Goal: Task Accomplishment & Management: Use online tool/utility

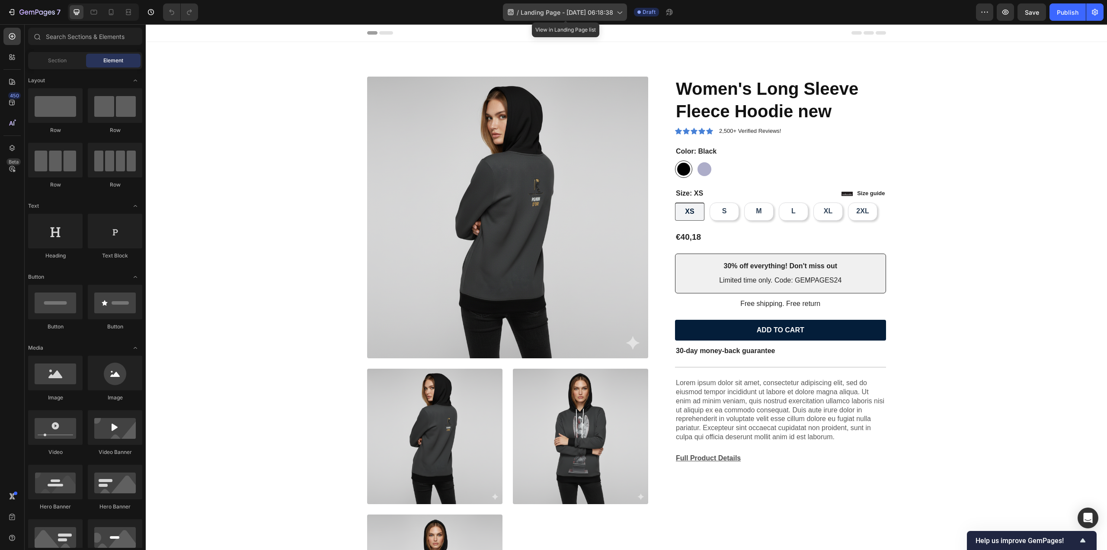
click at [610, 14] on span "Landing Page - [DATE] 06:18:38" at bounding box center [567, 12] width 93 height 9
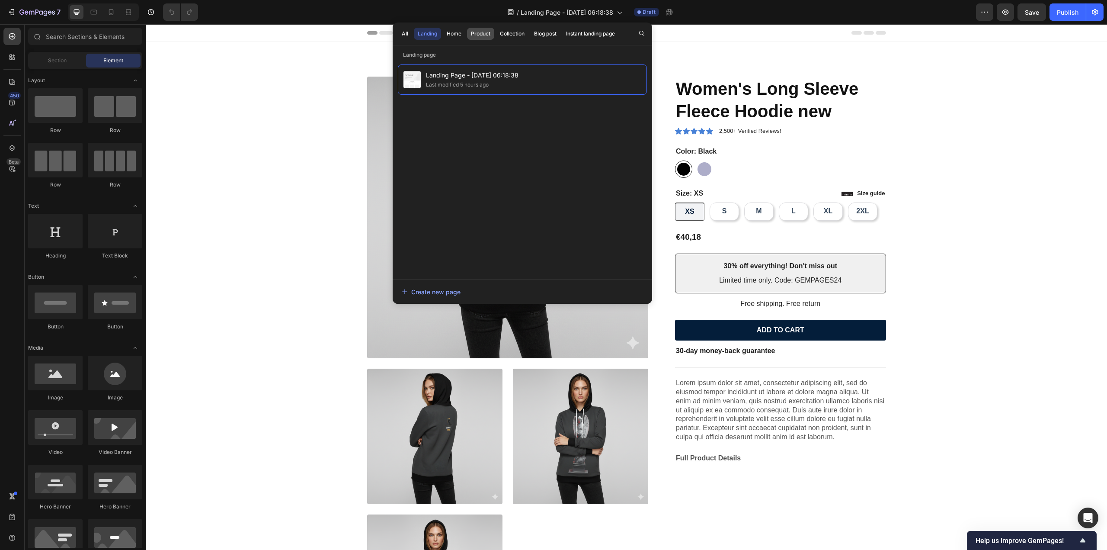
click at [477, 33] on div "Product" at bounding box center [480, 34] width 19 height 8
click at [437, 34] on button "Landing" at bounding box center [427, 34] width 27 height 12
click at [484, 31] on div "Product" at bounding box center [480, 34] width 19 height 8
click at [484, 71] on span "Shopify Original Product Template" at bounding box center [497, 75] width 142 height 10
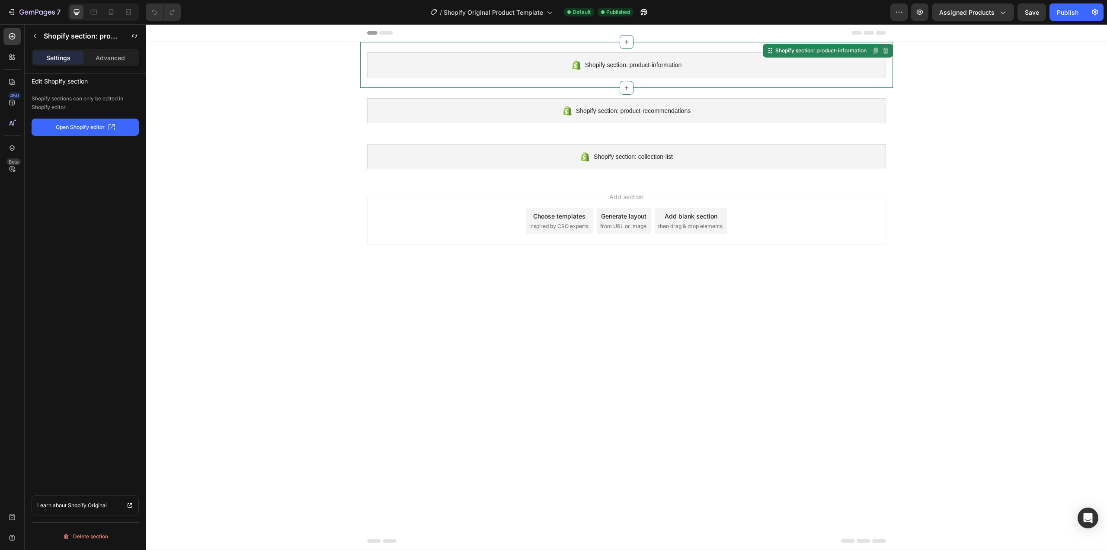
click at [639, 64] on span "Shopify section: product-information" at bounding box center [633, 65] width 96 height 10
click at [630, 39] on icon at bounding box center [626, 41] width 7 height 7
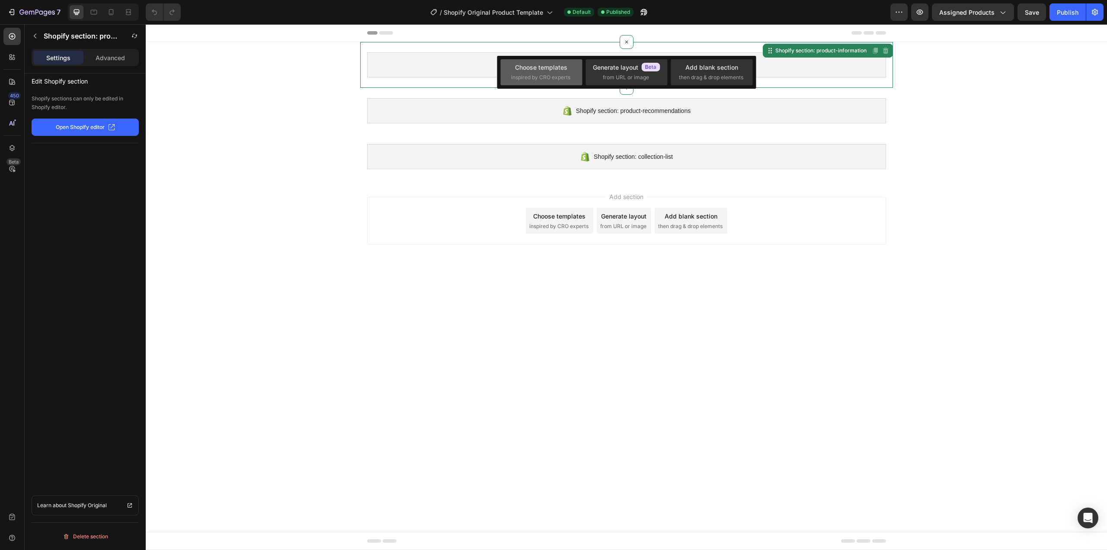
click at [560, 69] on div "Choose templates" at bounding box center [541, 67] width 52 height 9
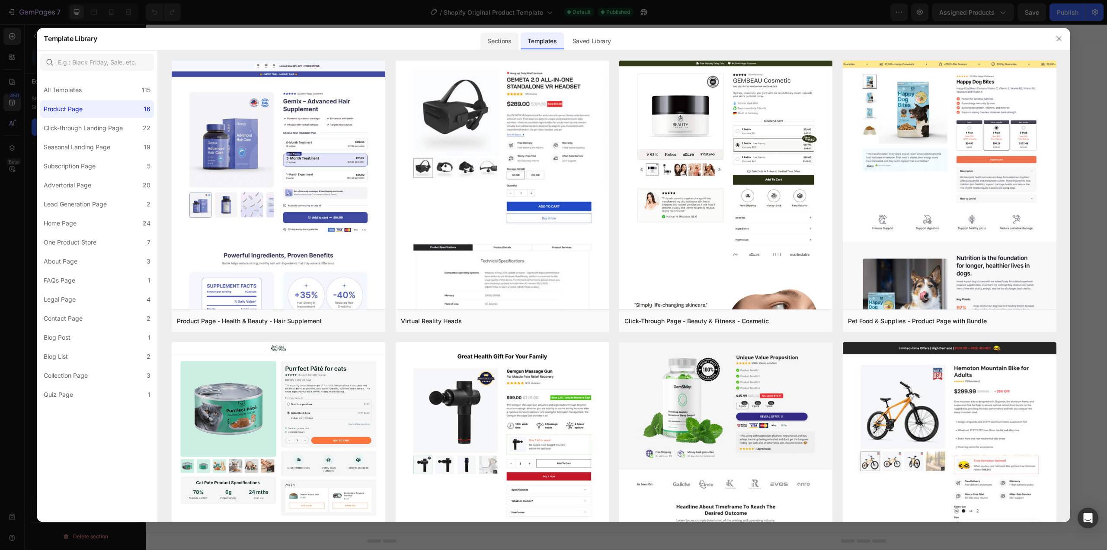
click at [498, 42] on div "Sections" at bounding box center [500, 40] width 38 height 17
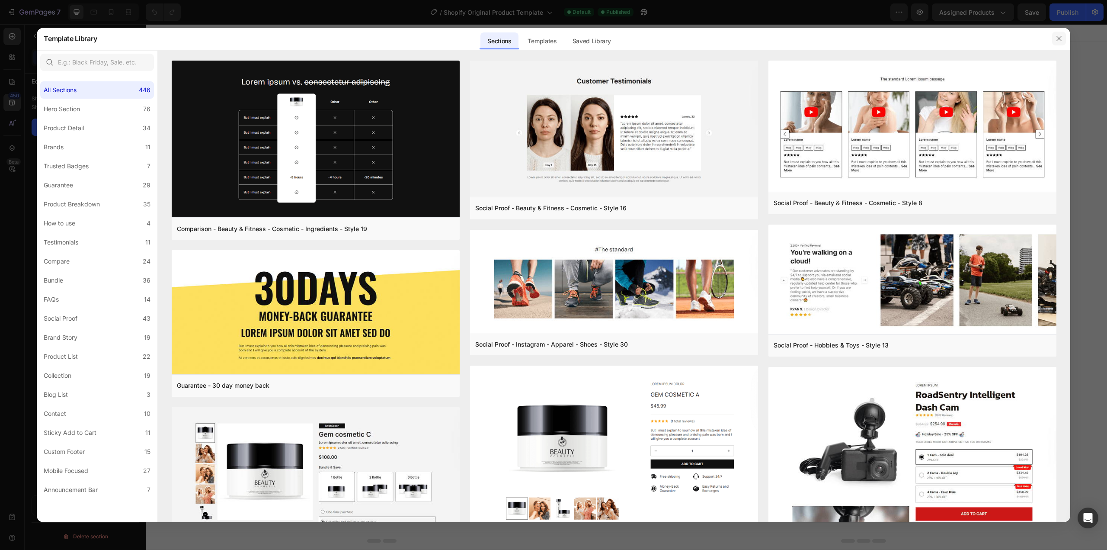
click at [1062, 34] on button "button" at bounding box center [1059, 39] width 14 height 14
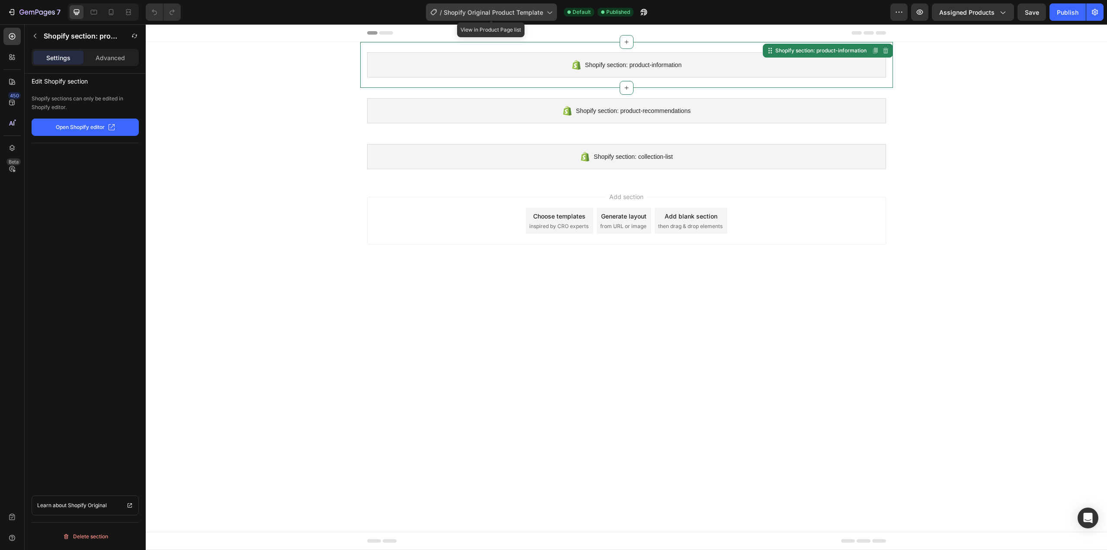
click at [505, 12] on span "Shopify Original Product Template" at bounding box center [493, 12] width 99 height 9
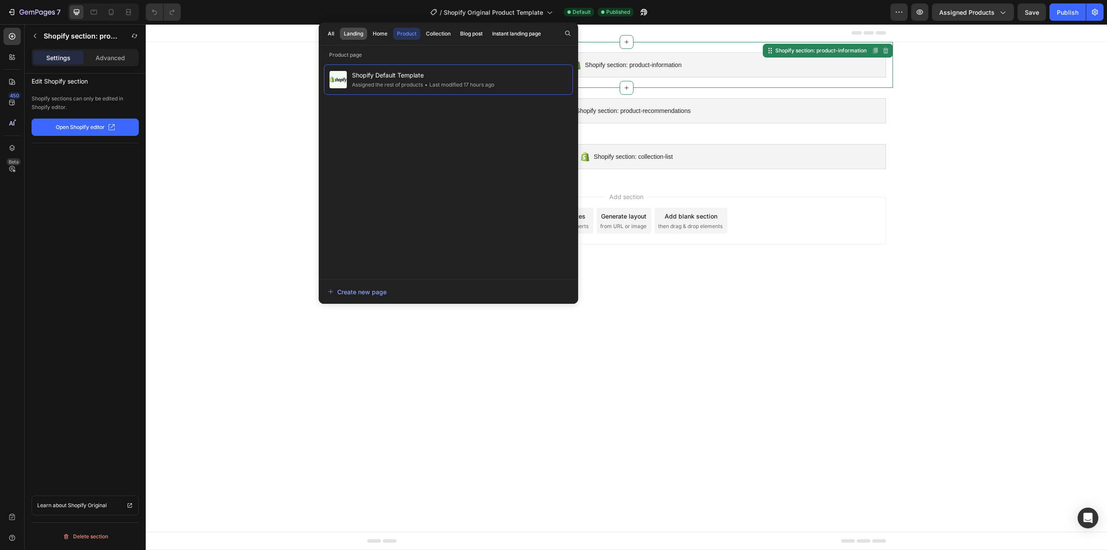
click at [353, 32] on div "Landing" at bounding box center [353, 34] width 19 height 8
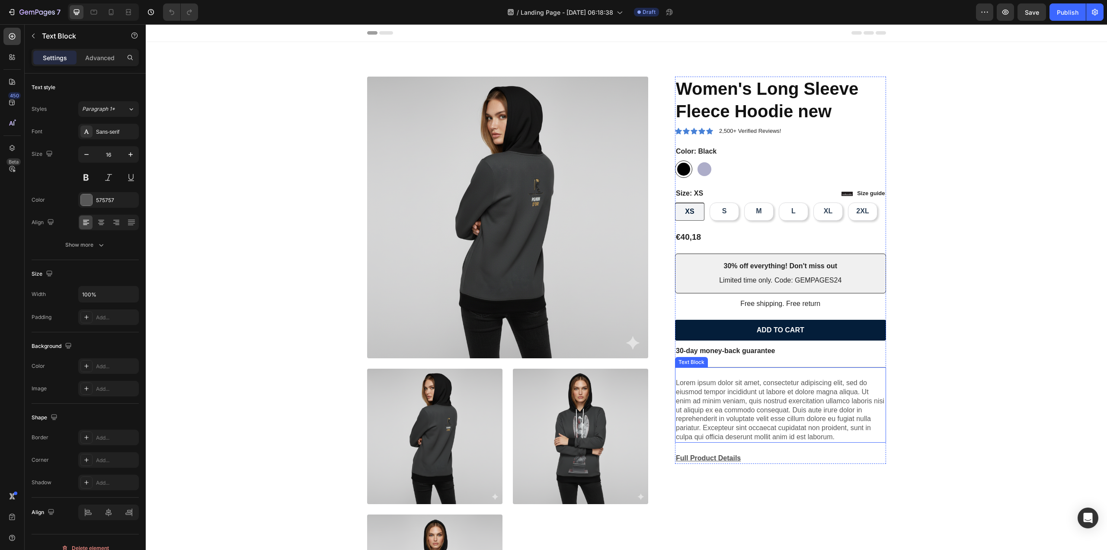
click at [763, 397] on p "Lorem ipsum dolor sit amet, consectetur adipiscing elit, sed do eiusmod tempor …" at bounding box center [780, 409] width 209 height 63
click at [728, 456] on p "Full Product Details" at bounding box center [780, 458] width 209 height 9
click at [34, 33] on icon "button" at bounding box center [33, 35] width 7 height 7
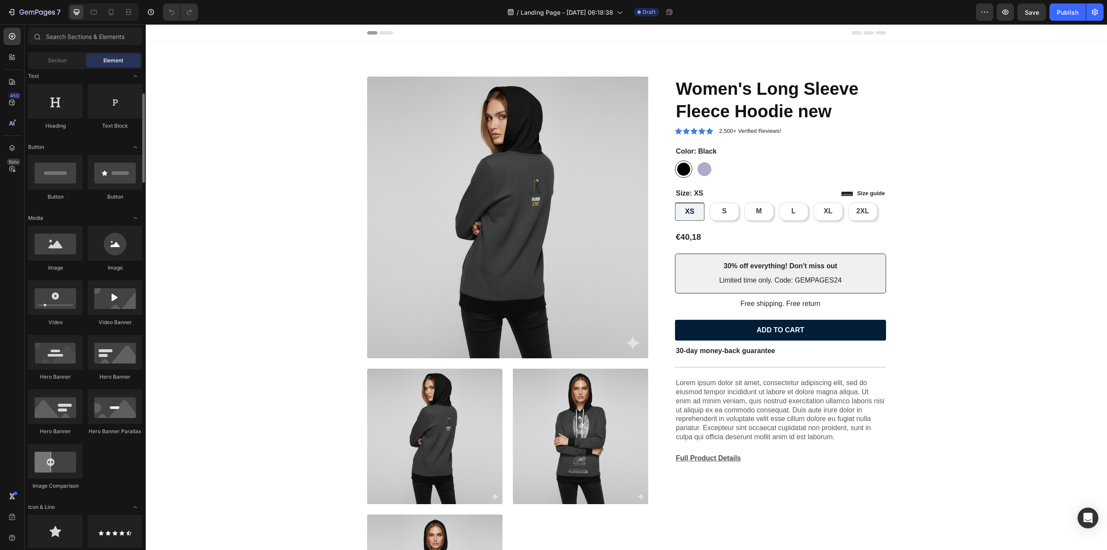
scroll to position [173, 0]
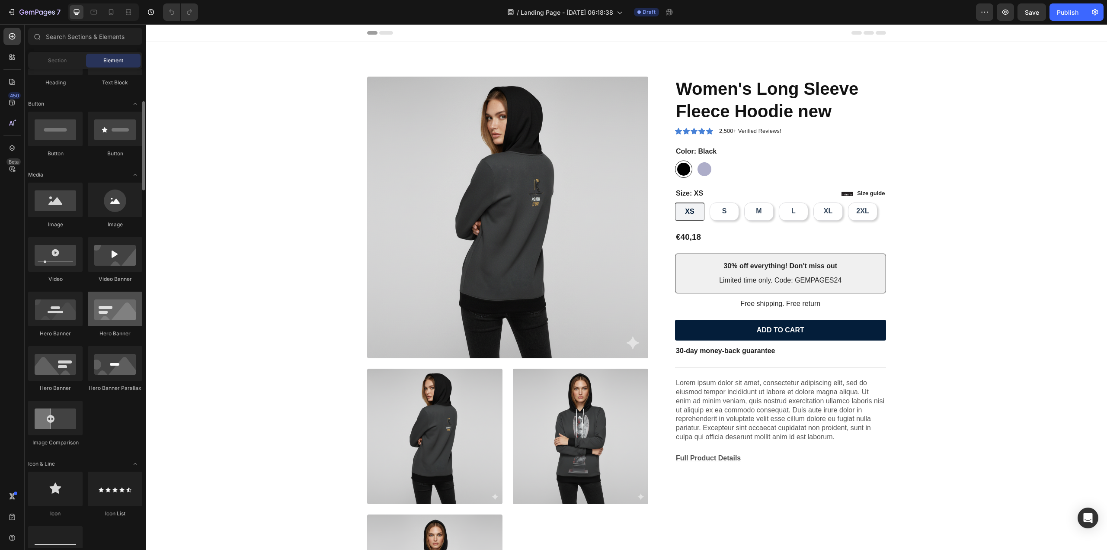
click at [105, 311] on div at bounding box center [115, 309] width 55 height 35
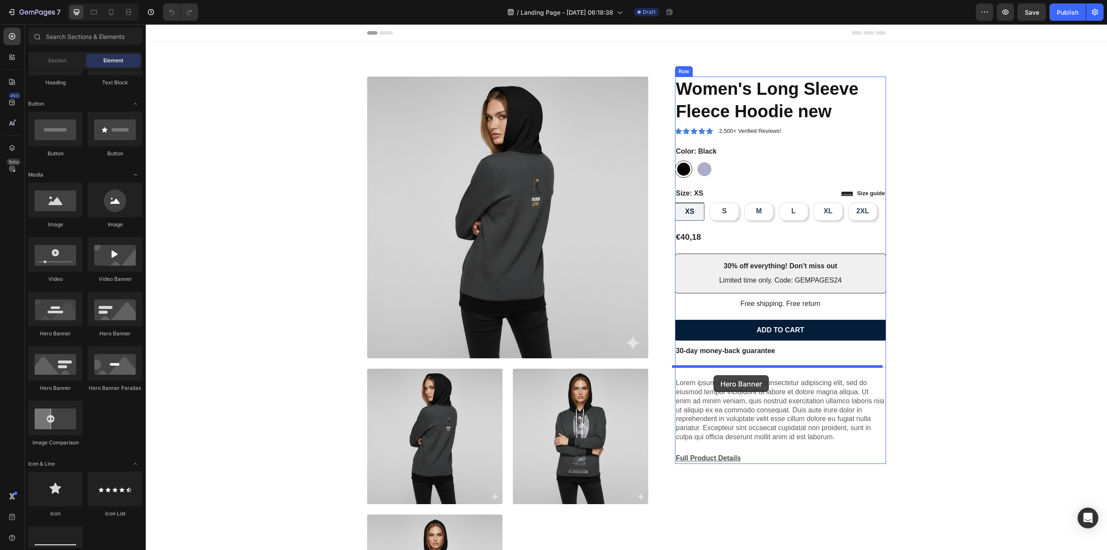
drag, startPoint x: 163, startPoint y: 316, endPoint x: 714, endPoint y: 375, distance: 553.8
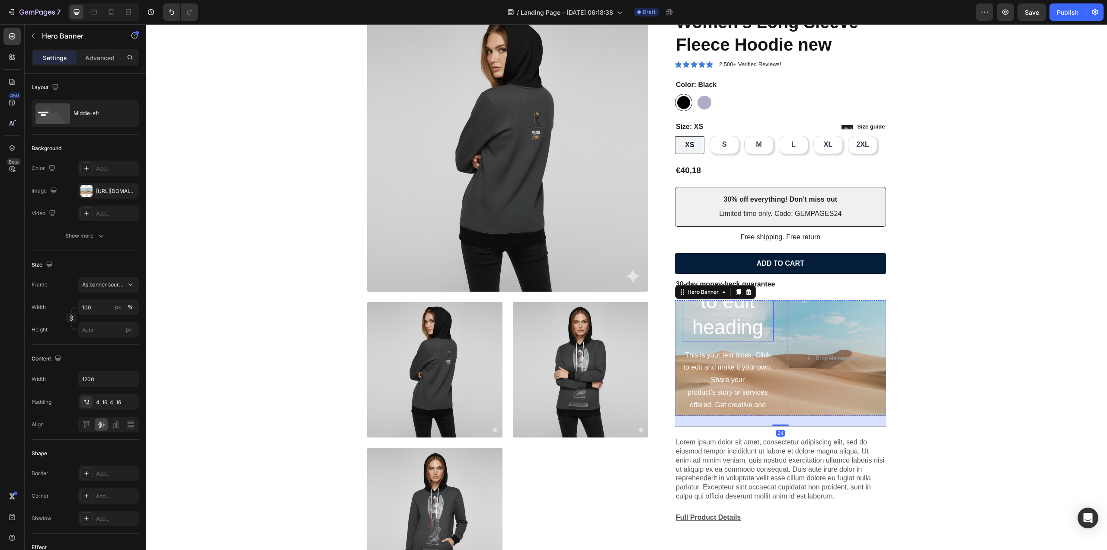
scroll to position [87, 0]
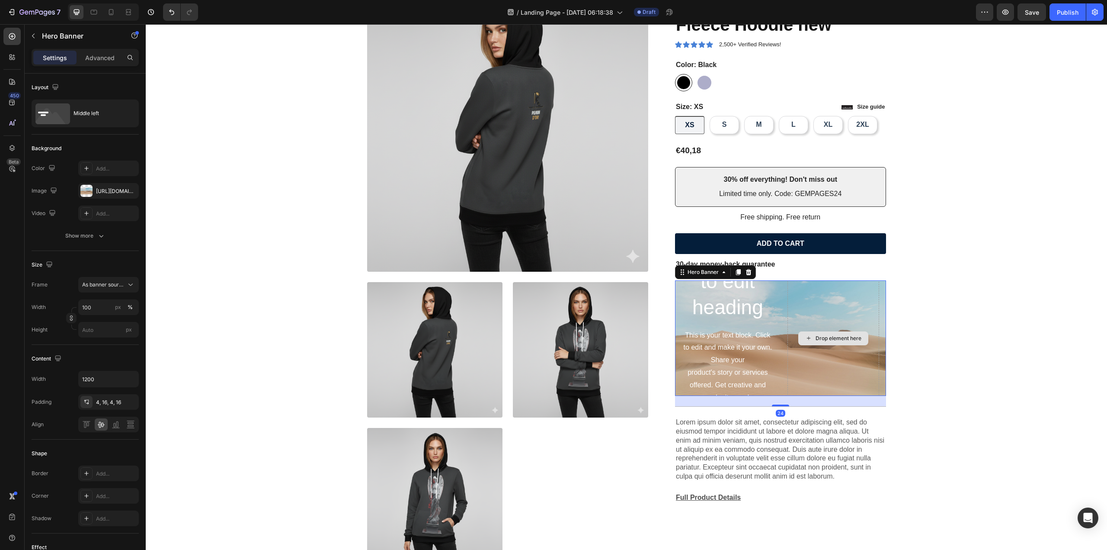
click at [807, 345] on div "Drop element here" at bounding box center [834, 338] width 92 height 192
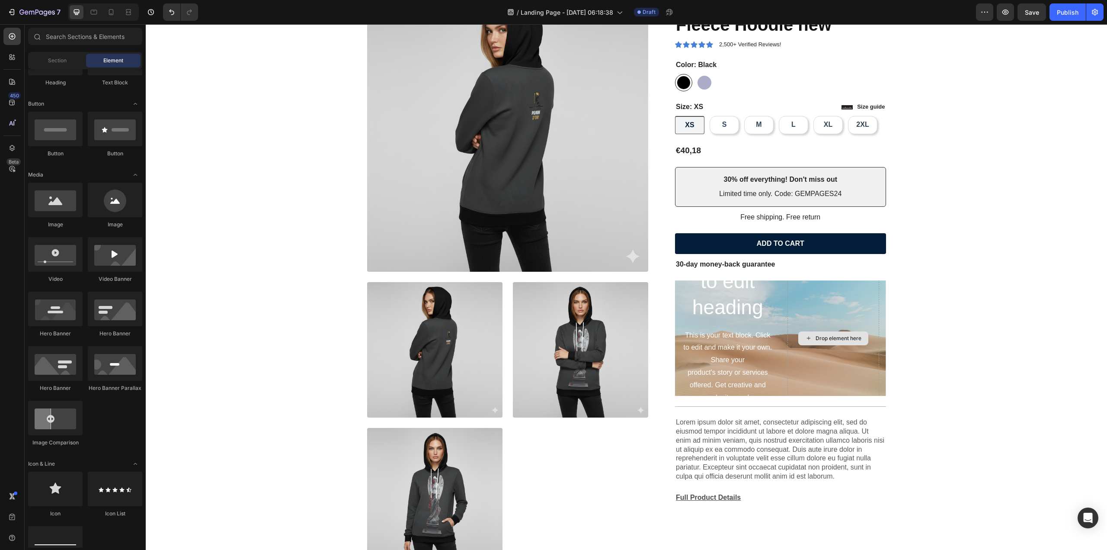
click at [816, 339] on div "Drop element here" at bounding box center [839, 338] width 46 height 7
click at [821, 336] on div "Drop element here" at bounding box center [839, 338] width 46 height 7
click at [718, 343] on div "This is your text block. Click to edit and make it your own. Share your product…" at bounding box center [728, 366] width 92 height 77
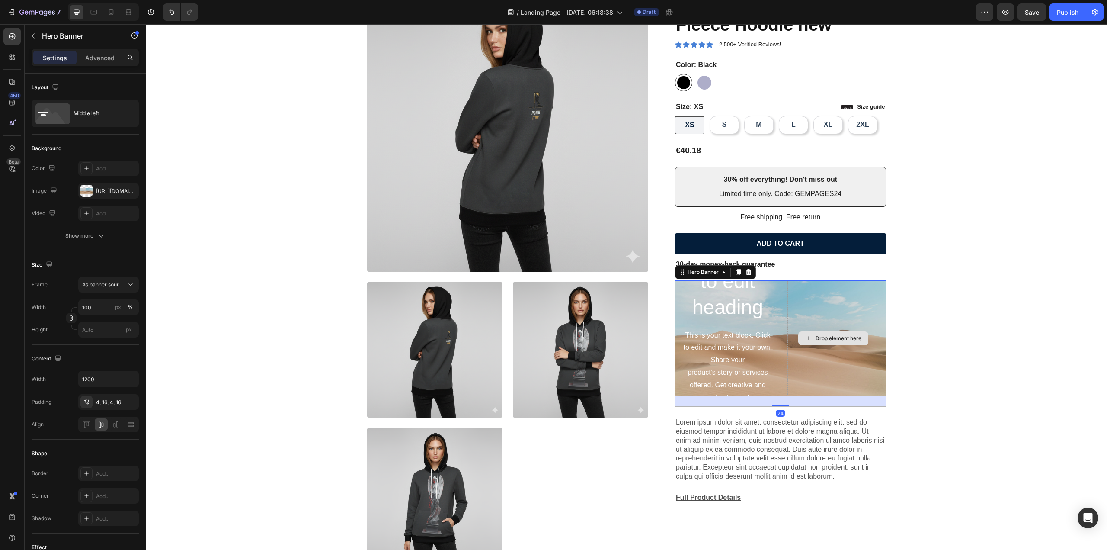
click at [836, 372] on div "Drop element here" at bounding box center [834, 338] width 92 height 192
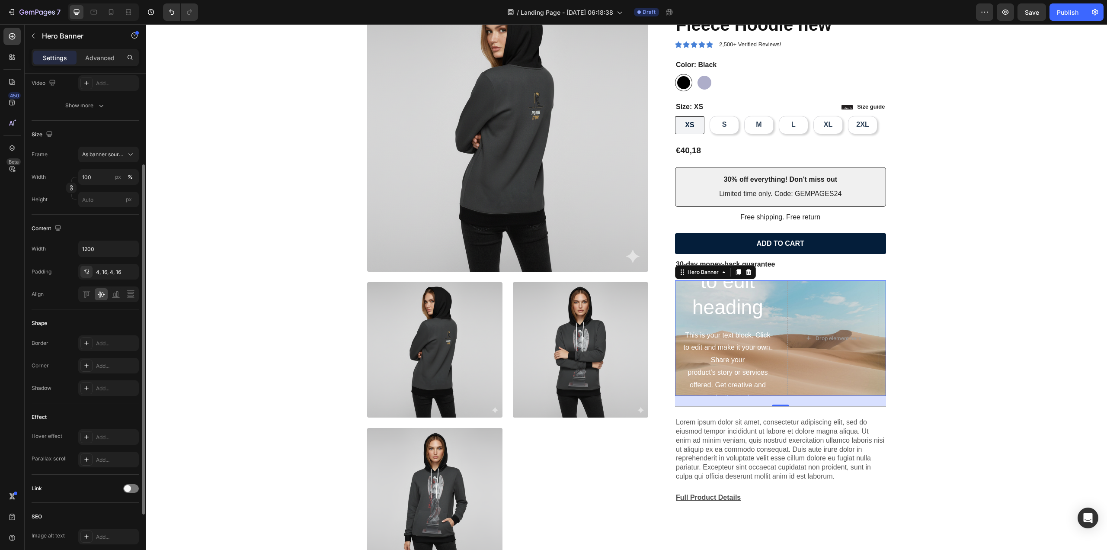
scroll to position [217, 0]
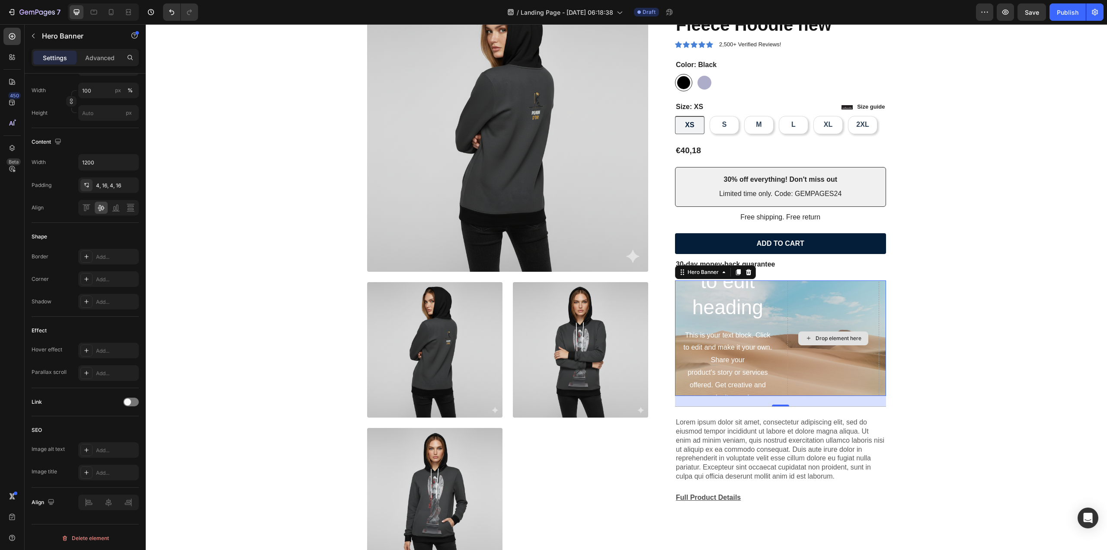
click at [805, 298] on div "Drop element here" at bounding box center [834, 338] width 92 height 192
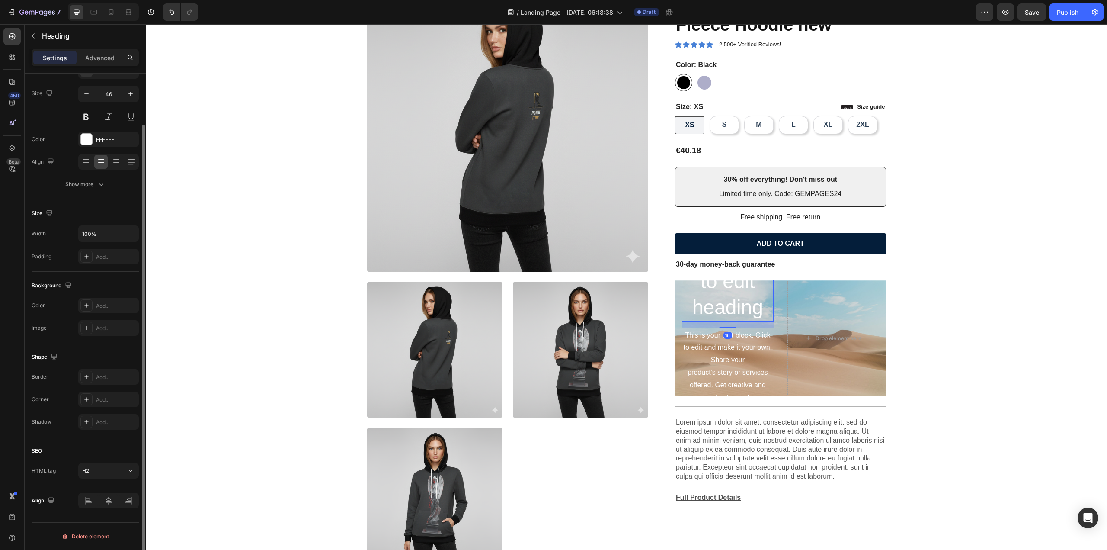
scroll to position [0, 0]
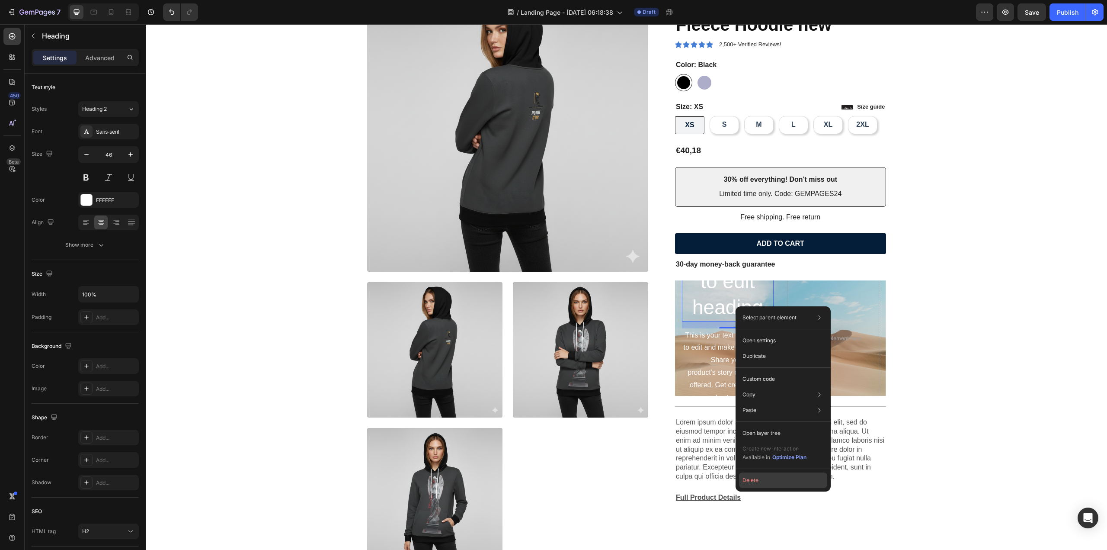
click at [753, 487] on button "Delete" at bounding box center [783, 480] width 88 height 16
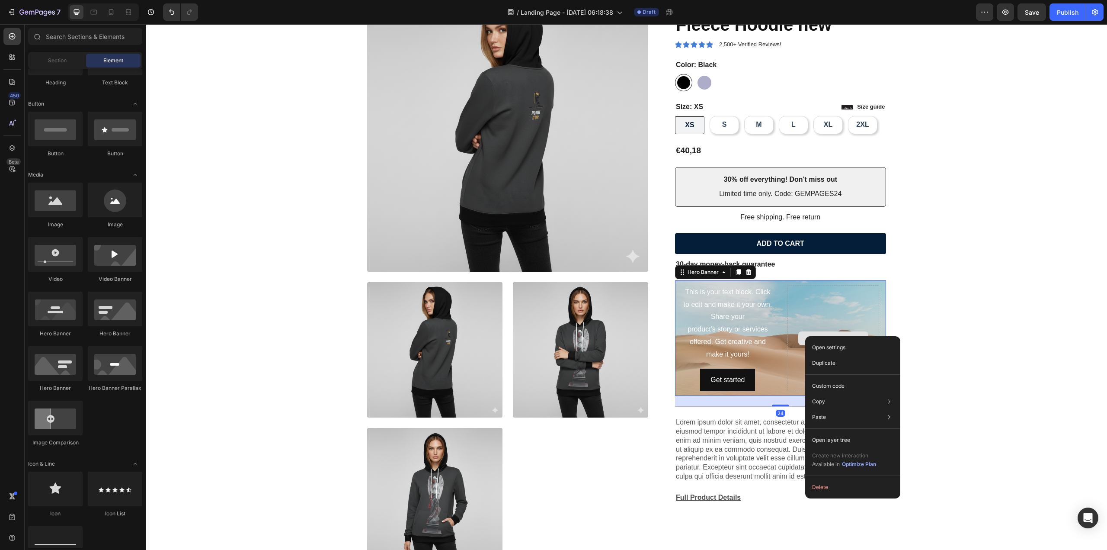
click at [797, 314] on div "Drop element here" at bounding box center [834, 338] width 92 height 106
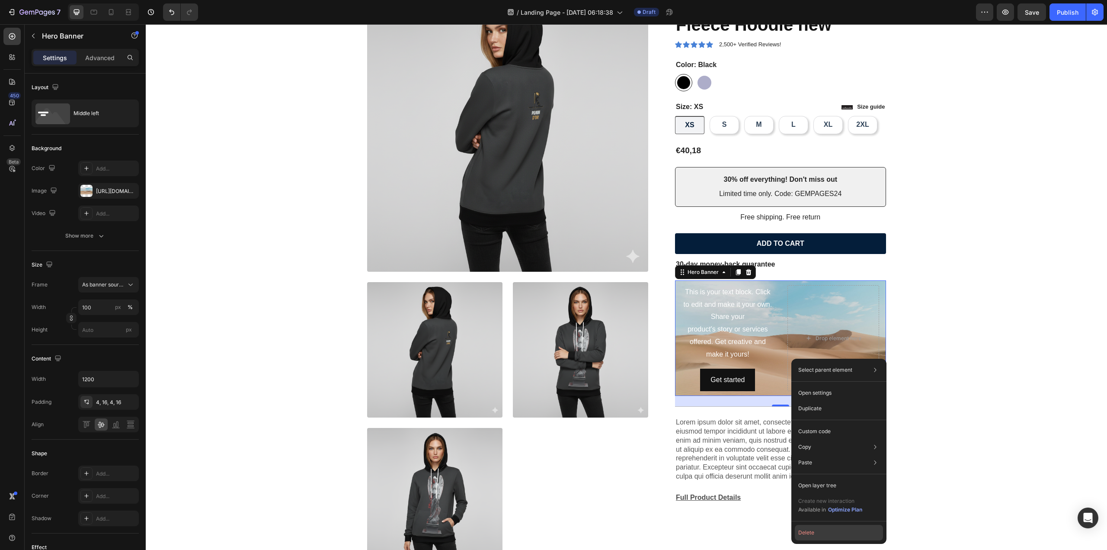
drag, startPoint x: 678, startPoint y: 513, endPoint x: 824, endPoint y: 538, distance: 148.2
click at [824, 538] on button "Delete" at bounding box center [839, 533] width 88 height 16
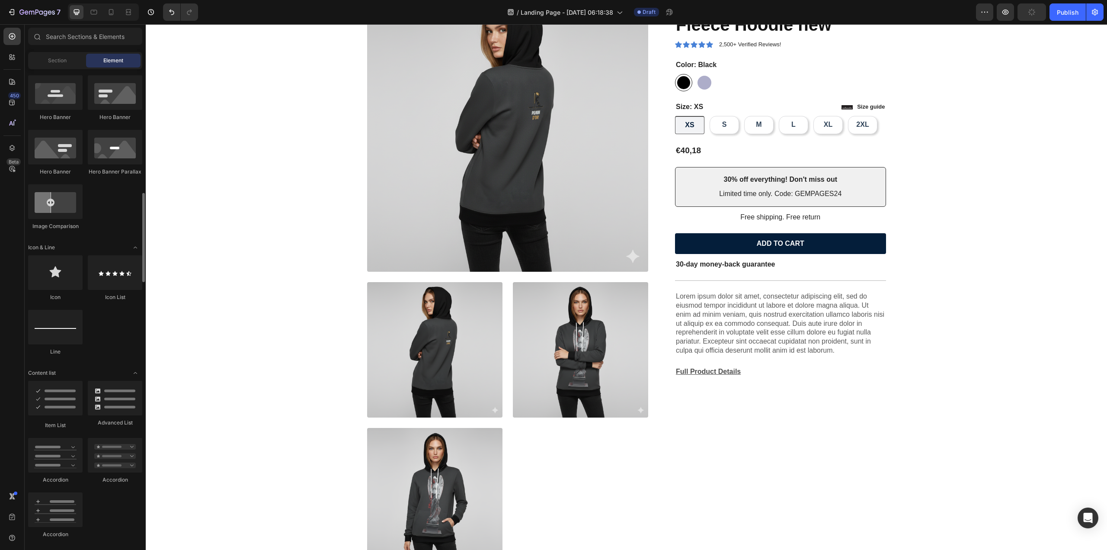
scroll to position [476, 0]
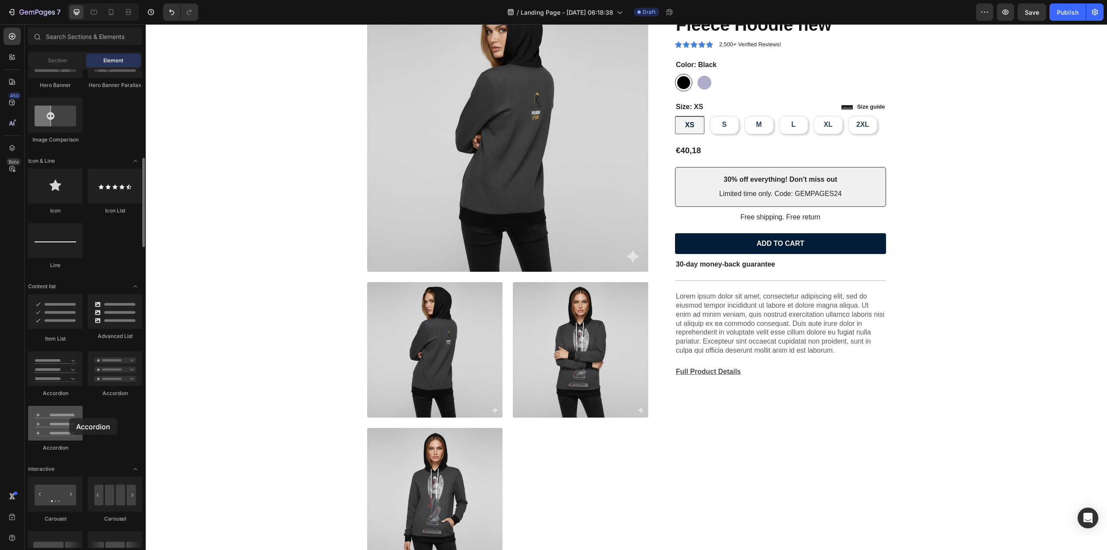
click at [69, 418] on div at bounding box center [55, 423] width 55 height 35
drag, startPoint x: 199, startPoint y: 455, endPoint x: 738, endPoint y: 273, distance: 569.5
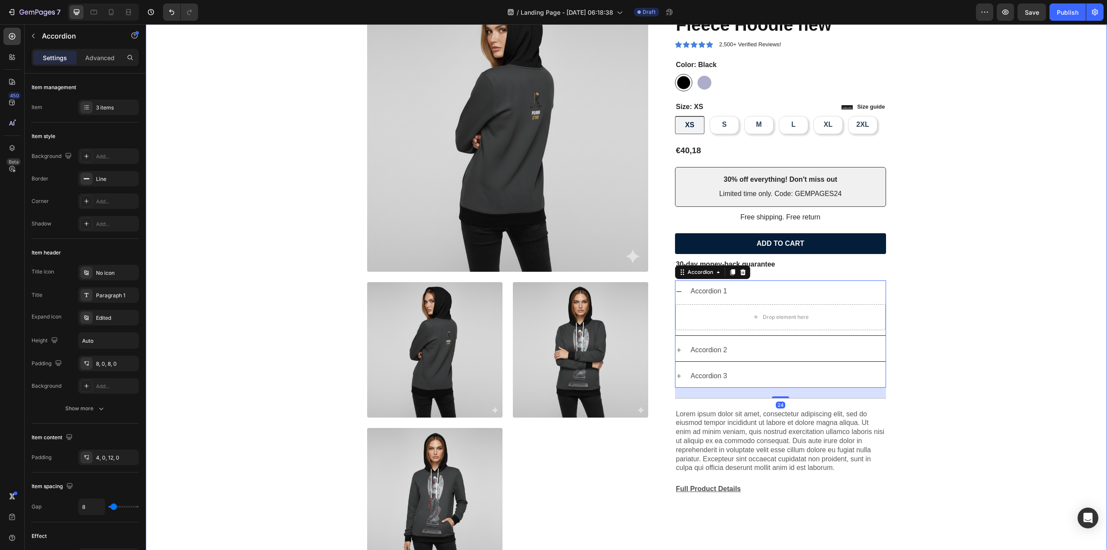
click at [949, 308] on div "Product Images Icon Icon Icon Icon Icon Icon List 2,500+ Verified Reviews! Text…" at bounding box center [626, 280] width 949 height 580
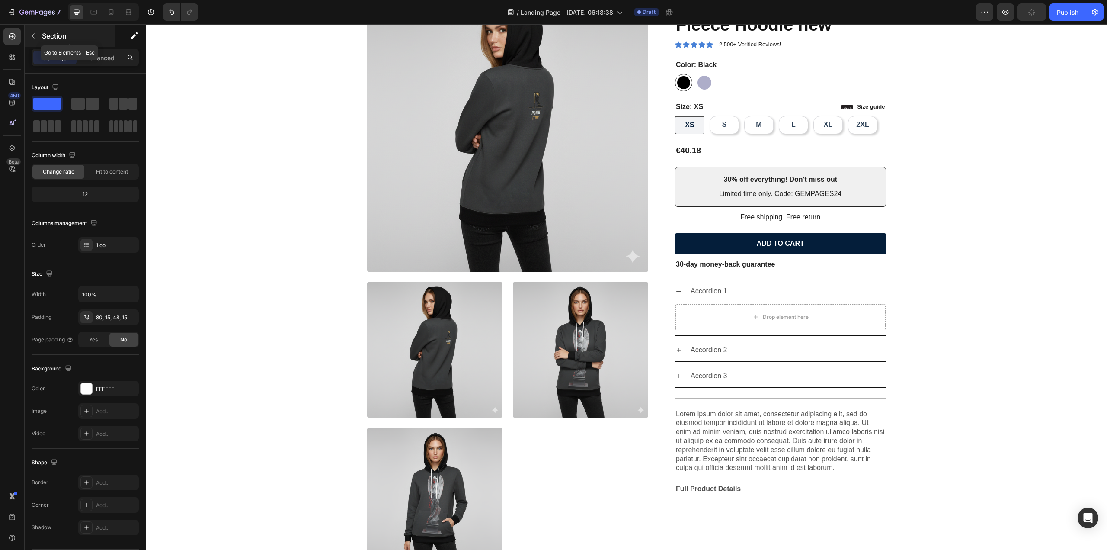
click at [35, 31] on button "button" at bounding box center [33, 36] width 14 height 14
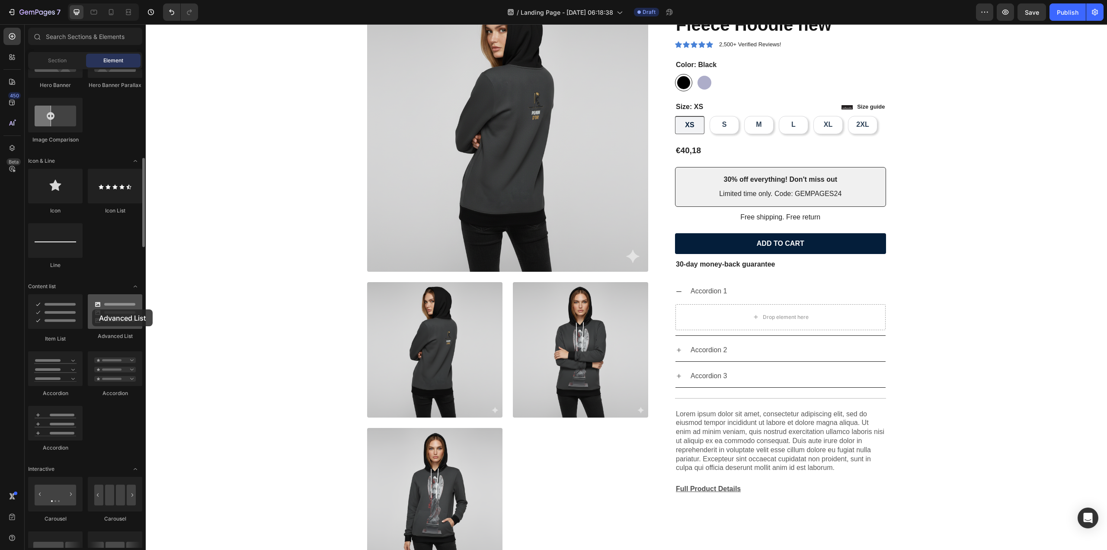
drag, startPoint x: 106, startPoint y: 318, endPoint x: 92, endPoint y: 309, distance: 16.3
click at [92, 309] on div at bounding box center [115, 311] width 55 height 35
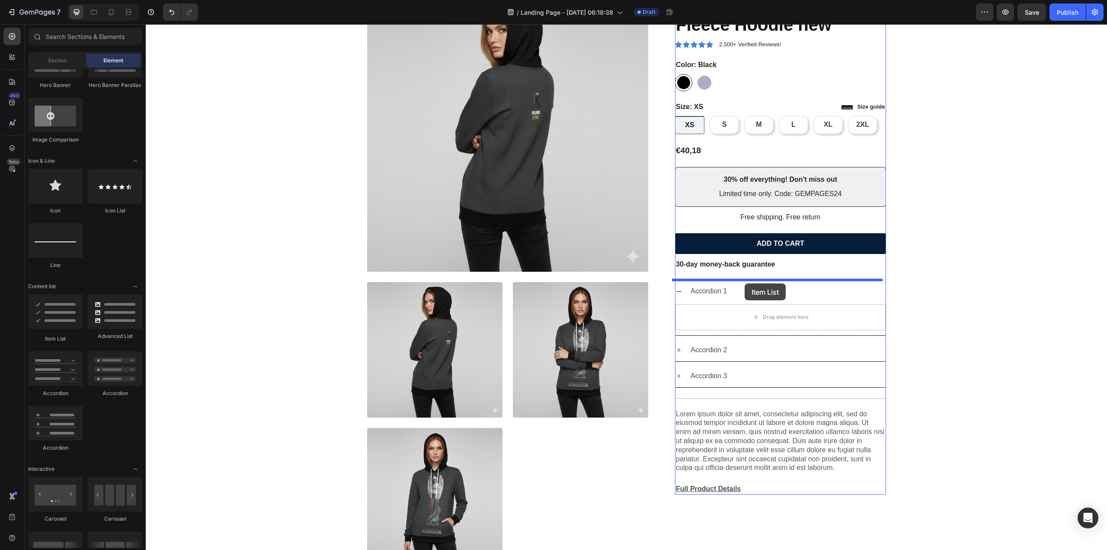
drag, startPoint x: 204, startPoint y: 341, endPoint x: 745, endPoint y: 282, distance: 543.9
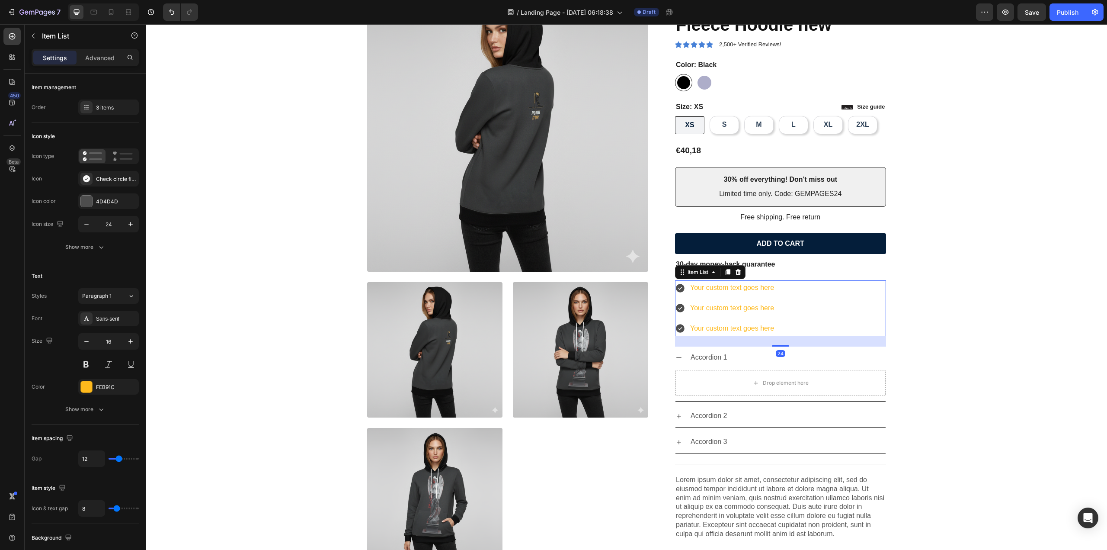
click at [679, 289] on icon at bounding box center [680, 288] width 9 height 9
click at [677, 287] on icon at bounding box center [680, 288] width 9 height 9
click at [86, 106] on icon at bounding box center [86, 107] width 7 height 7
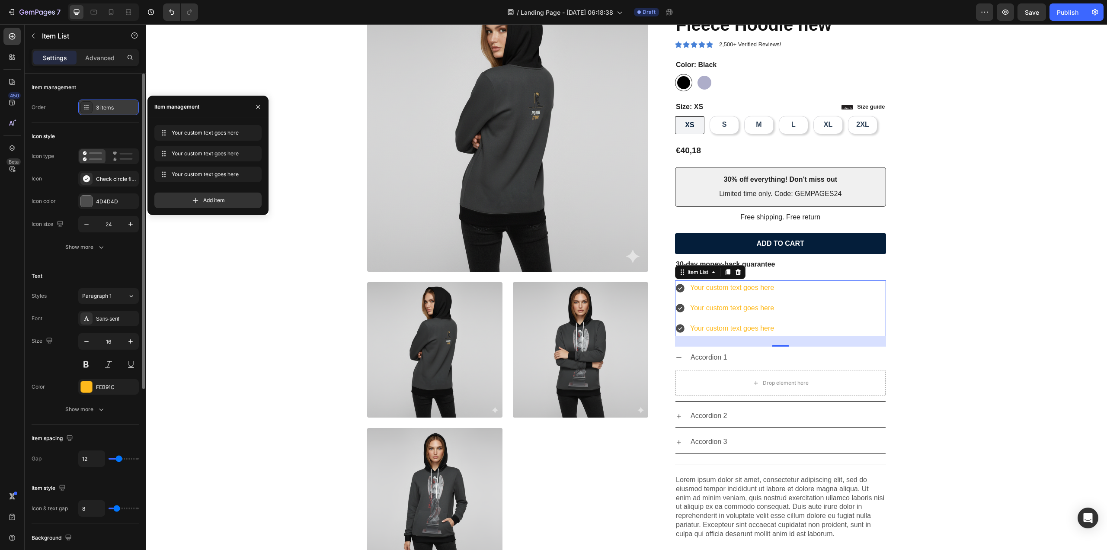
click at [86, 106] on icon at bounding box center [86, 107] width 7 height 7
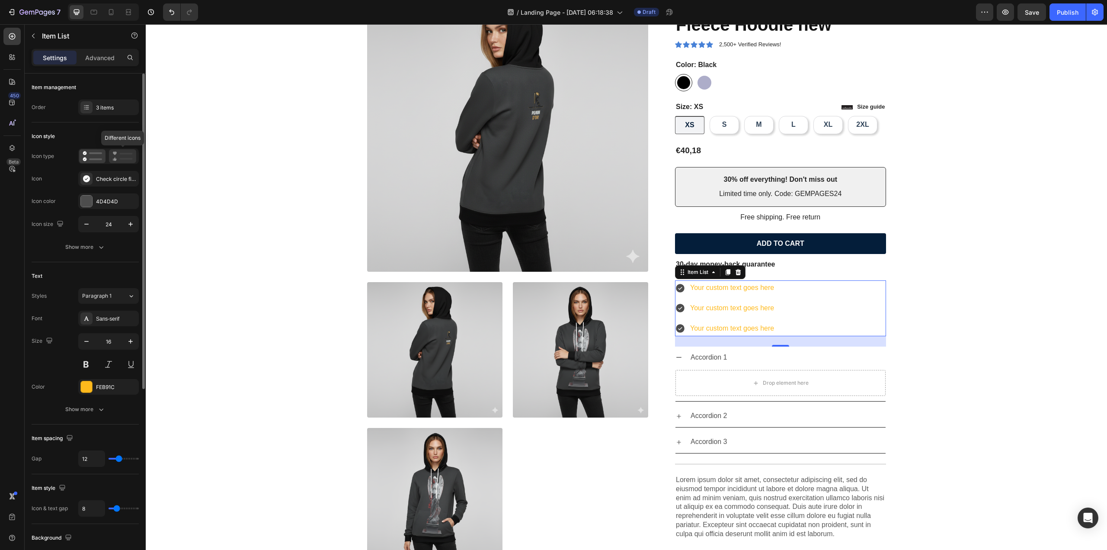
click at [130, 158] on rect at bounding box center [126, 159] width 13 height 2
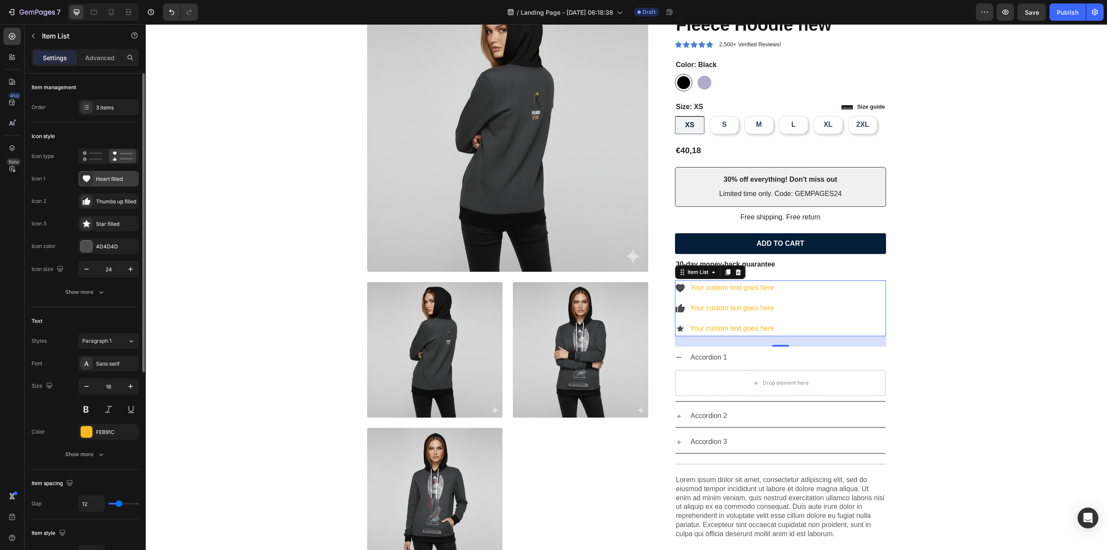
click at [88, 179] on icon at bounding box center [87, 178] width 8 height 7
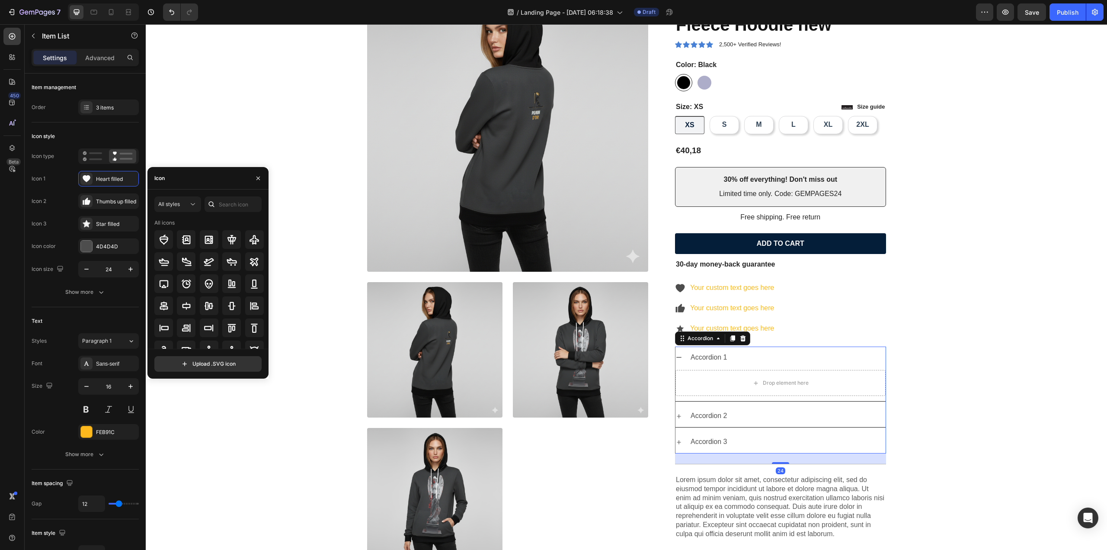
click at [779, 361] on div "Accordion 1" at bounding box center [787, 357] width 196 height 15
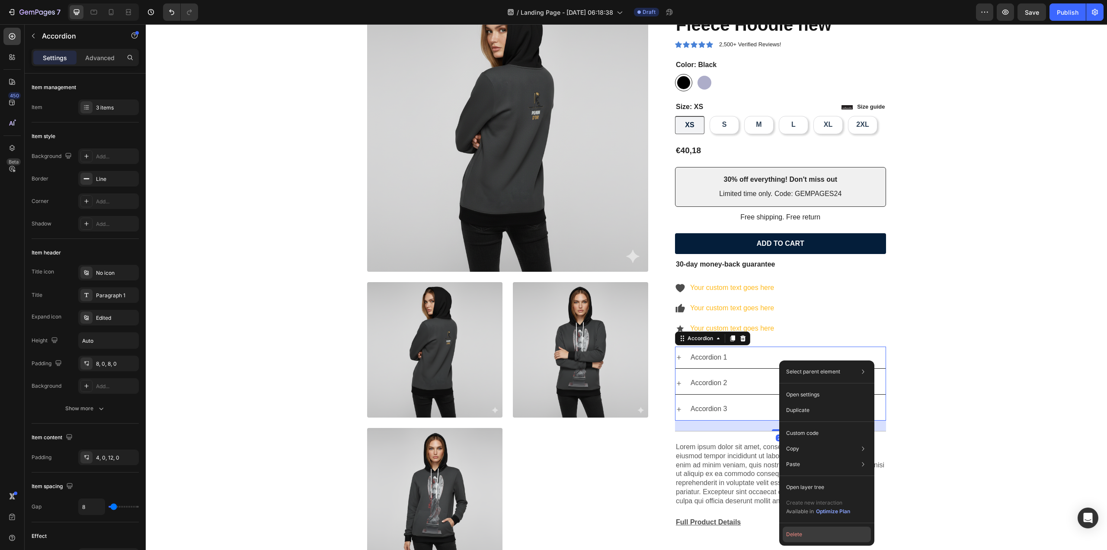
click at [817, 536] on button "Delete" at bounding box center [827, 534] width 88 height 16
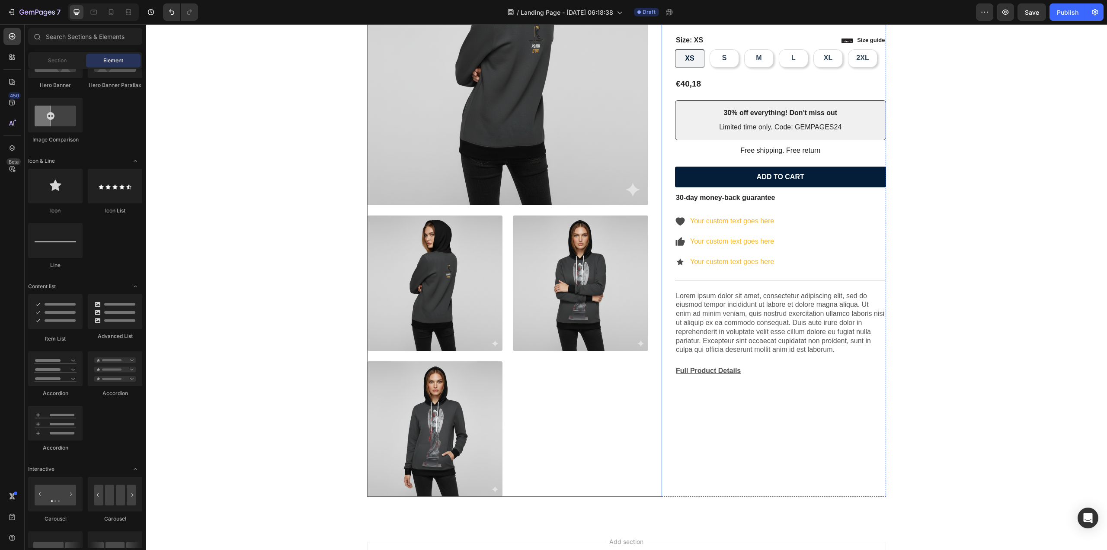
scroll to position [43, 0]
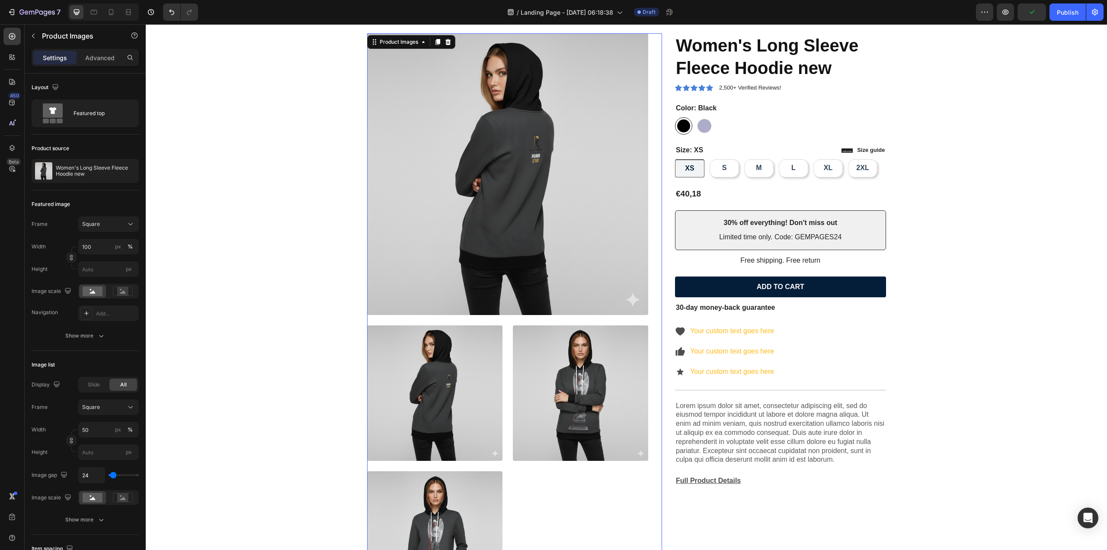
click at [430, 97] on img at bounding box center [508, 174] width 282 height 282
click at [420, 46] on div "Product Images" at bounding box center [398, 42] width 59 height 10
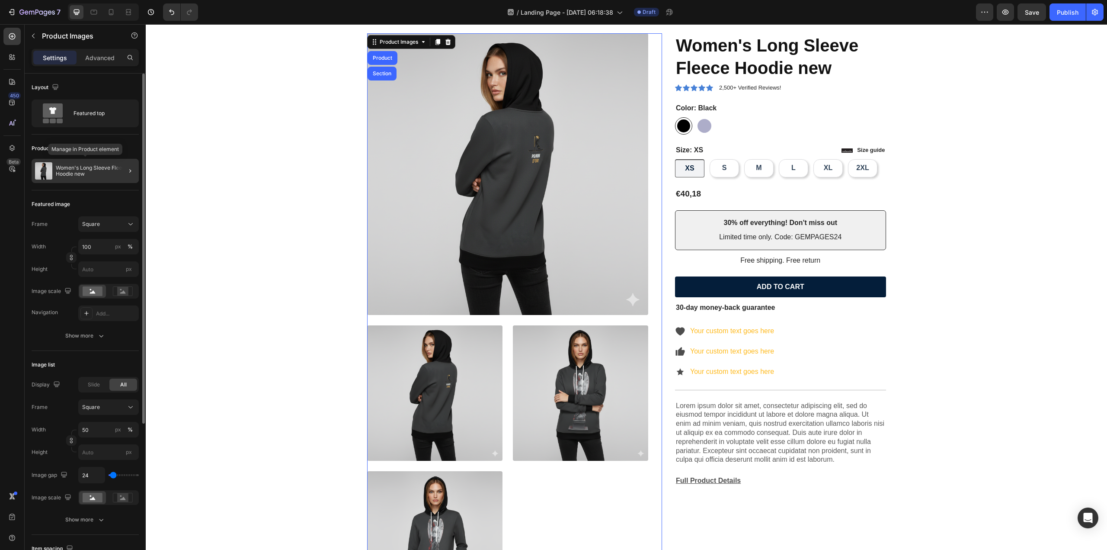
click at [69, 181] on div "Women's Long Sleeve Fleece Hoodie new" at bounding box center [85, 171] width 107 height 24
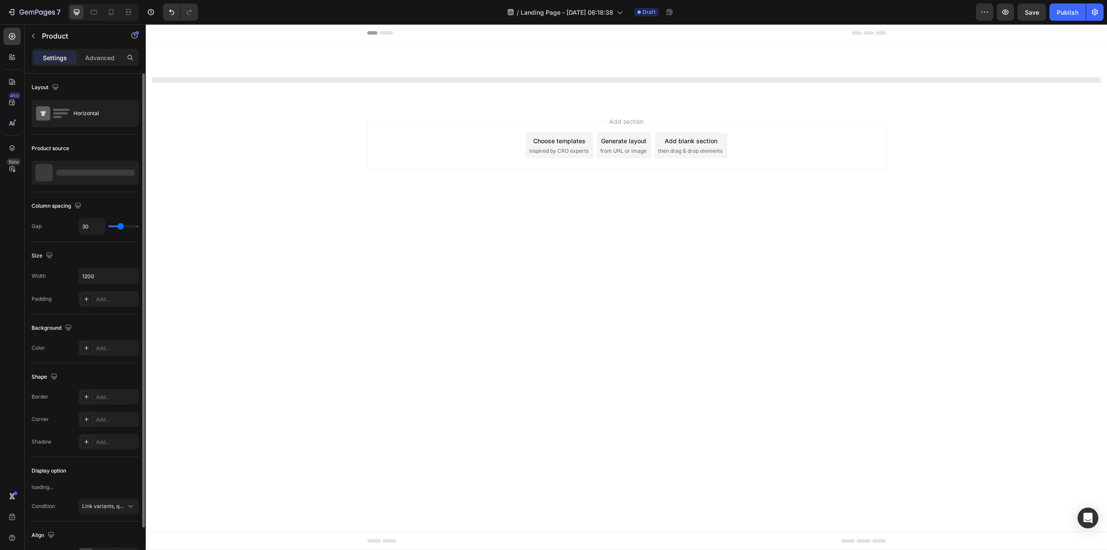
scroll to position [0, 0]
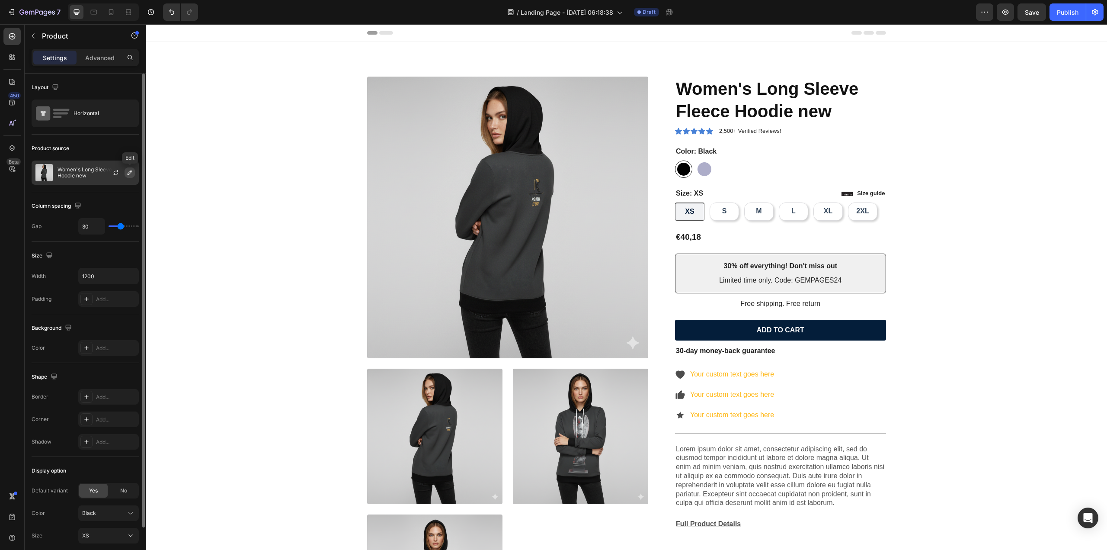
click at [132, 176] on button "button" at bounding box center [130, 172] width 10 height 10
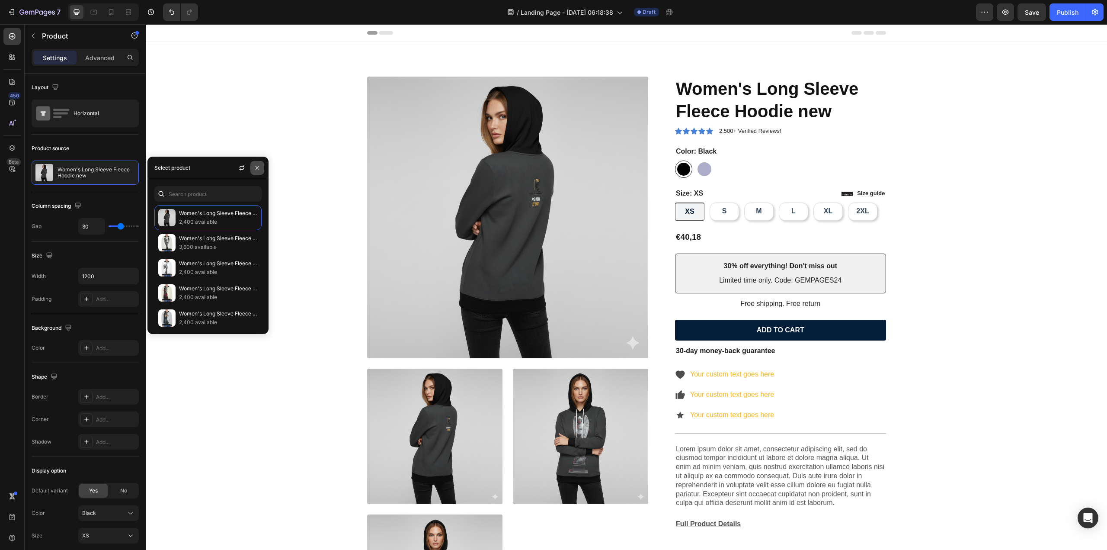
drag, startPoint x: 255, startPoint y: 168, endPoint x: 3, endPoint y: 153, distance: 252.2
click at [255, 168] on icon "button" at bounding box center [257, 167] width 7 height 7
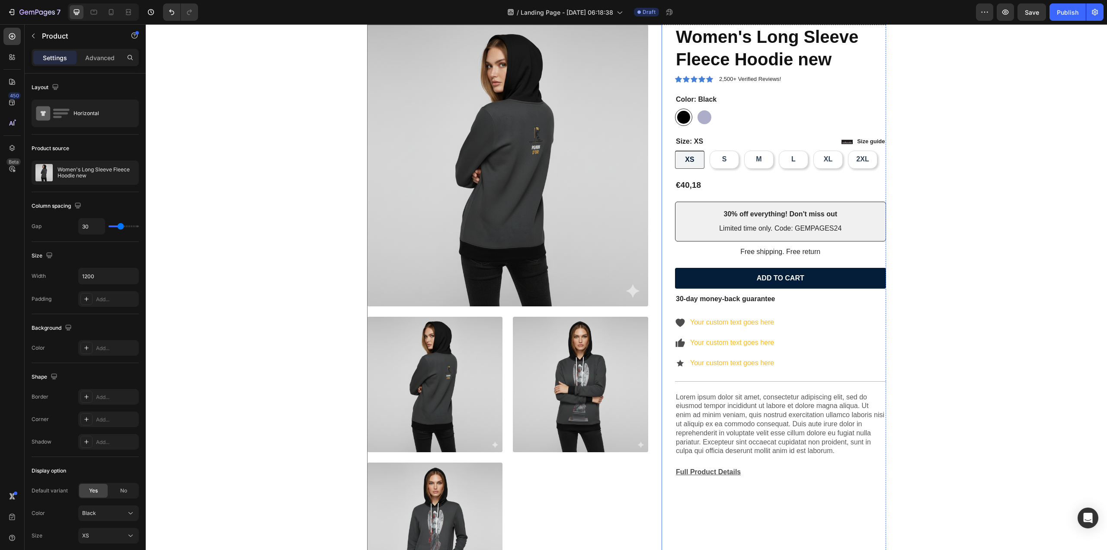
scroll to position [216, 0]
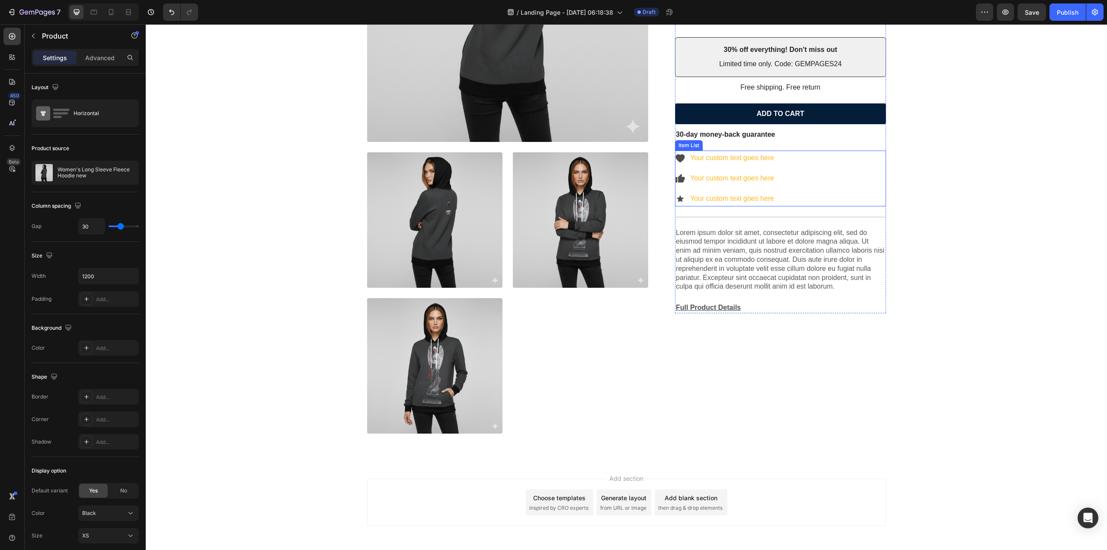
click at [725, 158] on div "Your custom text goes here" at bounding box center [732, 158] width 87 height 15
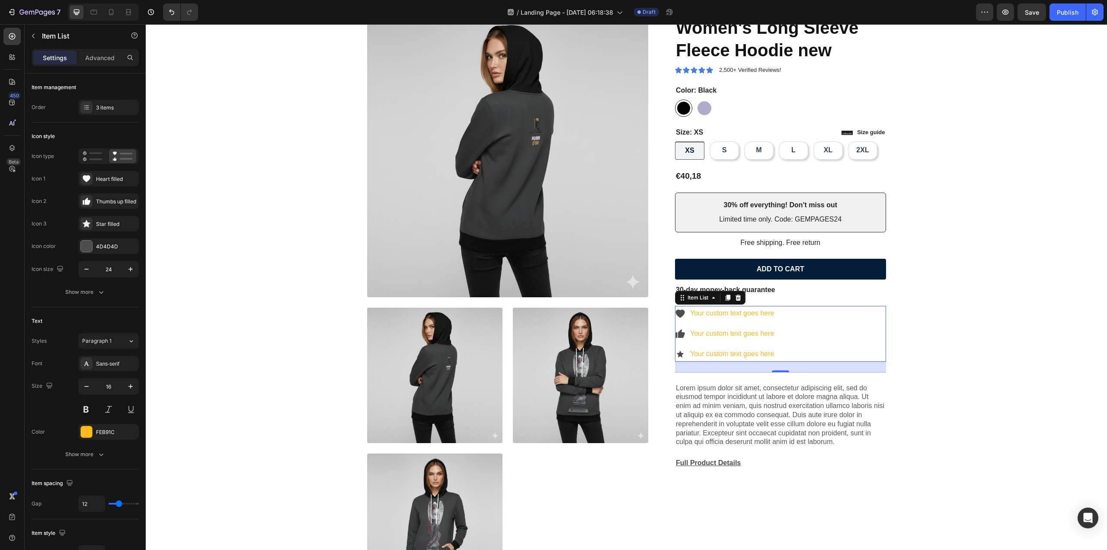
scroll to position [87, 0]
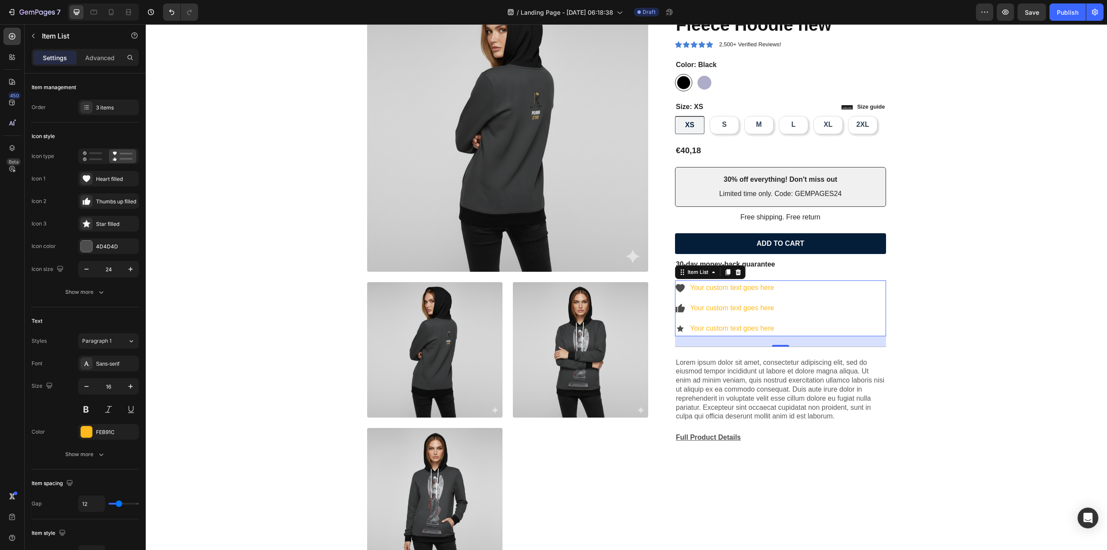
click at [677, 289] on icon at bounding box center [680, 288] width 9 height 8
click at [99, 177] on div "Heart filled" at bounding box center [116, 179] width 41 height 8
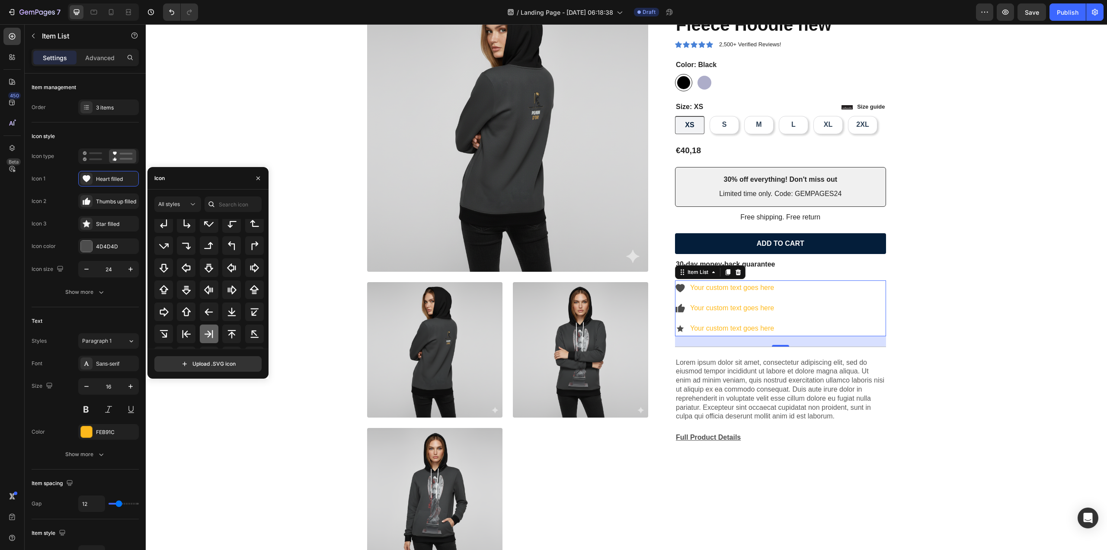
scroll to position [281, 0]
click at [184, 202] on div "All styles" at bounding box center [173, 204] width 30 height 8
click at [193, 205] on icon at bounding box center [193, 204] width 9 height 9
click at [240, 205] on input "text" at bounding box center [233, 204] width 57 height 16
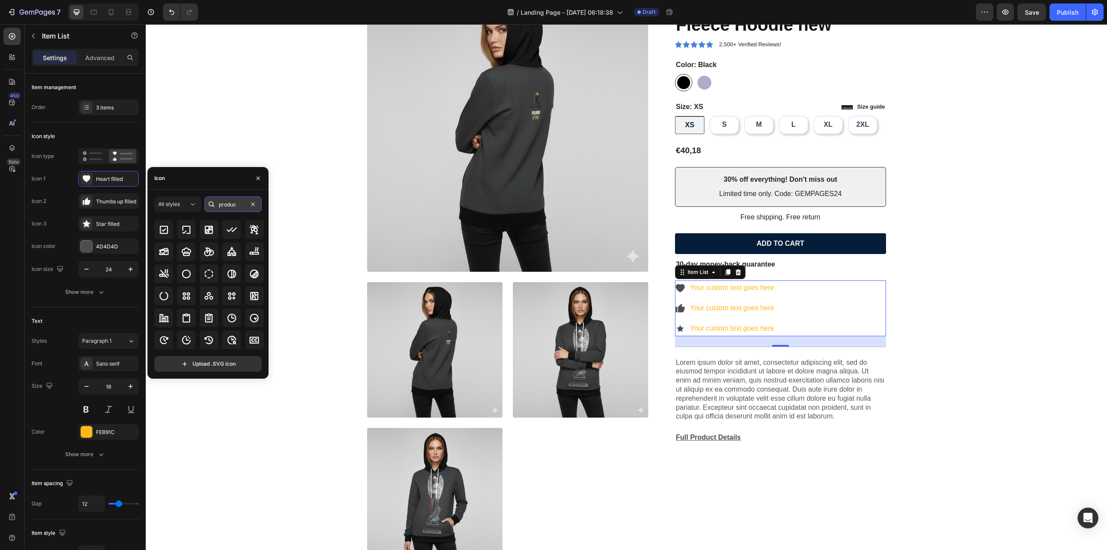
scroll to position [0, 0]
click at [185, 197] on button "All styles" at bounding box center [177, 204] width 47 height 16
click at [186, 198] on button "All styles" at bounding box center [177, 204] width 47 height 16
click at [242, 205] on input "product" at bounding box center [233, 204] width 57 height 16
type input "p"
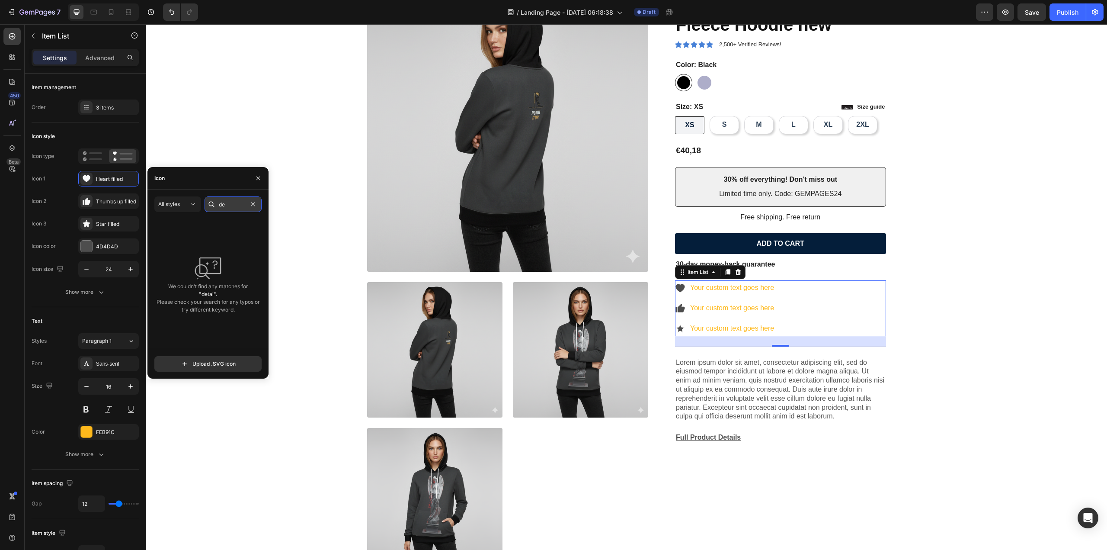
type input "d"
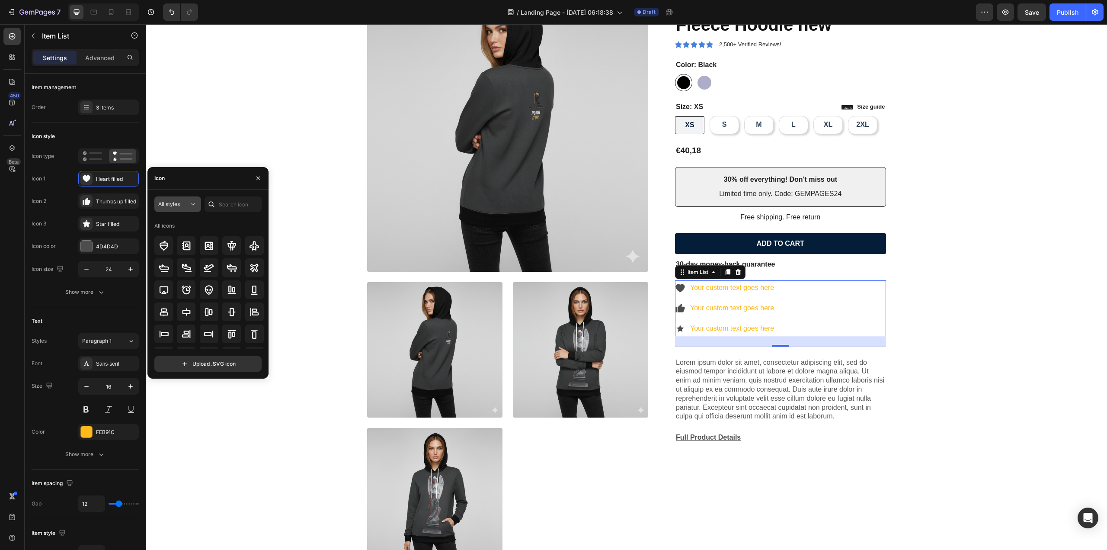
click at [189, 200] on icon at bounding box center [193, 204] width 9 height 9
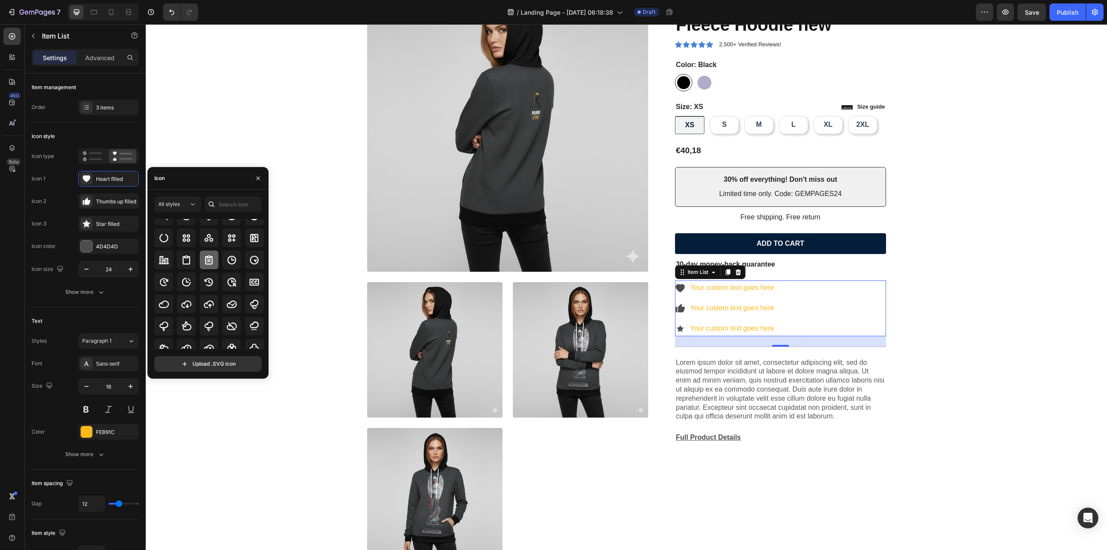
click at [208, 262] on icon at bounding box center [209, 260] width 10 height 10
click at [231, 200] on input "text" at bounding box center [233, 204] width 57 height 16
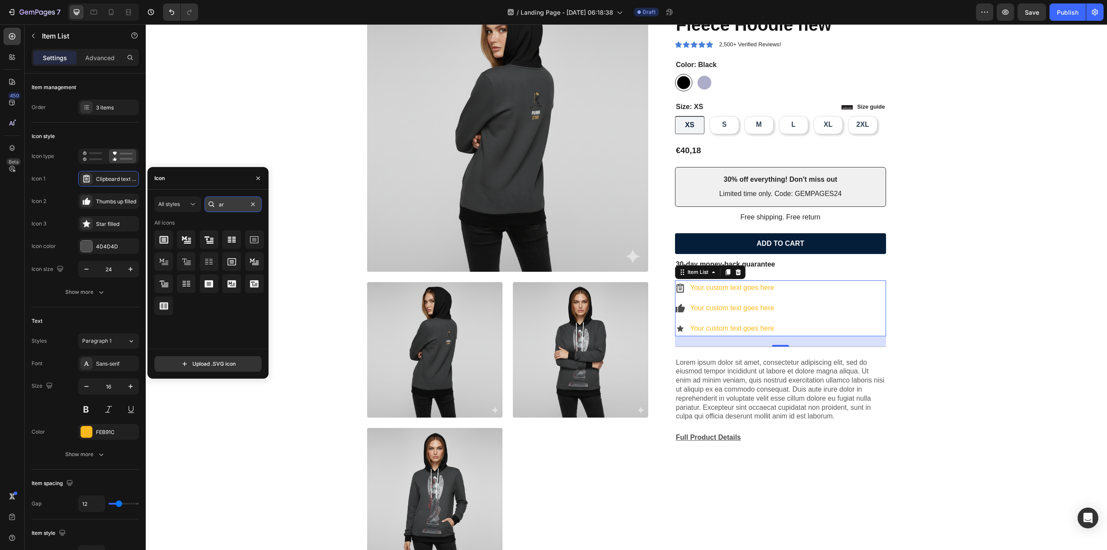
type input "a"
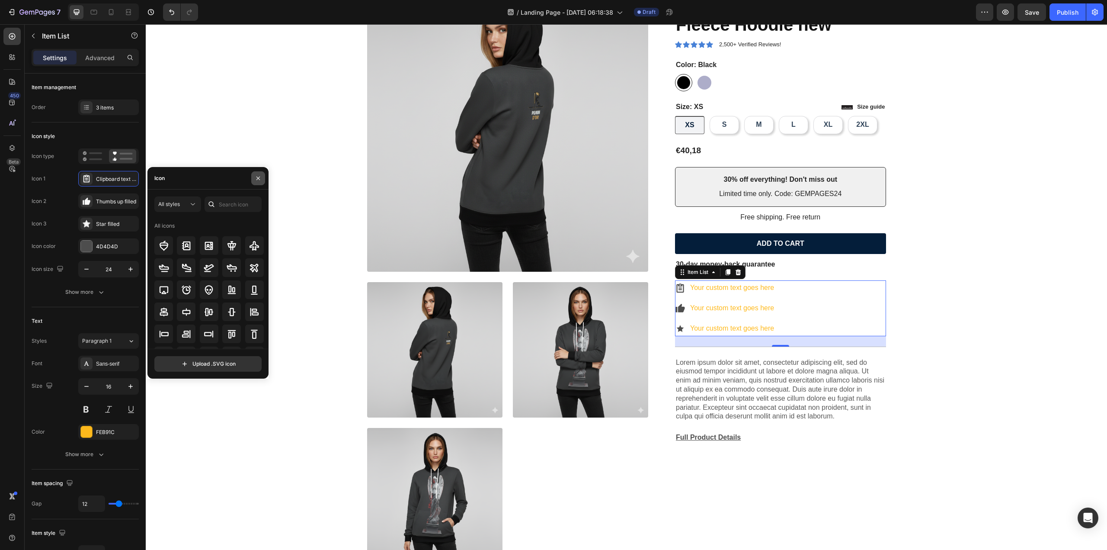
click at [262, 180] on button "button" at bounding box center [258, 178] width 14 height 14
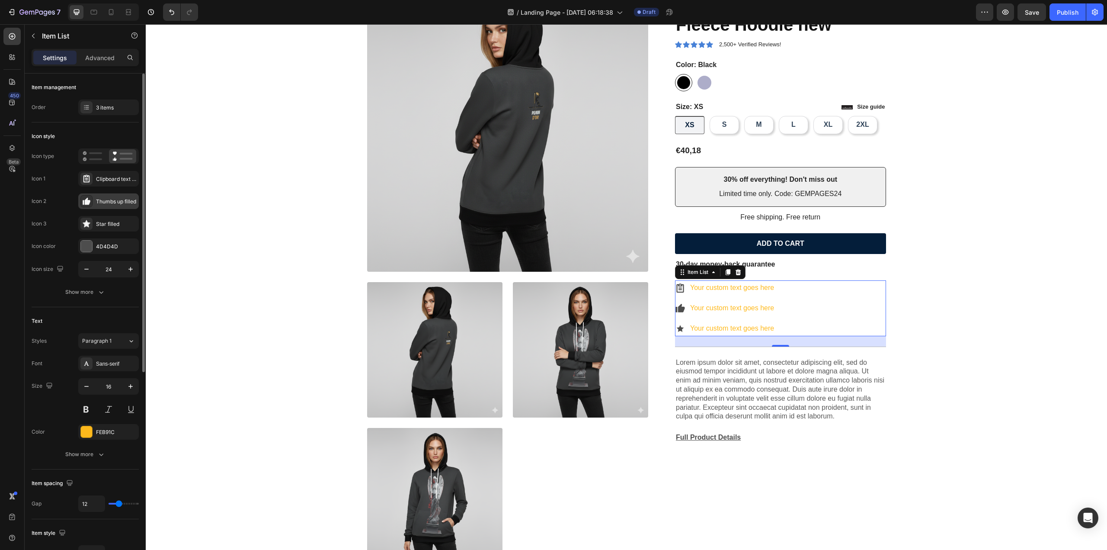
click at [83, 199] on icon at bounding box center [86, 201] width 9 height 9
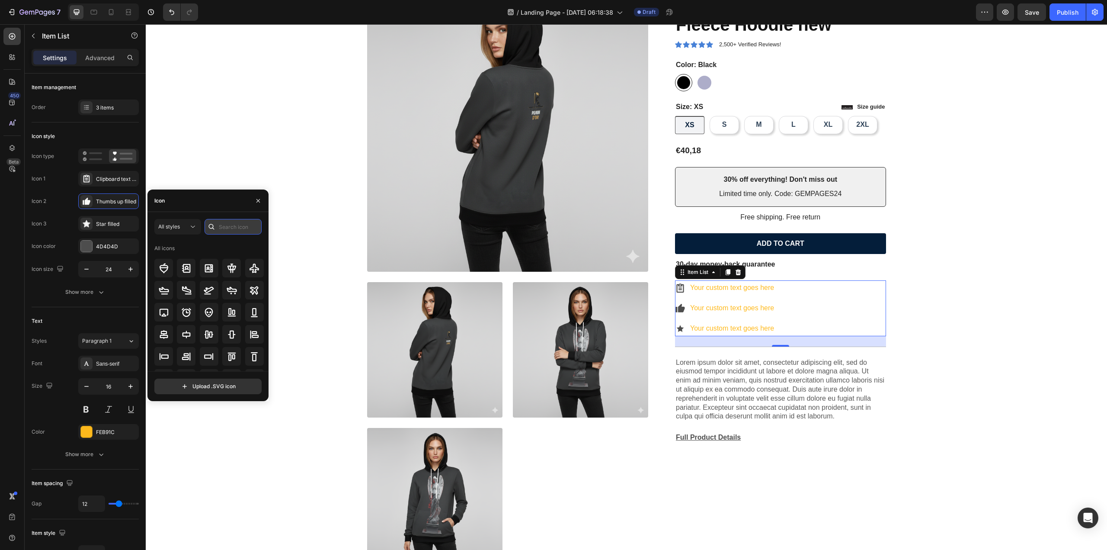
click at [239, 229] on input "text" at bounding box center [233, 227] width 57 height 16
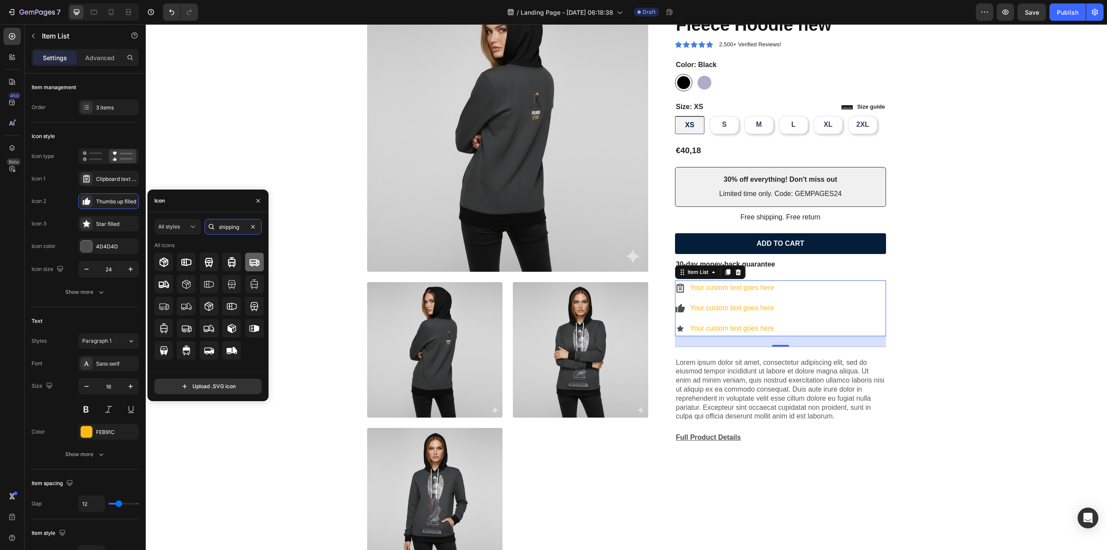
type input "shipping"
click at [253, 267] on div at bounding box center [254, 262] width 19 height 19
drag, startPoint x: 247, startPoint y: 223, endPoint x: 211, endPoint y: 227, distance: 36.5
click at [211, 227] on div "shipping" at bounding box center [233, 227] width 57 height 16
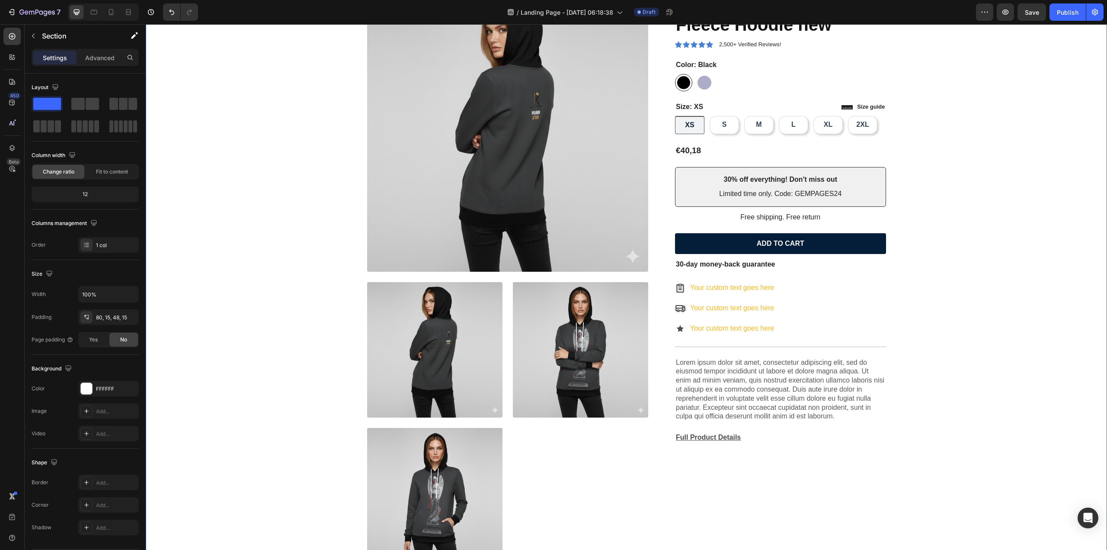
click at [289, 351] on div "Product Images Icon Icon Icon Icon Icon Icon List 2,500+ Verified Reviews! Text…" at bounding box center [626, 280] width 949 height 580
click at [677, 331] on icon at bounding box center [680, 328] width 10 height 10
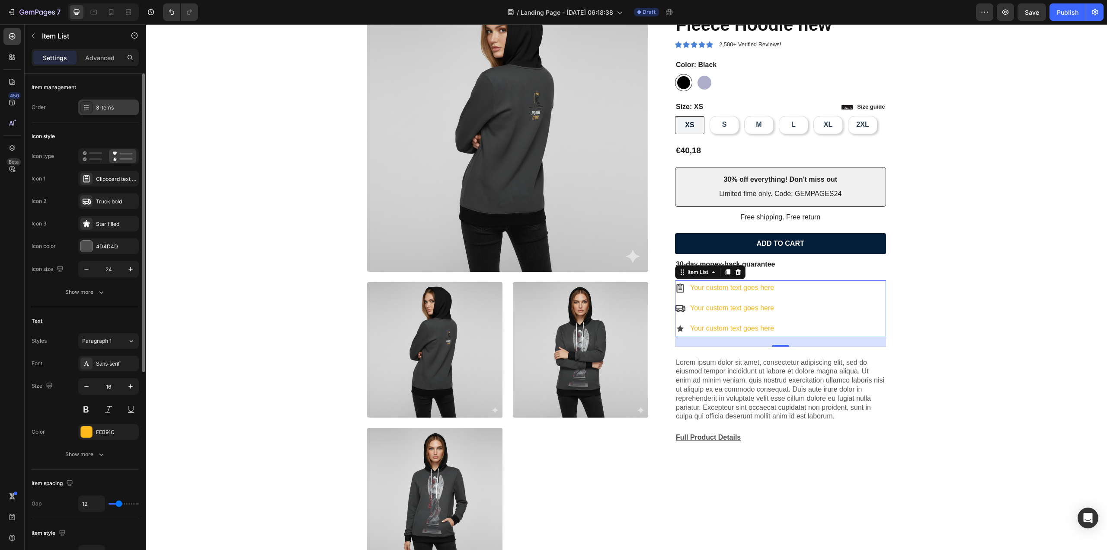
click at [97, 111] on div "3 items" at bounding box center [116, 108] width 41 height 8
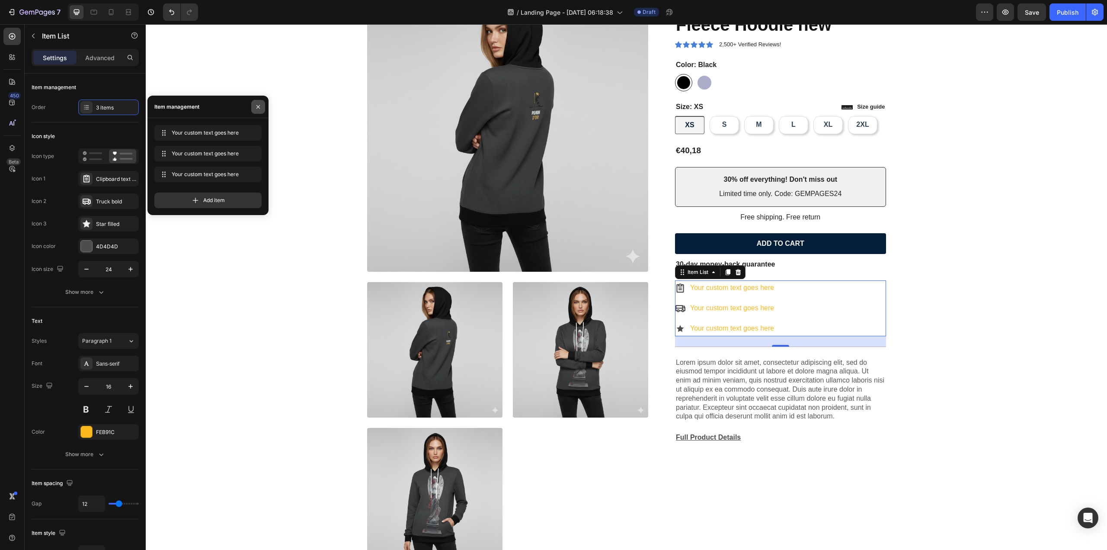
click at [258, 104] on icon "button" at bounding box center [258, 106] width 7 height 7
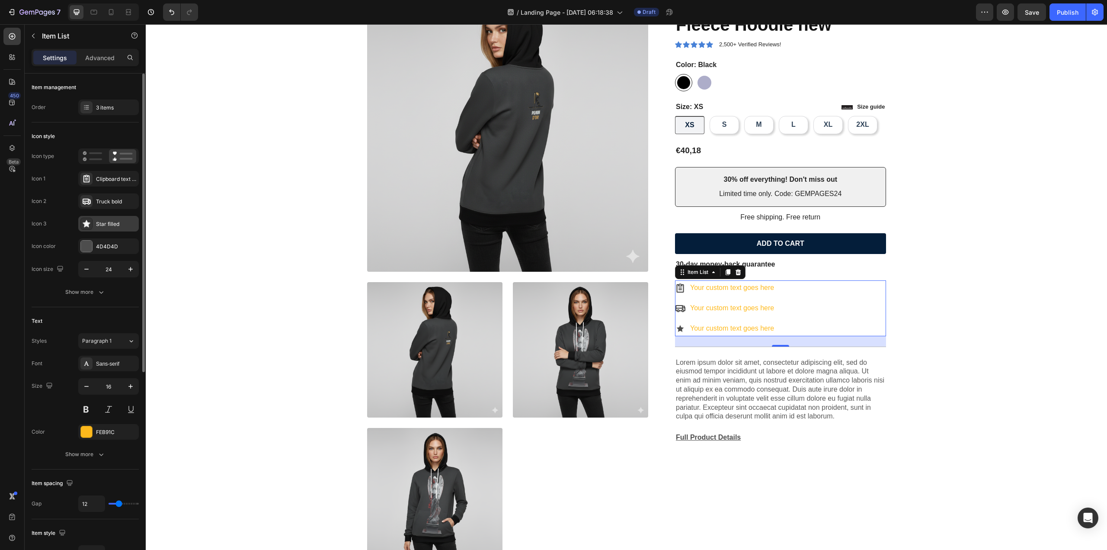
click at [89, 226] on icon at bounding box center [86, 223] width 9 height 9
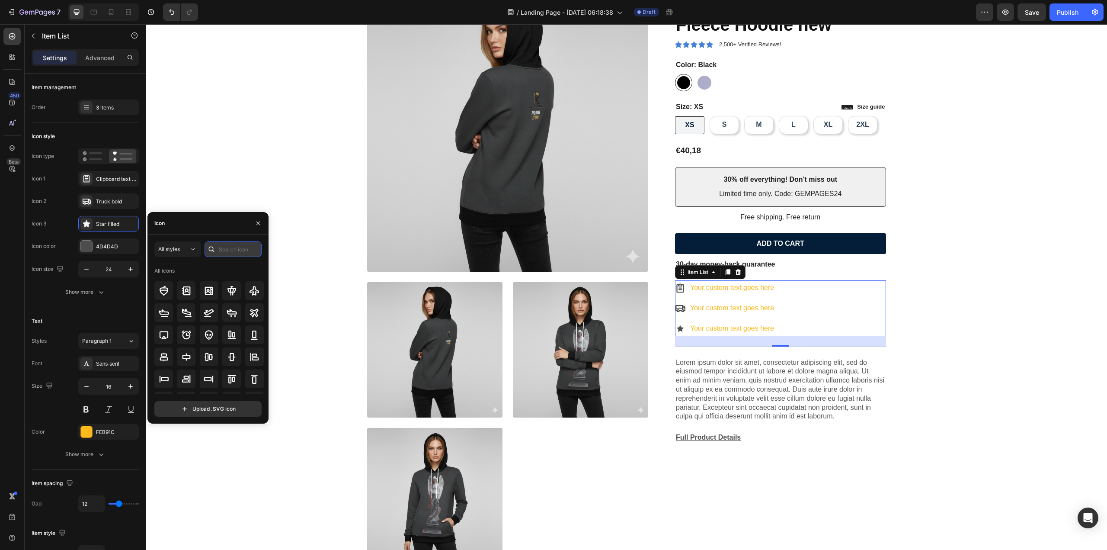
click at [232, 251] on input "text" at bounding box center [233, 249] width 57 height 16
type input "p"
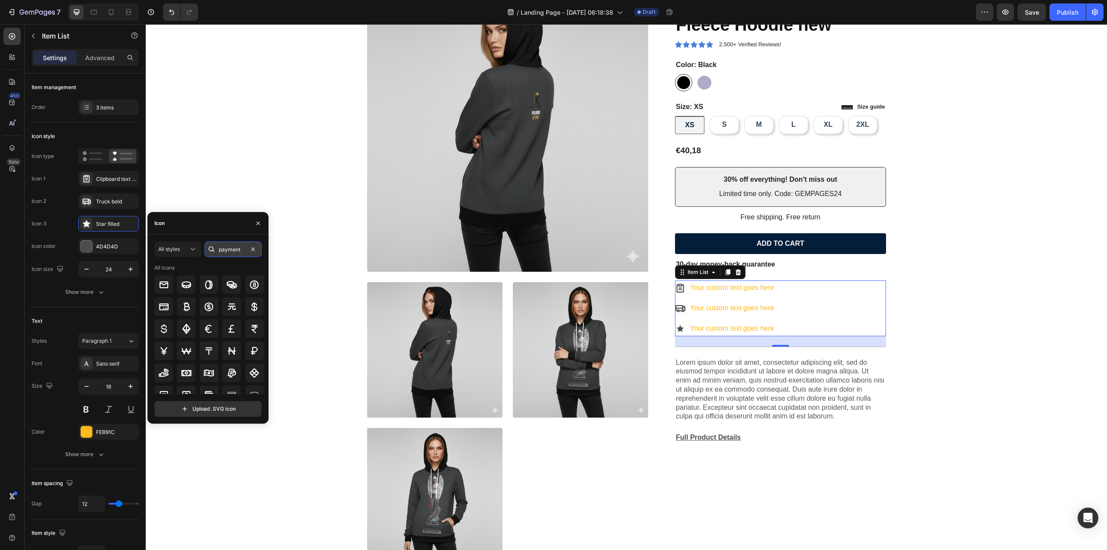
type input "payment"
click at [167, 306] on icon at bounding box center [164, 306] width 10 height 10
drag, startPoint x: 259, startPoint y: 219, endPoint x: 73, endPoint y: 202, distance: 186.4
click at [259, 219] on button "button" at bounding box center [258, 223] width 14 height 14
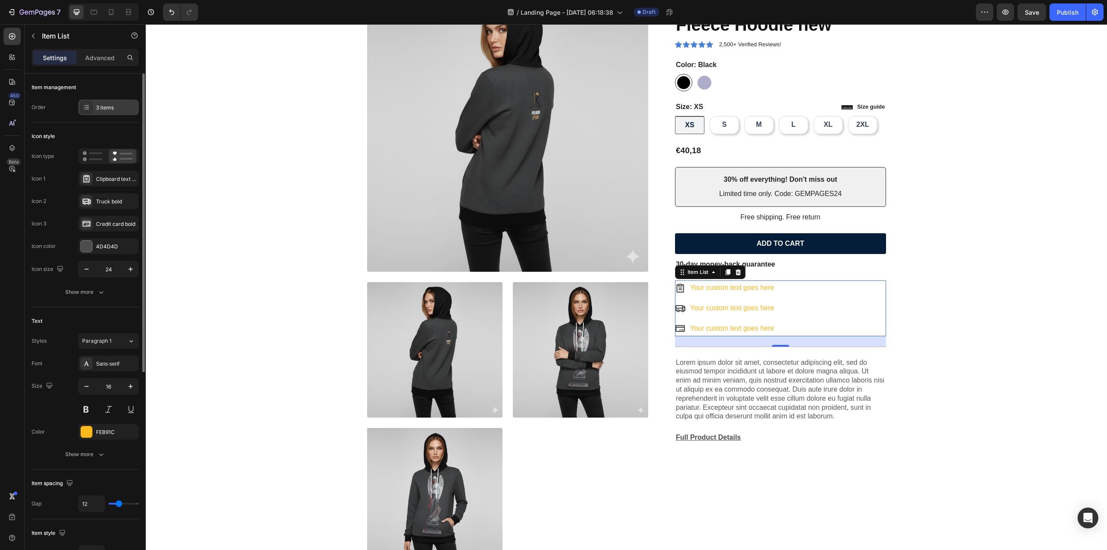
click at [92, 107] on div at bounding box center [86, 107] width 12 height 12
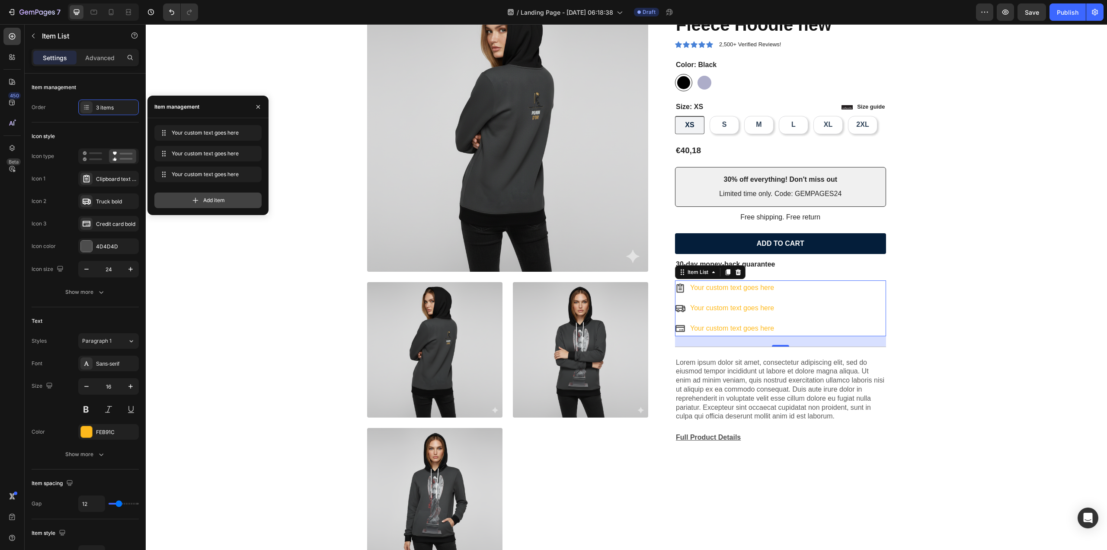
click at [196, 199] on icon at bounding box center [196, 201] width 6 height 6
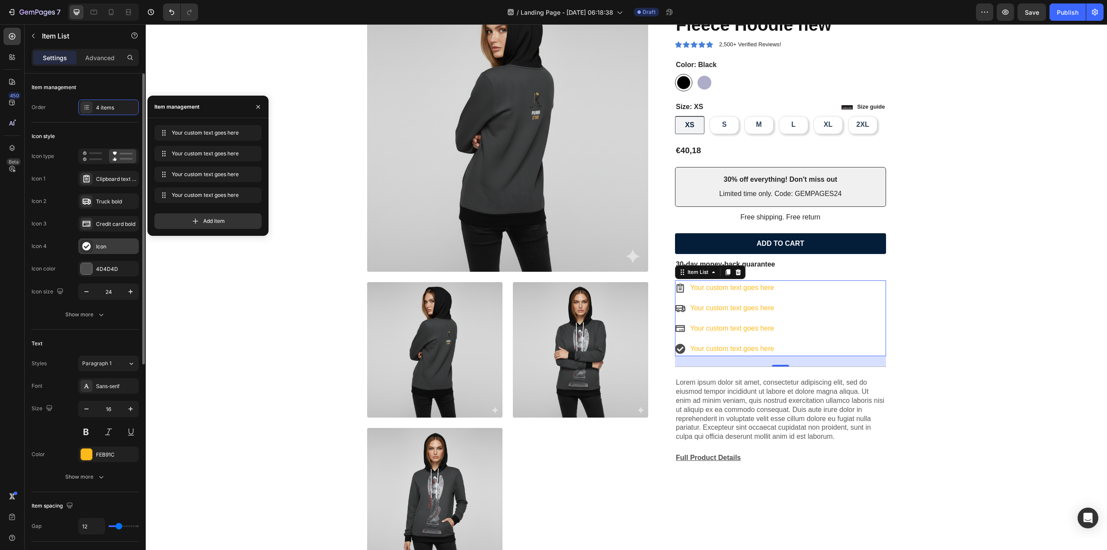
click at [86, 244] on icon at bounding box center [86, 246] width 8 height 8
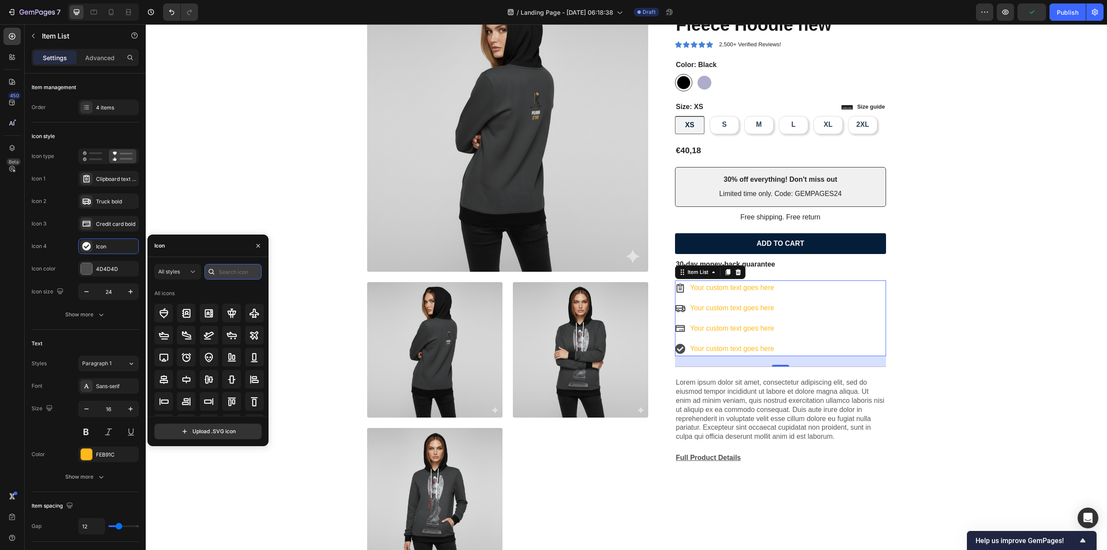
click at [232, 275] on input "text" at bounding box center [233, 272] width 57 height 16
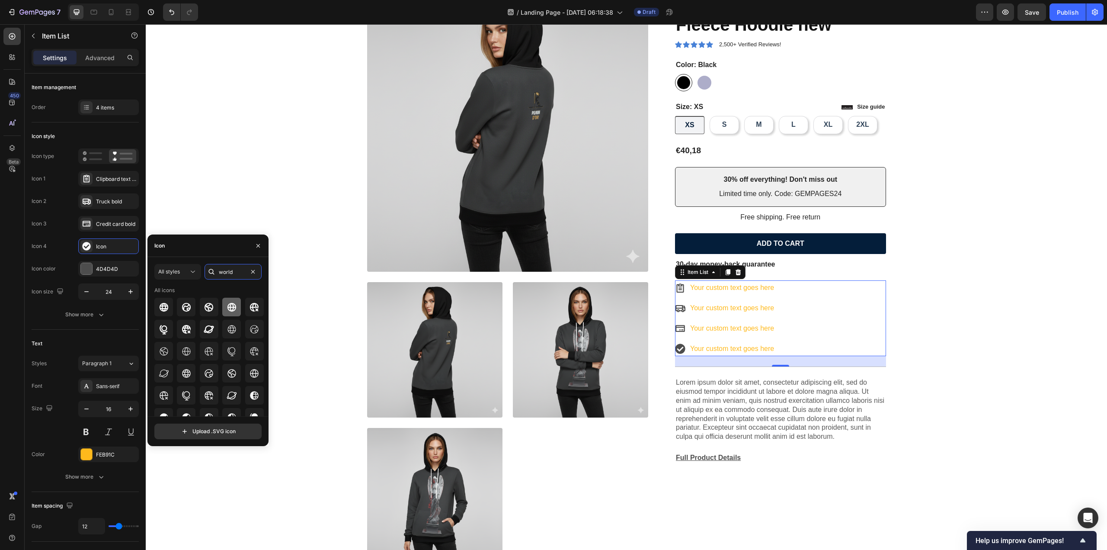
type input "world"
click at [238, 309] on div at bounding box center [231, 307] width 19 height 19
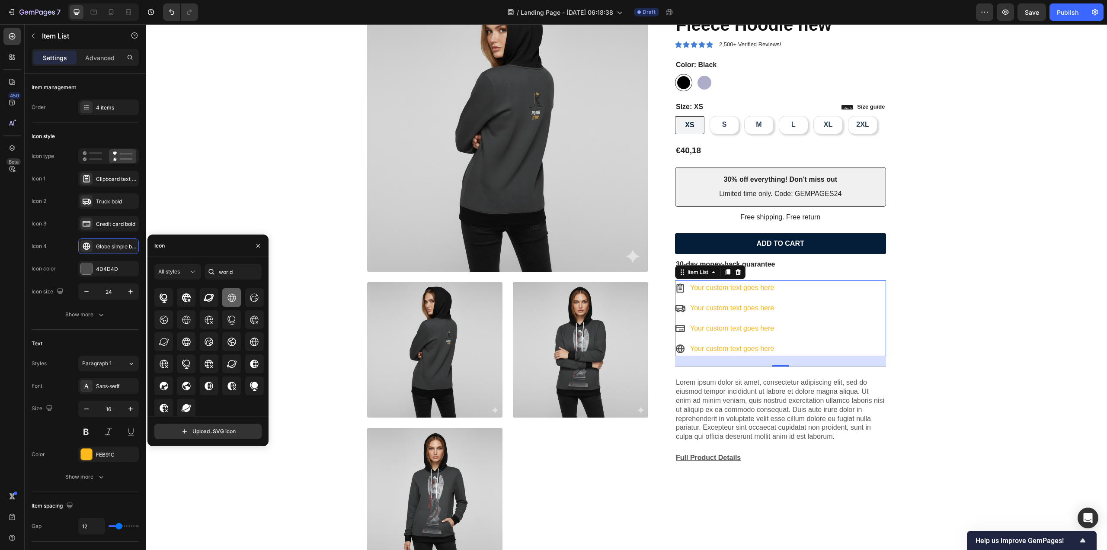
scroll to position [32, 0]
click at [213, 219] on div "Product Images Icon Icon Icon Icon Icon Icon List 2,500+ Verified Reviews! Text…" at bounding box center [626, 280] width 949 height 580
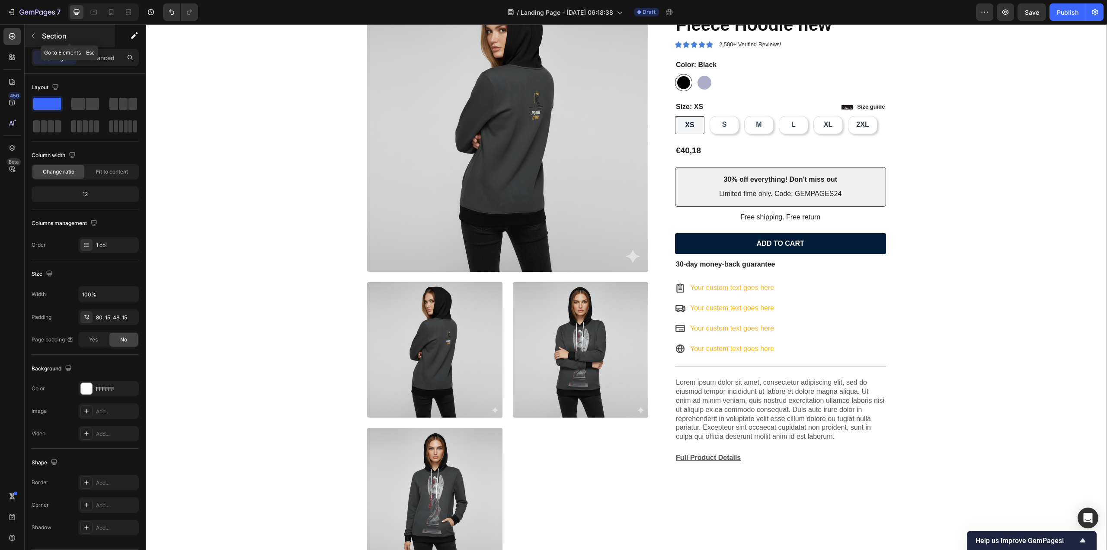
click at [37, 38] on button "button" at bounding box center [33, 36] width 14 height 14
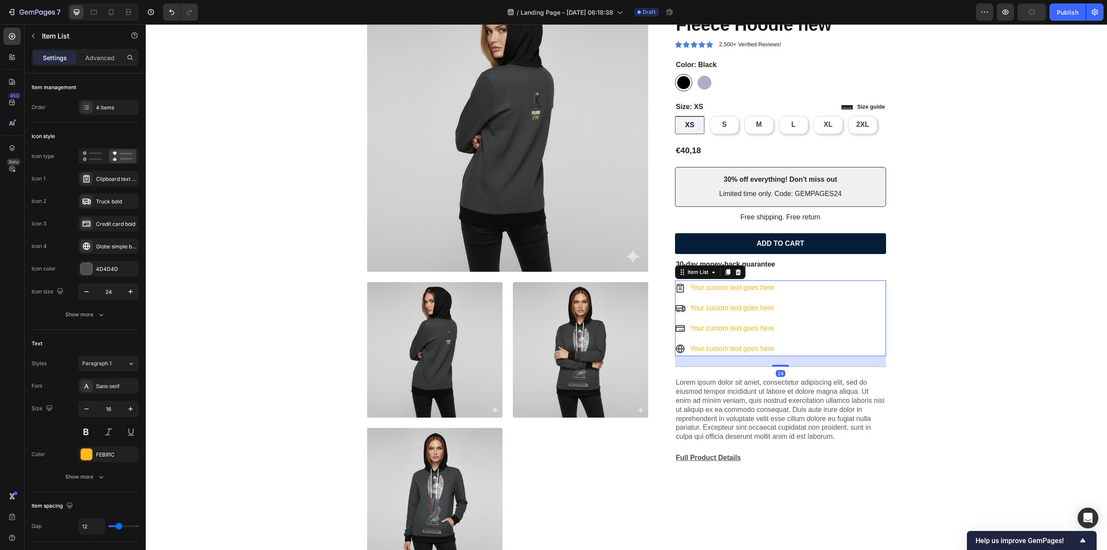
click at [748, 312] on div "Your custom text goes here" at bounding box center [732, 308] width 87 height 15
click at [122, 178] on div "Clipboard text bold" at bounding box center [116, 179] width 41 height 8
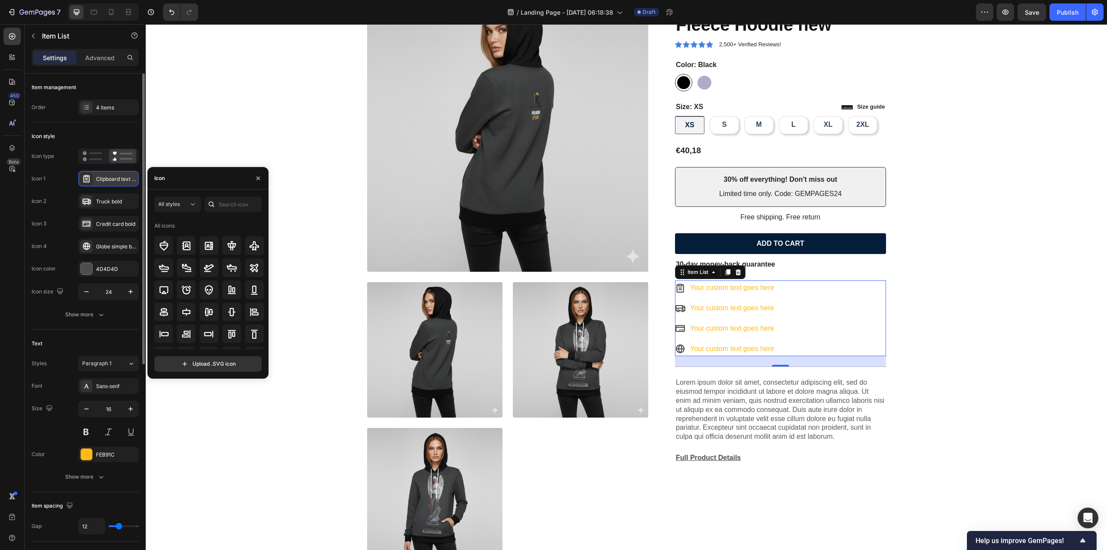
click at [102, 177] on div "Clipboard text bold" at bounding box center [116, 179] width 41 height 8
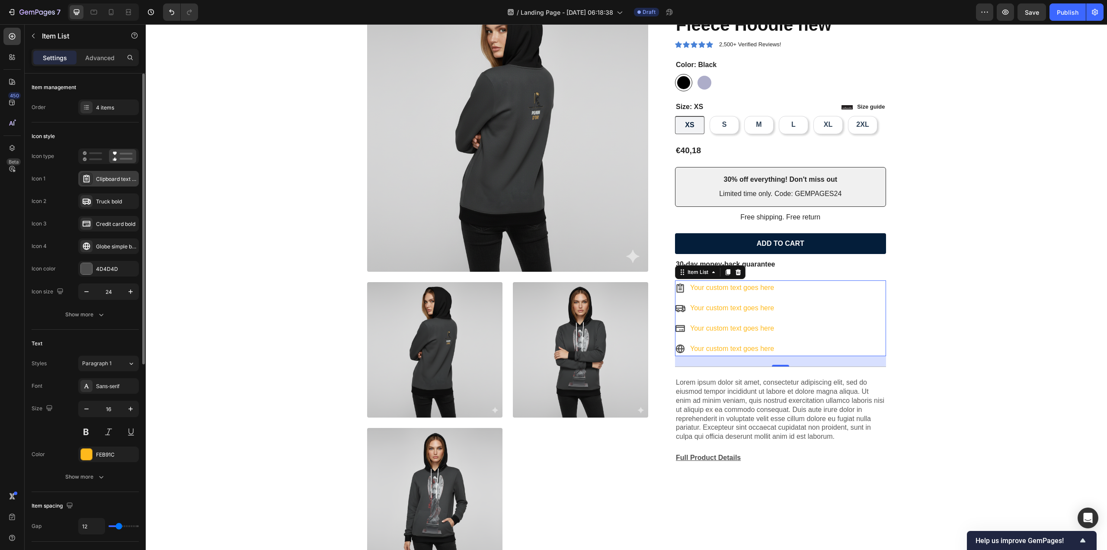
click at [111, 180] on div "Clipboard text bold" at bounding box center [116, 179] width 41 height 8
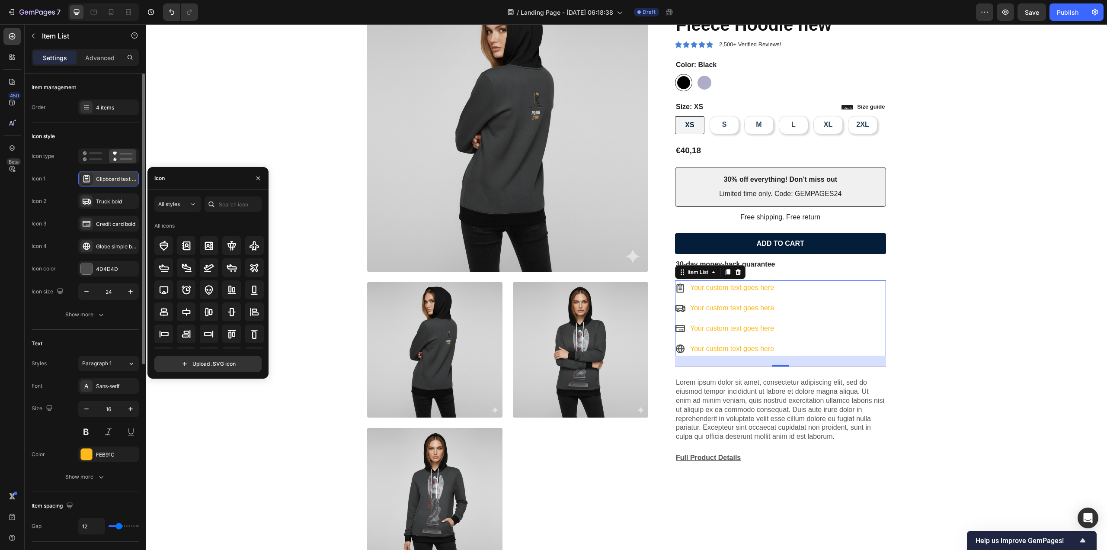
click at [111, 180] on div "Clipboard text bold" at bounding box center [116, 179] width 41 height 8
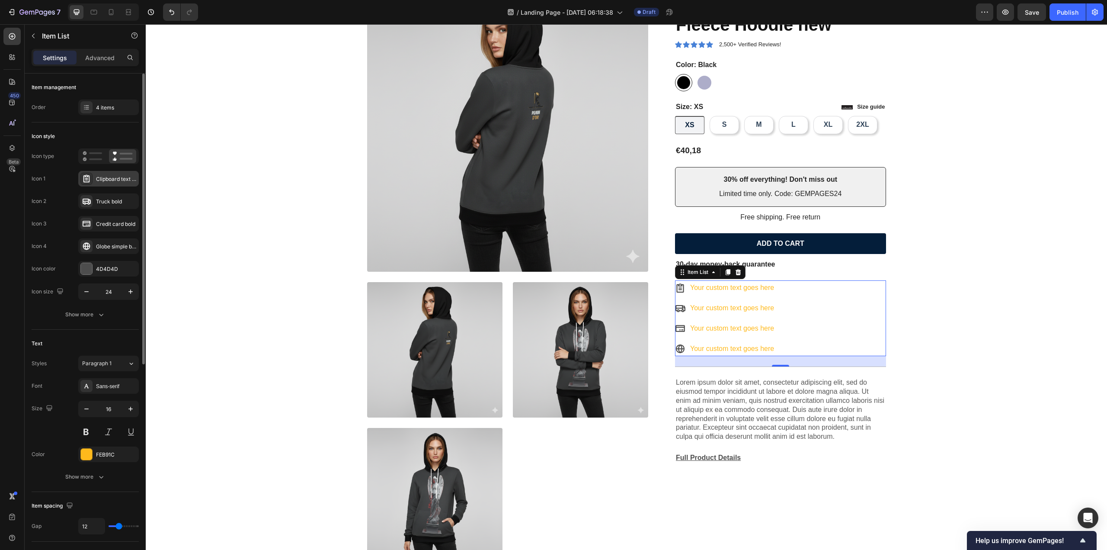
click at [111, 180] on div "Clipboard text bold" at bounding box center [116, 179] width 41 height 8
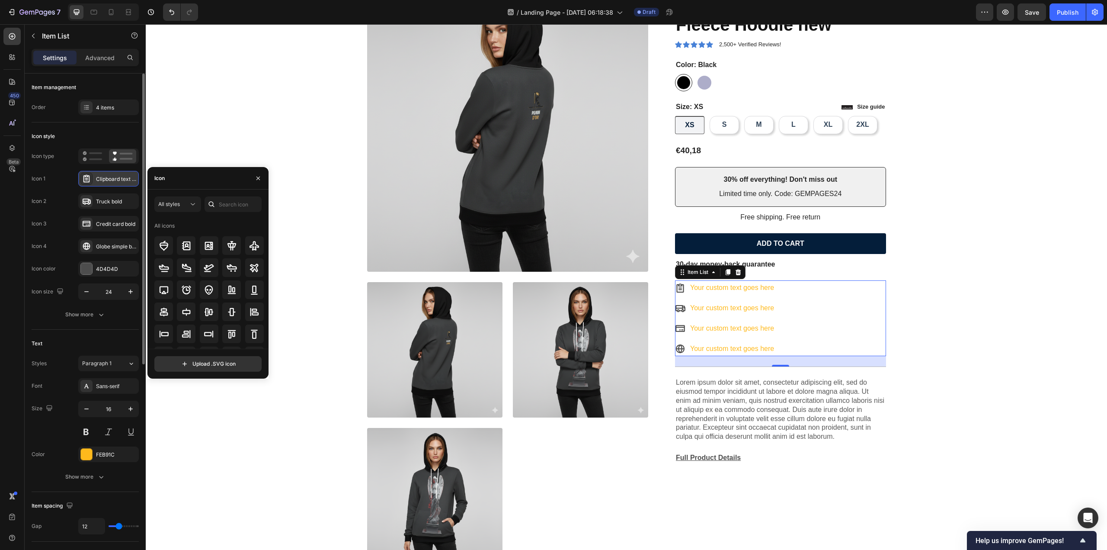
click at [111, 180] on div "Clipboard text bold" at bounding box center [116, 179] width 41 height 8
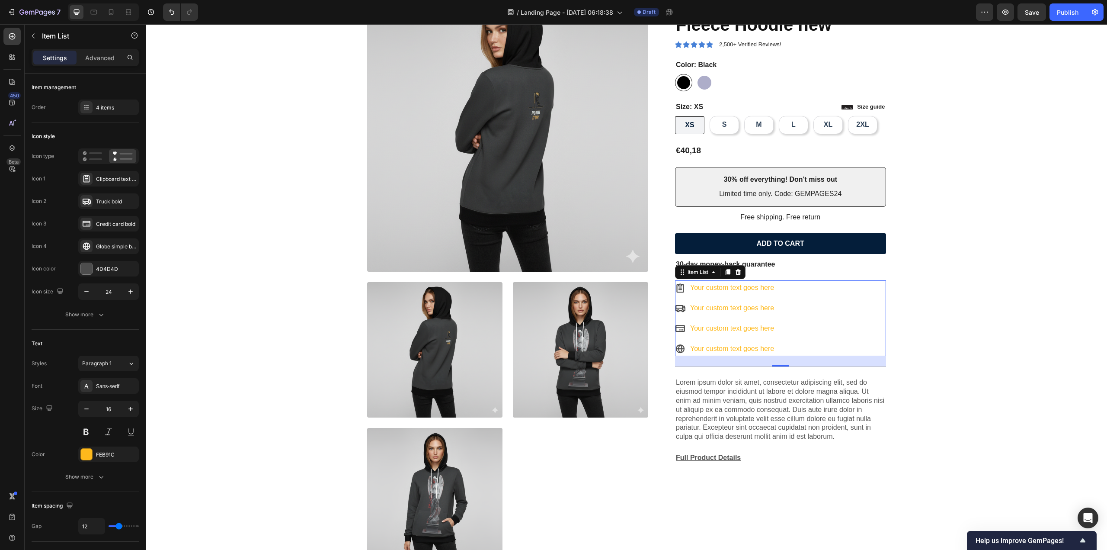
click at [744, 288] on div "Your custom text goes here" at bounding box center [732, 287] width 87 height 15
click at [706, 288] on p "Your custom text goes here" at bounding box center [732, 288] width 84 height 13
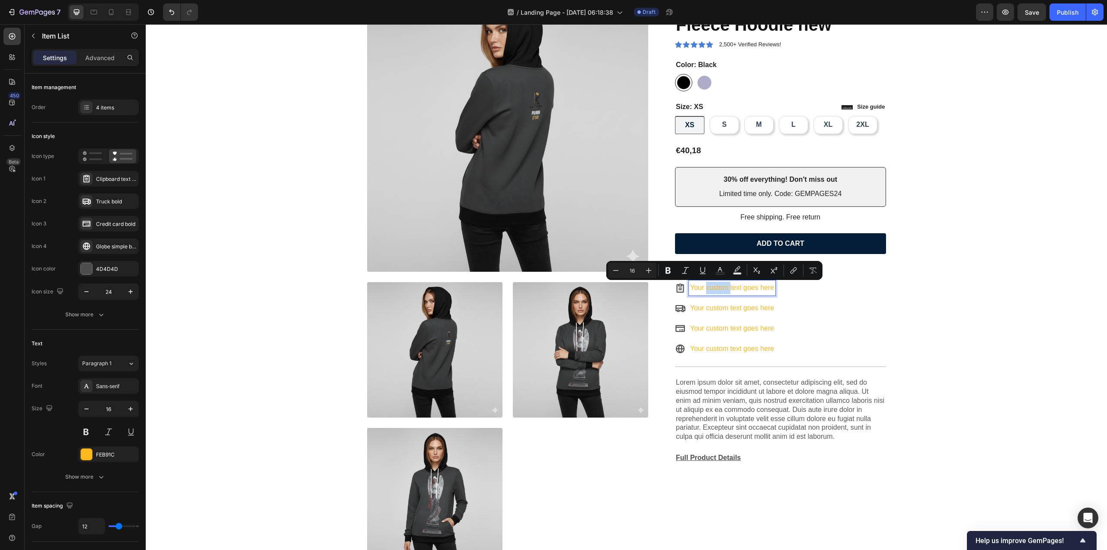
click at [706, 288] on p "Your custom text goes here" at bounding box center [732, 288] width 84 height 13
click at [691, 287] on p "Your custom text goes here" at bounding box center [732, 288] width 84 height 13
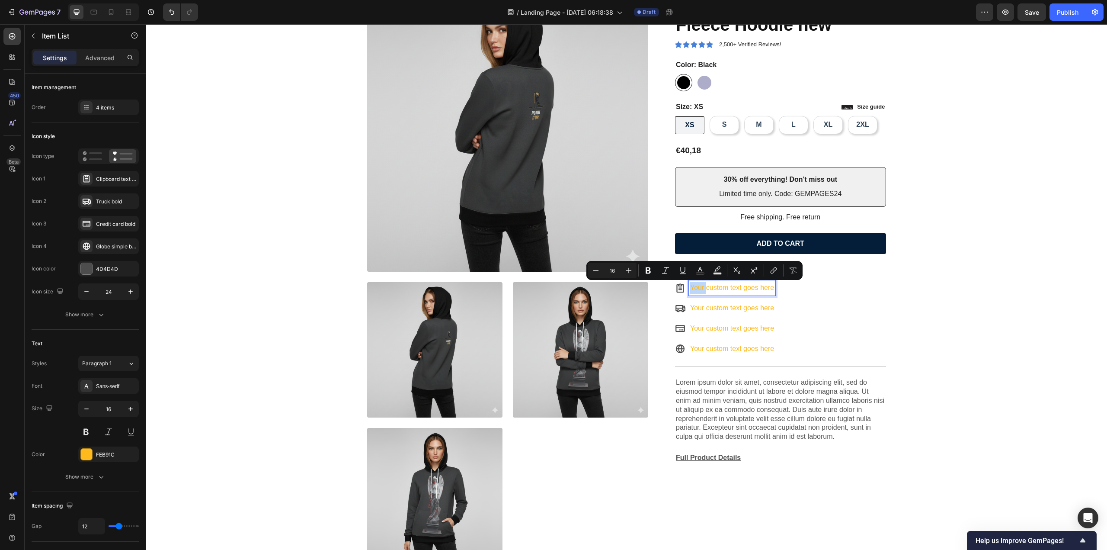
click at [702, 287] on p "Your custom text goes here" at bounding box center [732, 288] width 84 height 13
click at [700, 287] on p "Your custom text goes here" at bounding box center [732, 288] width 84 height 13
drag, startPoint x: 771, startPoint y: 289, endPoint x: 667, endPoint y: 291, distance: 104.7
click at [667, 291] on div "Product Images Icon Icon Icon Icon Icon Icon List 2,500+ Verified Reviews! Text…" at bounding box center [626, 276] width 519 height 573
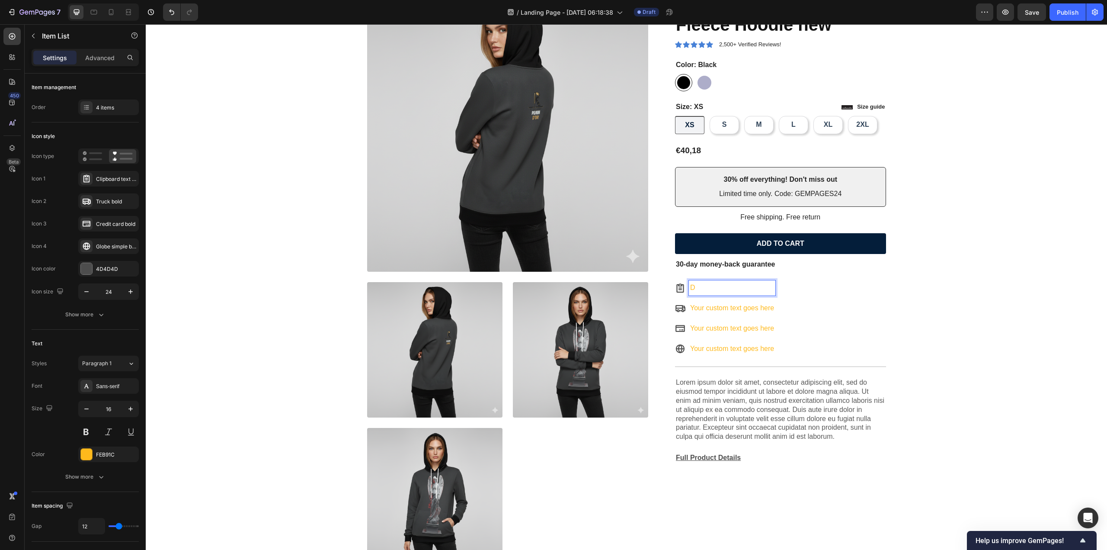
click at [716, 285] on p "D" at bounding box center [732, 288] width 84 height 13
click at [721, 304] on p "Your custom text goes here" at bounding box center [732, 308] width 84 height 13
drag, startPoint x: 771, startPoint y: 308, endPoint x: 674, endPoint y: 310, distance: 96.9
click at [675, 310] on div "Your custom text goes here" at bounding box center [725, 308] width 100 height 15
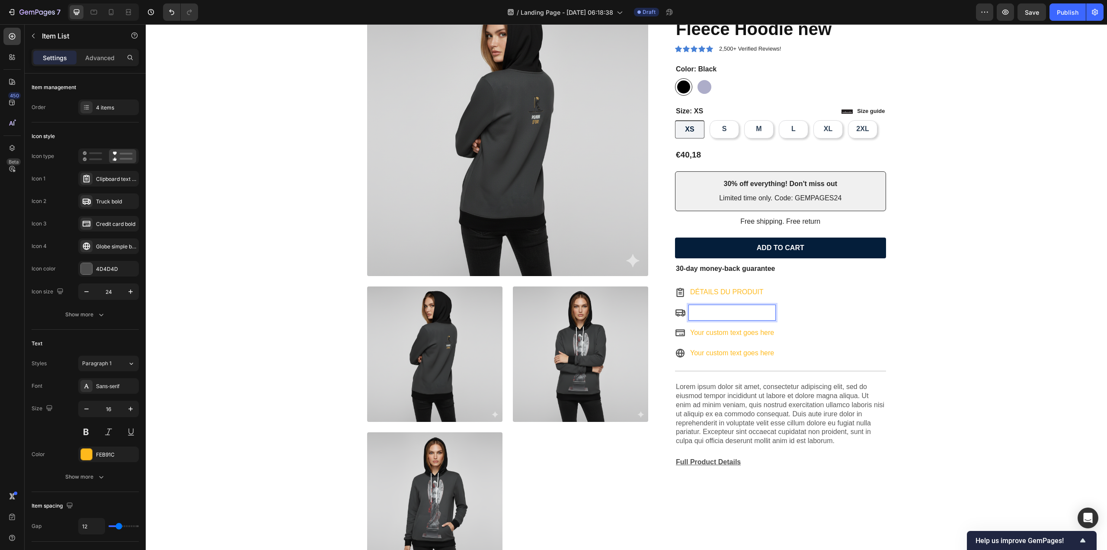
scroll to position [78, 0]
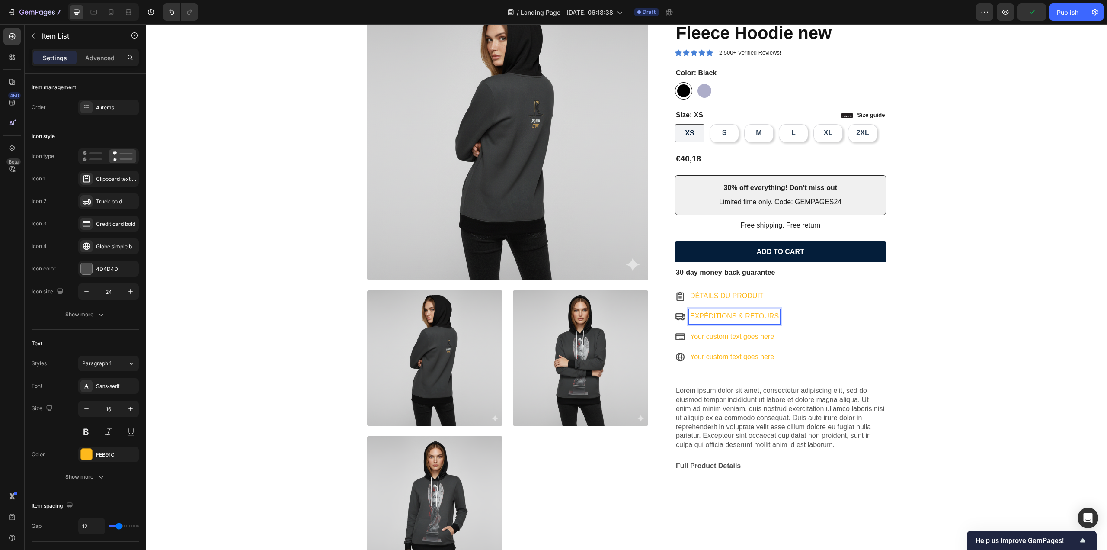
click at [732, 334] on p "Your custom text goes here" at bounding box center [734, 336] width 89 height 13
click at [722, 337] on p "Your custom text goes here" at bounding box center [734, 336] width 89 height 13
drag, startPoint x: 772, startPoint y: 337, endPoint x: 619, endPoint y: 340, distance: 153.1
click at [622, 340] on div "Product Images Icon Icon Icon Icon Icon Icon List 2,500+ Verified Reviews! Text…" at bounding box center [626, 284] width 519 height 573
click at [731, 350] on div "Your custom text goes here" at bounding box center [734, 357] width 91 height 15
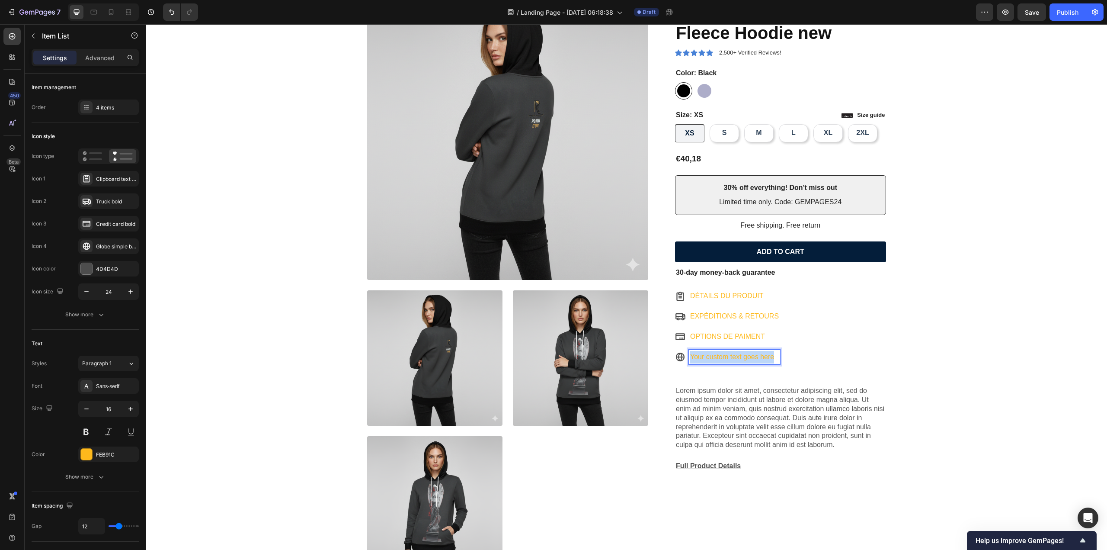
drag, startPoint x: 773, startPoint y: 356, endPoint x: 678, endPoint y: 355, distance: 94.7
click at [679, 355] on div "Your custom text goes here" at bounding box center [727, 357] width 105 height 15
click at [739, 355] on p "CERTIFICATION DES MATERIAUX" at bounding box center [745, 357] width 110 height 13
click at [782, 356] on p "CERTIFICATIONS DES MATERIAUX" at bounding box center [747, 357] width 115 height 13
click at [865, 353] on div "DÉTAILS DU PRODUIT EXPÉDITIONS & RETOURS OPTIONS DE PAIMENT CERTIFICATIONS DES …" at bounding box center [780, 327] width 211 height 76
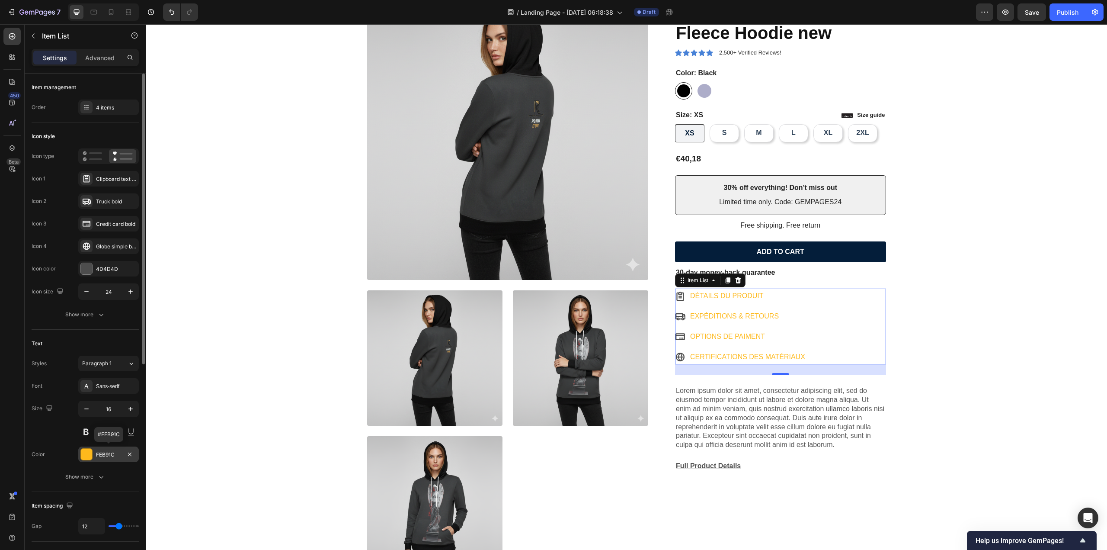
click at [109, 457] on div "FEB91C" at bounding box center [108, 455] width 25 height 8
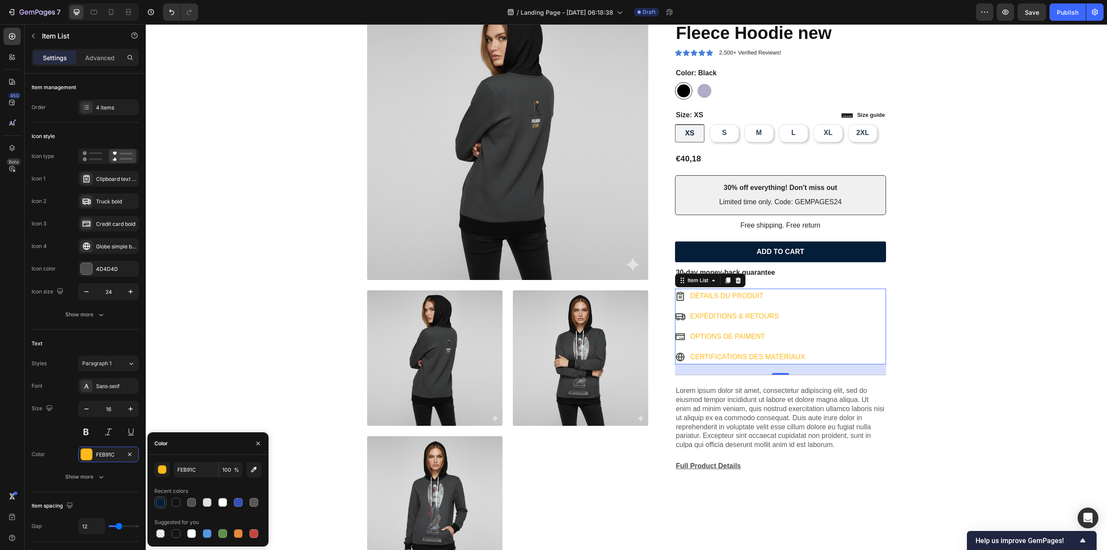
click at [160, 503] on div at bounding box center [160, 502] width 9 height 9
type input "041E3A"
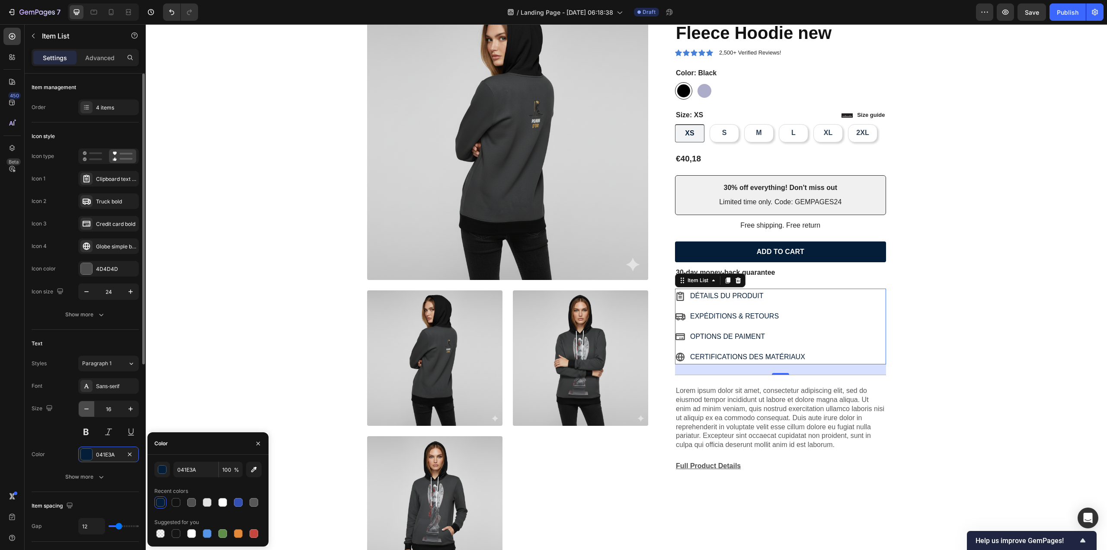
click at [87, 410] on icon "button" at bounding box center [86, 408] width 9 height 9
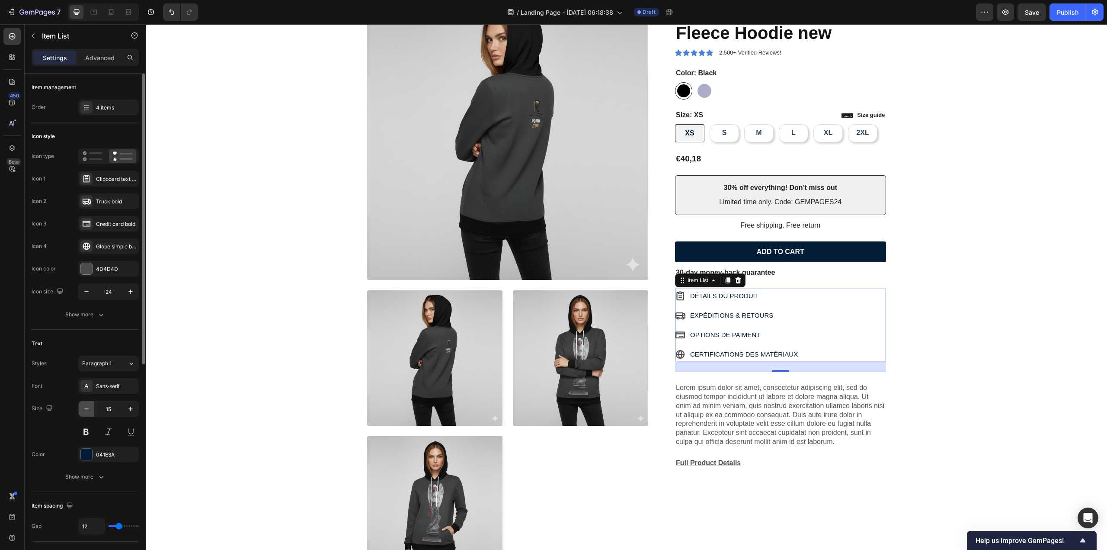
click at [87, 410] on icon "button" at bounding box center [86, 408] width 9 height 9
type input "13"
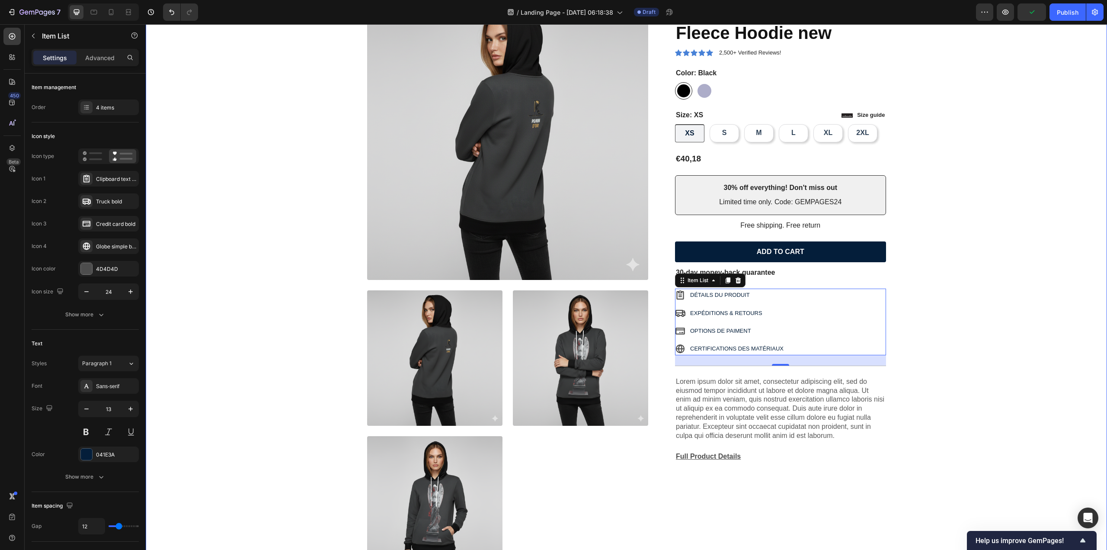
click at [911, 318] on div "Product Images Icon Icon Icon Icon Icon Icon List 2,500+ Verified Reviews! Text…" at bounding box center [626, 288] width 949 height 580
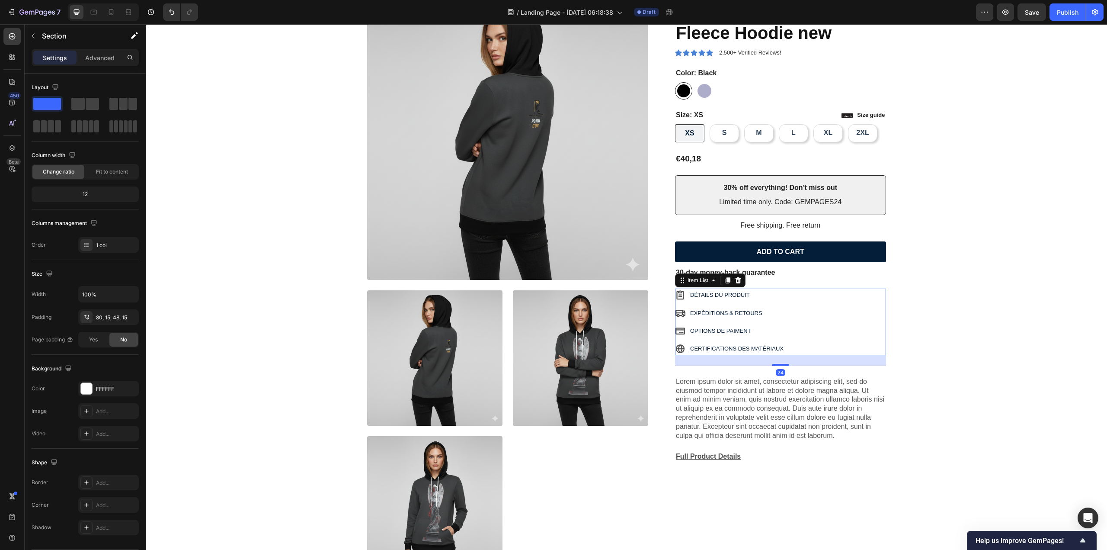
click at [689, 307] on div "EXPÉDITIONS & RETOURS" at bounding box center [737, 313] width 96 height 13
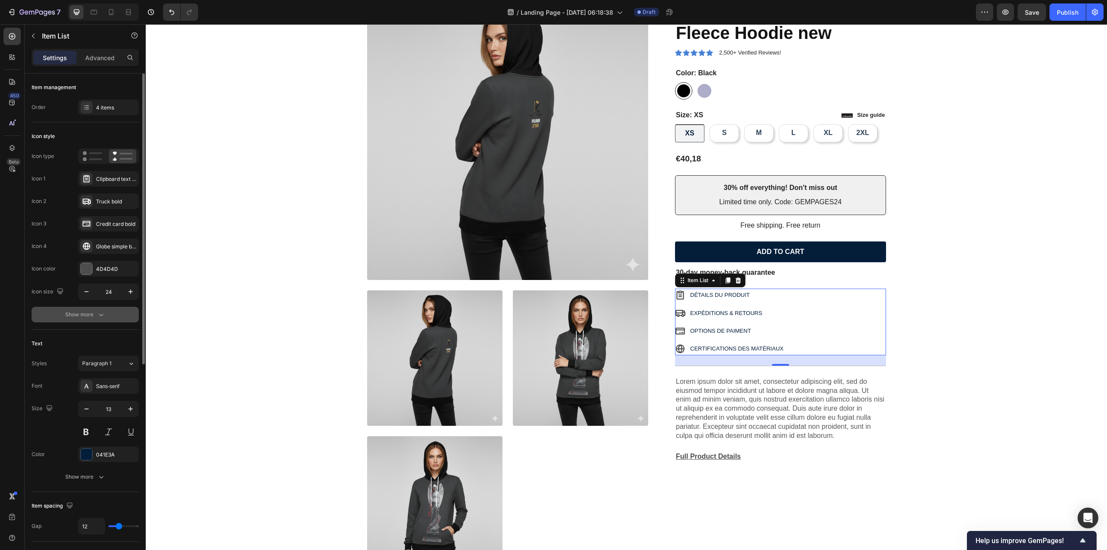
click at [90, 316] on div "Show more" at bounding box center [85, 314] width 40 height 9
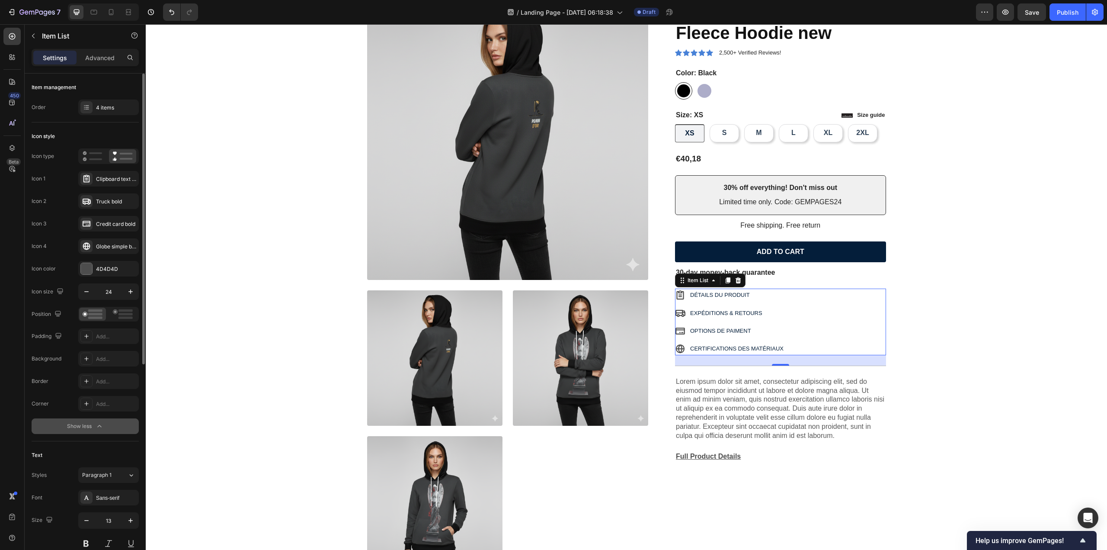
click at [80, 430] on button "Show less" at bounding box center [85, 426] width 107 height 16
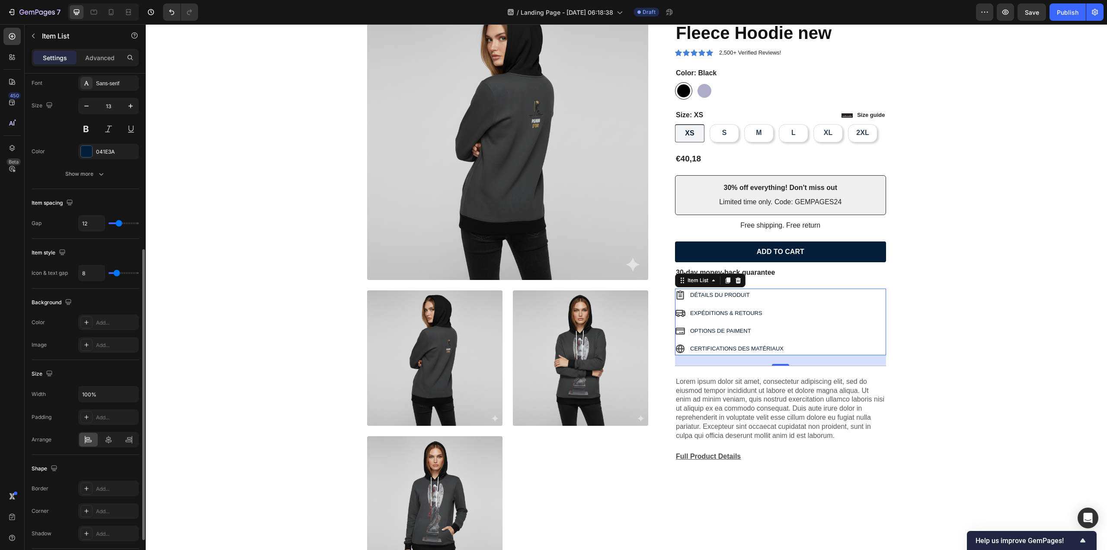
scroll to position [362, 0]
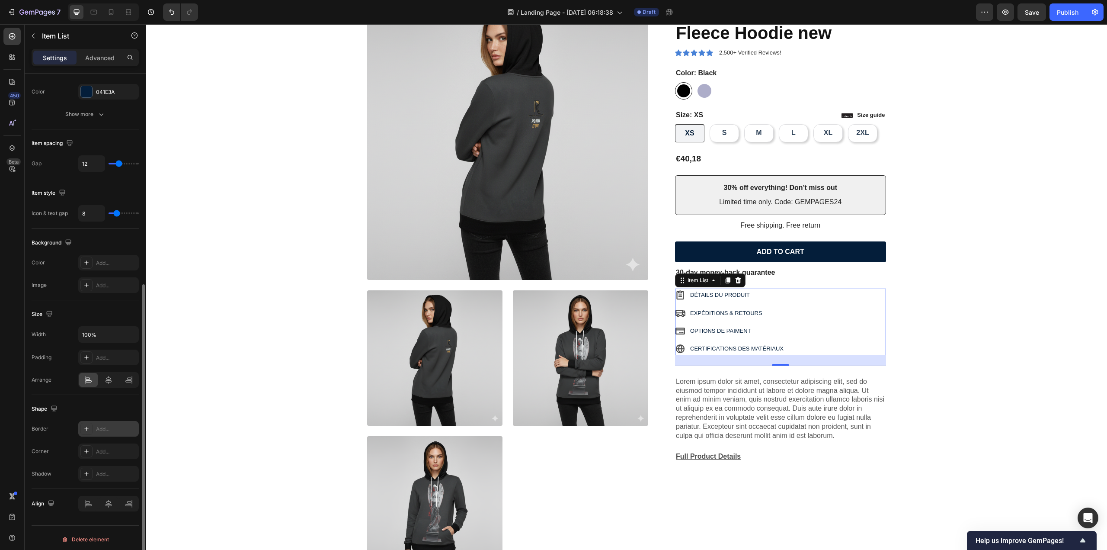
click at [104, 425] on div "Add..." at bounding box center [116, 429] width 41 height 8
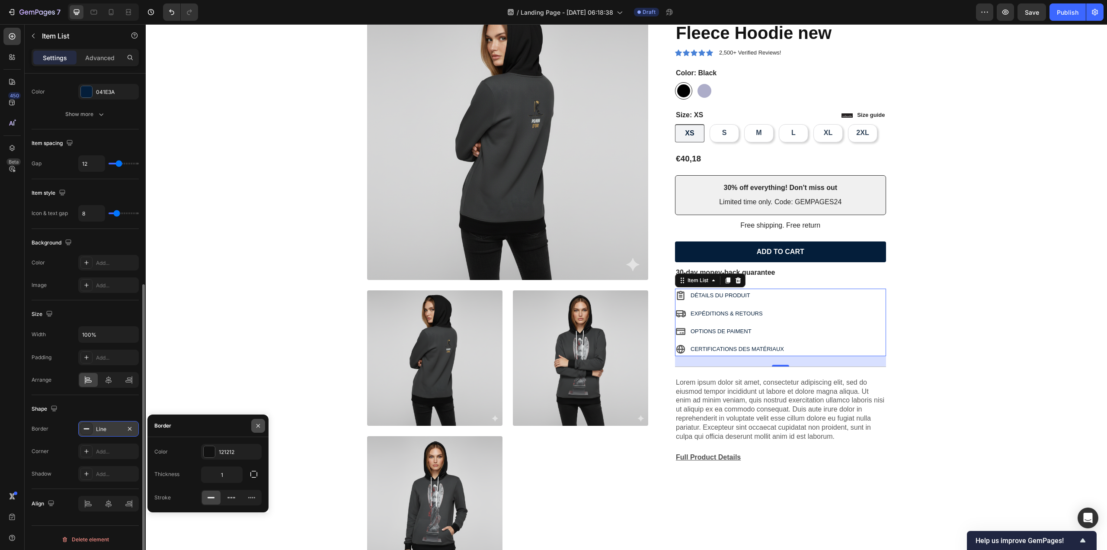
click at [255, 427] on icon "button" at bounding box center [258, 425] width 7 height 7
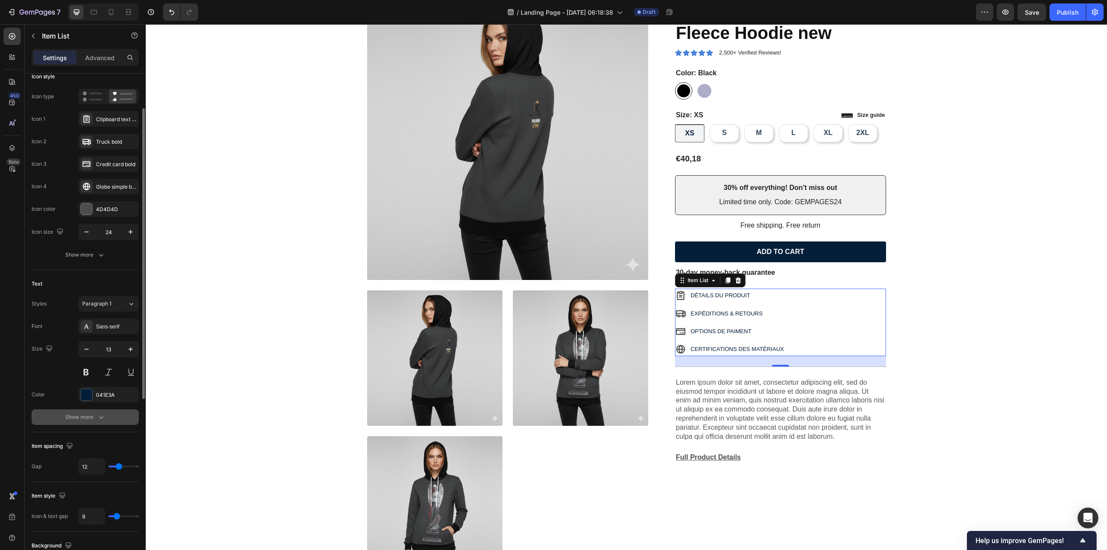
scroll to position [16, 0]
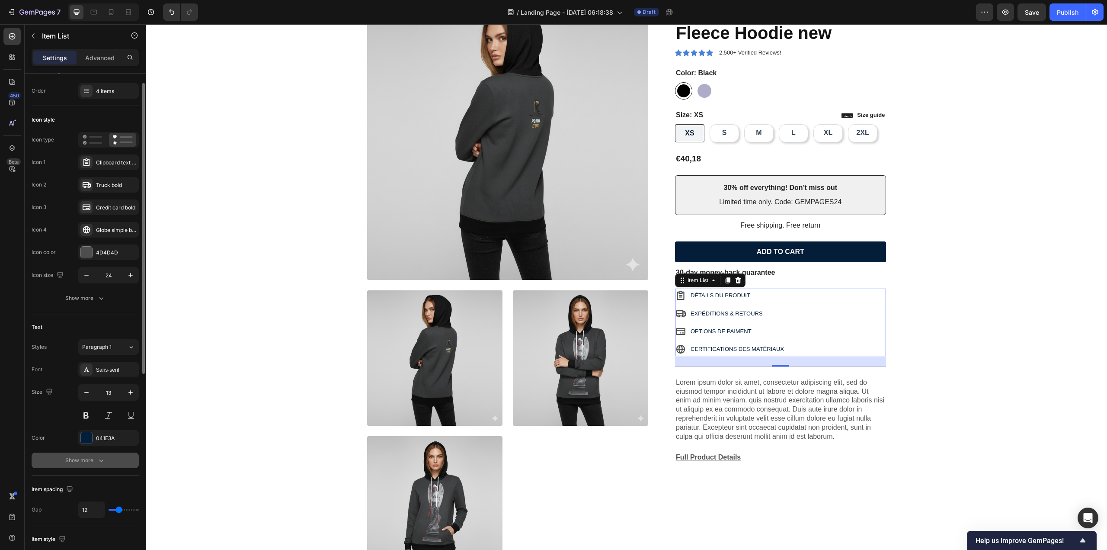
click at [80, 462] on div "Show more" at bounding box center [85, 460] width 40 height 9
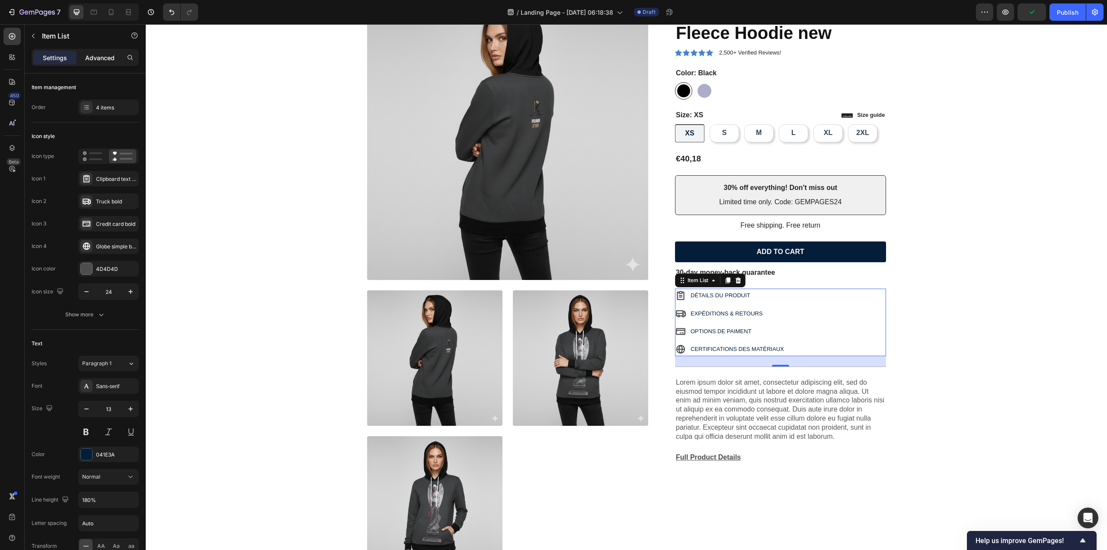
click at [93, 53] on p "Advanced" at bounding box center [99, 57] width 29 height 9
type input "100%"
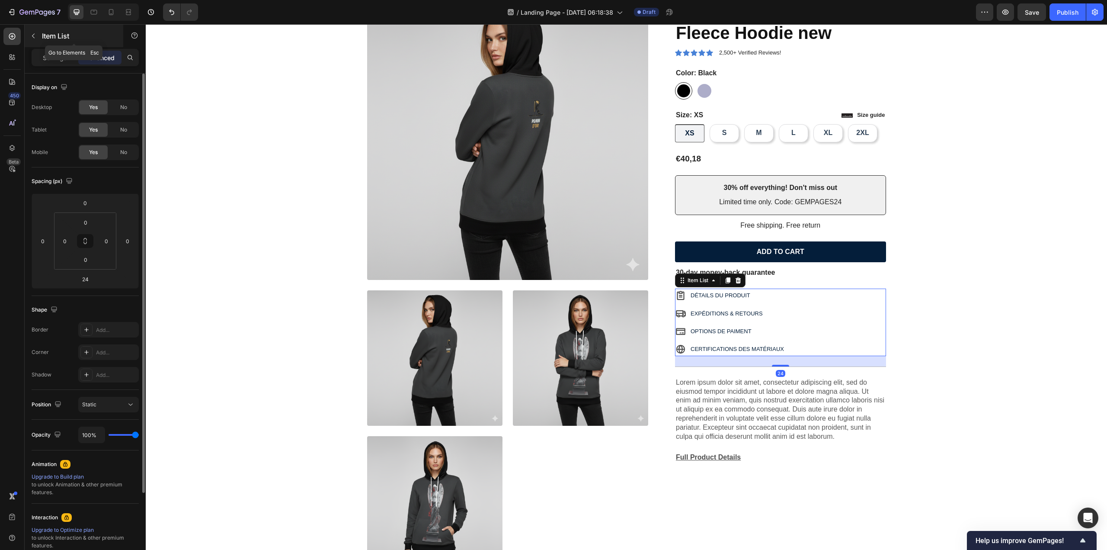
click at [35, 35] on icon "button" at bounding box center [33, 35] width 7 height 7
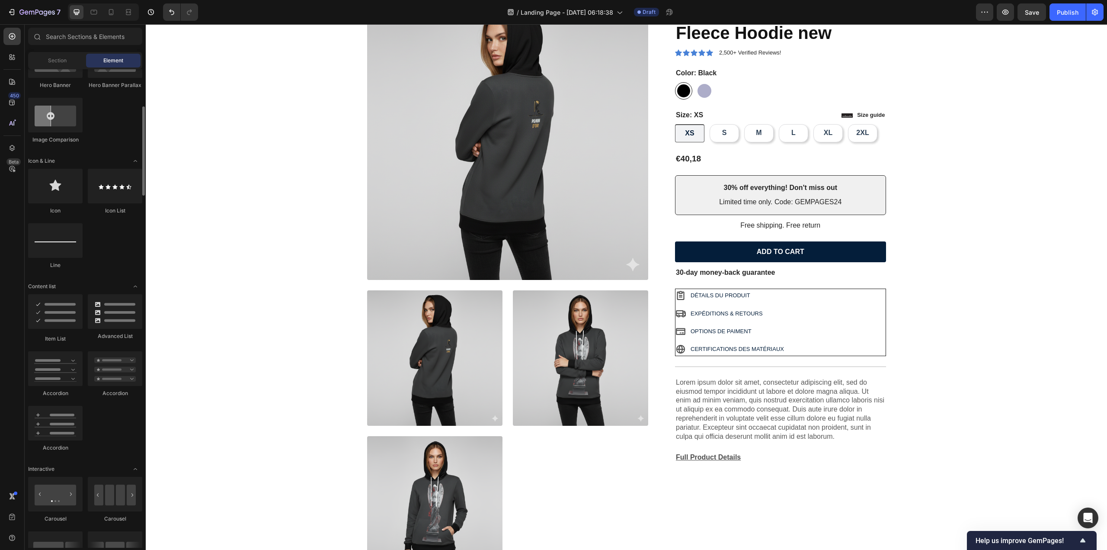
scroll to position [389, 0]
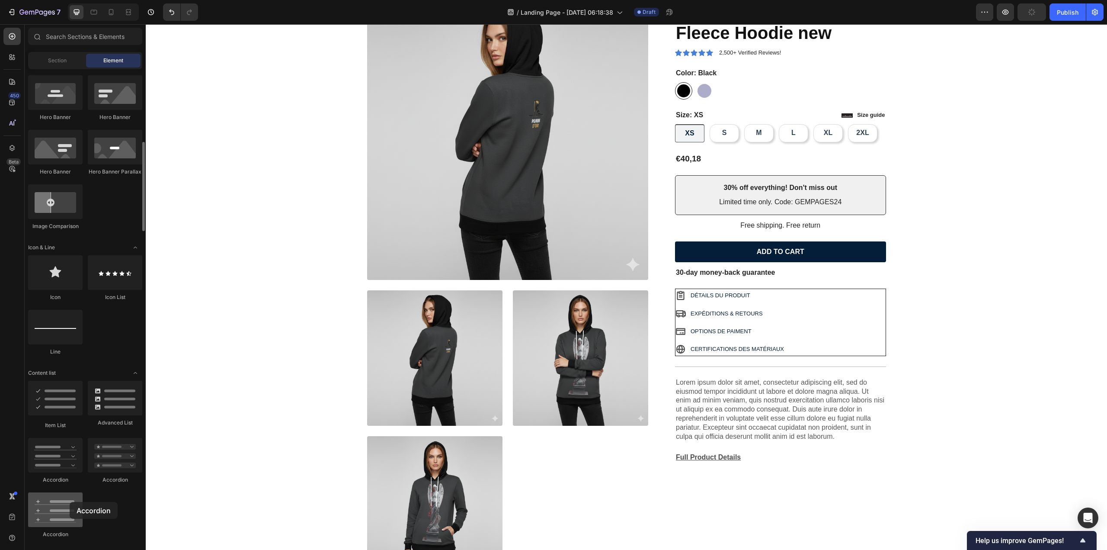
click at [70, 502] on div at bounding box center [55, 509] width 55 height 35
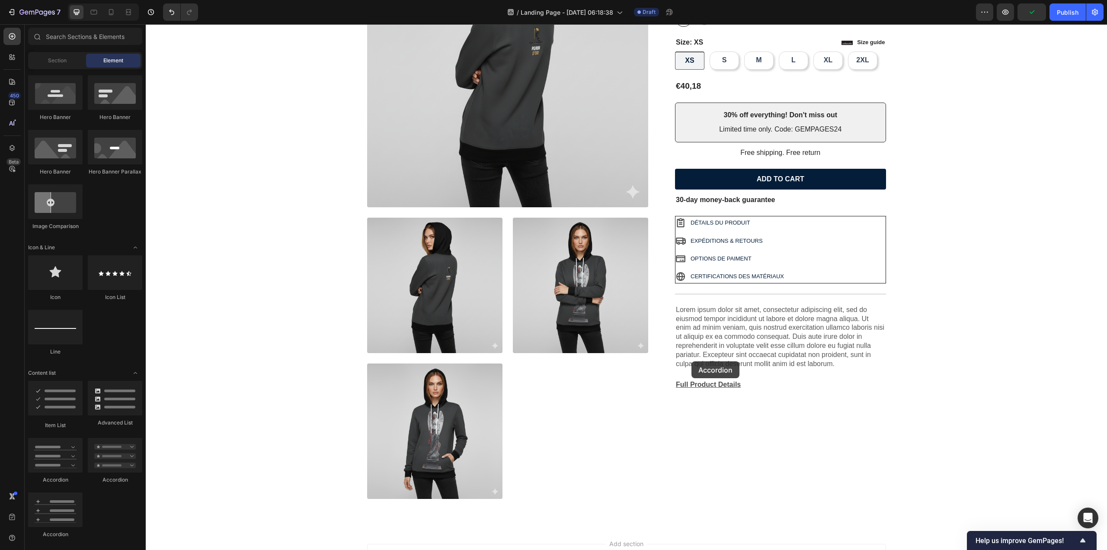
scroll to position [193, 0]
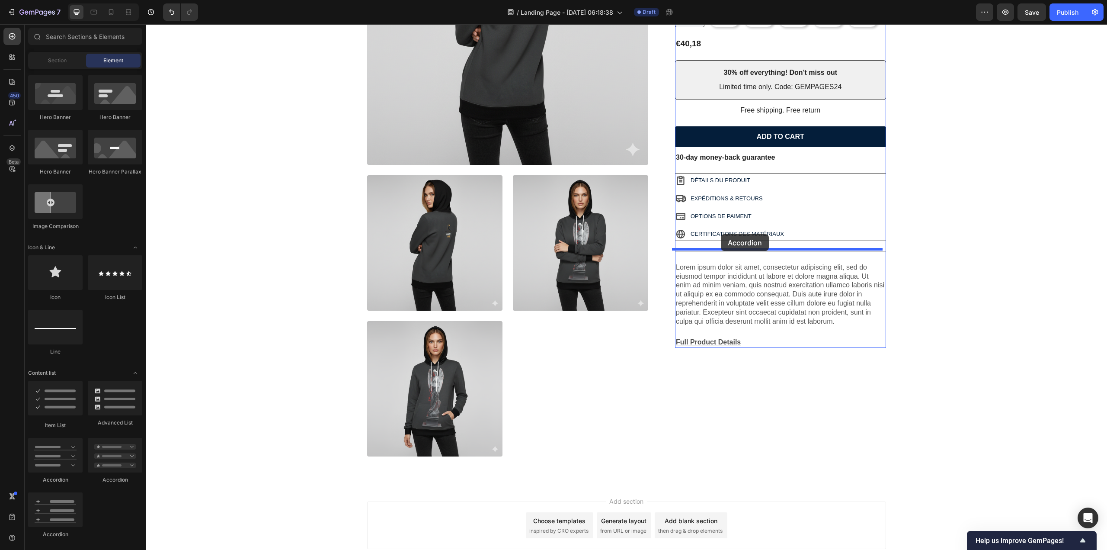
drag, startPoint x: 205, startPoint y: 538, endPoint x: 721, endPoint y: 234, distance: 599.1
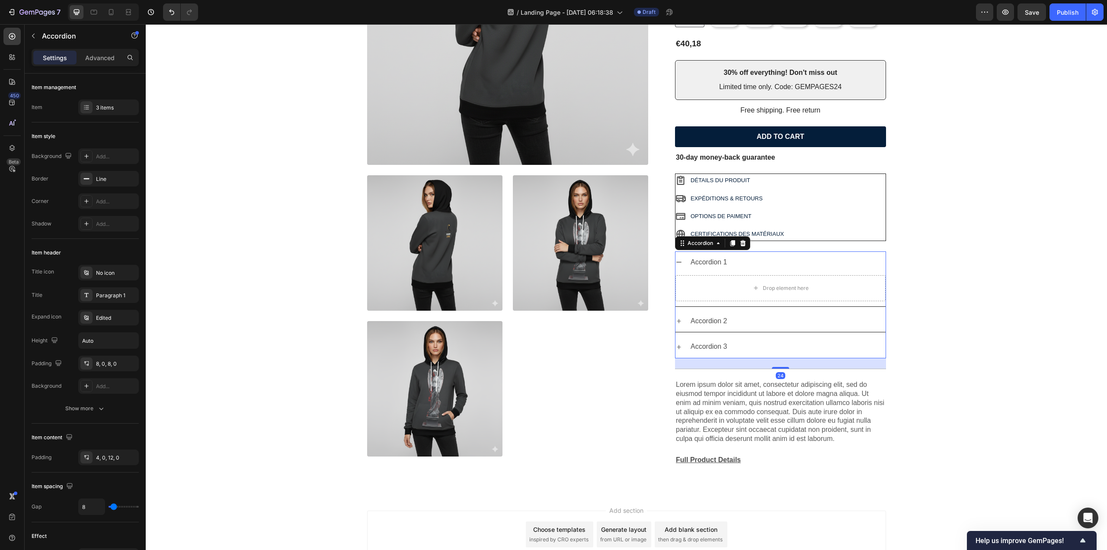
click at [679, 257] on div "Accordion 1" at bounding box center [781, 262] width 210 height 22
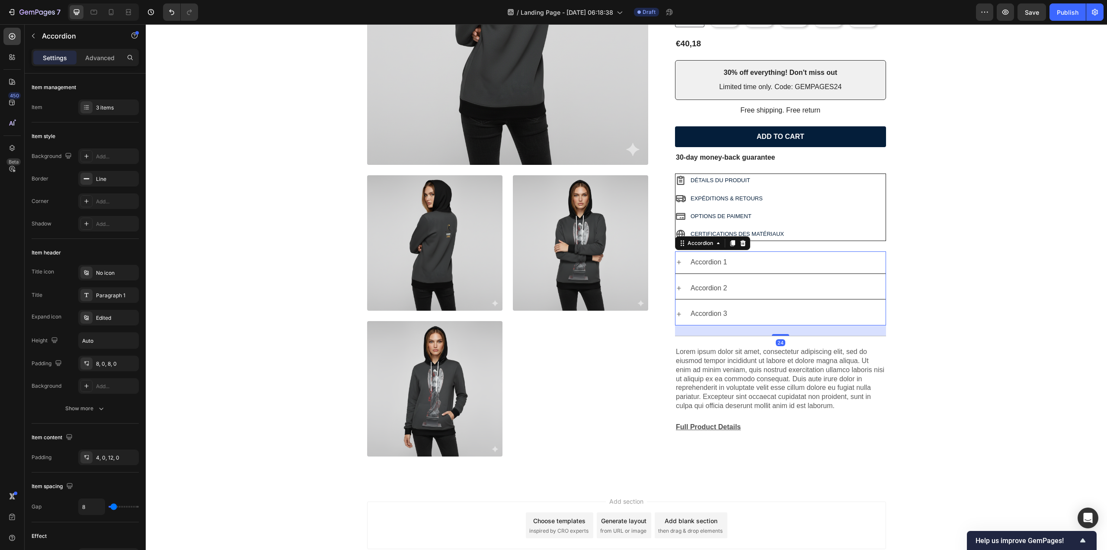
click at [679, 257] on div "Accordion 1" at bounding box center [781, 262] width 210 height 22
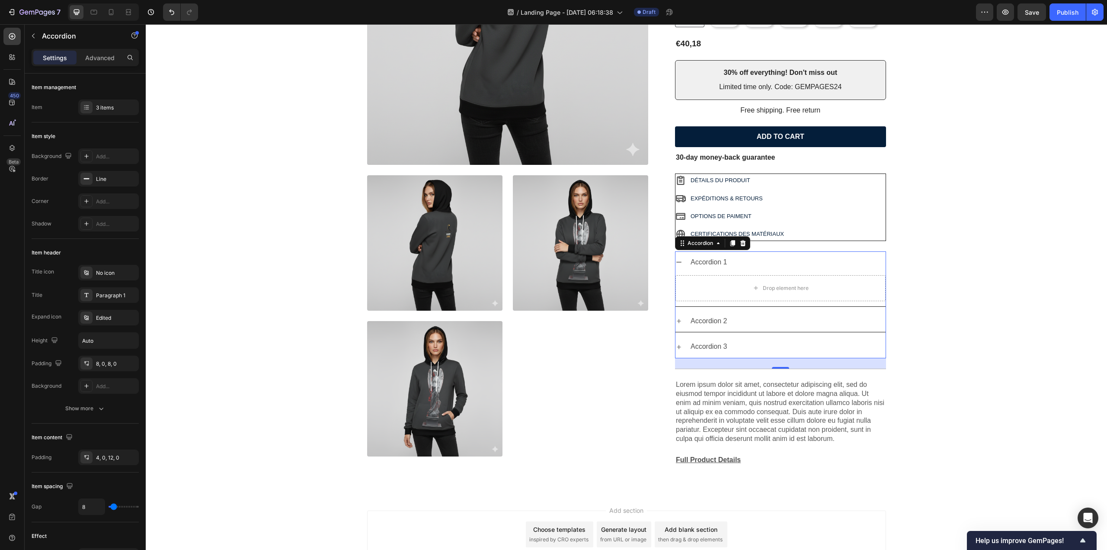
click at [701, 262] on div "Accordion 1" at bounding box center [708, 262] width 39 height 15
click at [676, 260] on icon at bounding box center [679, 262] width 7 height 7
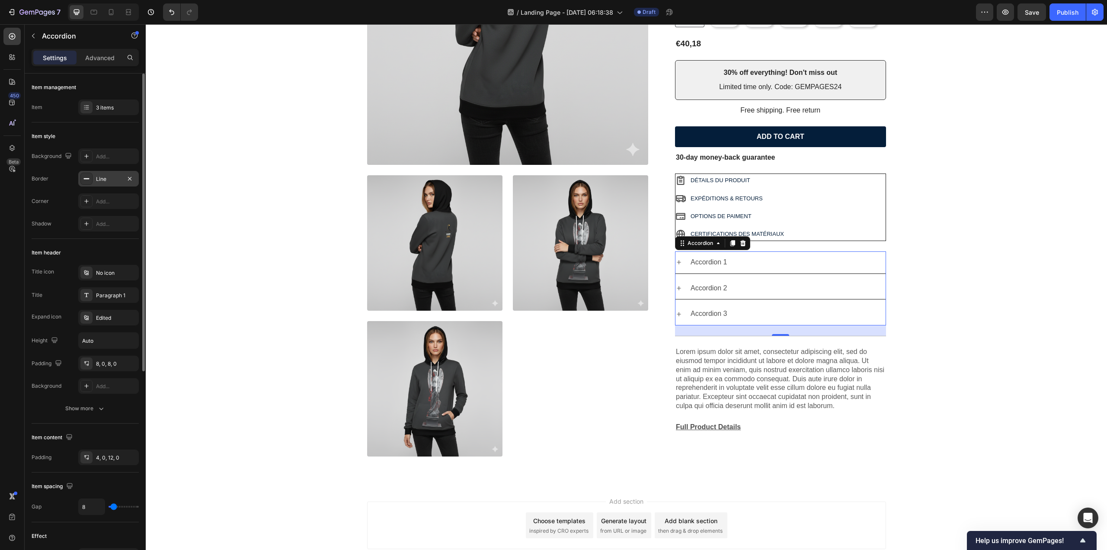
click at [86, 177] on icon at bounding box center [86, 178] width 7 height 7
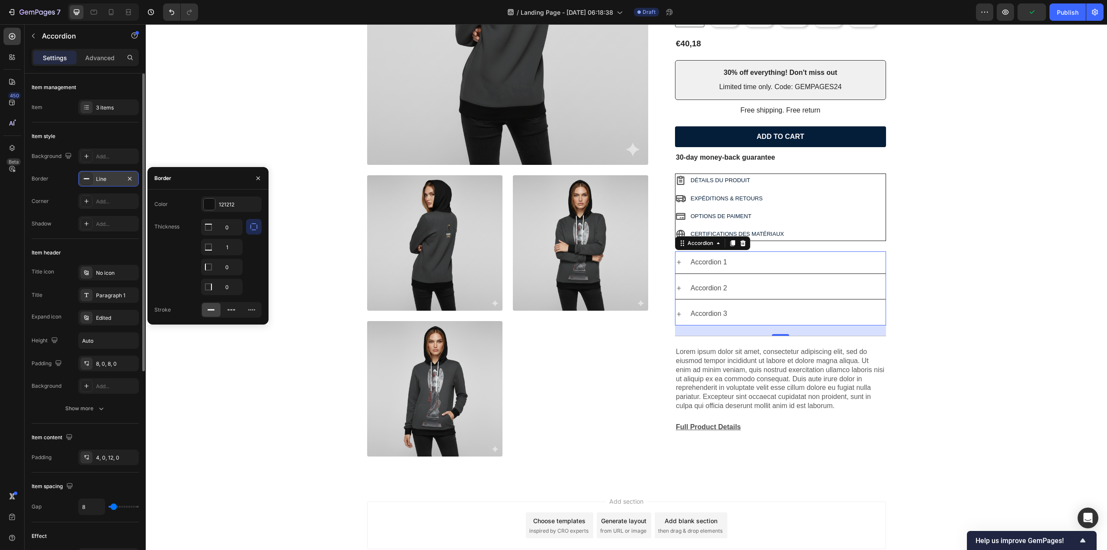
click at [86, 177] on icon at bounding box center [86, 178] width 7 height 7
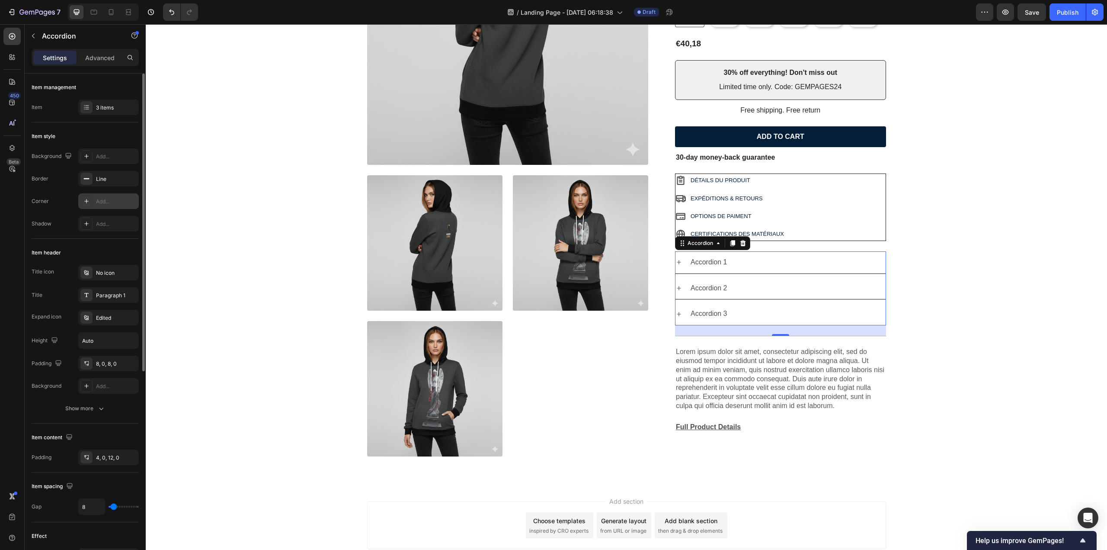
click at [93, 204] on div "Add..." at bounding box center [108, 201] width 61 height 16
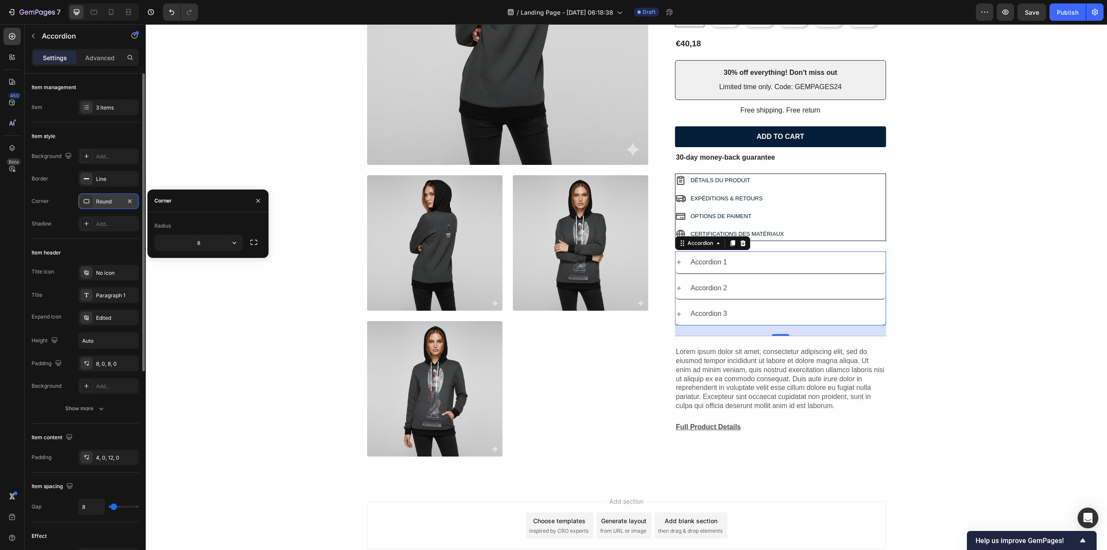
click at [93, 204] on div "Round" at bounding box center [108, 201] width 61 height 16
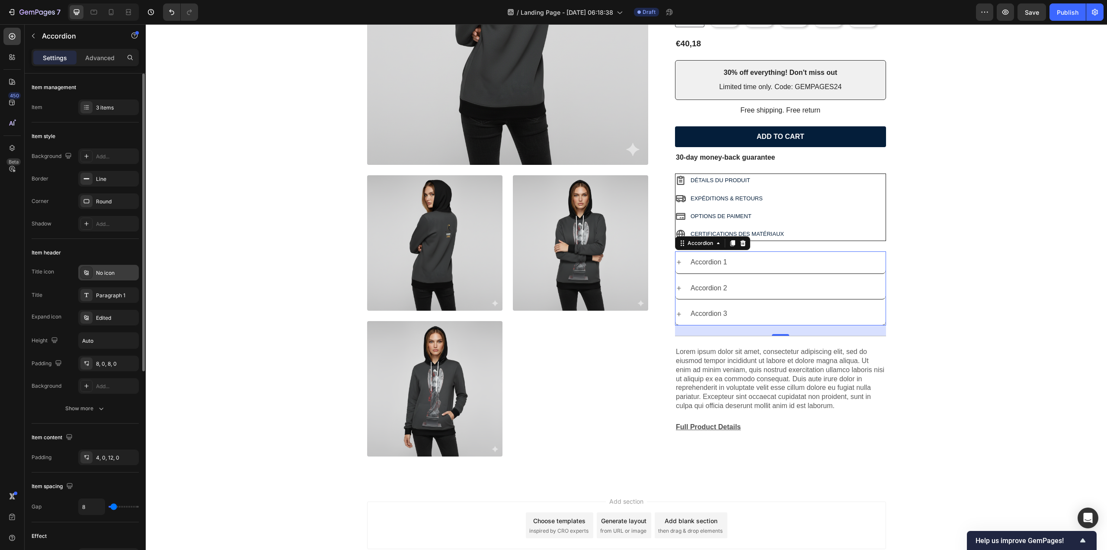
click at [87, 271] on icon at bounding box center [86, 272] width 7 height 7
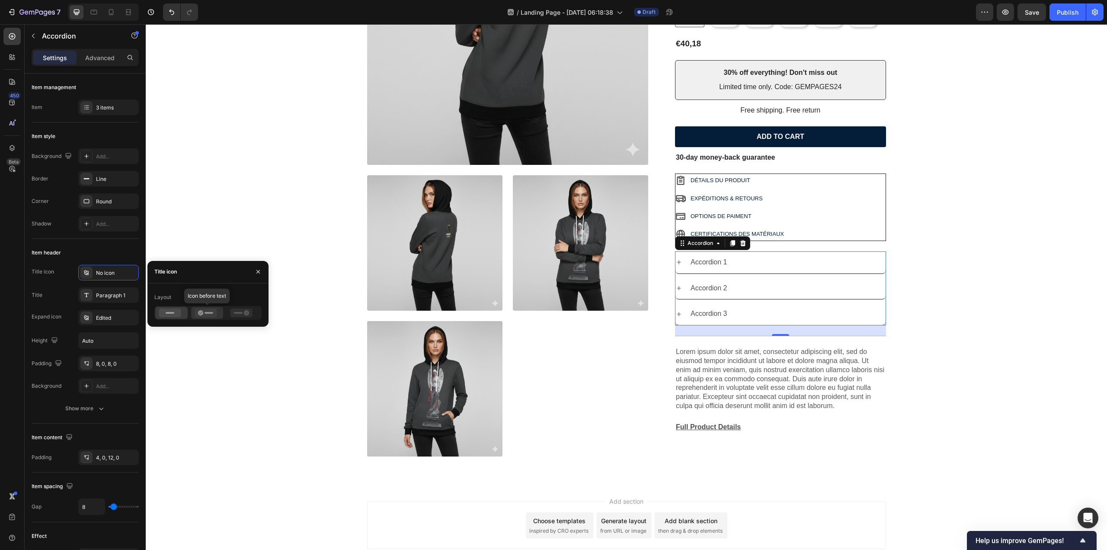
click at [211, 316] on icon at bounding box center [206, 312] width 22 height 9
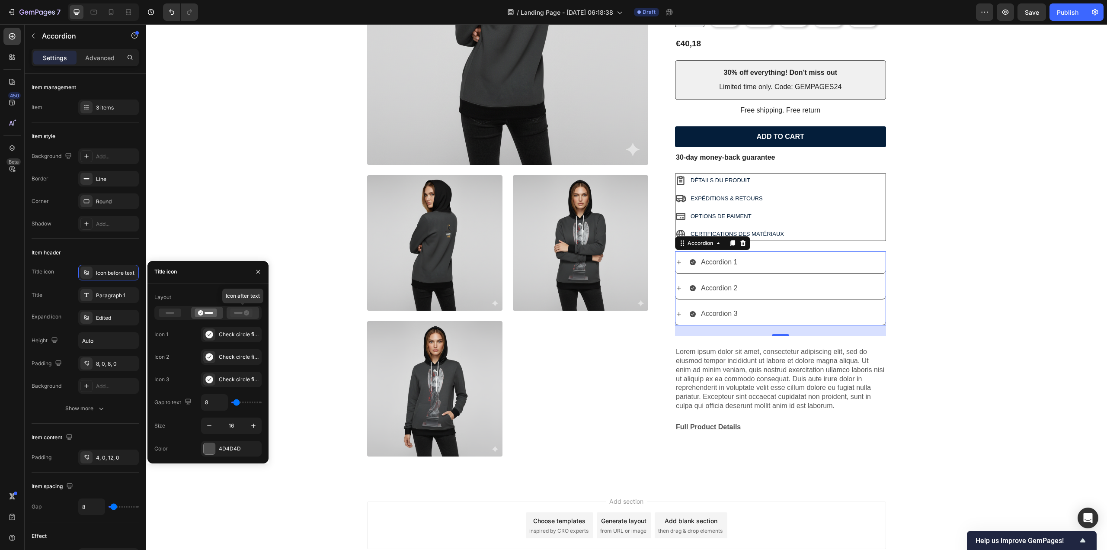
click at [232, 315] on icon at bounding box center [242, 312] width 22 height 9
click at [210, 315] on icon at bounding box center [206, 312] width 22 height 9
click at [209, 334] on icon at bounding box center [208, 334] width 7 height 8
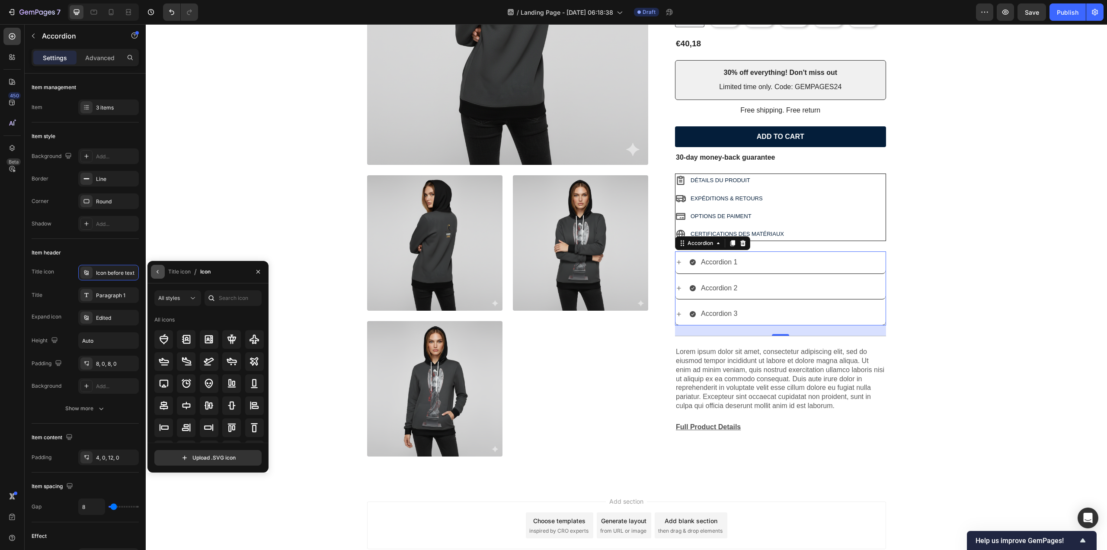
click at [161, 274] on button "button" at bounding box center [158, 272] width 14 height 14
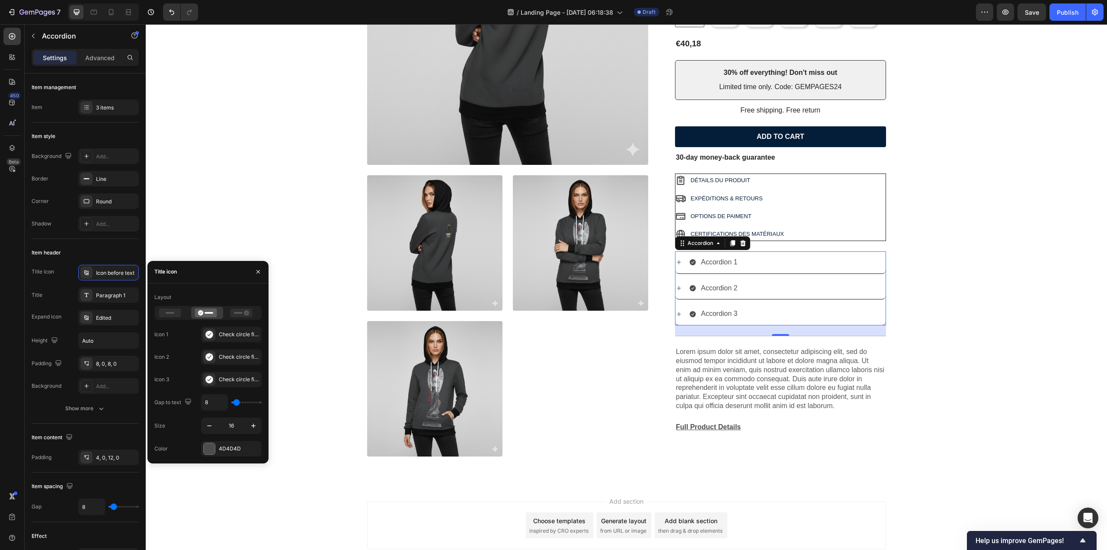
click at [677, 261] on icon at bounding box center [679, 262] width 7 height 7
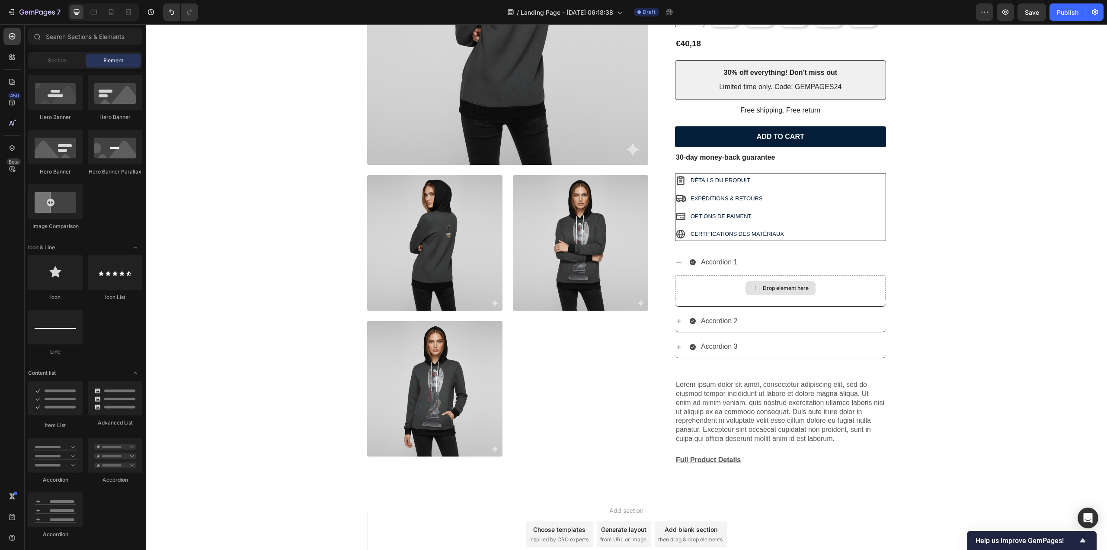
click at [763, 285] on div "Drop element here" at bounding box center [786, 288] width 46 height 7
click at [768, 281] on div "Drop element here" at bounding box center [781, 288] width 70 height 14
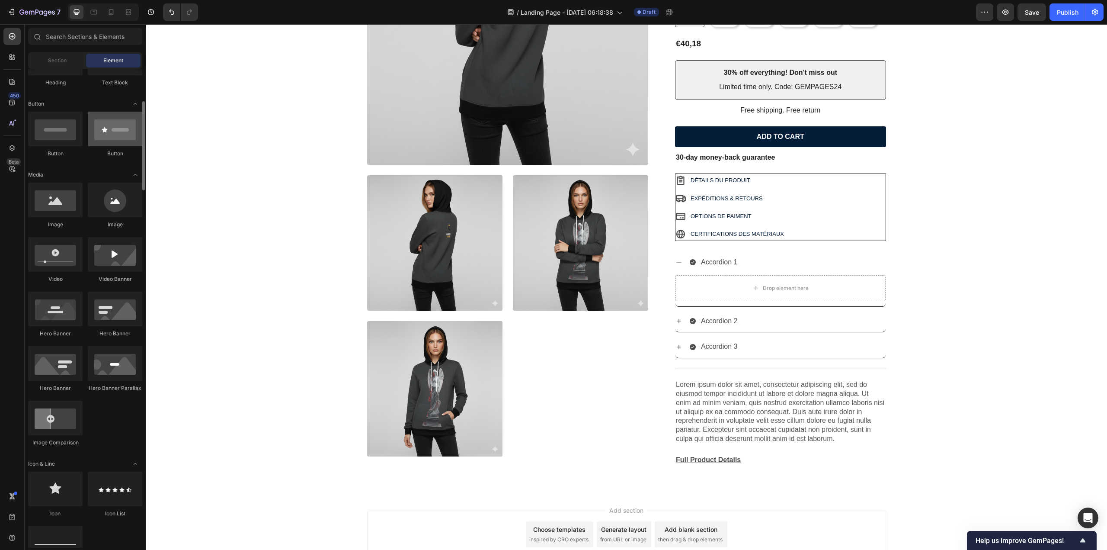
scroll to position [0, 0]
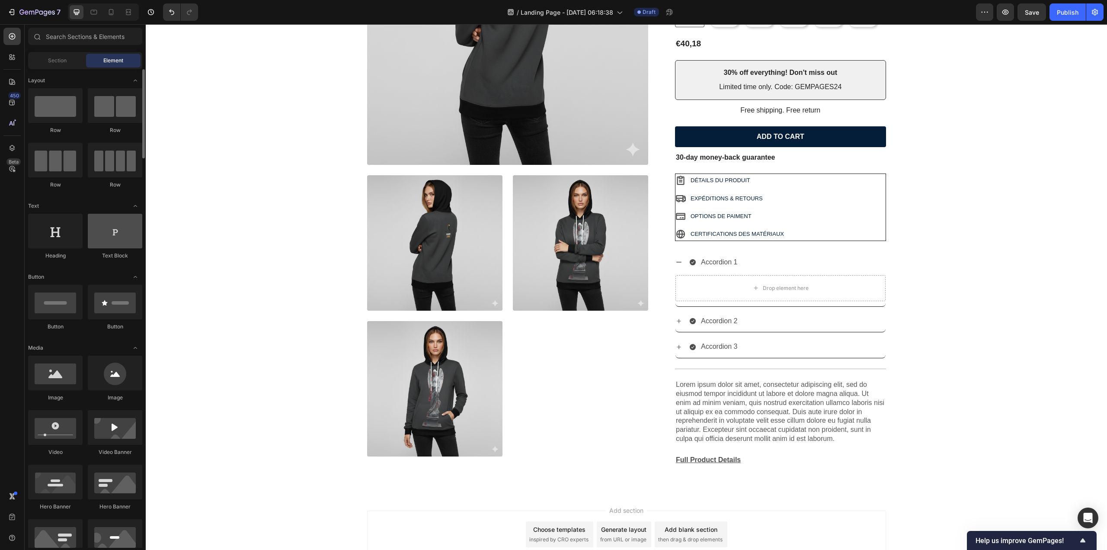
click at [103, 244] on div at bounding box center [115, 231] width 55 height 35
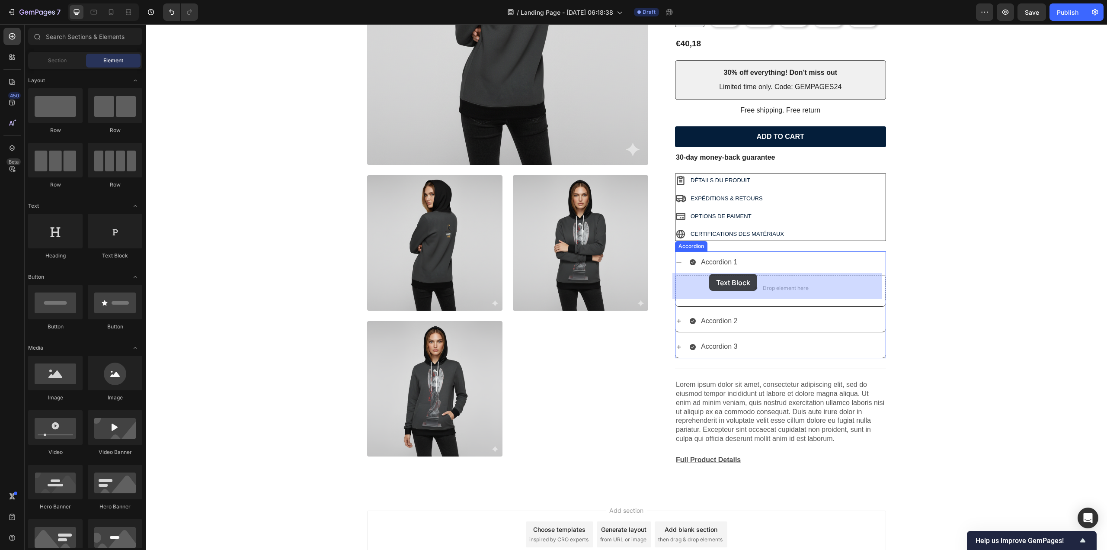
drag, startPoint x: 249, startPoint y: 268, endPoint x: 709, endPoint y: 274, distance: 460.7
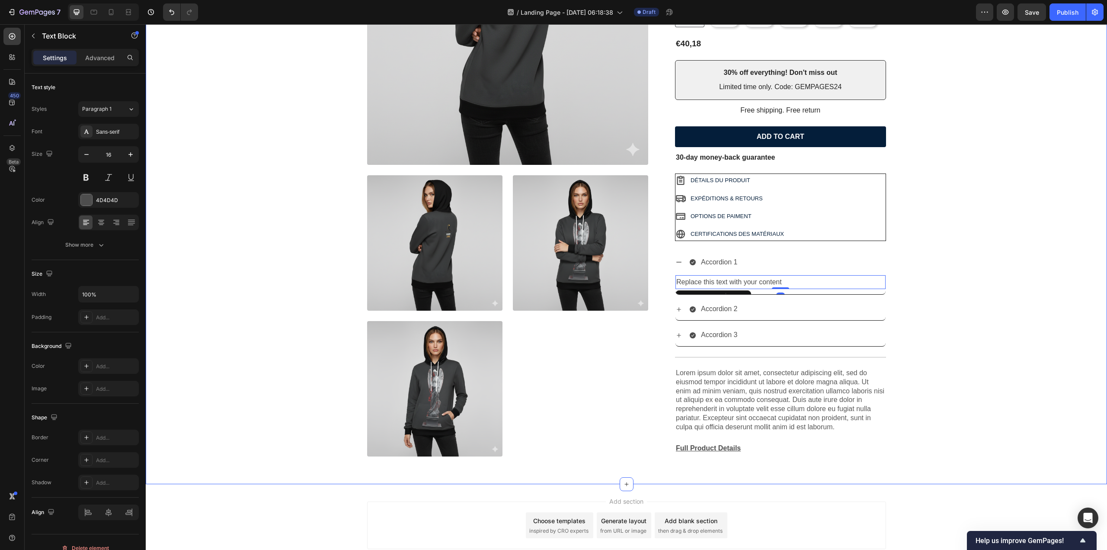
click at [920, 260] on div "Product Images Icon Icon Icon Icon Icon Icon List 2,500+ Verified Reviews! Text…" at bounding box center [626, 173] width 949 height 580
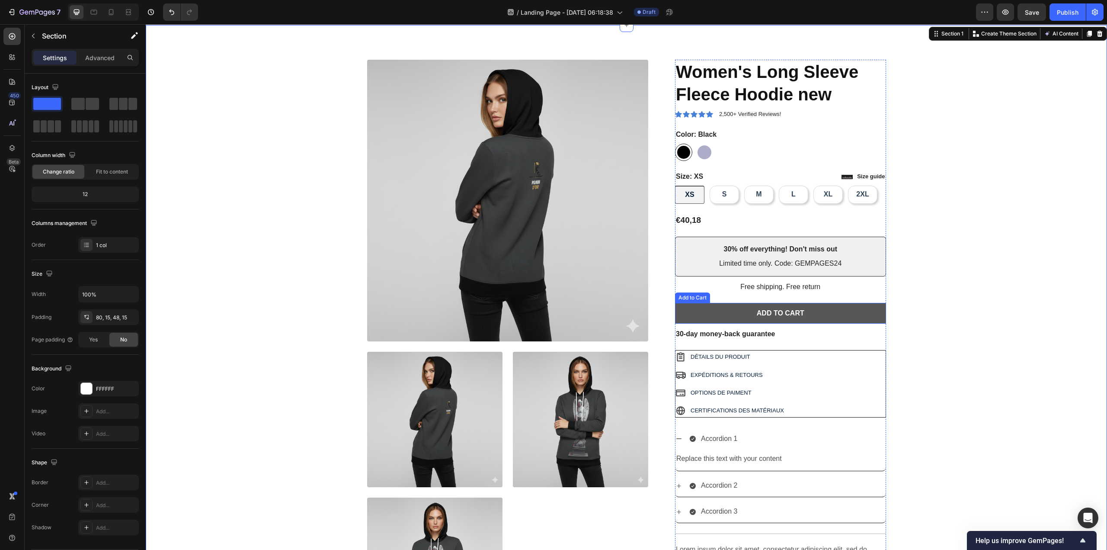
scroll to position [43, 0]
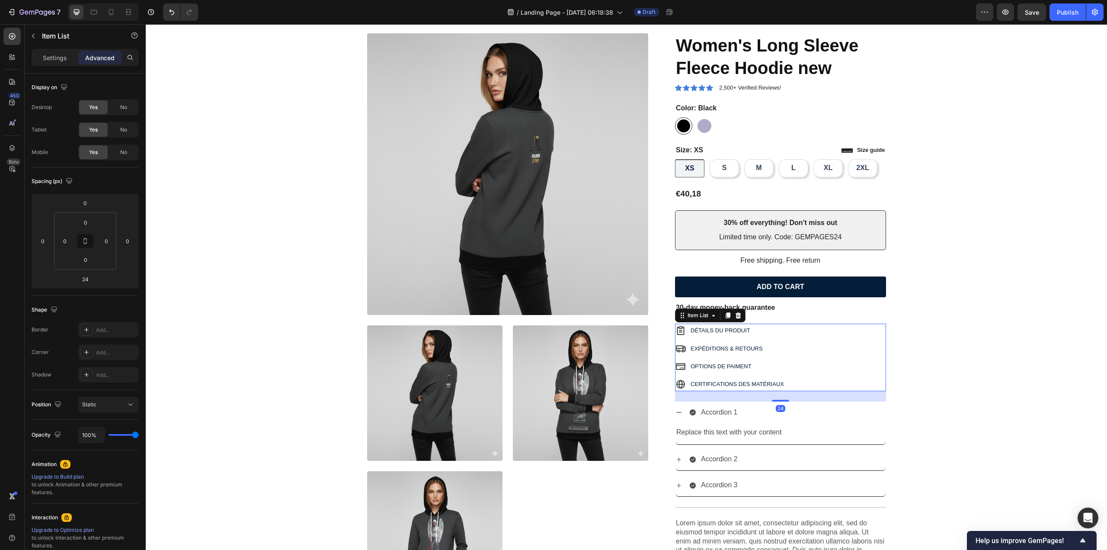
click at [852, 337] on div "DÉTAILS DU PRODUIT EXPÉDITIONS & RETOURS OPTIONS DE PAIMENT CERTIFICATIONS DES …" at bounding box center [780, 357] width 211 height 67
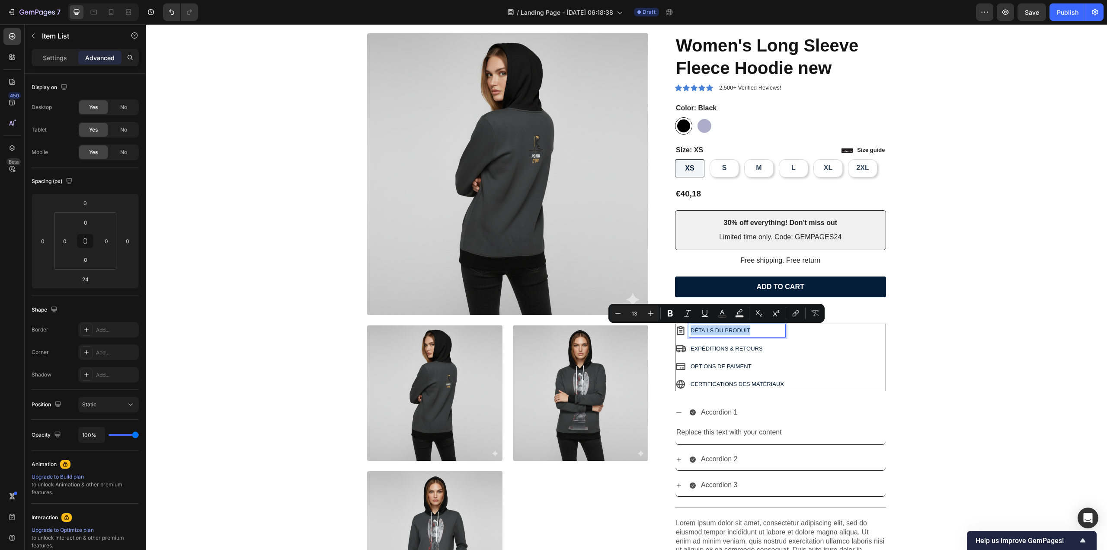
drag, startPoint x: 760, startPoint y: 327, endPoint x: 683, endPoint y: 339, distance: 77.0
copy p "DÉTAILS DU PRODUIT"
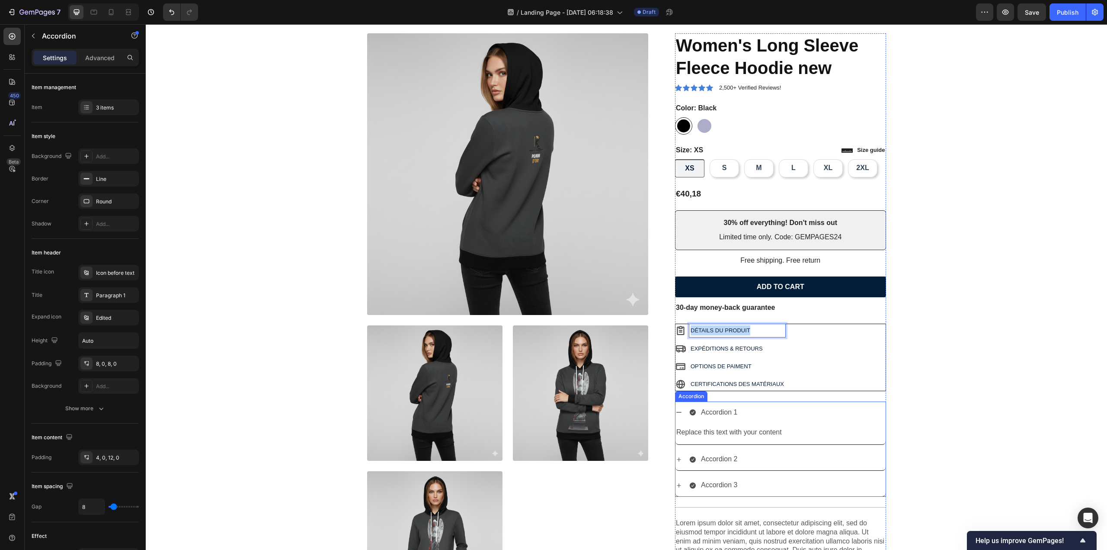
click at [718, 413] on p "Accordion 1" at bounding box center [719, 412] width 37 height 13
drag, startPoint x: 734, startPoint y: 411, endPoint x: 678, endPoint y: 413, distance: 55.8
click at [760, 347] on p "EXPÉDITIONS & RETOURS" at bounding box center [737, 348] width 93 height 10
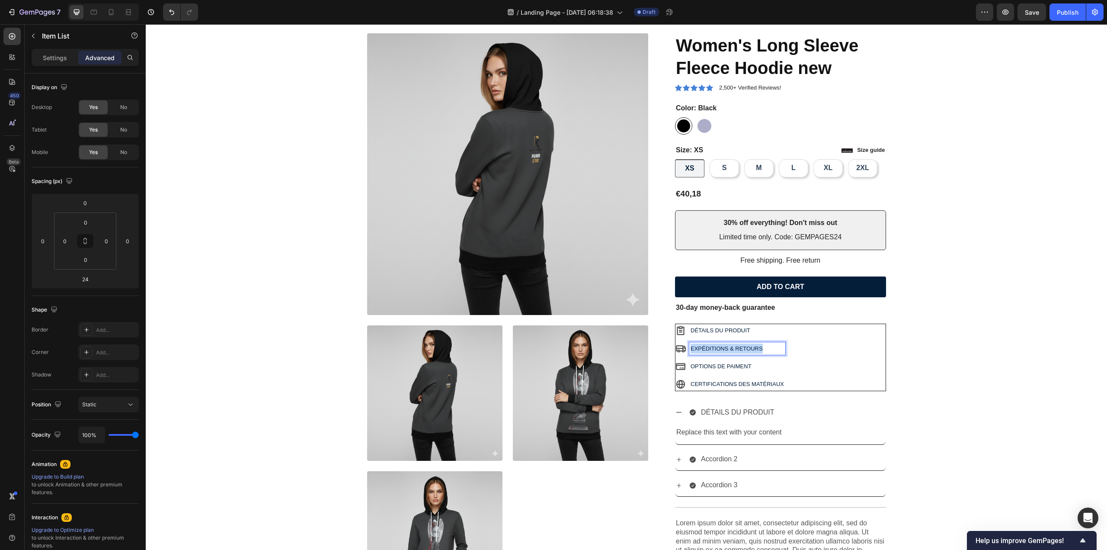
drag, startPoint x: 765, startPoint y: 346, endPoint x: 681, endPoint y: 340, distance: 83.8
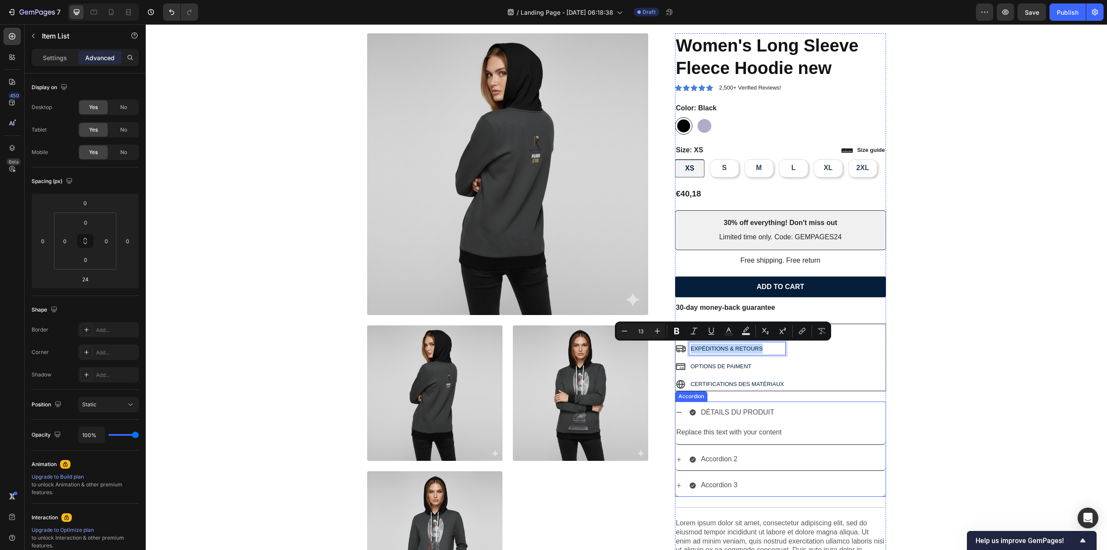
click at [727, 456] on p "Accordion 2" at bounding box center [719, 459] width 37 height 13
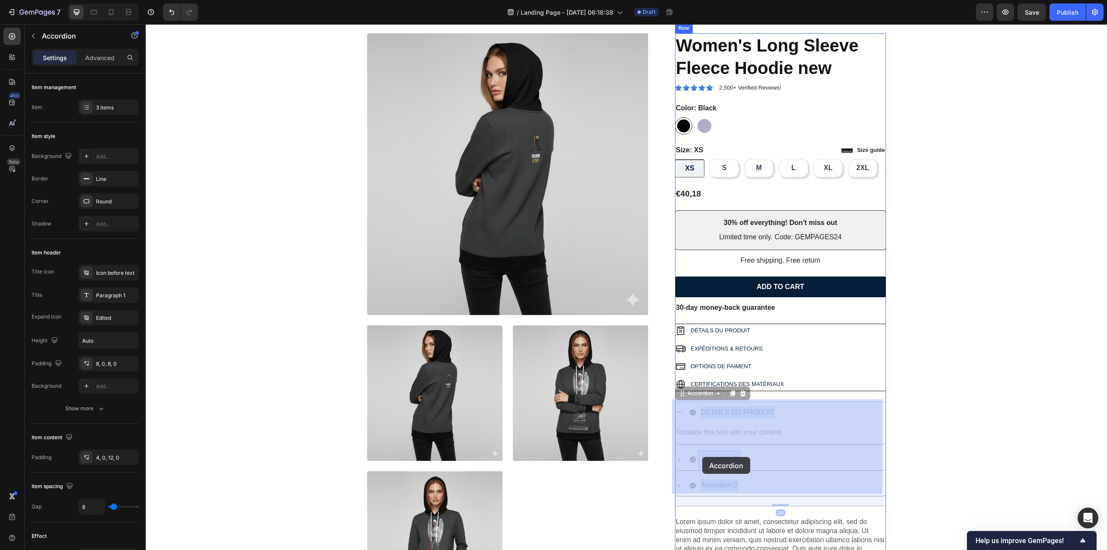
drag, startPoint x: 735, startPoint y: 456, endPoint x: 702, endPoint y: 457, distance: 32.4
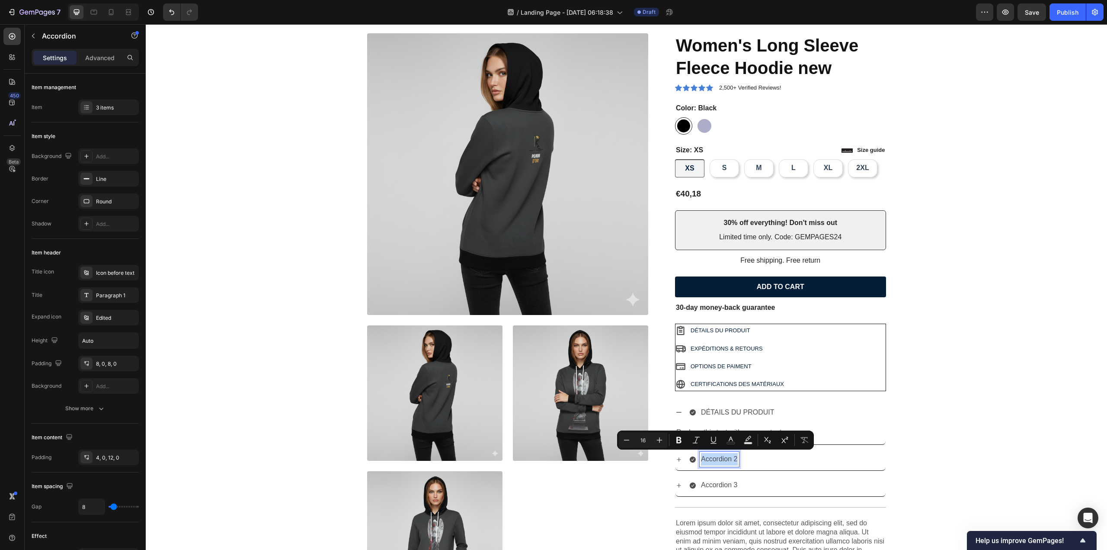
drag, startPoint x: 699, startPoint y: 455, endPoint x: 734, endPoint y: 467, distance: 37.8
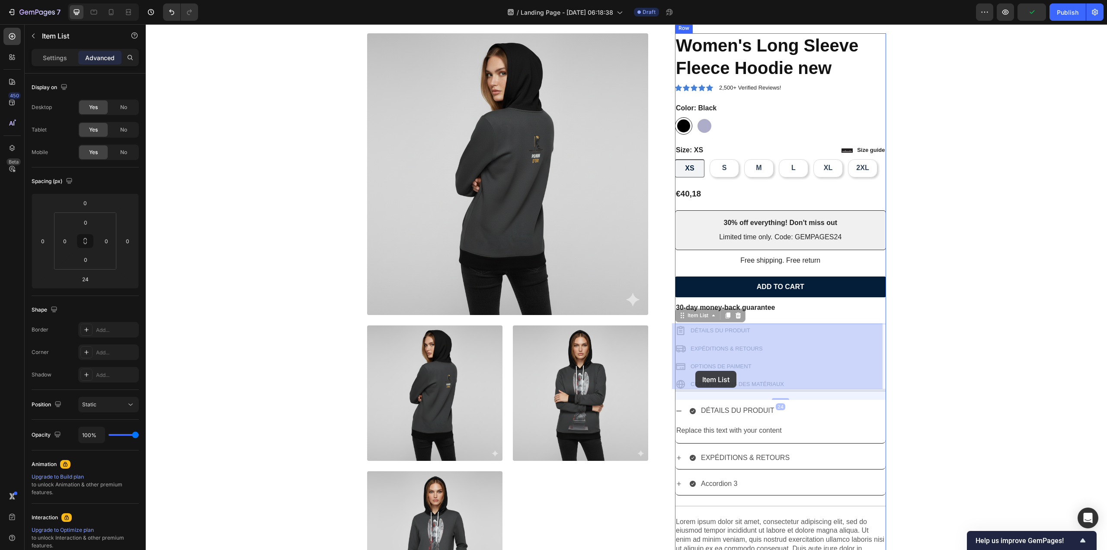
drag, startPoint x: 751, startPoint y: 367, endPoint x: 694, endPoint y: 370, distance: 57.2
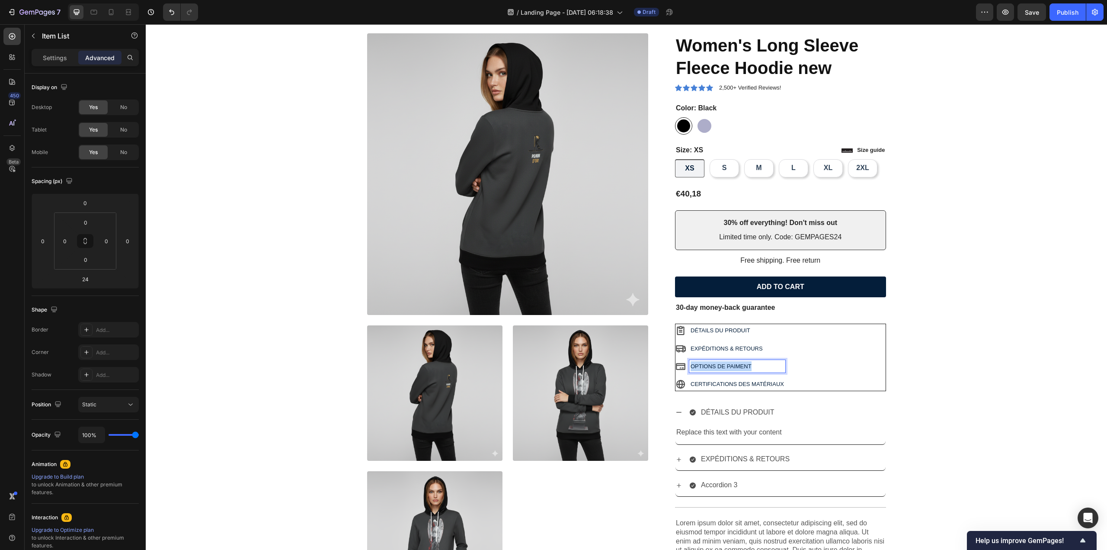
drag, startPoint x: 749, startPoint y: 365, endPoint x: 685, endPoint y: 362, distance: 63.6
click at [685, 362] on div "OPTIONS DE PAIMENT" at bounding box center [731, 366] width 110 height 13
copy p "OPTIONS DE PAIMENT"
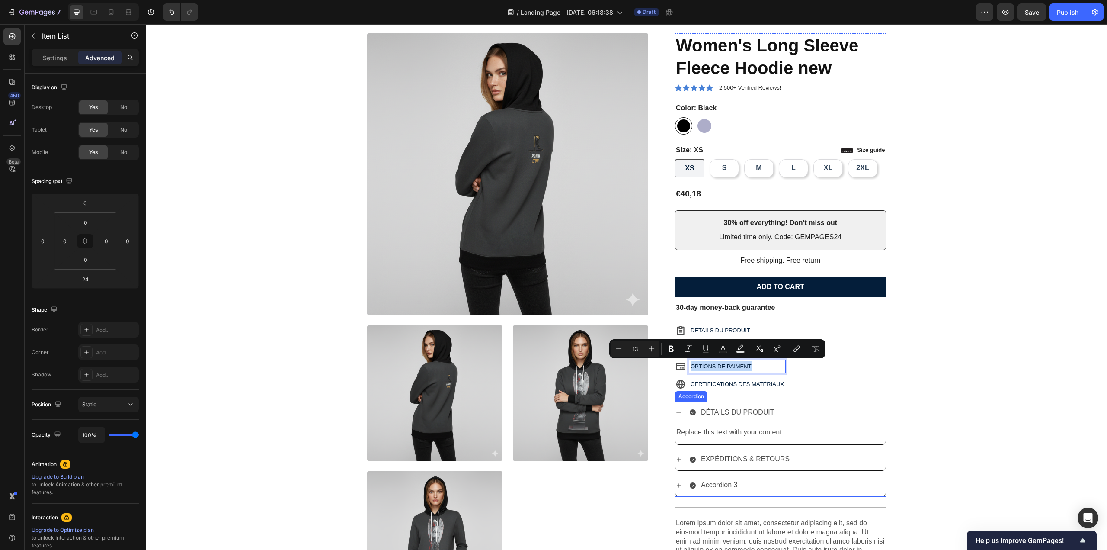
click at [749, 454] on p "EXPÉDITIONS & RETOURS" at bounding box center [745, 459] width 89 height 13
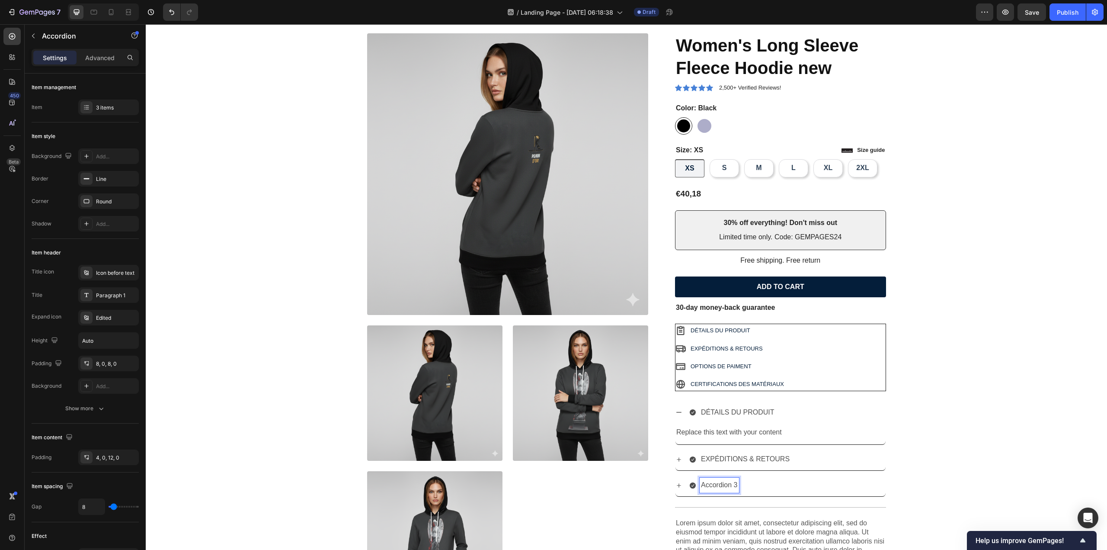
click at [728, 481] on p "Accordion 3" at bounding box center [719, 485] width 37 height 13
drag, startPoint x: 93, startPoint y: 104, endPoint x: 103, endPoint y: 114, distance: 13.5
click at [93, 104] on div "3 items" at bounding box center [108, 107] width 61 height 16
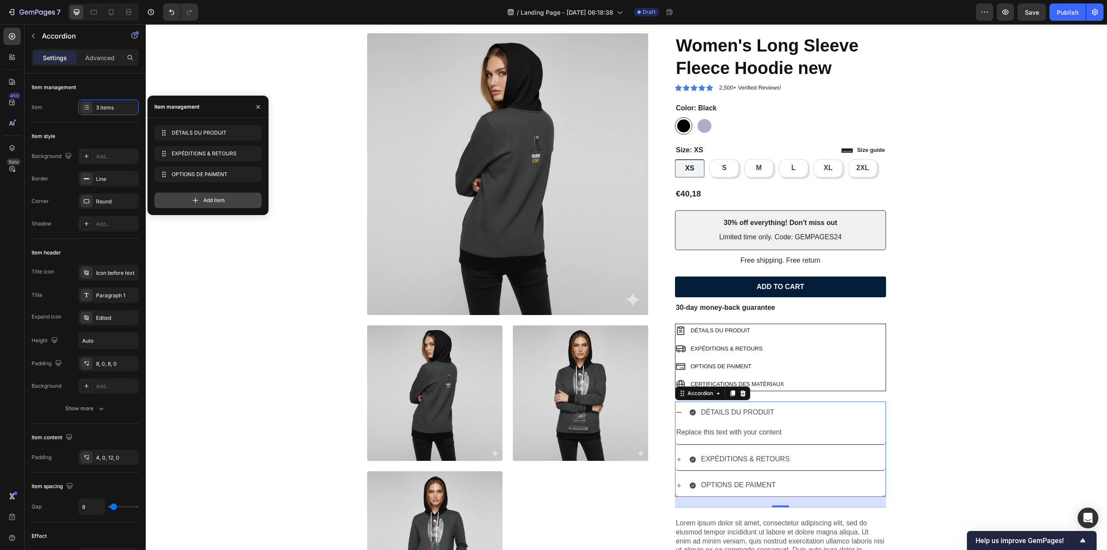
click at [186, 203] on div "Add item" at bounding box center [207, 200] width 107 height 16
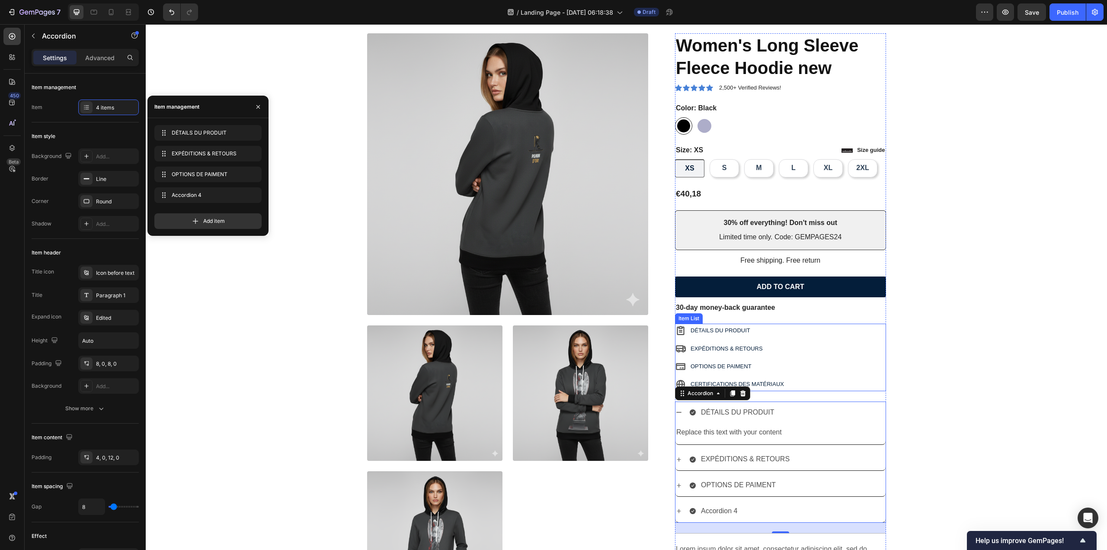
click at [757, 383] on p "CERTIFICATIONS DES MATÉRIAUX" at bounding box center [737, 384] width 93 height 10
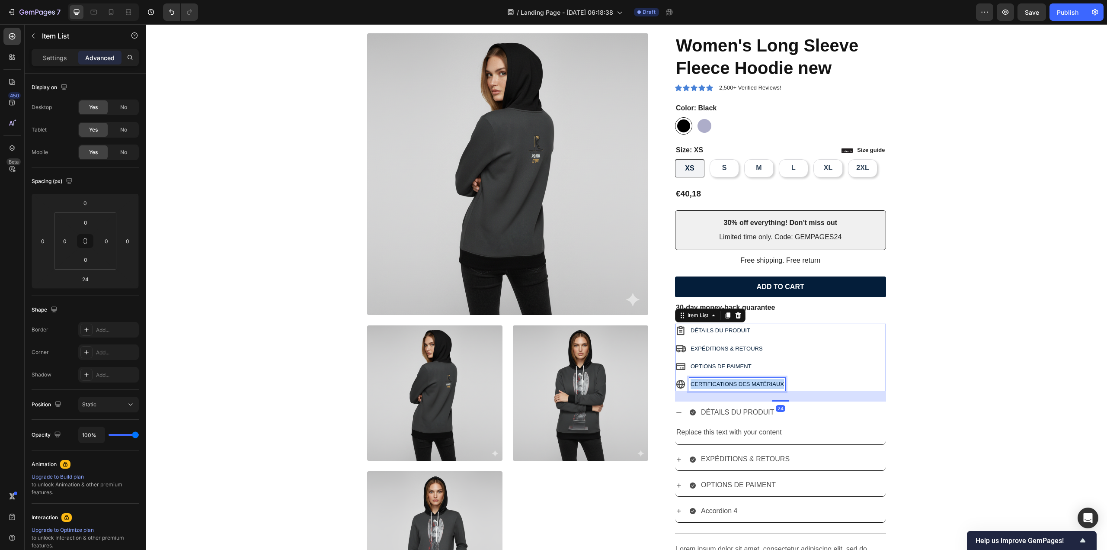
click at [757, 383] on p "CERTIFICATIONS DES MATÉRIAUX" at bounding box center [737, 384] width 93 height 10
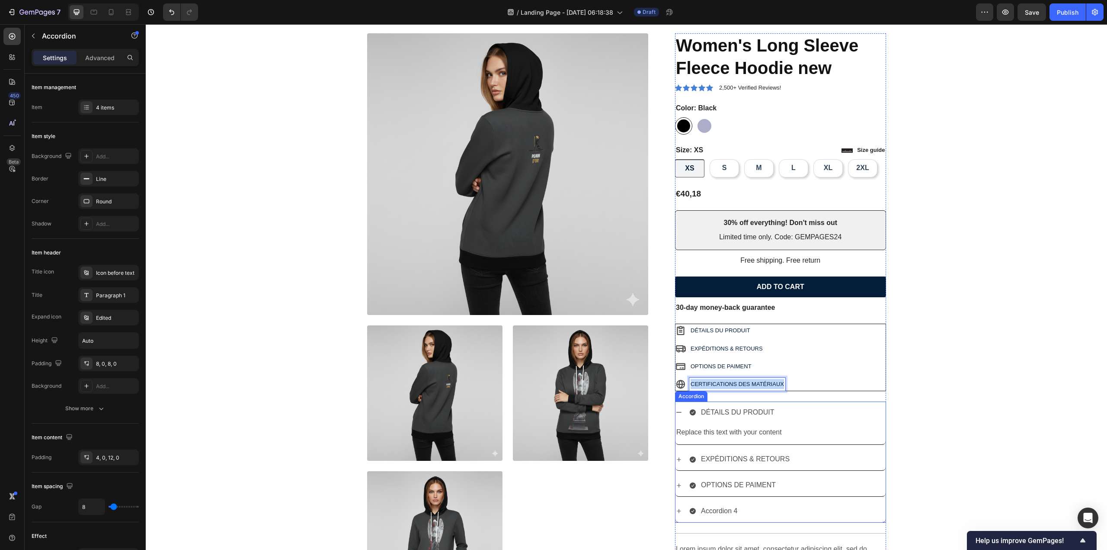
click at [716, 505] on div "Accordion 4" at bounding box center [719, 510] width 39 height 15
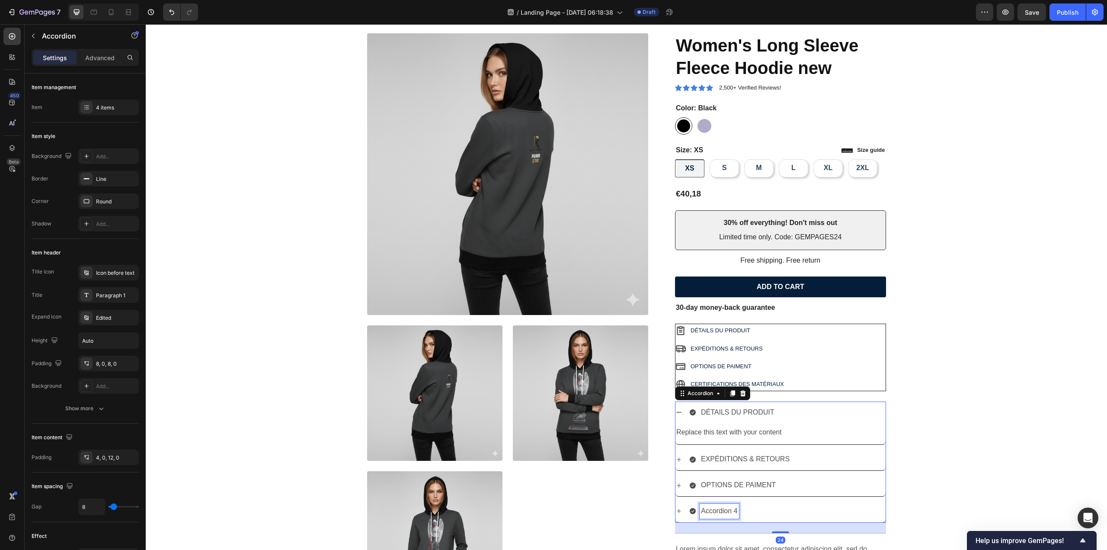
click at [716, 505] on div "Accordion 4" at bounding box center [719, 510] width 39 height 15
click at [716, 505] on p "Accordion 4" at bounding box center [719, 511] width 37 height 13
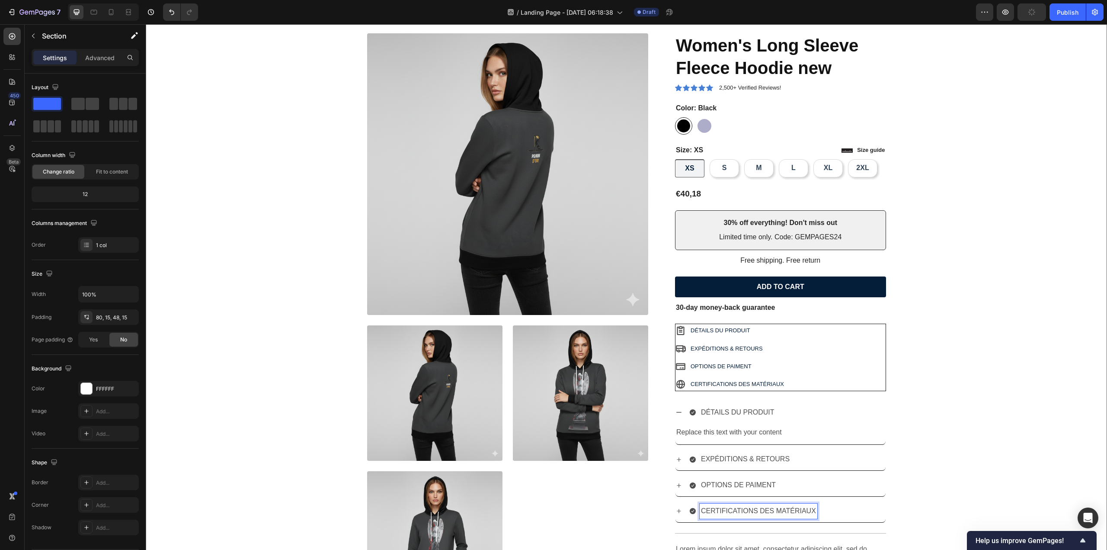
click at [993, 413] on div "Product Images Icon Icon Icon Icon Icon Icon List 2,500+ Verified Reviews! Text…" at bounding box center [626, 334] width 949 height 603
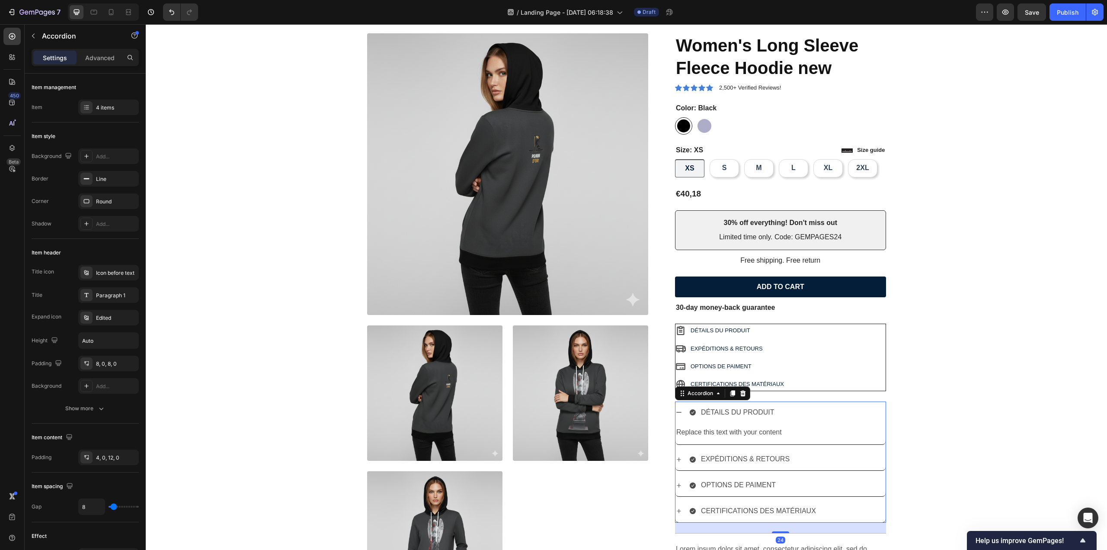
click at [802, 408] on div "DÉTAILS DU PRODUIT" at bounding box center [787, 412] width 196 height 15
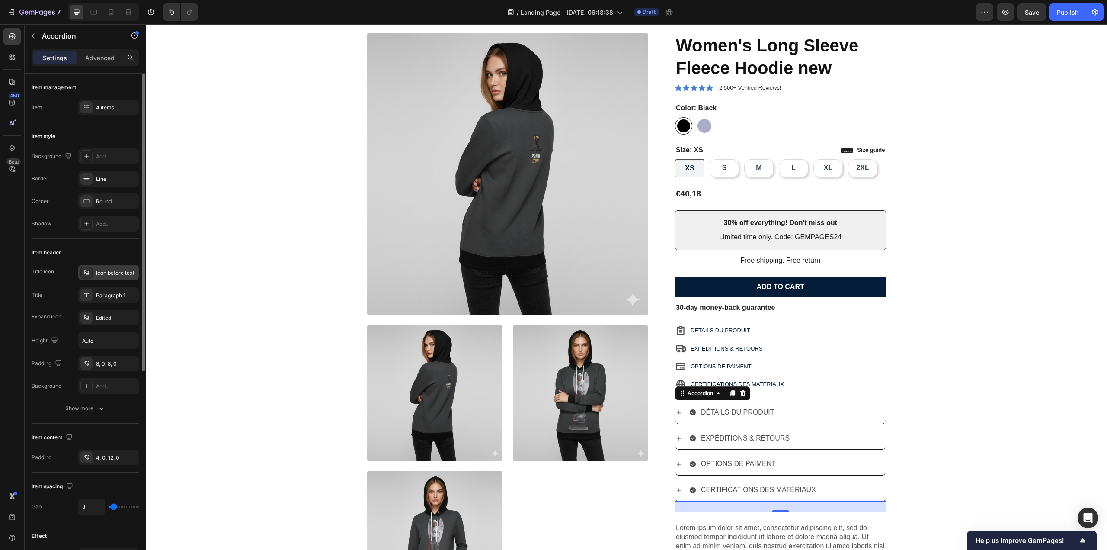
click at [87, 271] on icon at bounding box center [86, 272] width 7 height 7
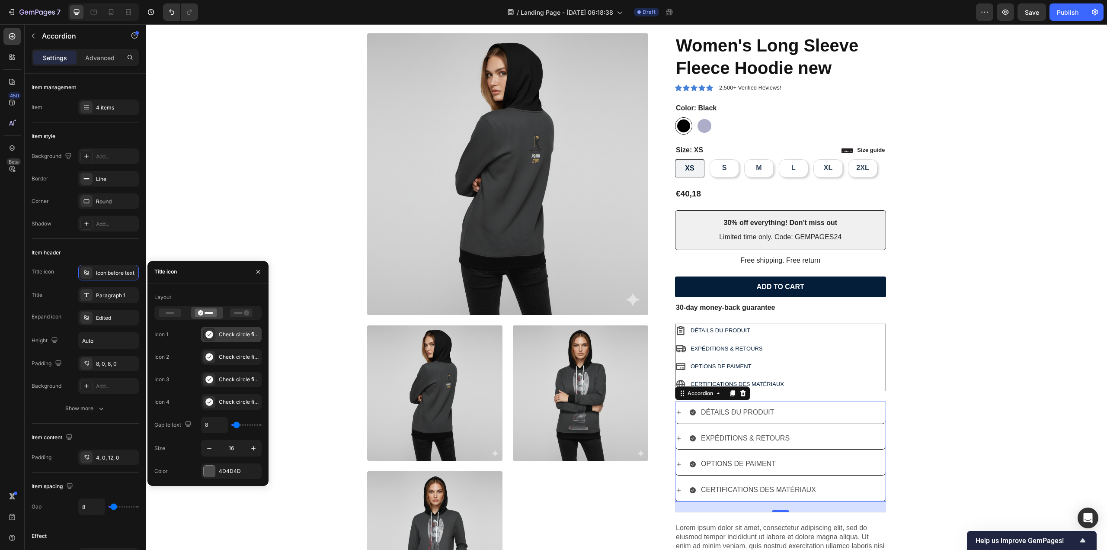
click at [209, 335] on icon at bounding box center [208, 334] width 7 height 8
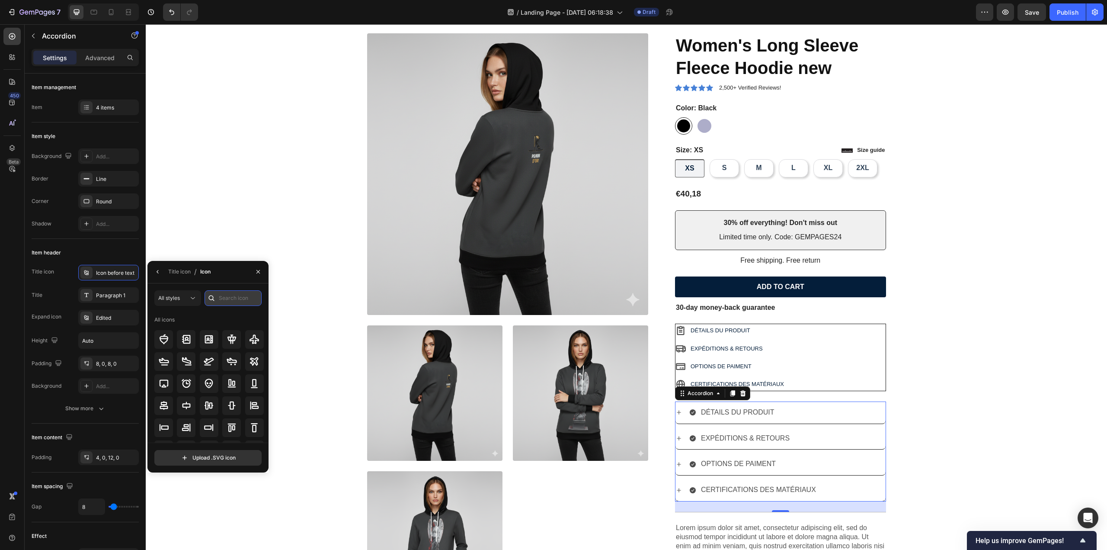
click at [235, 301] on input "text" at bounding box center [233, 298] width 57 height 16
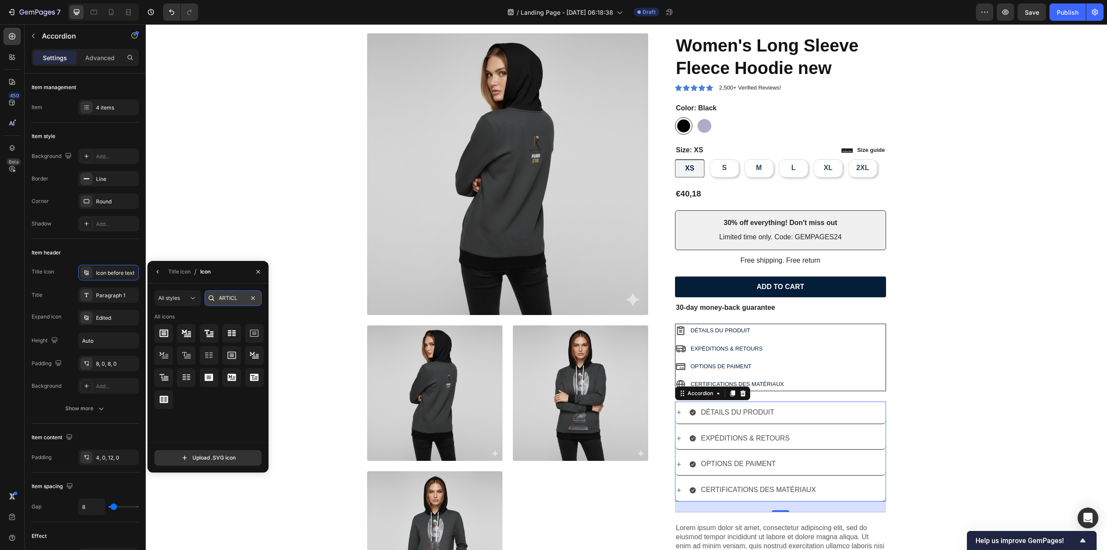
type input "ARTICLE"
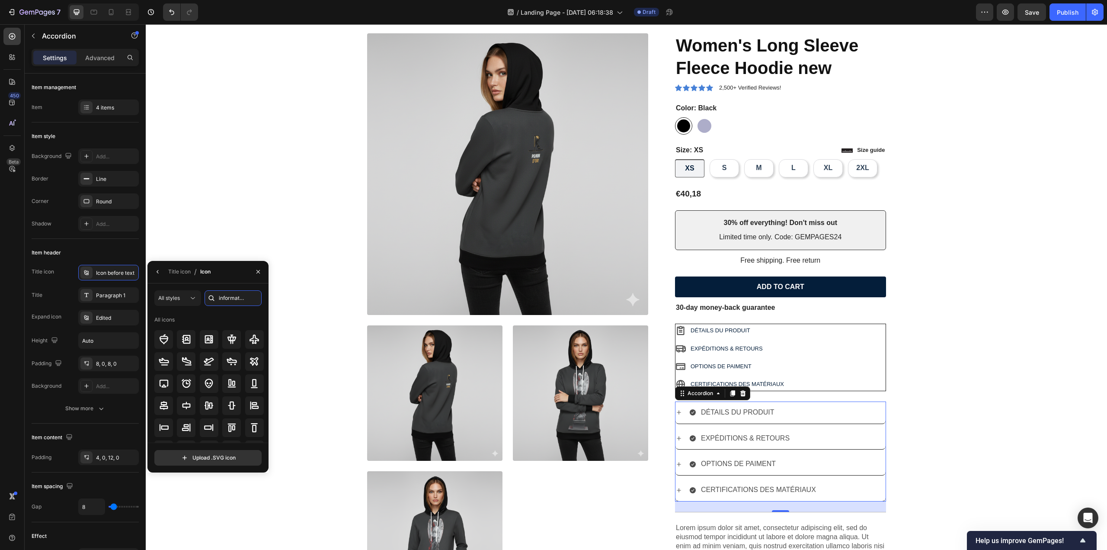
scroll to position [0, 3]
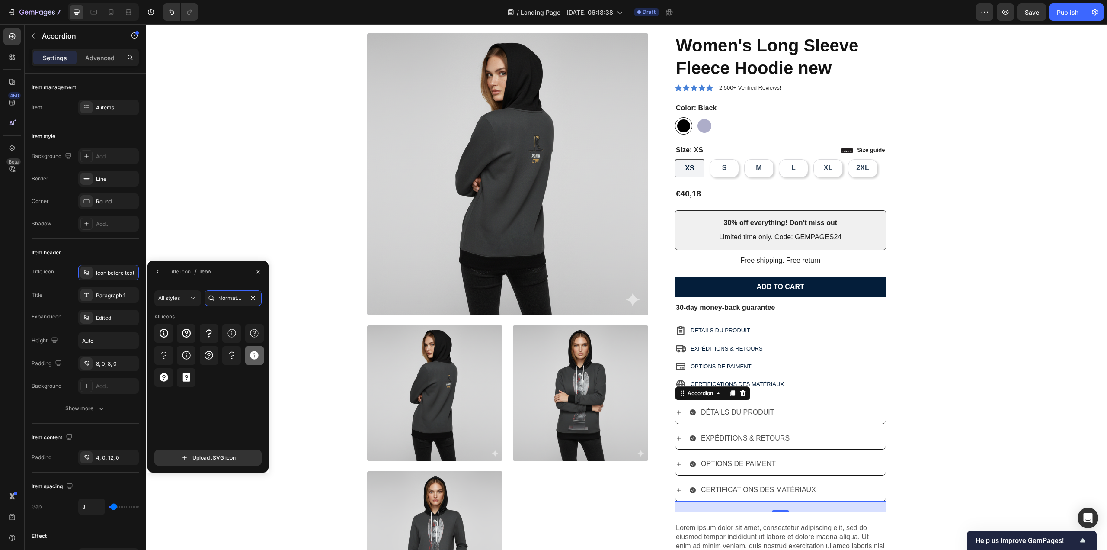
type input "information"
click at [247, 357] on div at bounding box center [254, 355] width 19 height 19
click at [1022, 303] on div "Product Images Icon Icon Icon Icon Icon Icon List 2,500+ Verified Reviews! Text…" at bounding box center [626, 324] width 949 height 582
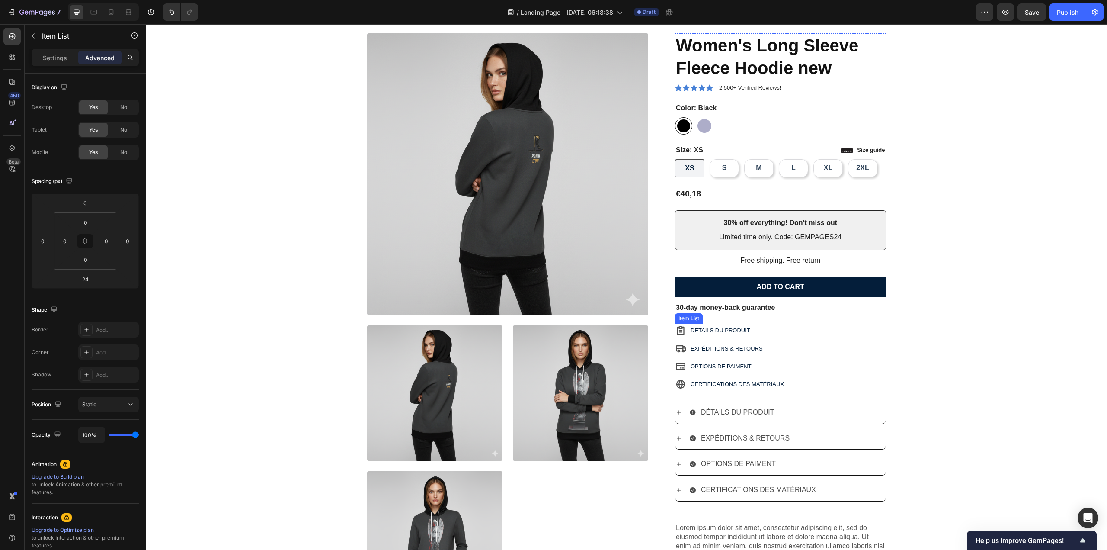
click at [817, 334] on div "DÉTAILS DU PRODUIT EXPÉDITIONS & RETOURS OPTIONS DE PAIMENT CERTIFICATIONS DES …" at bounding box center [780, 357] width 211 height 67
click at [741, 316] on div "Item List" at bounding box center [710, 315] width 71 height 14
click at [739, 314] on div at bounding box center [738, 315] width 10 height 10
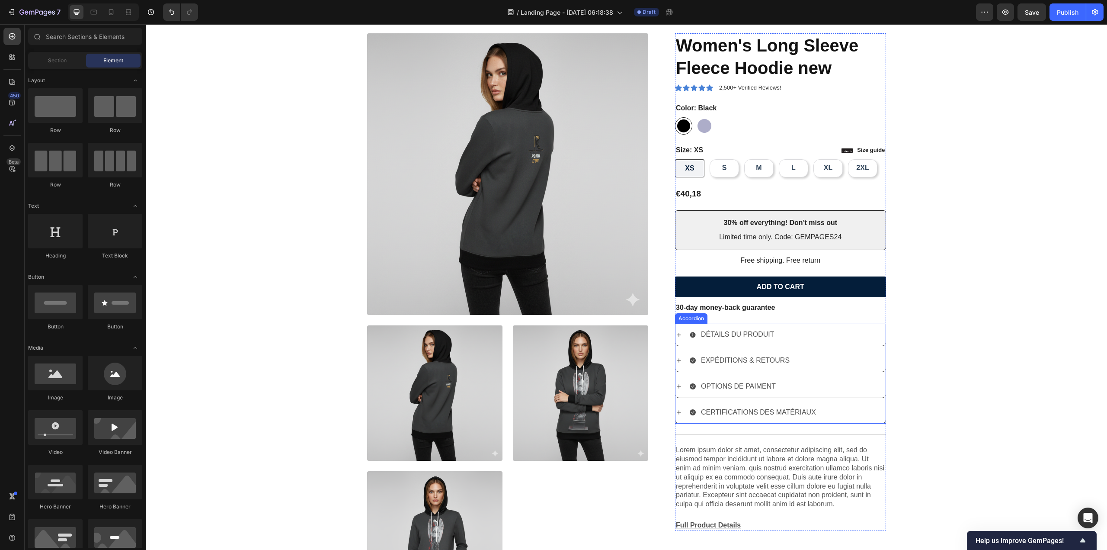
click at [689, 360] on icon at bounding box center [692, 360] width 7 height 7
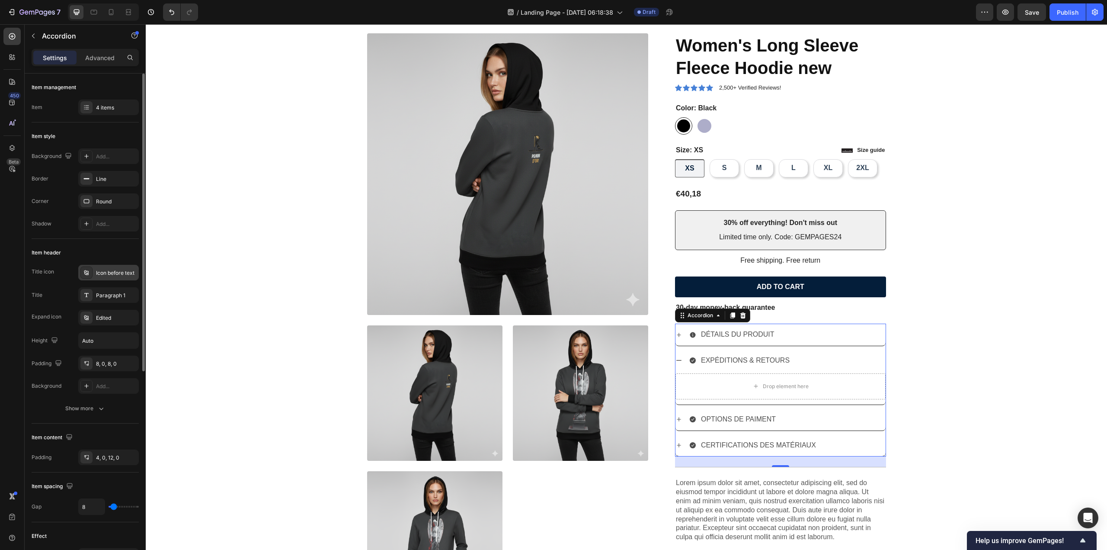
click at [106, 274] on div "Icon before text" at bounding box center [116, 273] width 41 height 8
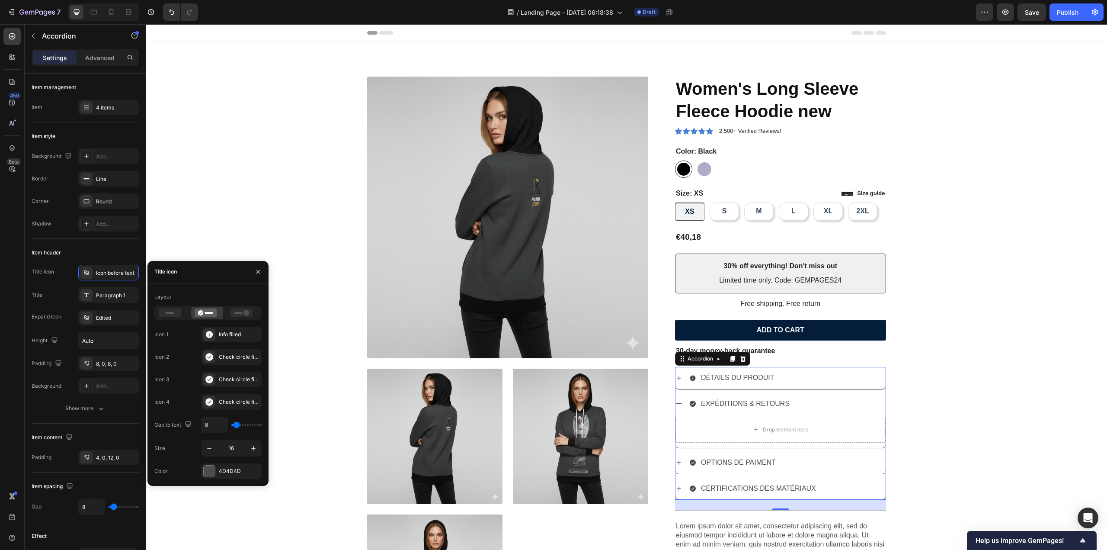
scroll to position [43, 0]
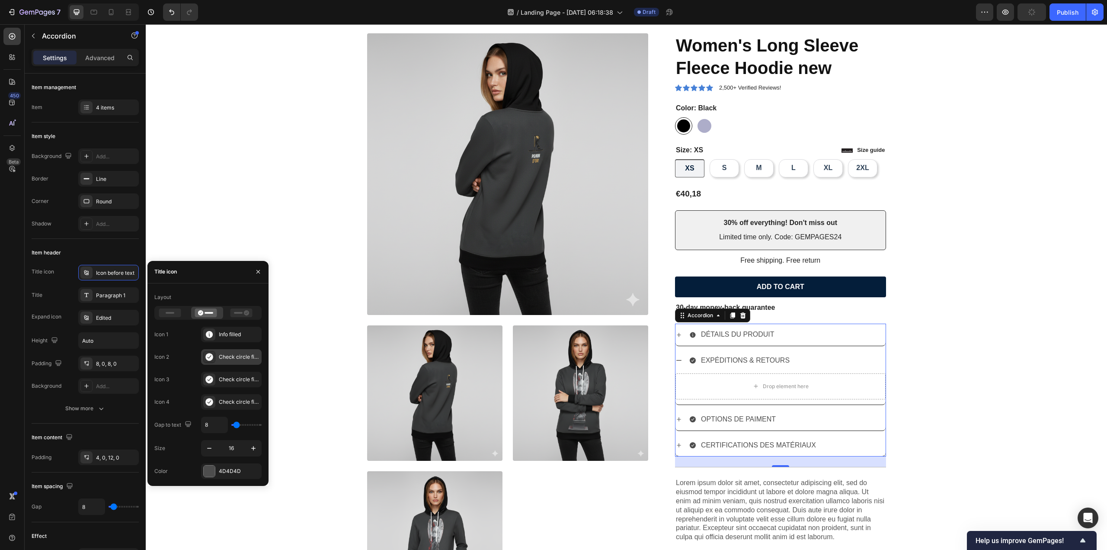
click at [209, 359] on icon at bounding box center [208, 357] width 7 height 8
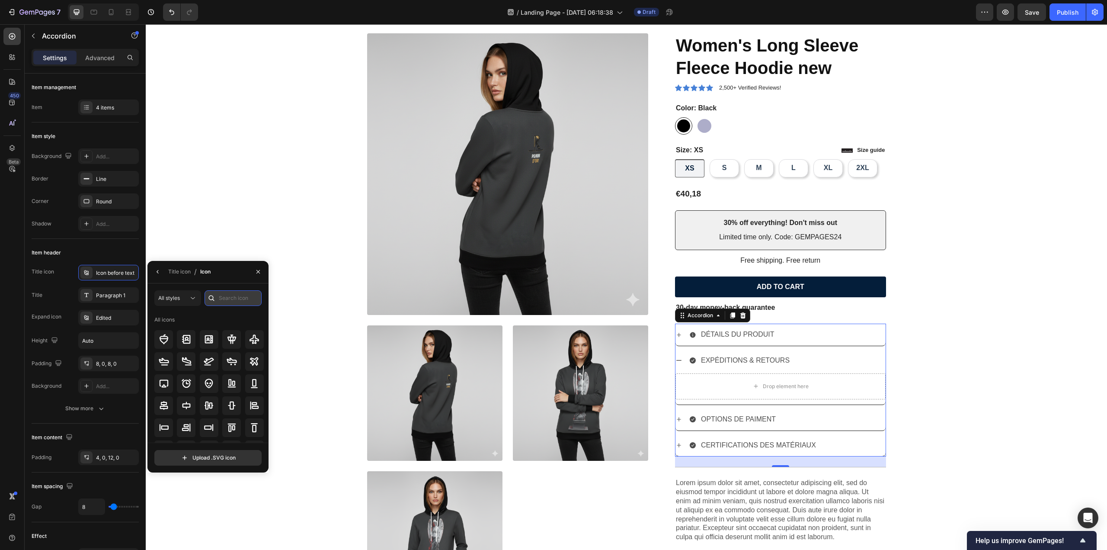
click at [230, 296] on input "text" at bounding box center [233, 298] width 57 height 16
type input "e"
type input "shipping"
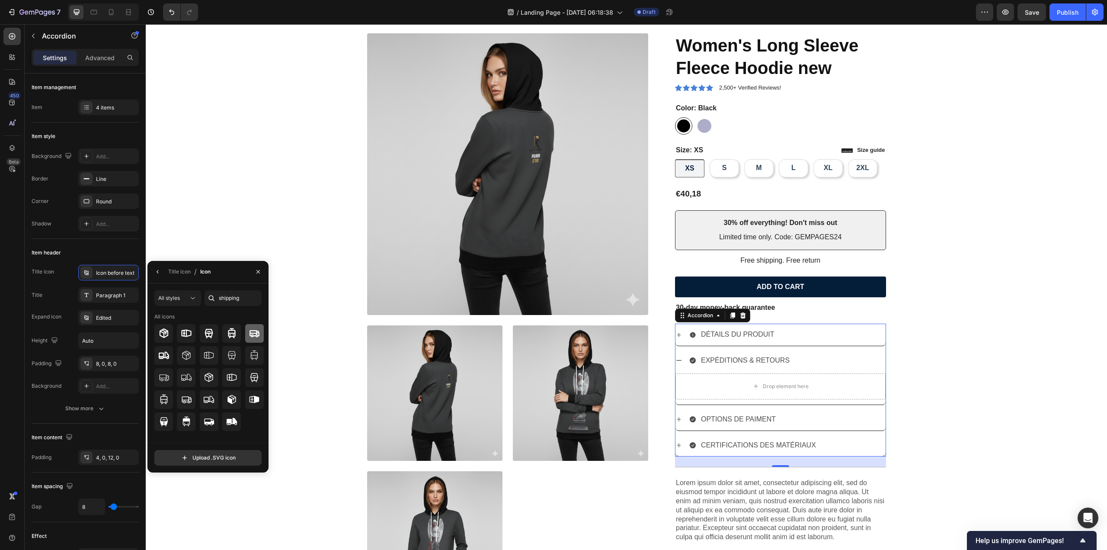
drag, startPoint x: 256, startPoint y: 333, endPoint x: 256, endPoint y: 328, distance: 4.3
click at [256, 328] on icon at bounding box center [254, 333] width 10 height 10
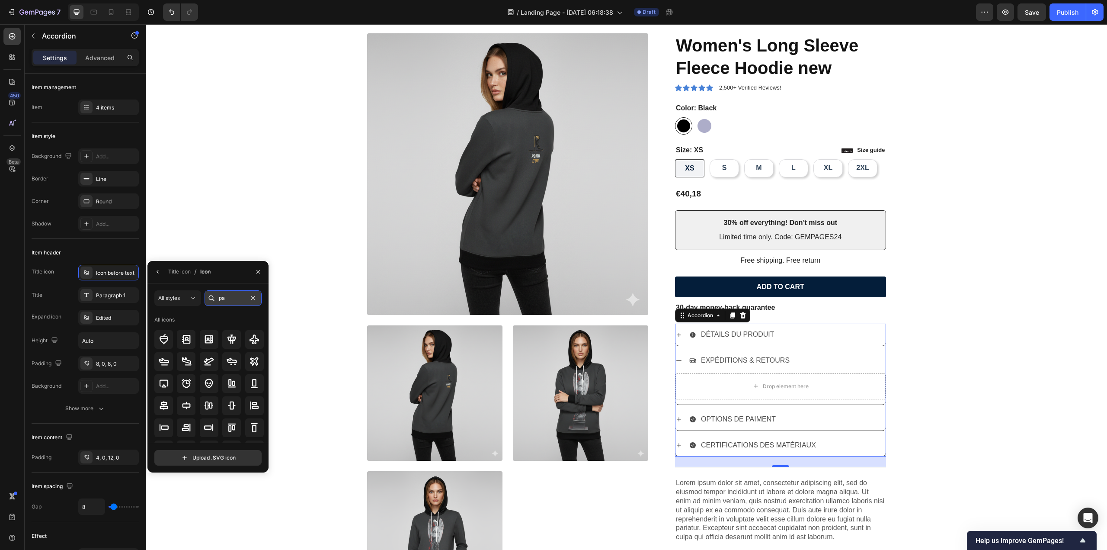
type input "p"
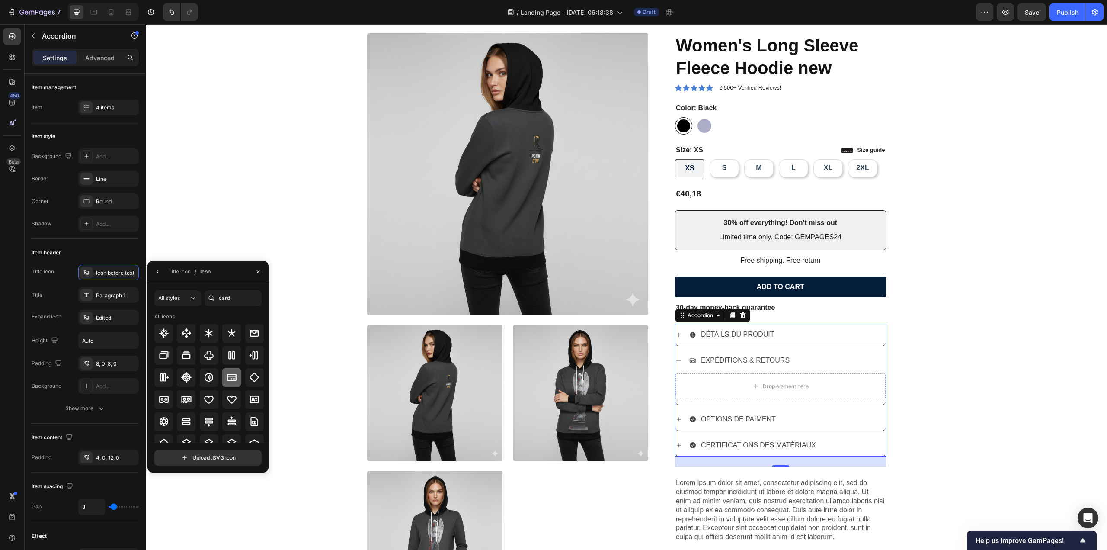
click at [223, 376] on div at bounding box center [231, 377] width 19 height 19
type input "shippin"
click at [254, 334] on icon at bounding box center [254, 333] width 10 height 10
click at [156, 272] on icon "button" at bounding box center [157, 271] width 7 height 7
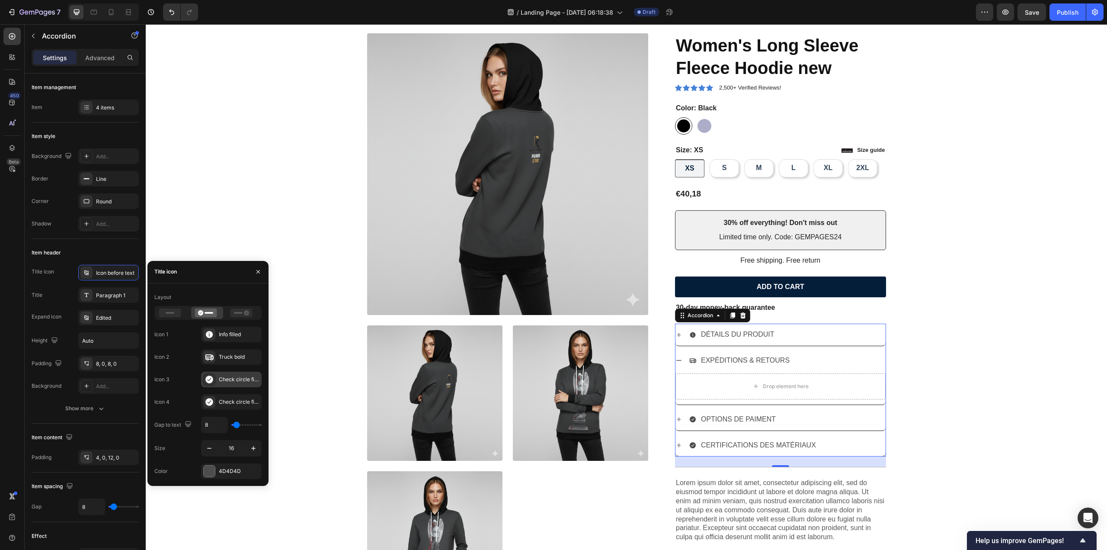
click at [232, 373] on div "Check circle filled" at bounding box center [231, 380] width 61 height 16
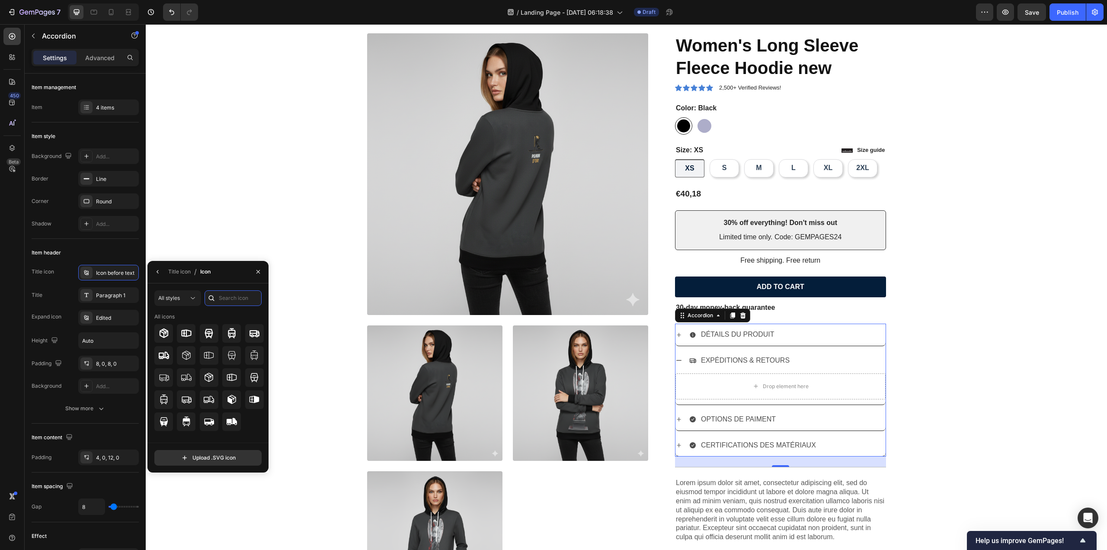
drag, startPoint x: 249, startPoint y: 297, endPoint x: 185, endPoint y: 288, distance: 64.6
type input "card"
click at [224, 380] on div at bounding box center [231, 377] width 19 height 19
click at [160, 269] on icon "button" at bounding box center [157, 271] width 7 height 7
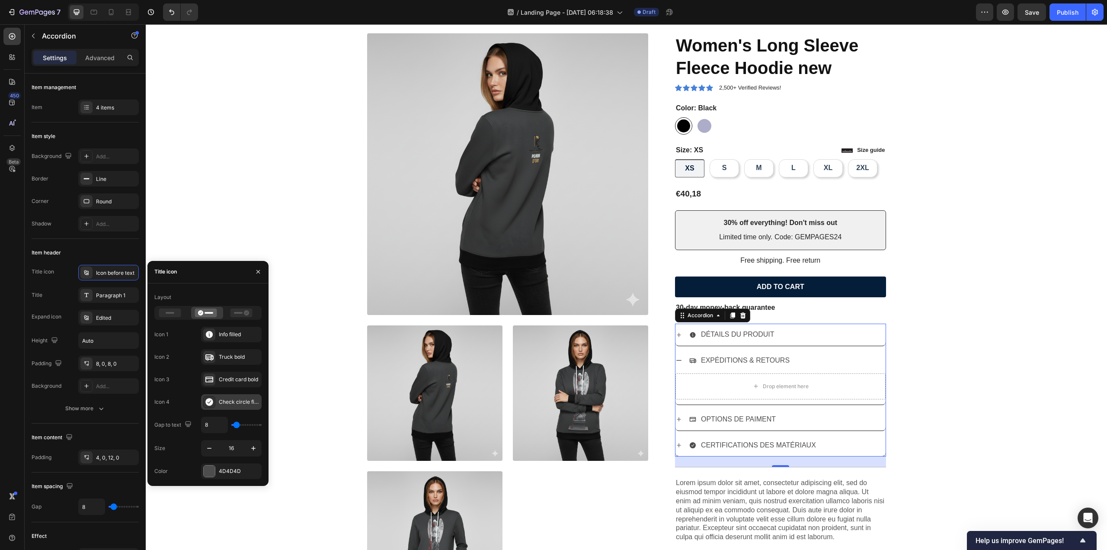
click at [228, 398] on div "Check circle filled" at bounding box center [239, 402] width 41 height 8
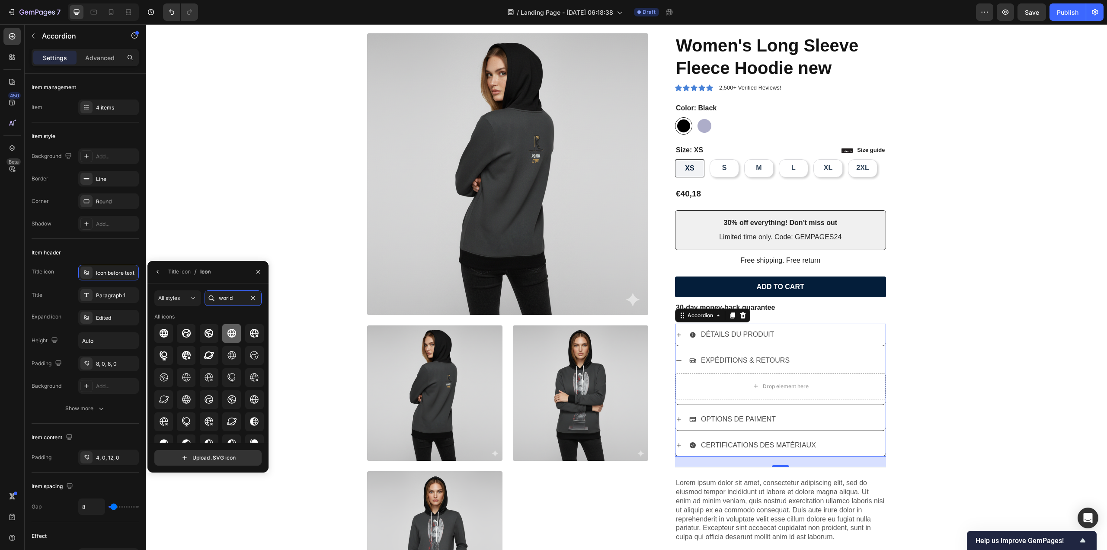
type input "world"
click at [227, 330] on icon at bounding box center [232, 333] width 10 height 10
click at [949, 367] on div "Product Images Icon Icon Icon Icon Icon Icon List 2,500+ Verified Reviews! Text…" at bounding box center [626, 323] width 949 height 580
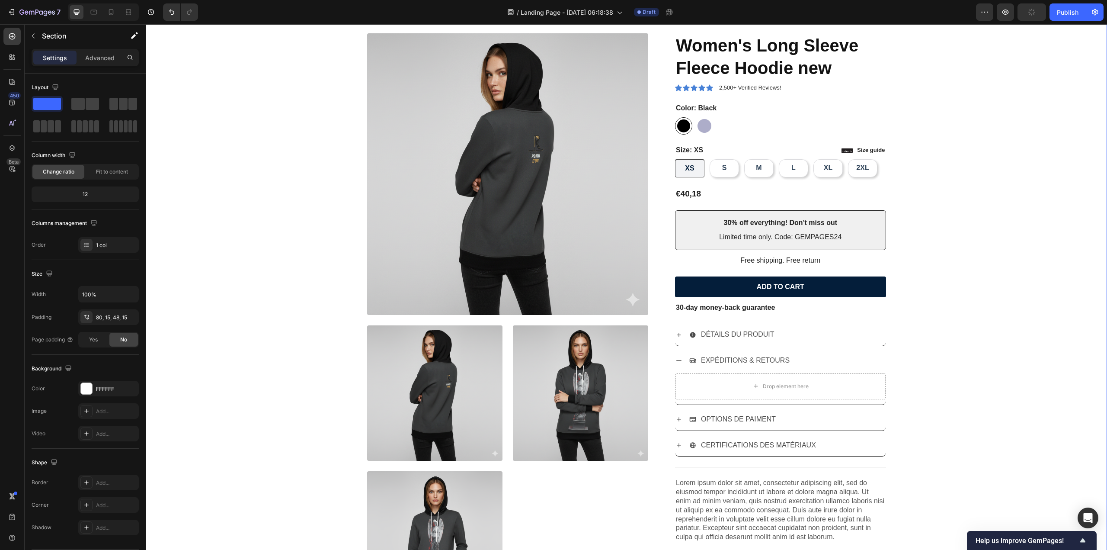
click at [948, 366] on div "Product Images Icon Icon Icon Icon Icon Icon List 2,500+ Verified Reviews! Text…" at bounding box center [626, 323] width 949 height 580
click at [677, 360] on icon at bounding box center [679, 360] width 5 height 1
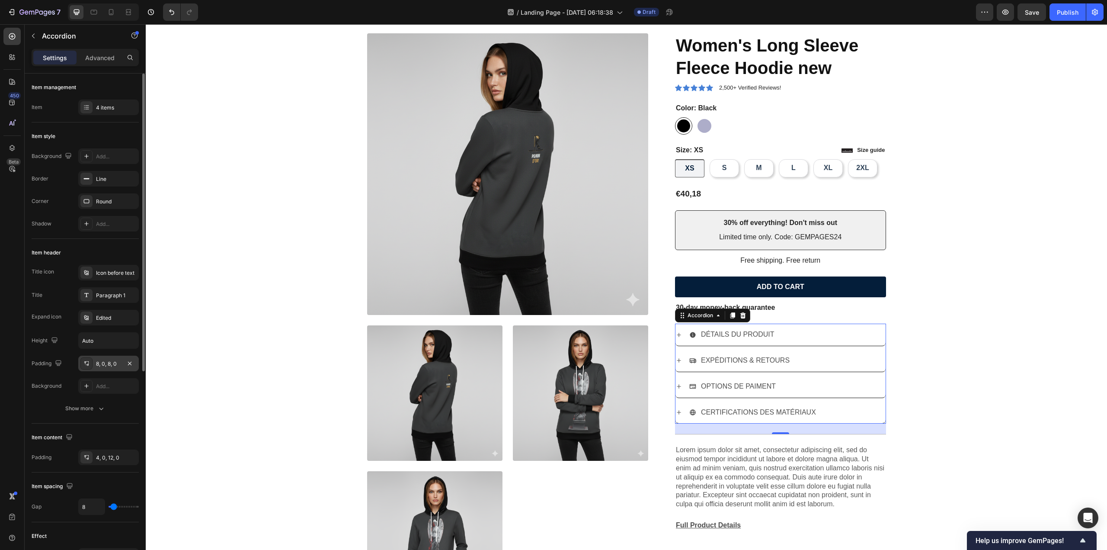
click at [107, 363] on div "8, 0, 8, 0" at bounding box center [108, 364] width 25 height 8
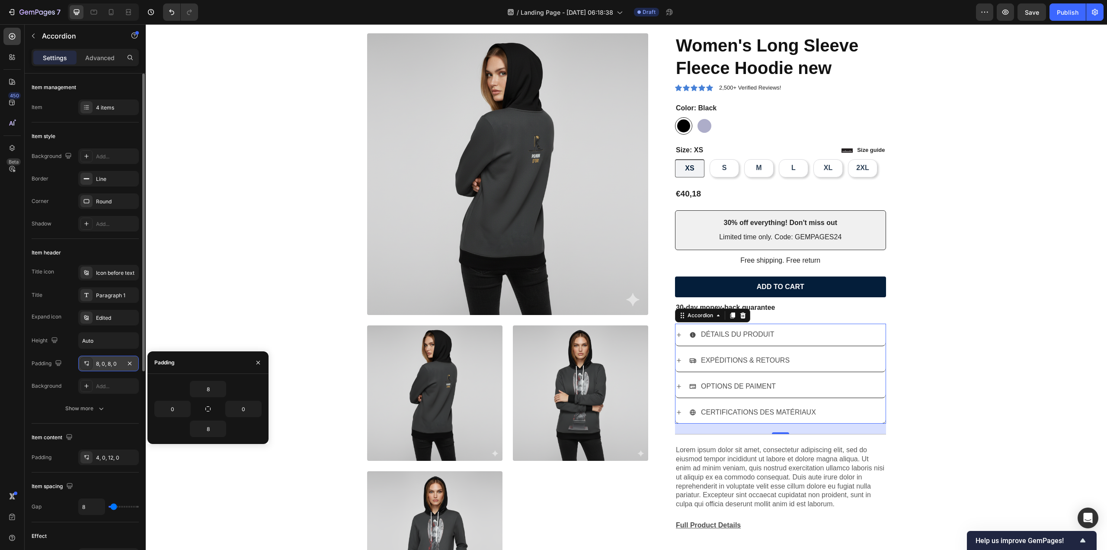
click at [107, 363] on div "8, 0, 8, 0" at bounding box center [108, 364] width 25 height 8
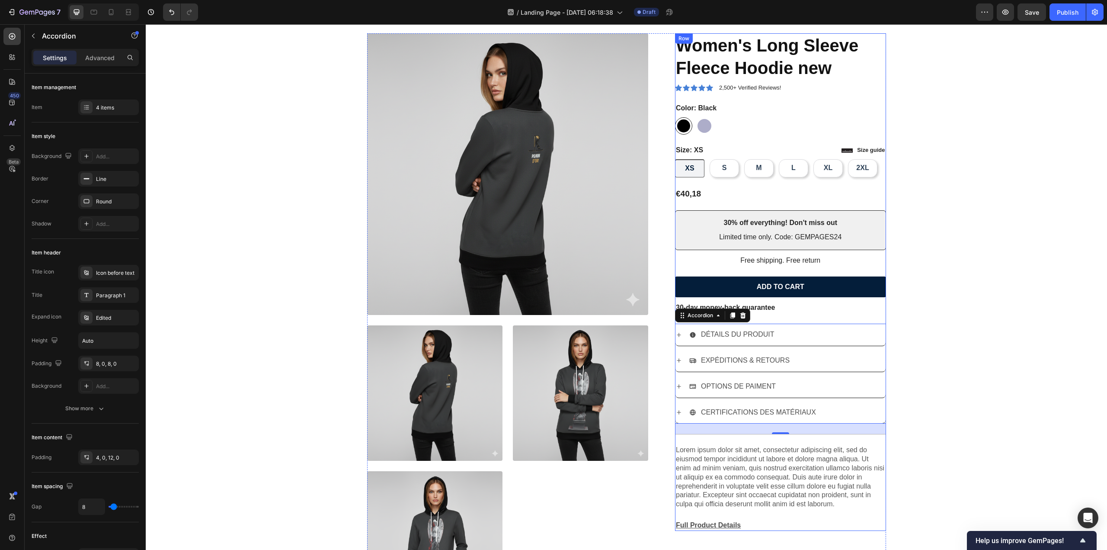
click at [779, 314] on div "Icon Icon Icon Icon Icon Icon List 2,500+ Verified Reviews! Text Block Row Wome…" at bounding box center [780, 281] width 211 height 497
click at [699, 350] on div "EXPÉDITIONS & RETOURS" at bounding box center [781, 361] width 210 height 22
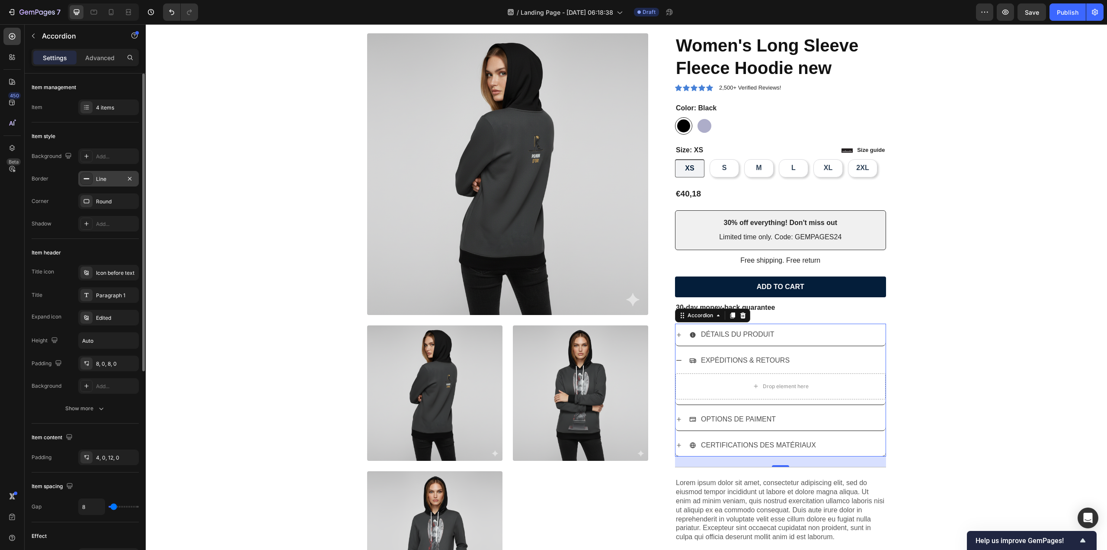
click at [97, 179] on div "Line" at bounding box center [108, 179] width 25 height 8
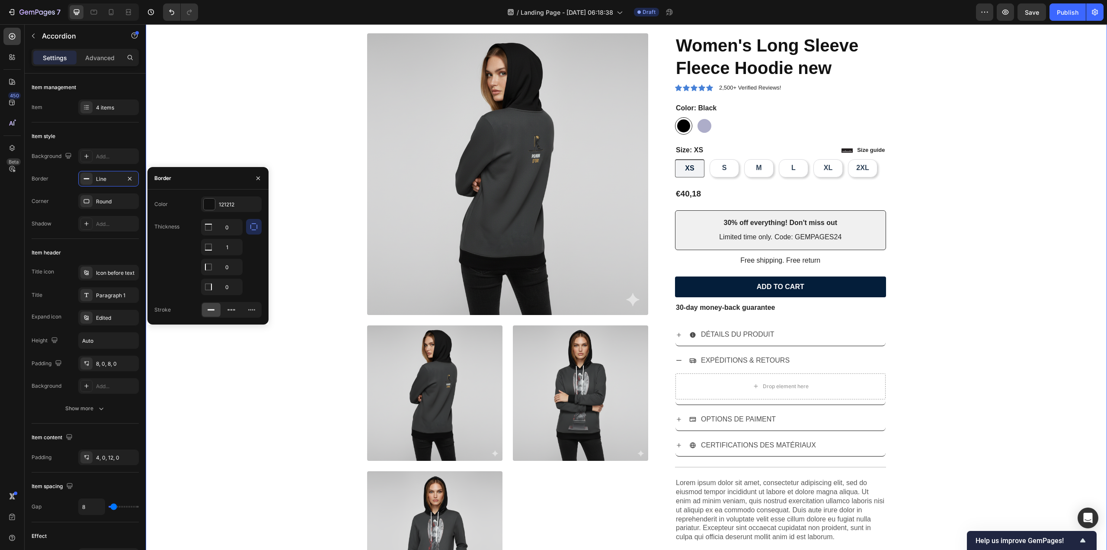
click at [952, 409] on div "Product Images Icon Icon Icon Icon Icon Icon List 2,500+ Verified Reviews! Text…" at bounding box center [626, 323] width 949 height 580
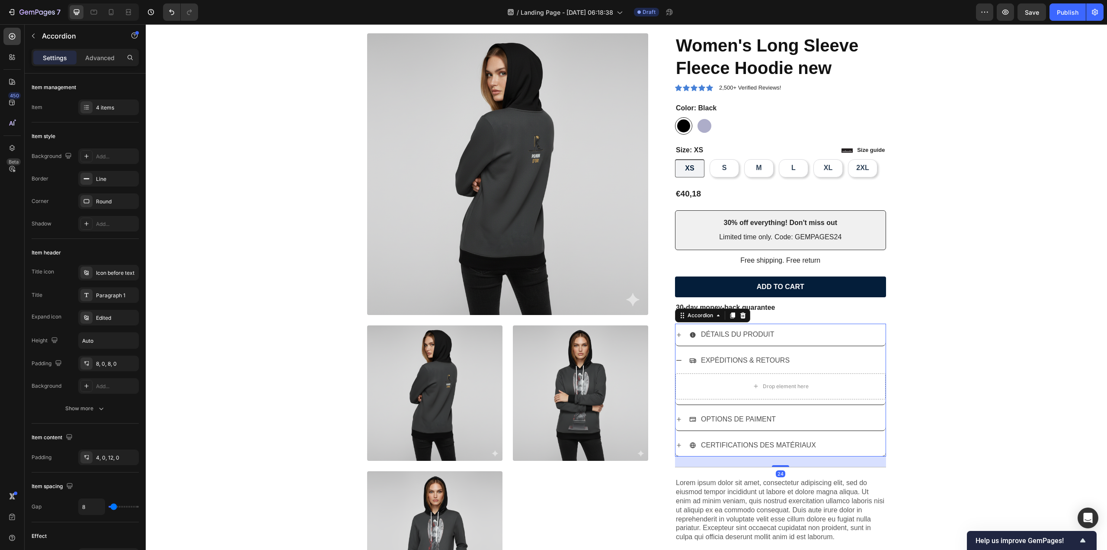
click at [676, 359] on icon at bounding box center [679, 360] width 7 height 7
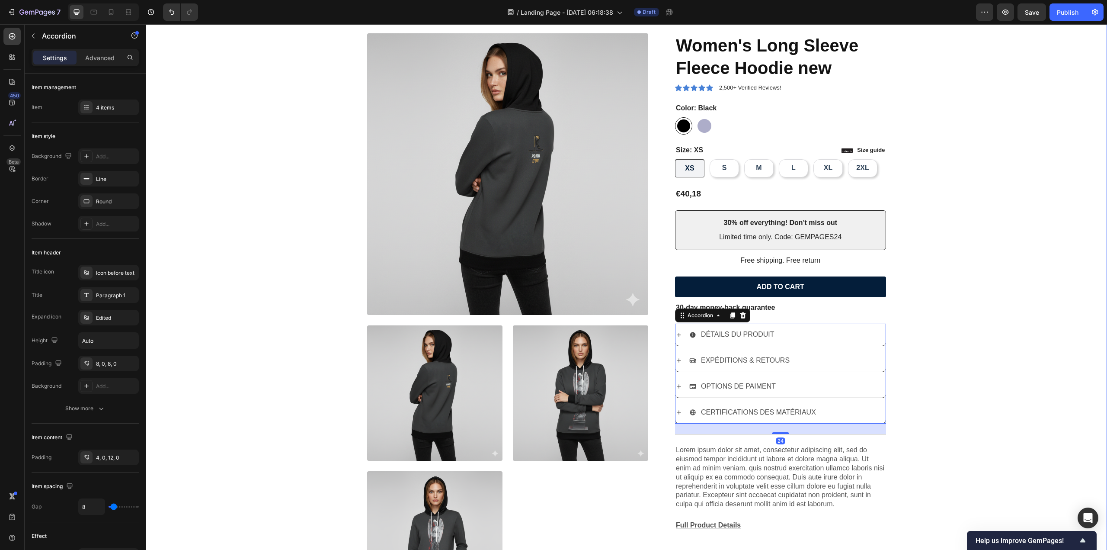
click at [975, 380] on div "Product Images Icon Icon Icon Icon Icon Icon List 2,500+ Verified Reviews! Text…" at bounding box center [626, 323] width 949 height 580
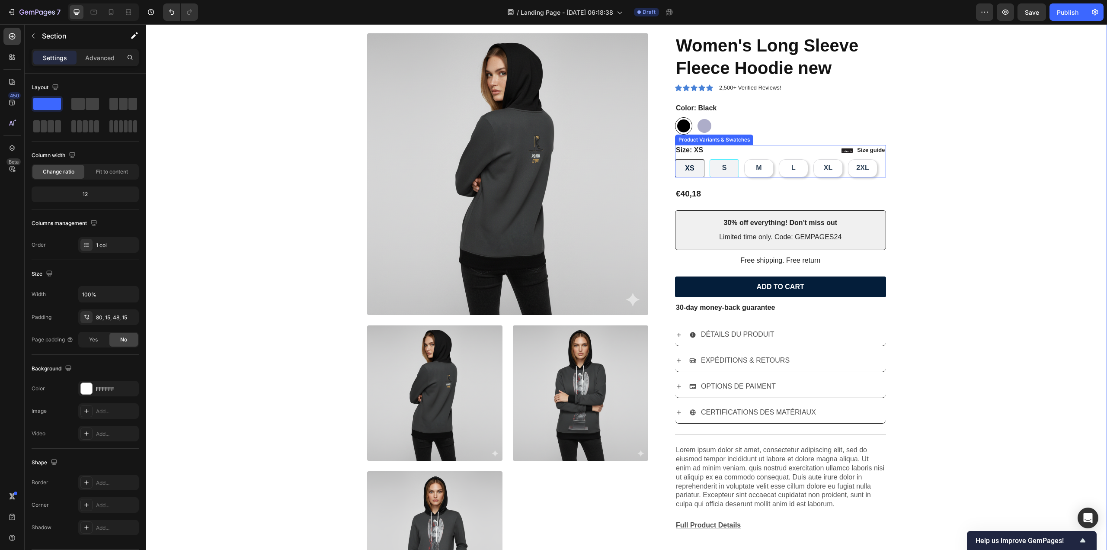
click at [726, 166] on div "S" at bounding box center [724, 168] width 29 height 18
click at [710, 159] on input "S S S" at bounding box center [709, 159] width 0 height 0
radio input "true"
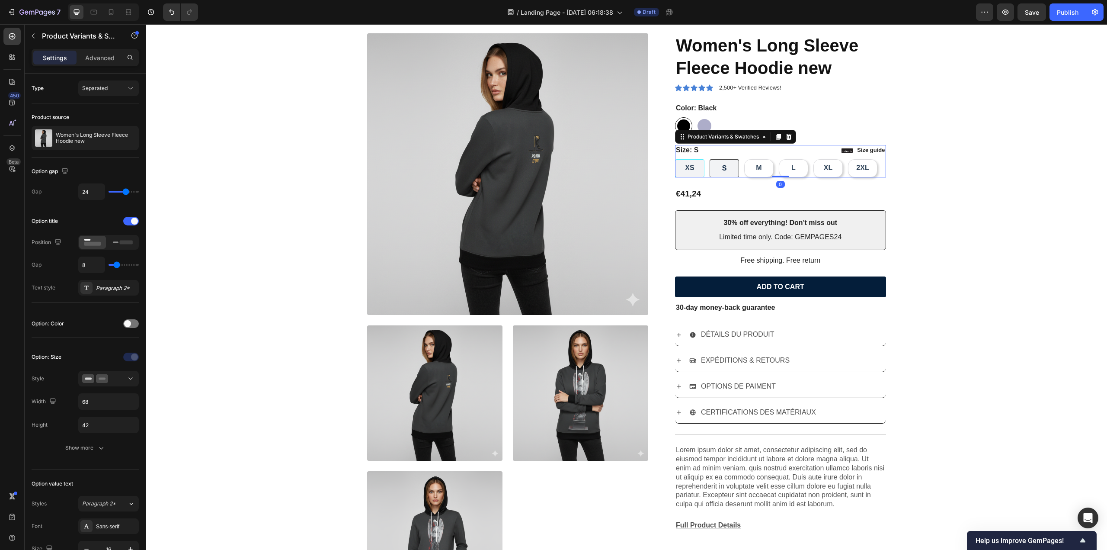
click at [680, 164] on div "XS" at bounding box center [689, 168] width 29 height 18
click at [675, 159] on input "XS XS XS" at bounding box center [675, 159] width 0 height 0
radio input "true"
click at [775, 334] on div "DÉTAILS DU PRODUIT" at bounding box center [787, 334] width 196 height 15
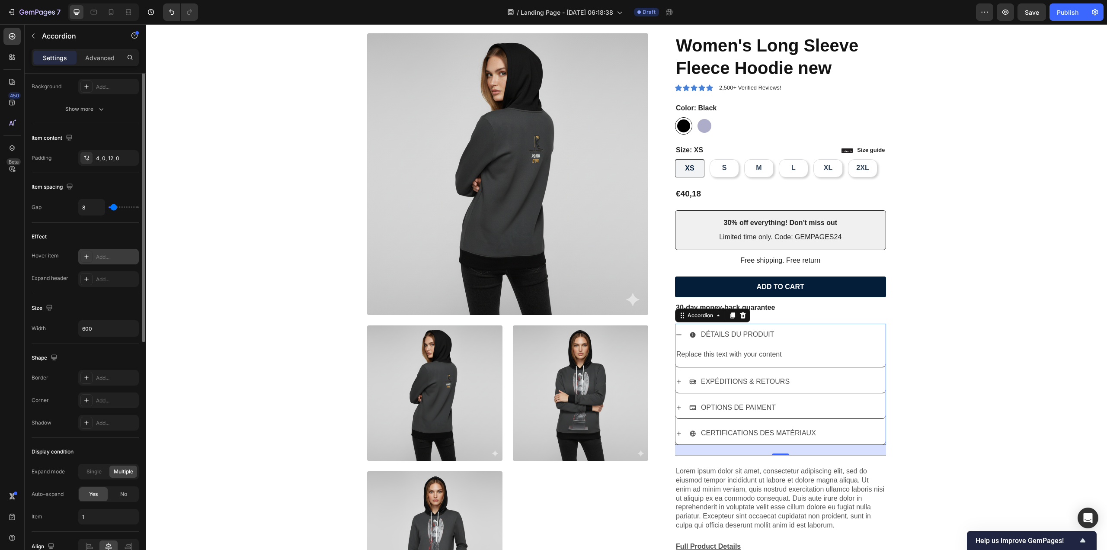
scroll to position [126, 0]
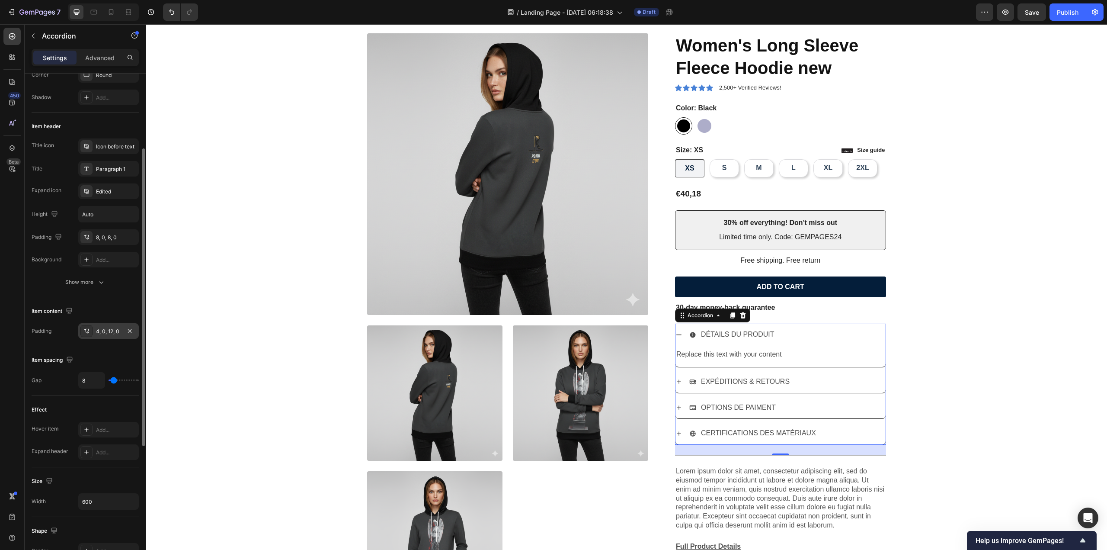
click at [104, 329] on div "4, 0, 12, 0" at bounding box center [108, 331] width 25 height 8
click at [128, 291] on div "Item header Title icon Icon before text Title Paragraph 1 Expand icon Edited He…" at bounding box center [85, 204] width 107 height 185
click at [96, 262] on div "Add..." at bounding box center [116, 260] width 41 height 8
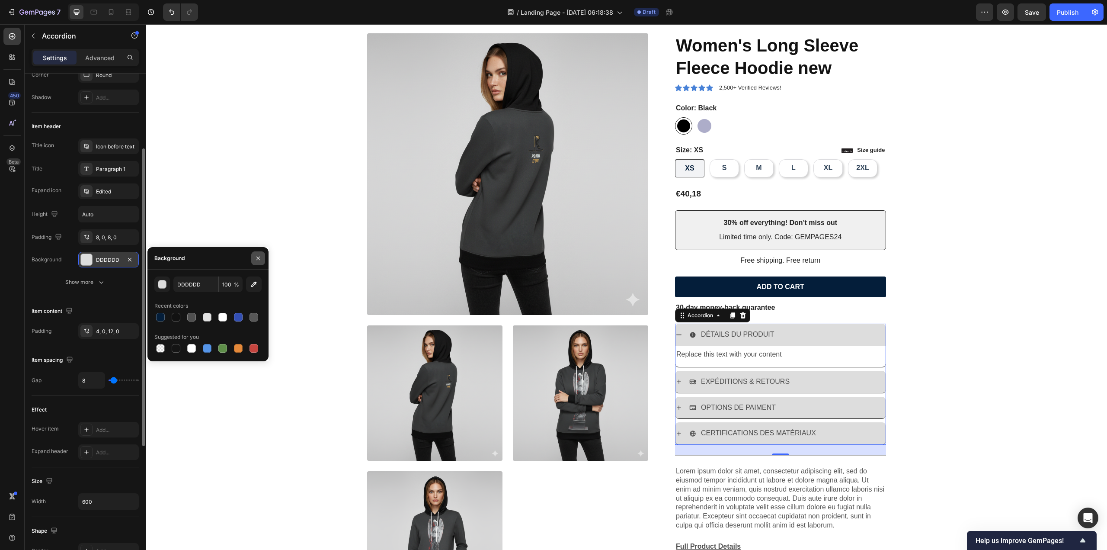
click at [260, 257] on icon "button" at bounding box center [258, 258] width 7 height 7
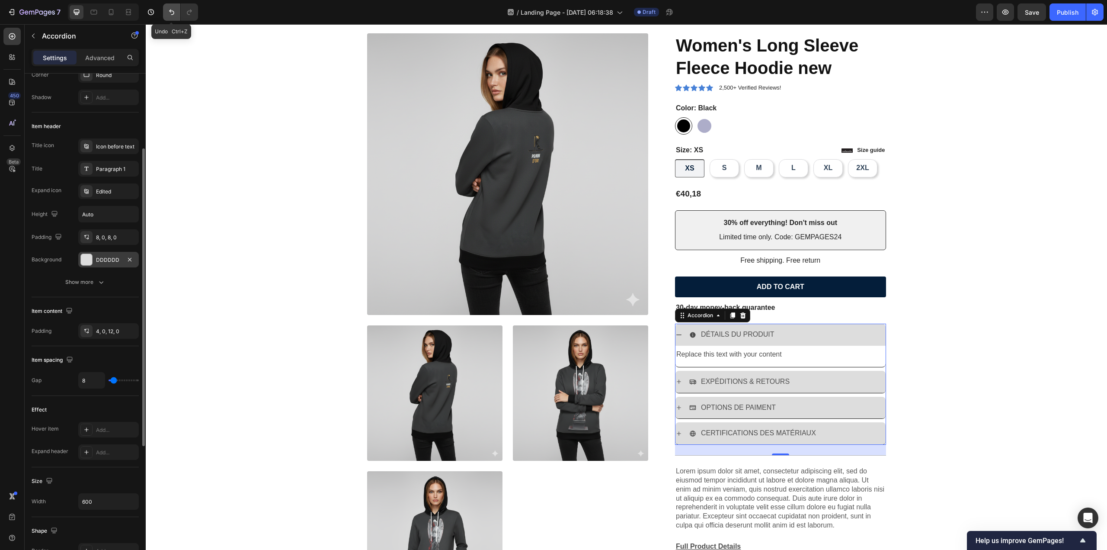
click at [169, 8] on icon "Undo/Redo" at bounding box center [171, 12] width 9 height 9
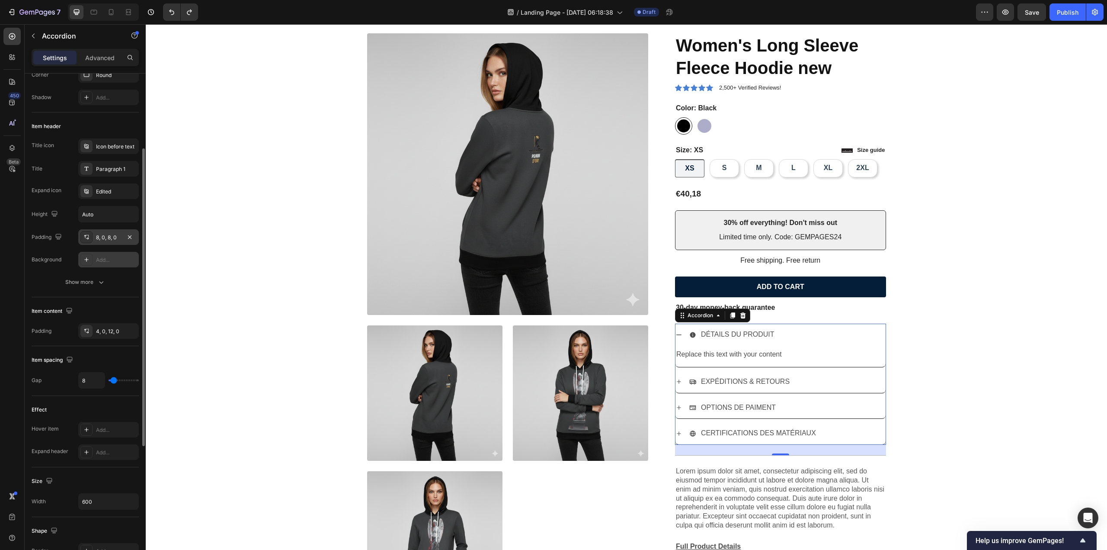
click at [101, 239] on div "8, 0, 8, 0" at bounding box center [108, 238] width 25 height 8
click at [105, 213] on input "Auto" at bounding box center [109, 214] width 60 height 16
click at [131, 212] on icon "button" at bounding box center [130, 214] width 9 height 9
click at [104, 250] on p "Small" at bounding box center [106, 252] width 49 height 8
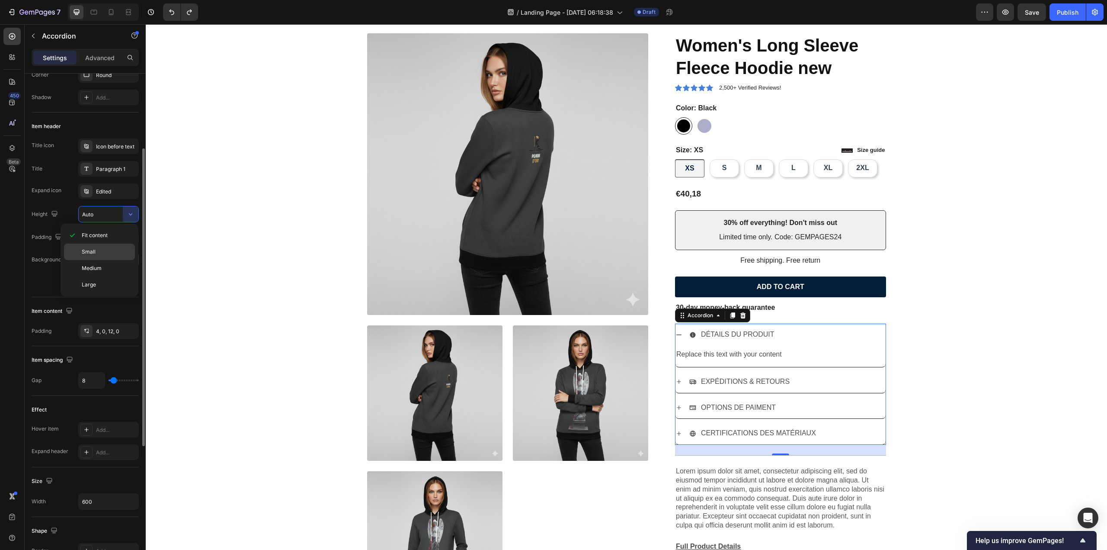
type input "32"
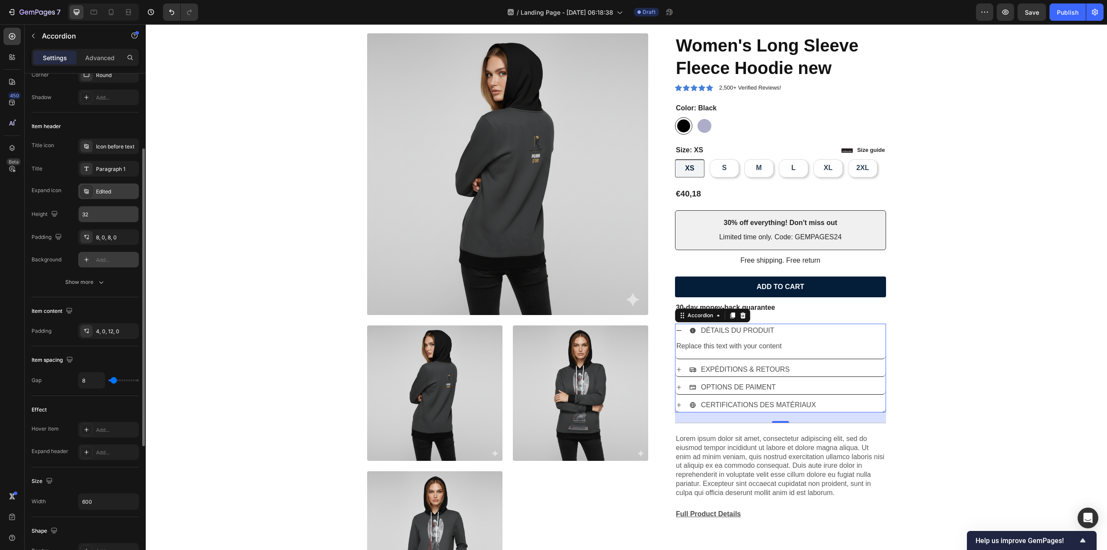
click at [125, 191] on div "Edited" at bounding box center [116, 192] width 41 height 8
click at [113, 258] on div "Add..." at bounding box center [116, 260] width 41 height 8
type input "DDDDDD"
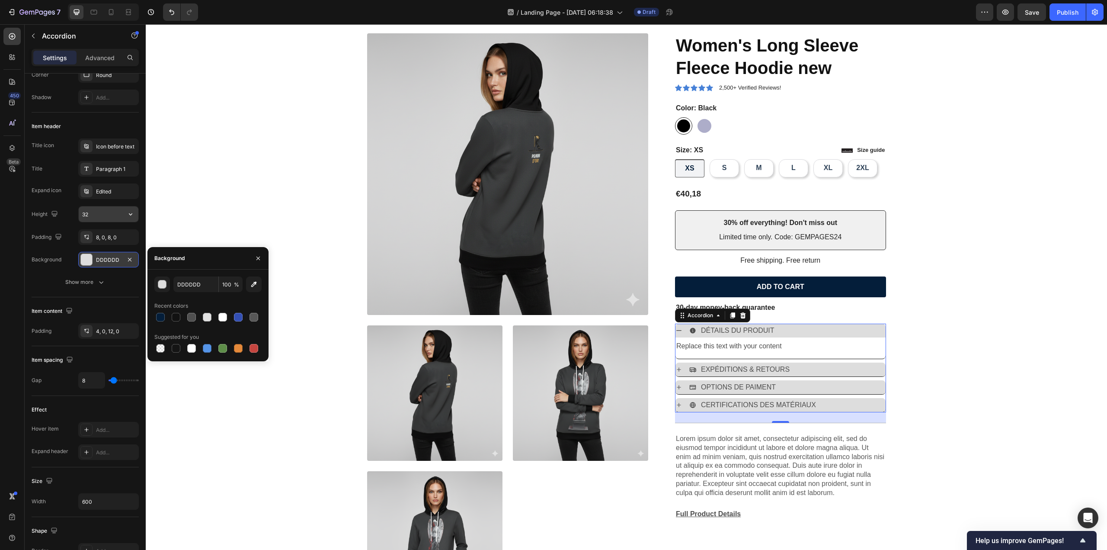
click at [115, 218] on input "32" at bounding box center [109, 214] width 60 height 16
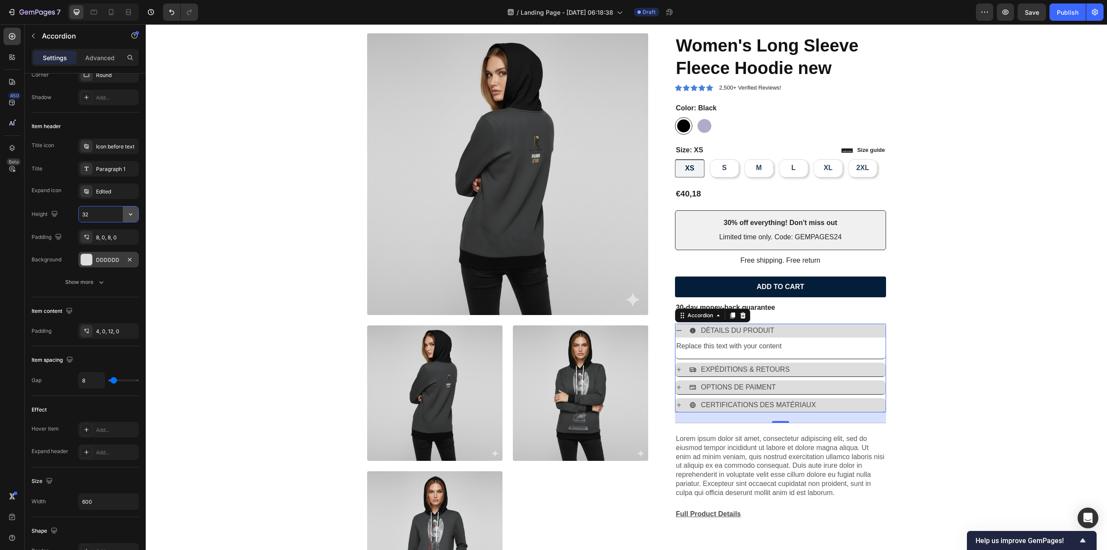
click at [128, 212] on icon "button" at bounding box center [130, 214] width 9 height 9
click at [115, 237] on p "Fit content" at bounding box center [106, 235] width 49 height 8
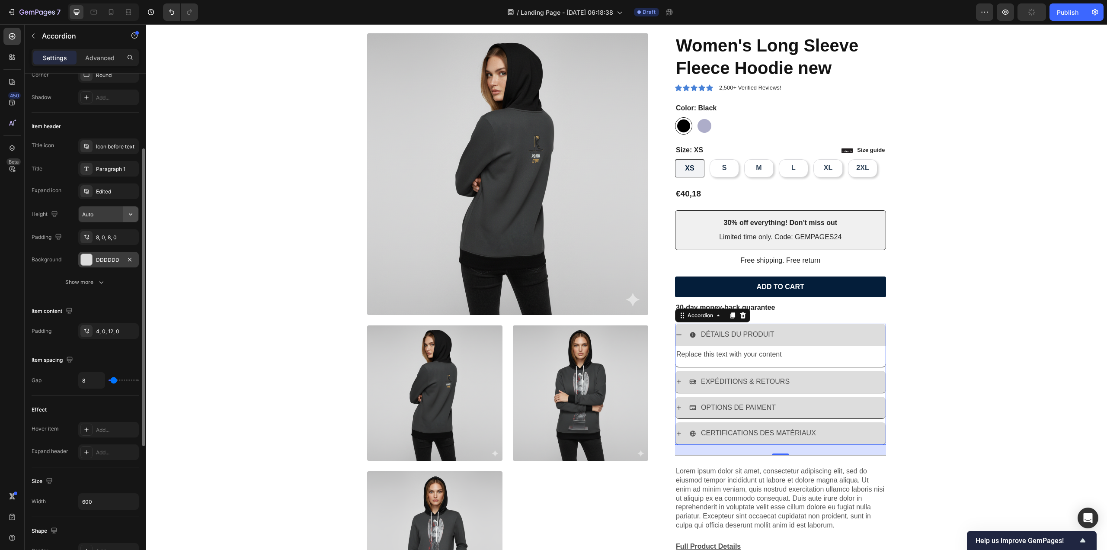
click at [126, 216] on icon "button" at bounding box center [130, 214] width 9 height 9
click at [112, 250] on p "Small" at bounding box center [106, 252] width 49 height 8
type input "32"
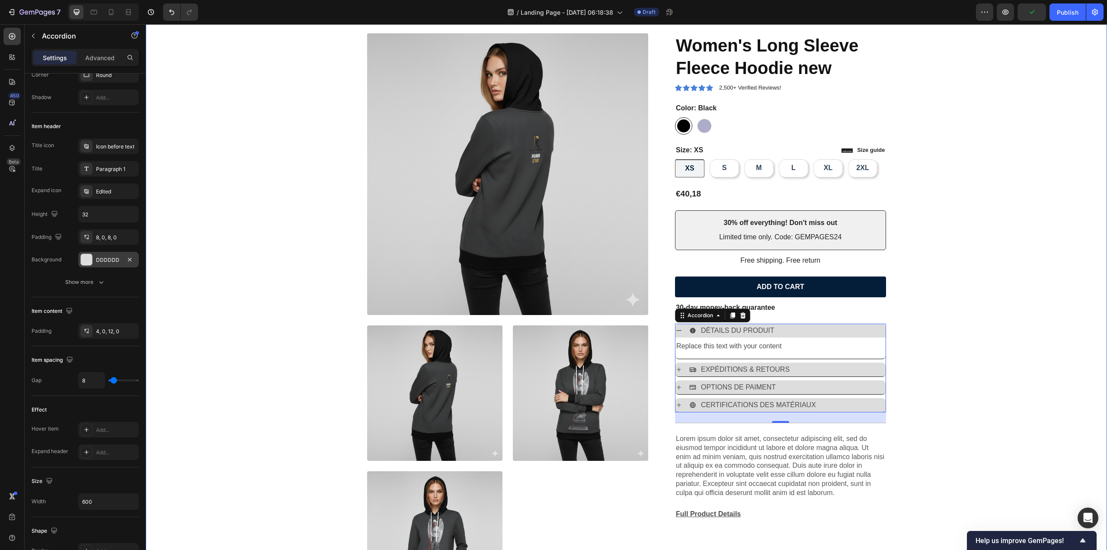
scroll to position [0, 0]
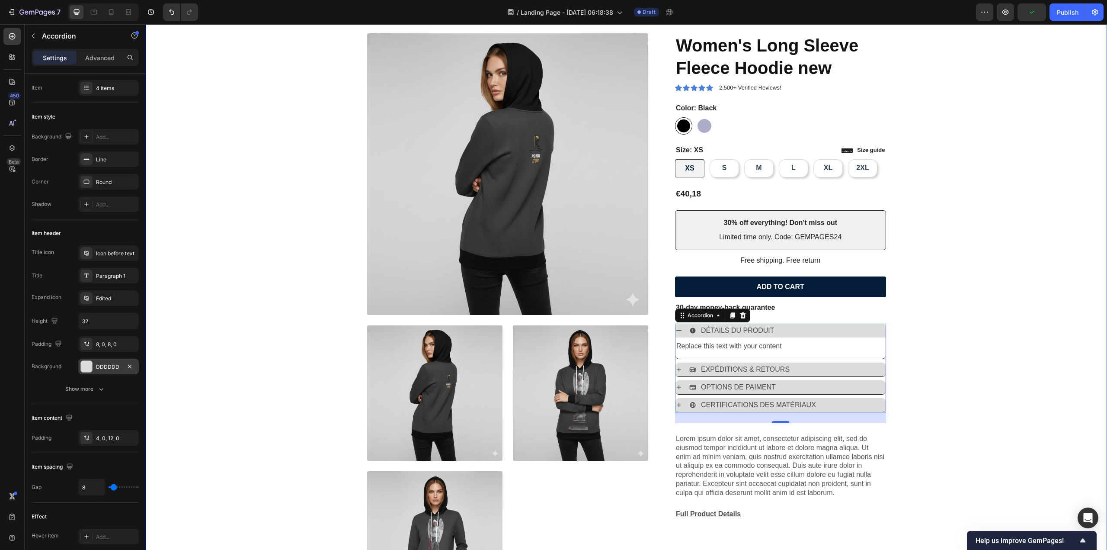
click at [208, 255] on div "Product Images Icon Icon Icon Icon Icon Icon List 2,500+ Verified Reviews! Text…" at bounding box center [626, 323] width 949 height 580
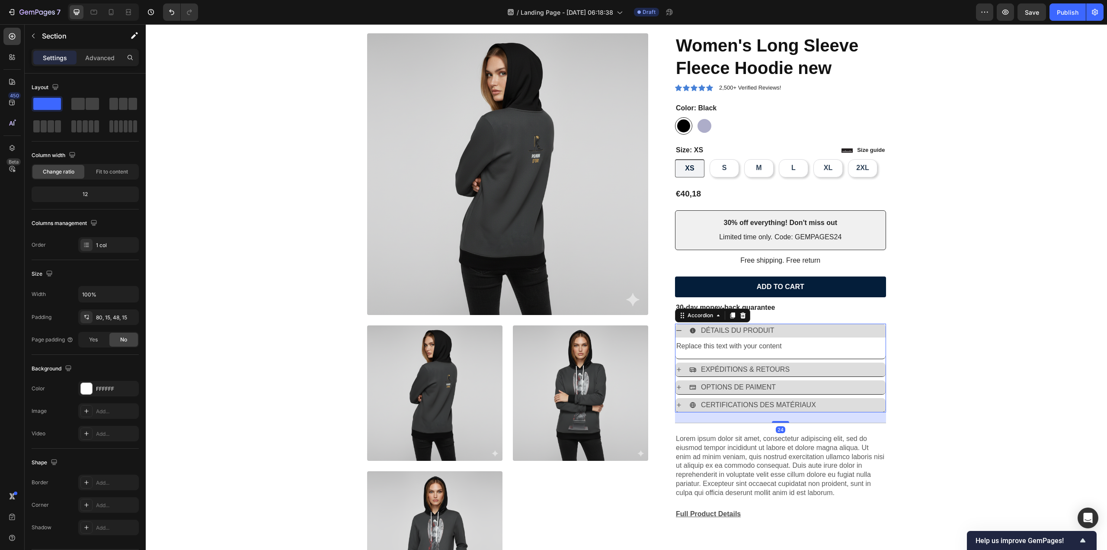
click at [822, 377] on div "DÉTAILS DU PRODUIT Replace this text with your content Text Block EXPÉDITIONS &…" at bounding box center [780, 368] width 211 height 89
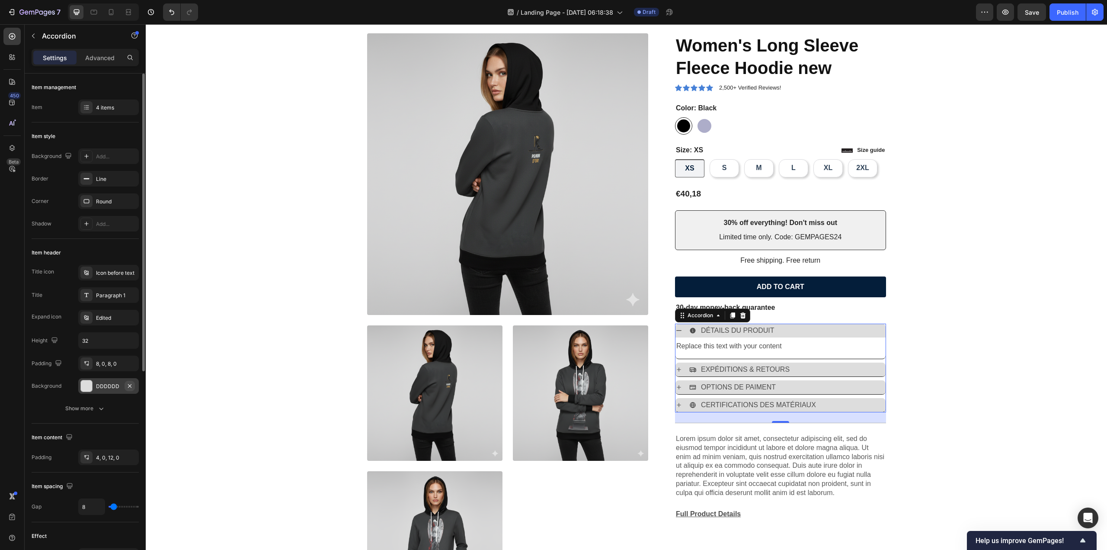
click at [129, 387] on icon "button" at bounding box center [129, 385] width 7 height 7
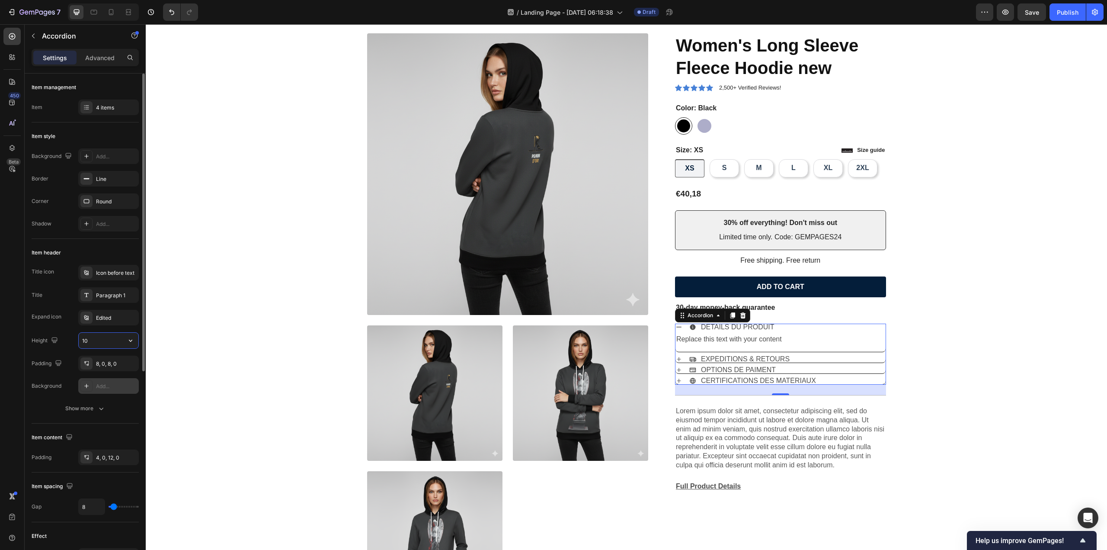
type input "1"
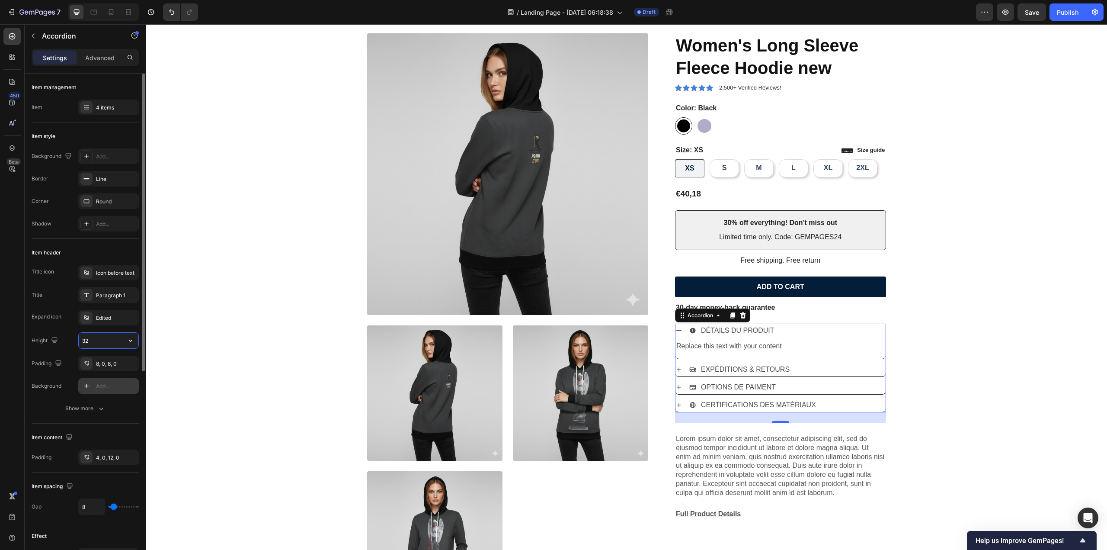
type input "32"
click at [983, 403] on div "Product Images Icon Icon Icon Icon Icon Icon List 2,500+ Verified Reviews! Text…" at bounding box center [626, 323] width 949 height 580
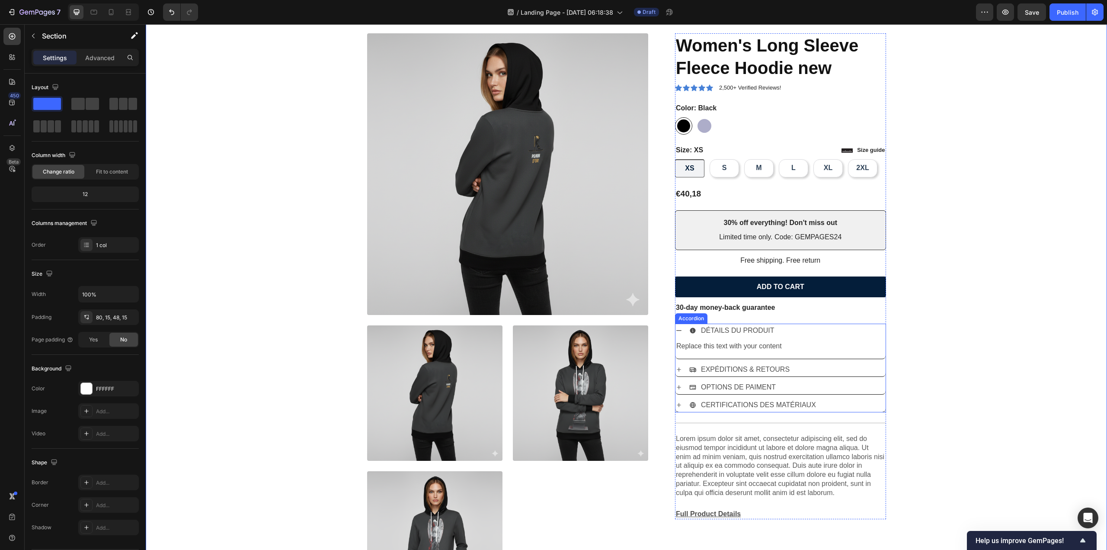
click at [677, 330] on icon at bounding box center [679, 330] width 5 height 1
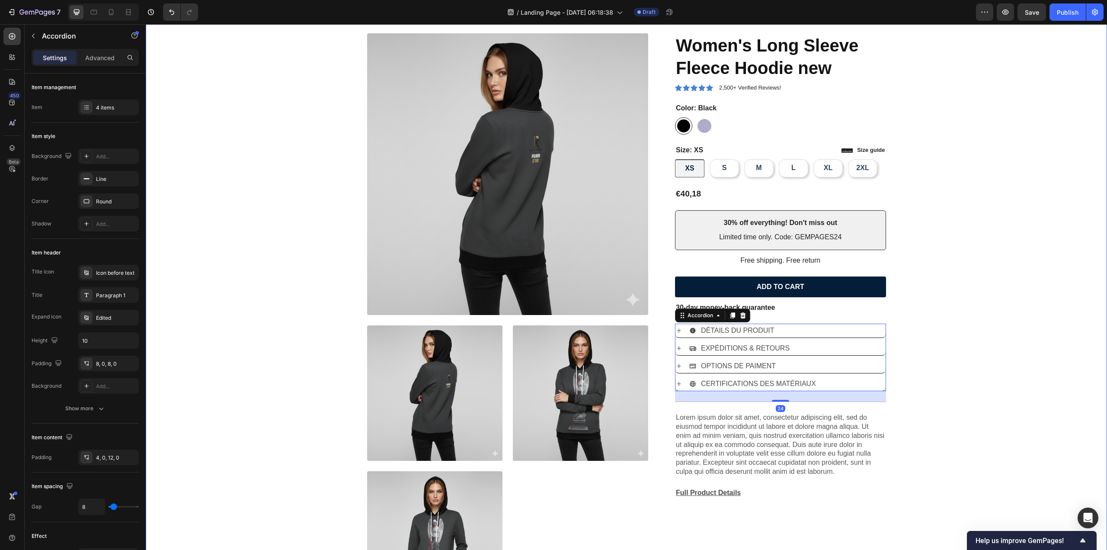
click at [996, 397] on div "Product Images Icon Icon Icon Icon Icon Icon List 2,500+ Verified Reviews! Text…" at bounding box center [626, 323] width 949 height 580
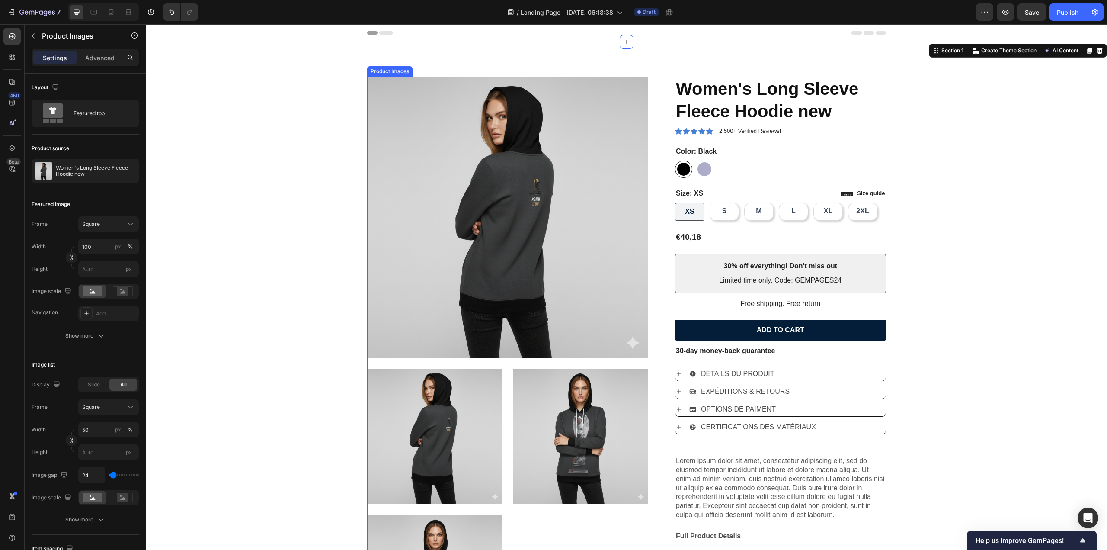
click at [583, 406] on img at bounding box center [580, 436] width 135 height 135
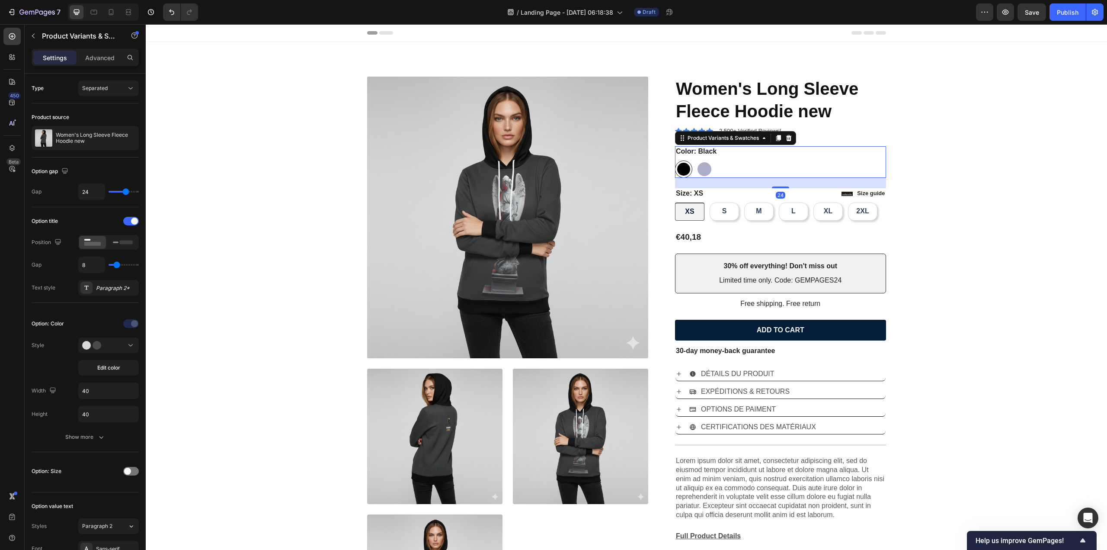
click at [702, 172] on div at bounding box center [705, 169] width 14 height 14
click at [696, 160] on input "Silver Silver" at bounding box center [696, 160] width 0 height 0
radio input "true"
click at [680, 171] on div at bounding box center [684, 169] width 14 height 14
click at [675, 160] on input "Black Black" at bounding box center [675, 160] width 0 height 0
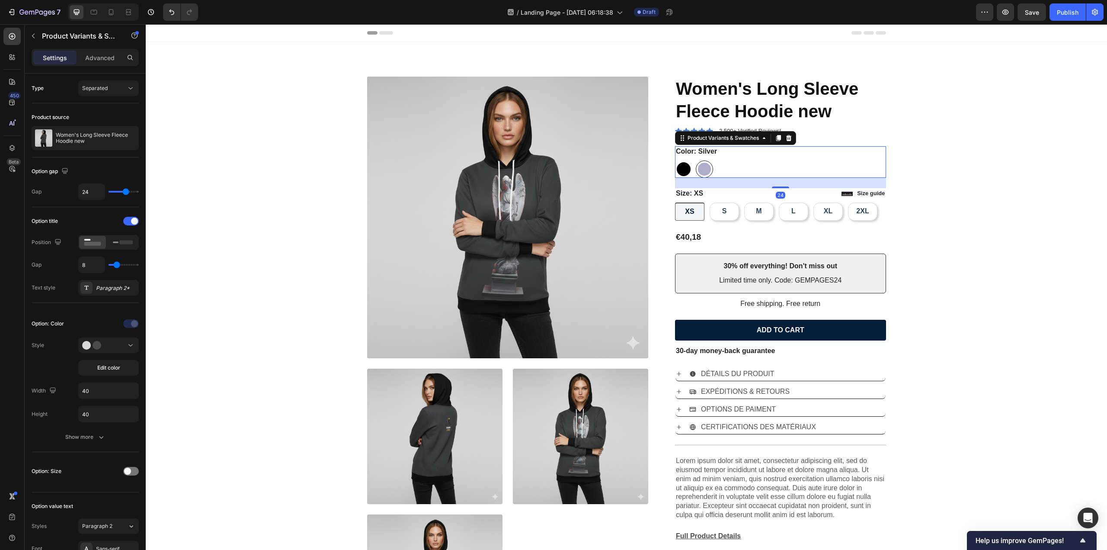
radio input "true"
click at [103, 90] on span "Separated" at bounding box center [95, 88] width 26 height 6
click at [117, 90] on div "Separated" at bounding box center [104, 88] width 44 height 8
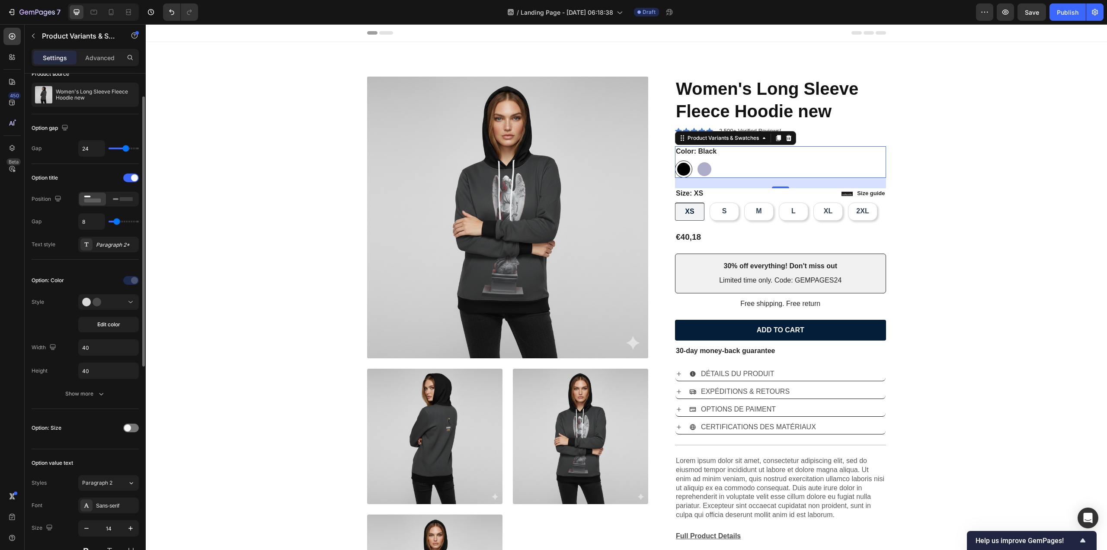
scroll to position [87, 0]
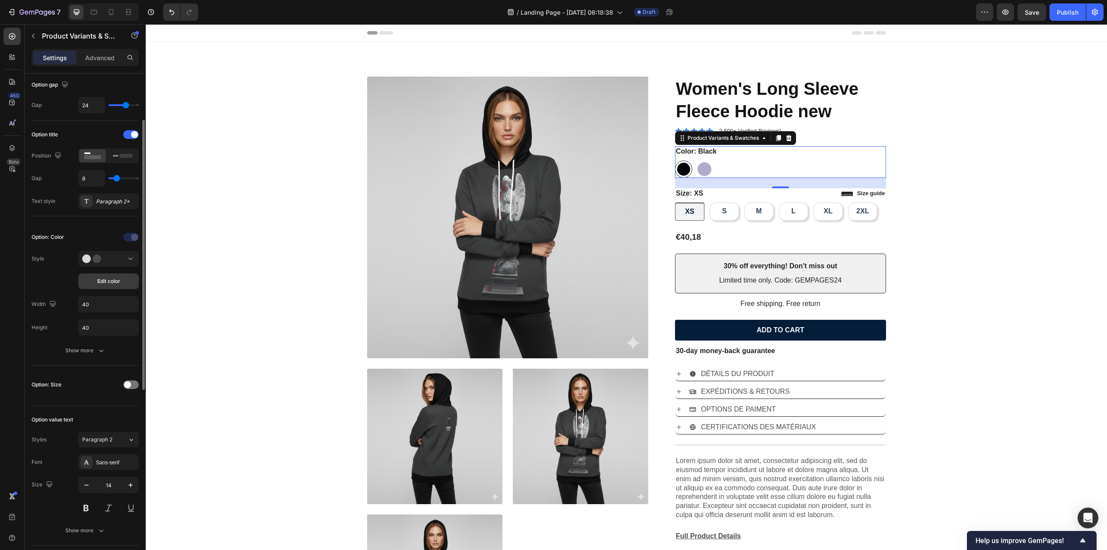
click at [117, 279] on span "Edit color" at bounding box center [108, 281] width 23 height 8
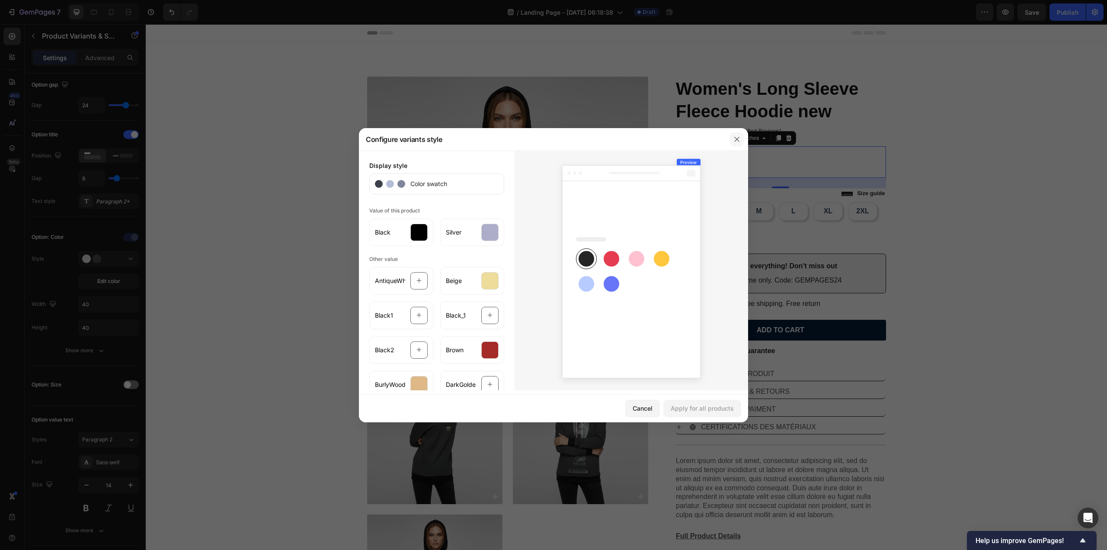
drag, startPoint x: 735, startPoint y: 138, endPoint x: 350, endPoint y: 270, distance: 407.4
click at [735, 138] on icon "button" at bounding box center [737, 139] width 7 height 7
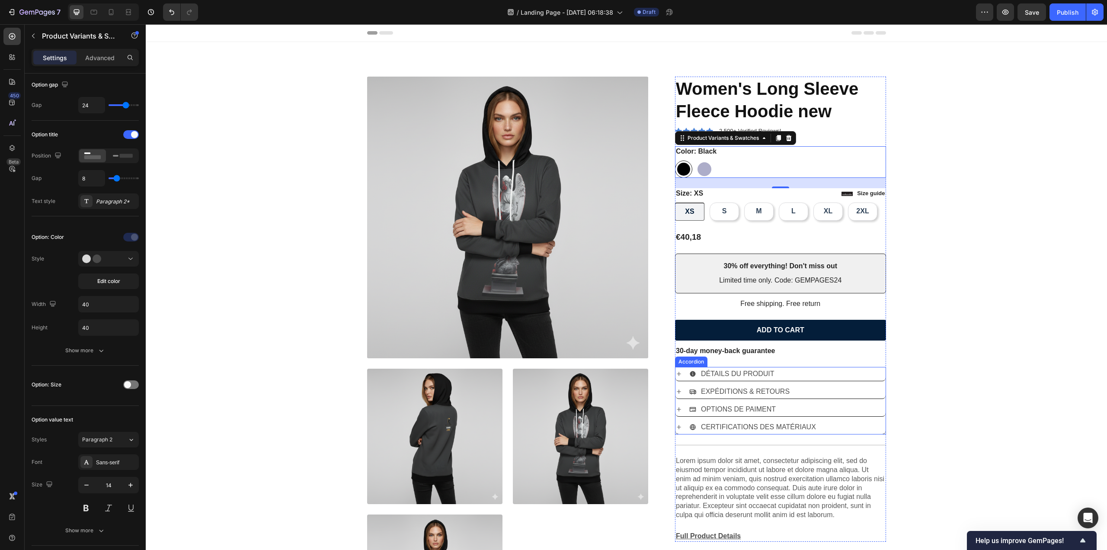
click at [786, 369] on div "DÉTAILS DU PRODUIT" at bounding box center [787, 373] width 196 height 15
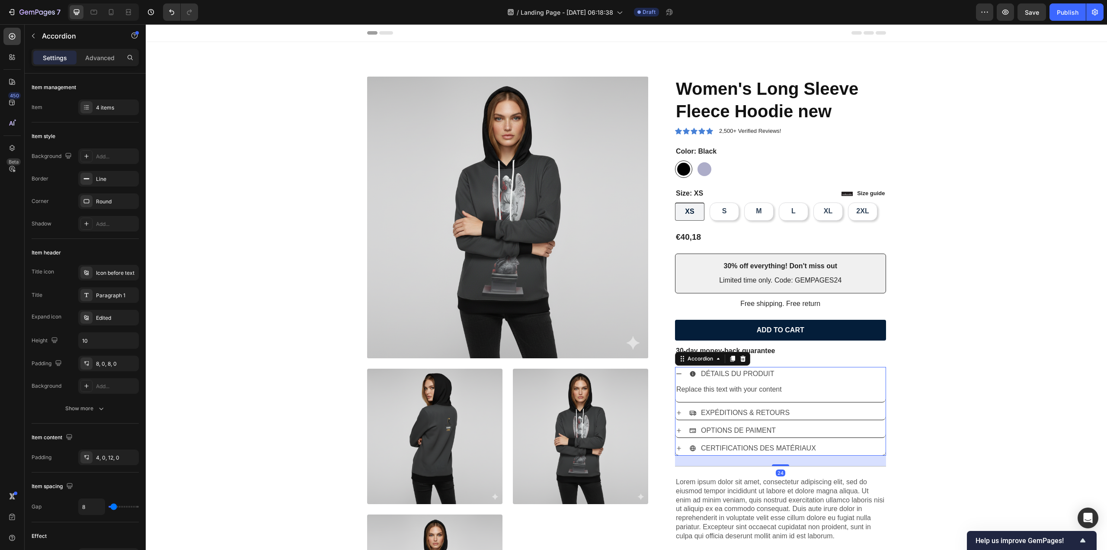
drag, startPoint x: 771, startPoint y: 404, endPoint x: 773, endPoint y: 412, distance: 8.0
click at [771, 405] on div "DÉTAILS DU PRODUIT Replace this text with your content Text Block EXPÉDITIONS &…" at bounding box center [780, 411] width 211 height 89
click at [755, 426] on p "OPTIONS DE PAIMENT" at bounding box center [738, 430] width 75 height 13
click at [816, 430] on div "OPTIONS DE PAIMENT" at bounding box center [787, 430] width 196 height 15
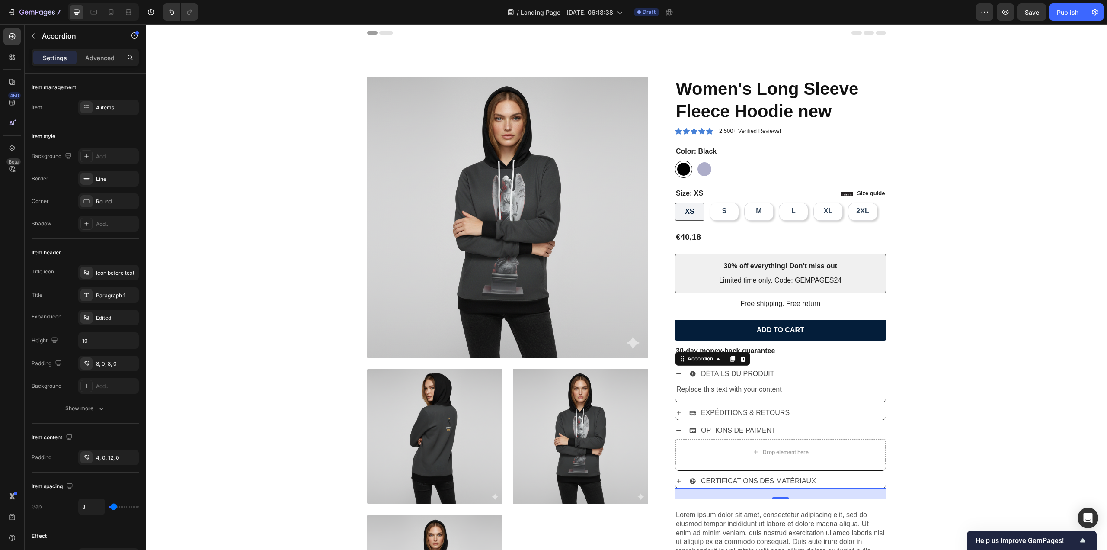
click at [801, 415] on div "EXPÉDITIONS & RETOURS" at bounding box center [787, 412] width 196 height 15
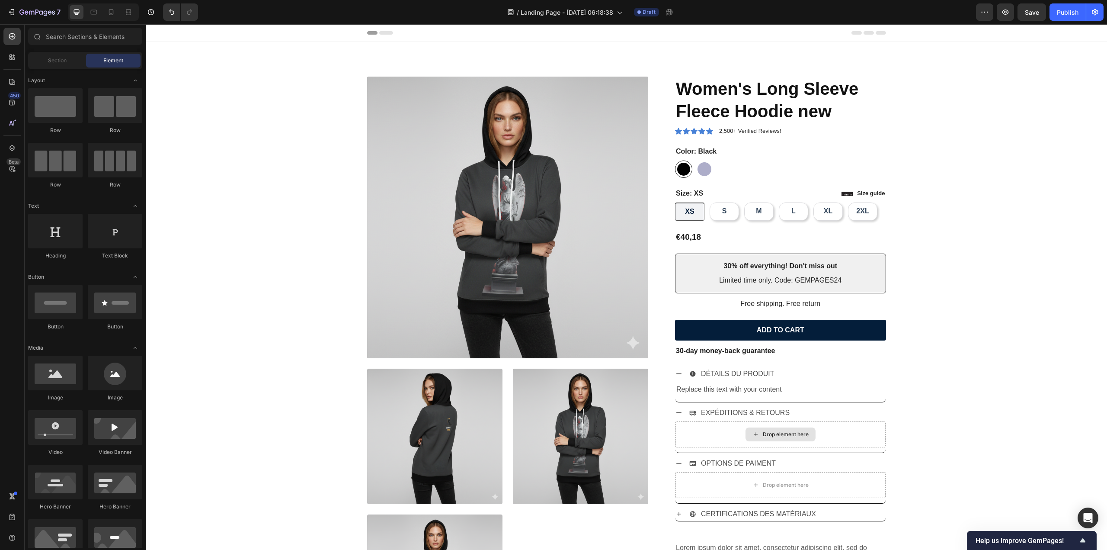
click at [789, 437] on div "Drop element here" at bounding box center [781, 434] width 70 height 14
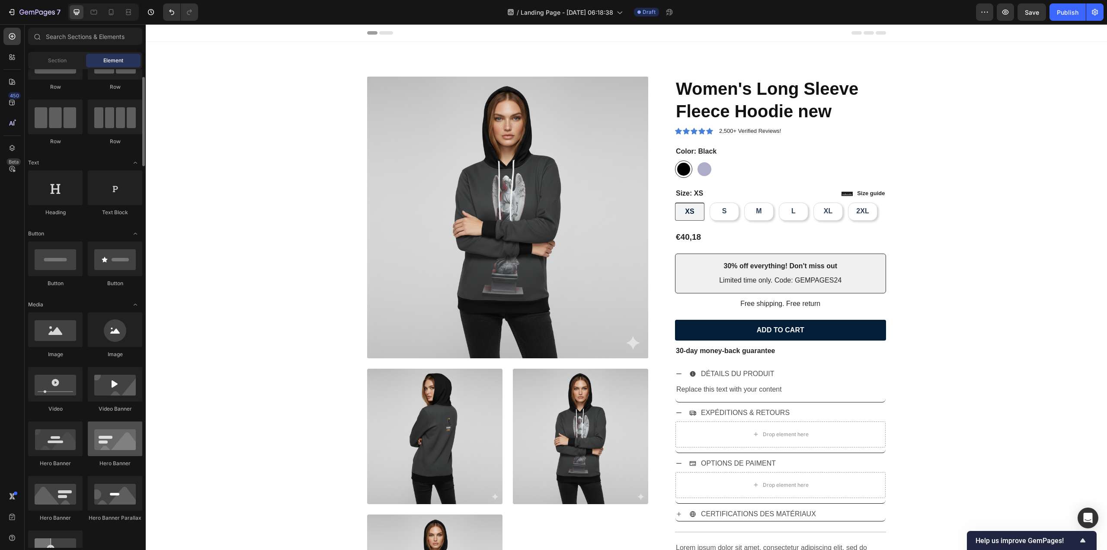
scroll to position [216, 0]
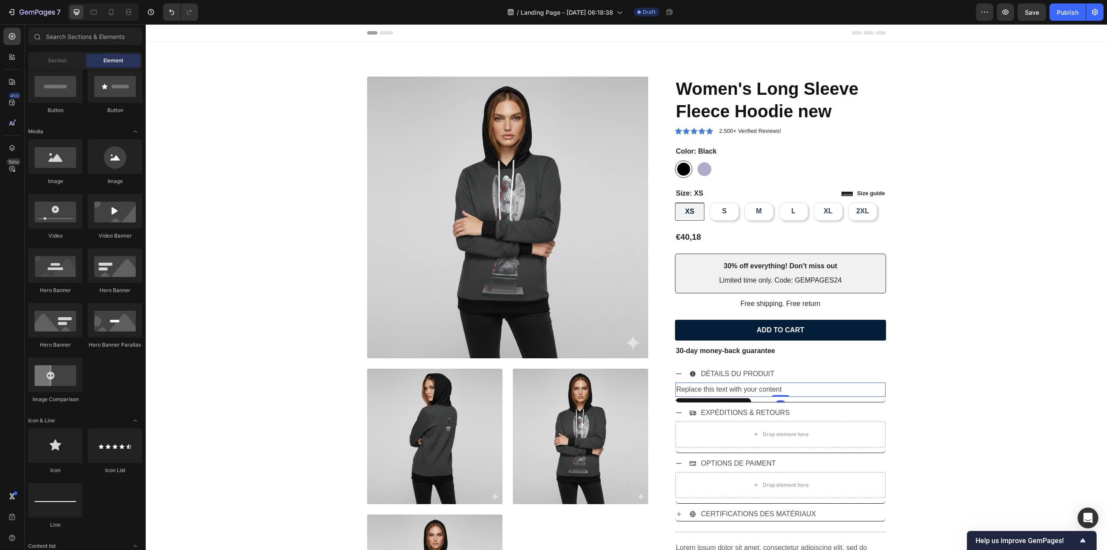
click at [752, 391] on div "Replace this text with your content" at bounding box center [781, 389] width 210 height 14
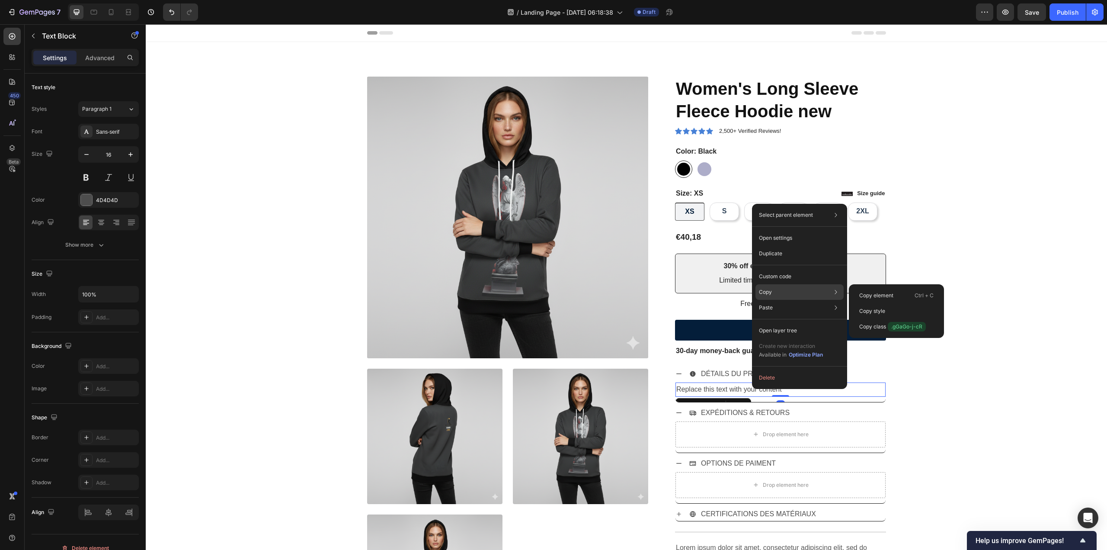
click at [780, 292] on div "Copy Copy element Ctrl + C Copy style Copy class .gGaGo-j-cR" at bounding box center [800, 292] width 88 height 16
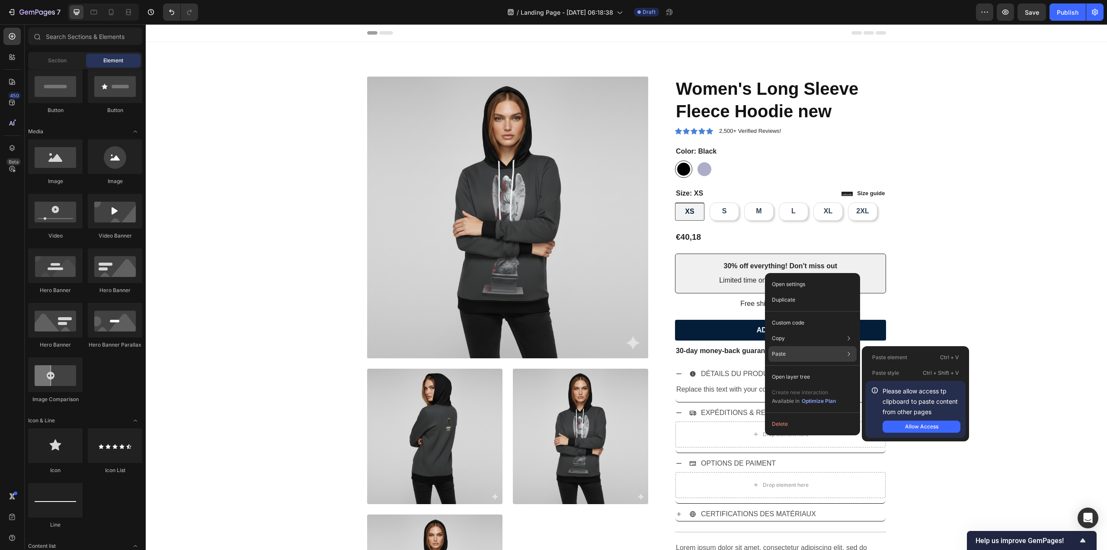
click at [792, 350] on div "Paste Paste element Ctrl + V Paste style Ctrl + Shift + V Please allow access t…" at bounding box center [813, 354] width 88 height 16
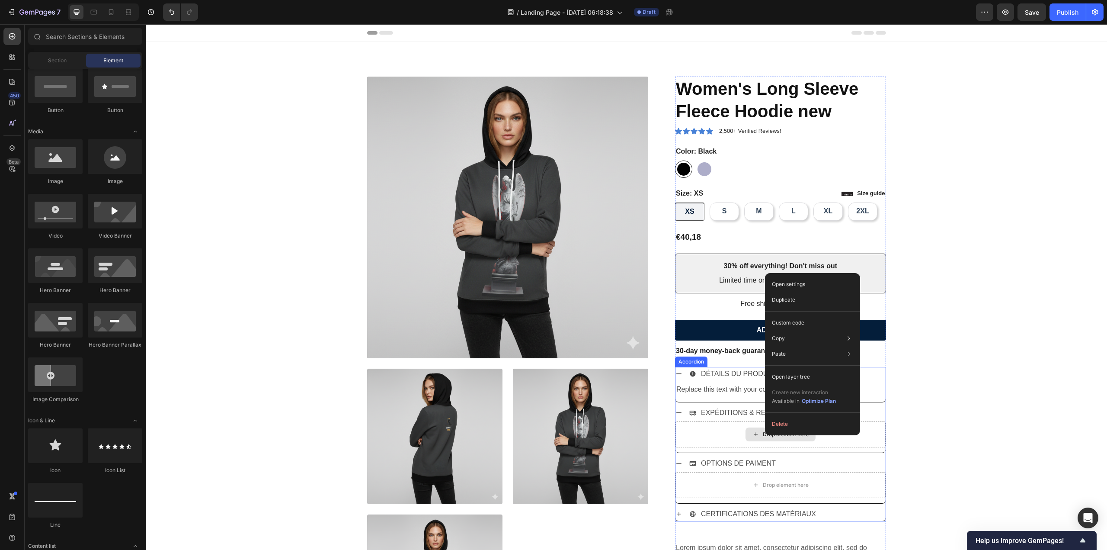
click at [755, 429] on div "Drop element here" at bounding box center [781, 434] width 70 height 14
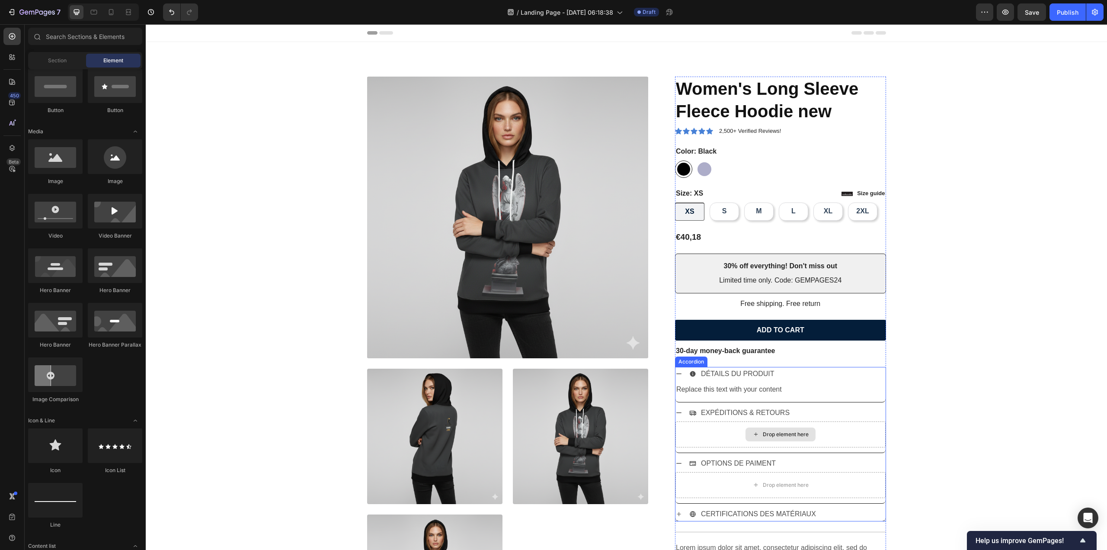
click at [756, 433] on icon at bounding box center [756, 433] width 7 height 7
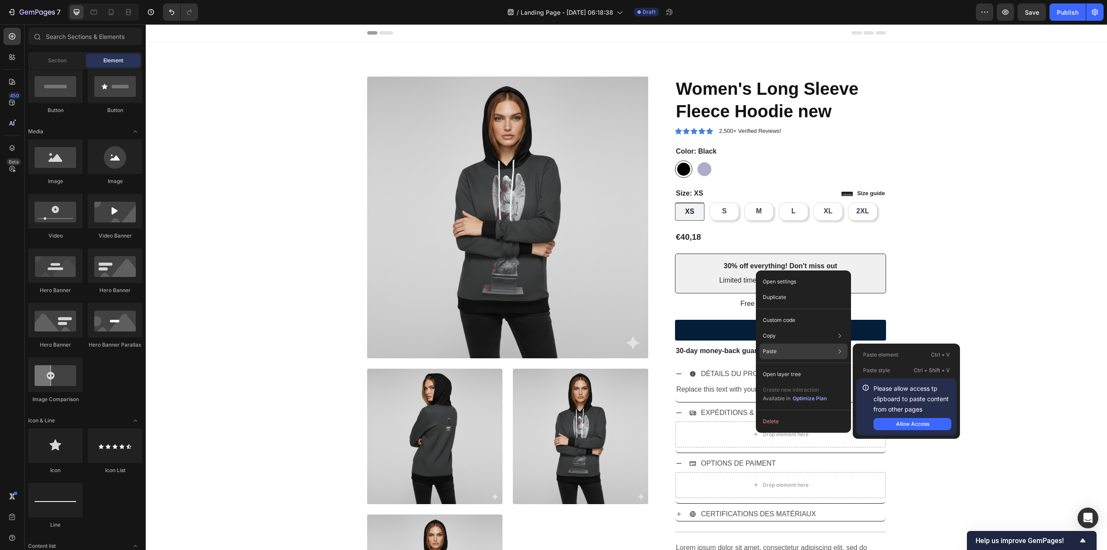
click at [782, 355] on div "Paste Paste element Ctrl + V Paste style Ctrl + Shift + V Please allow access t…" at bounding box center [804, 351] width 88 height 16
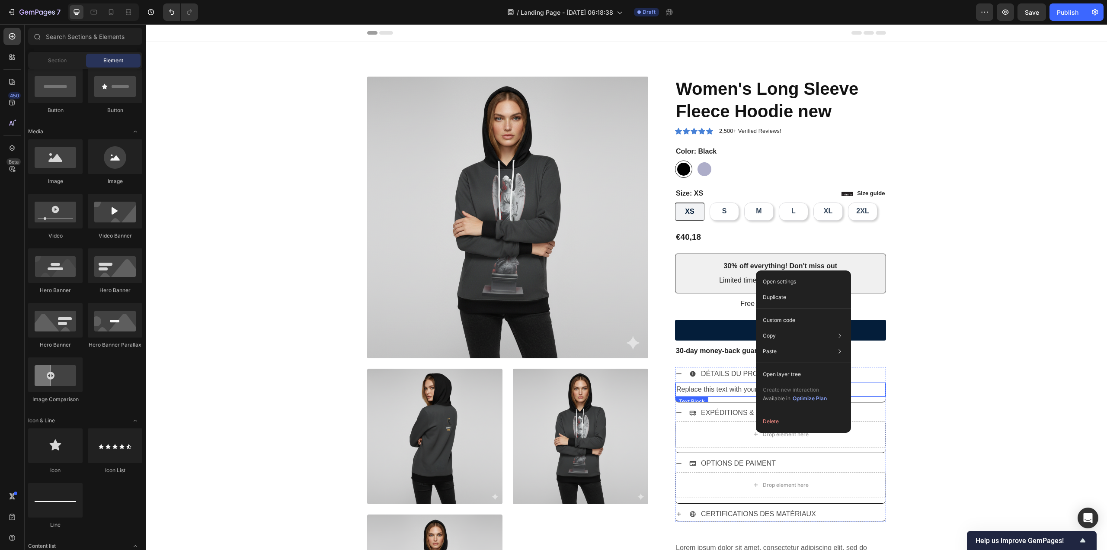
click at [727, 390] on div "Replace this text with your content" at bounding box center [781, 389] width 210 height 14
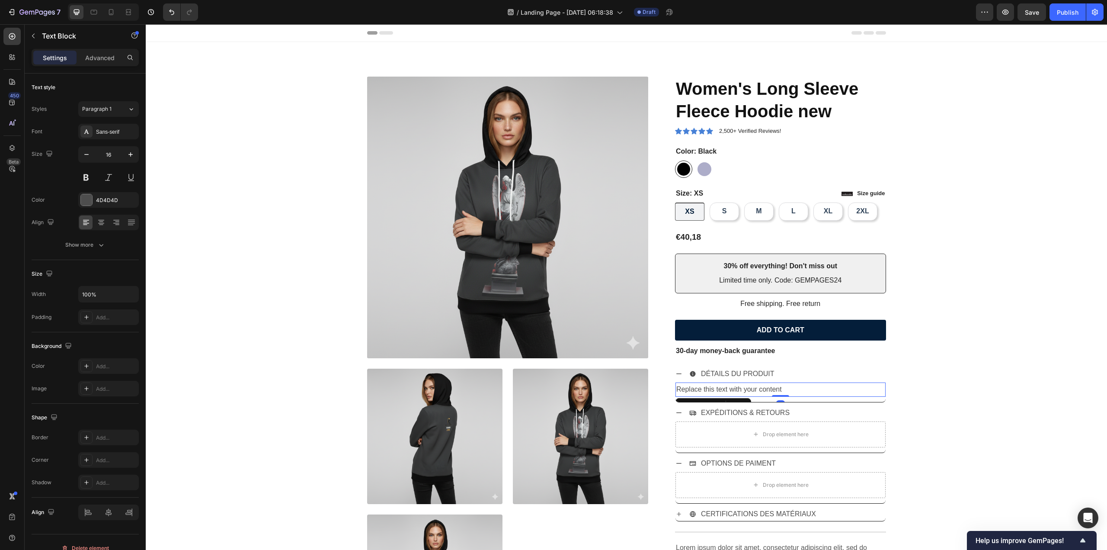
click at [736, 386] on div "Replace this text with your content" at bounding box center [781, 389] width 210 height 14
click at [804, 391] on p "Replace this text with your content" at bounding box center [781, 389] width 208 height 13
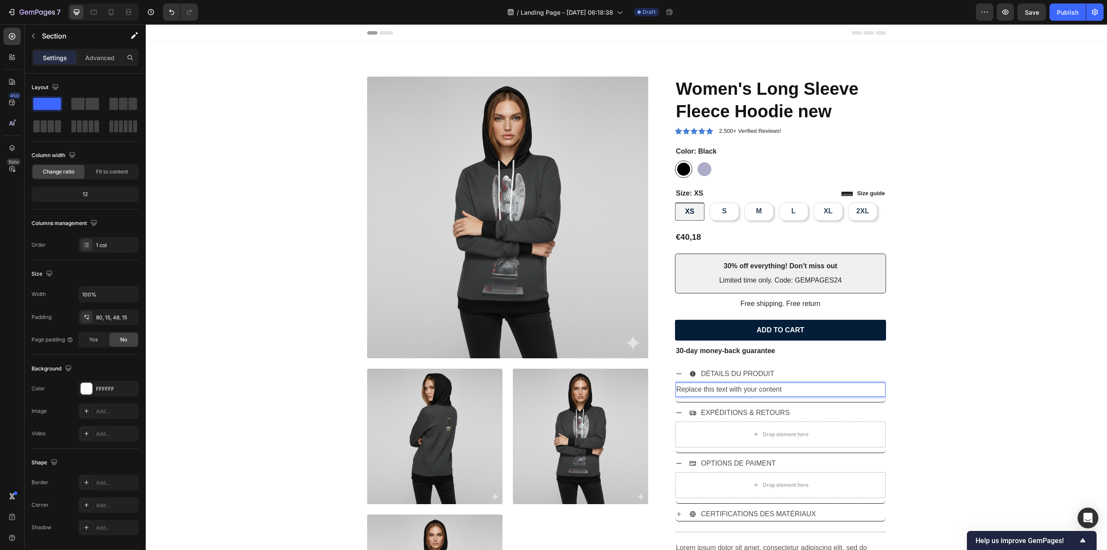
click at [923, 393] on div "Product Images Icon Icon Icon Icon Icon Icon List 2,500+ Verified Reviews! Text…" at bounding box center [626, 367] width 949 height 580
click at [785, 391] on p "Replace this text with your content" at bounding box center [781, 389] width 208 height 13
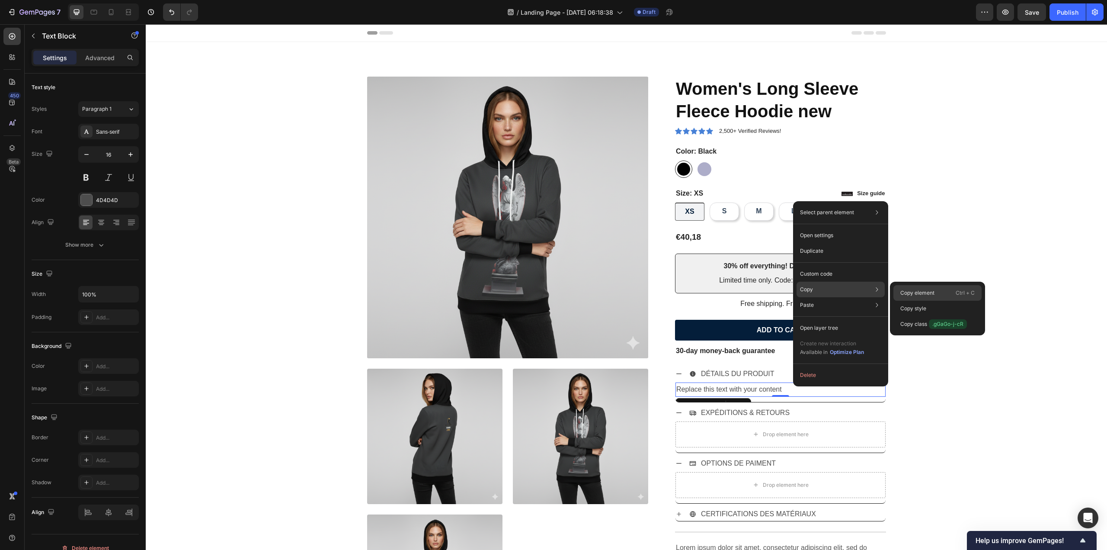
click at [918, 294] on p "Copy element" at bounding box center [918, 293] width 34 height 8
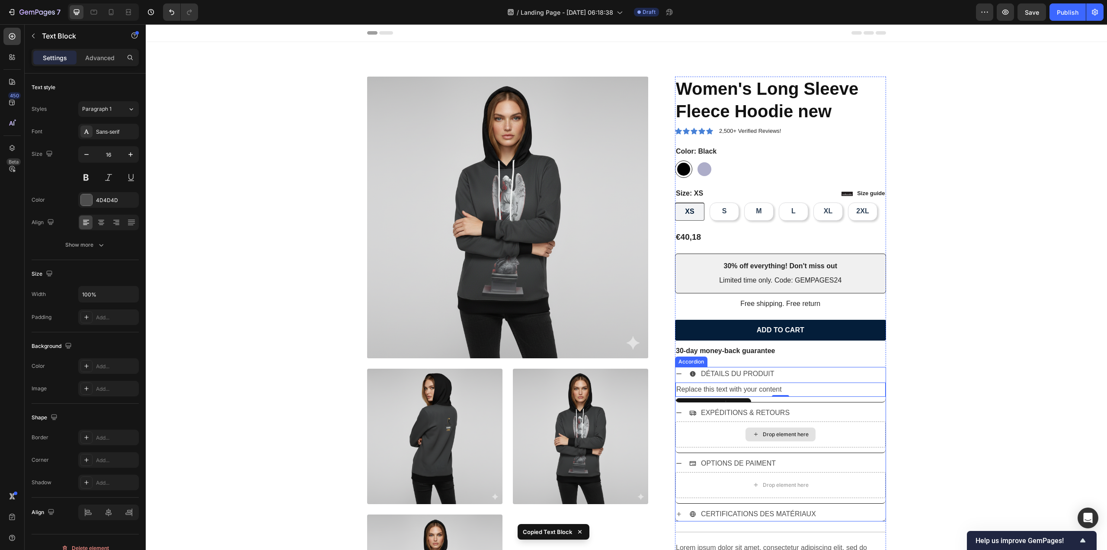
click at [791, 431] on div "Drop element here" at bounding box center [786, 434] width 46 height 7
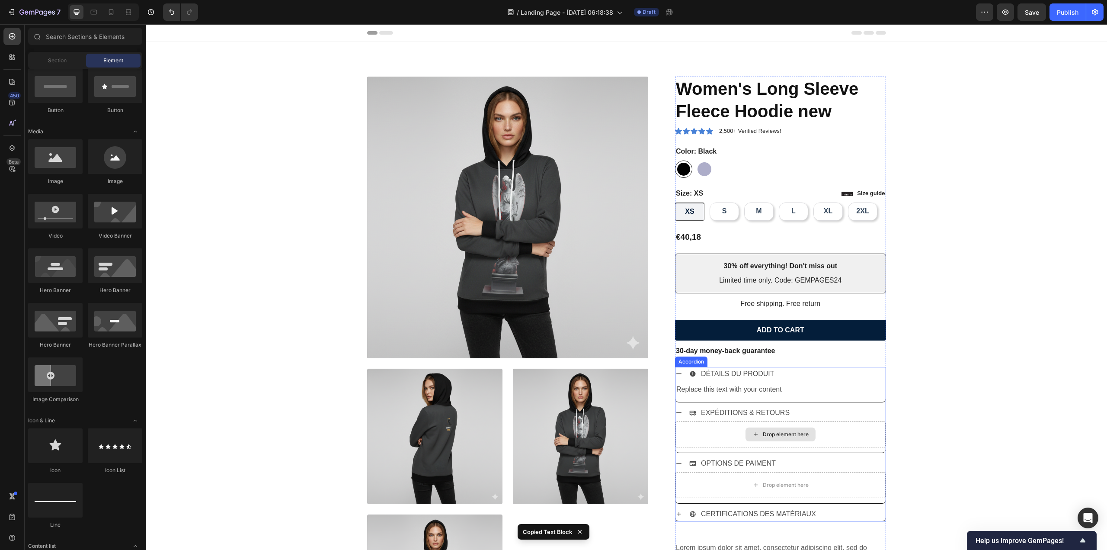
click at [777, 431] on div "Drop element here" at bounding box center [786, 434] width 46 height 7
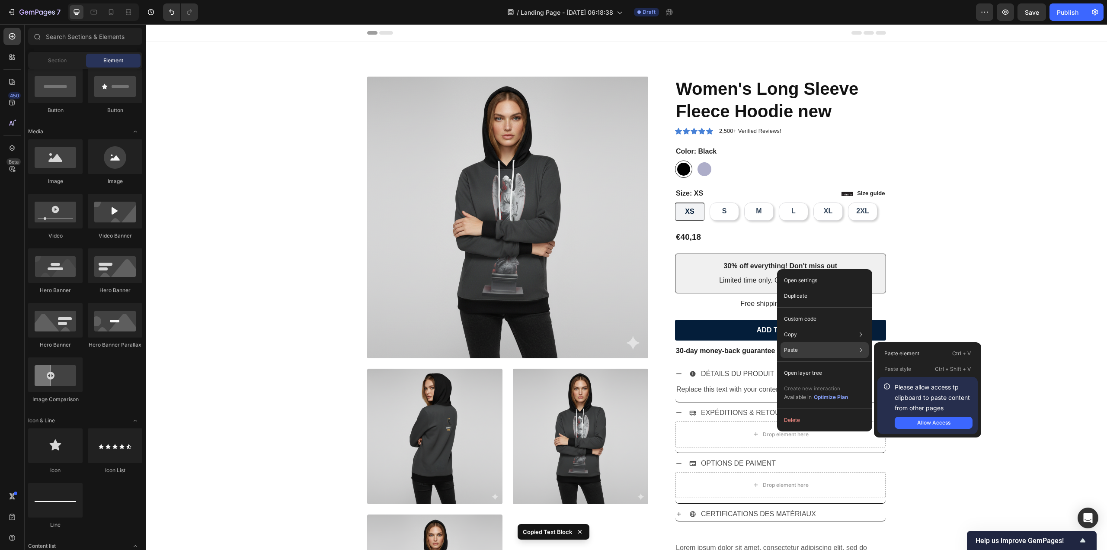
click at [814, 346] on div "Paste Paste element Ctrl + V Paste style Ctrl + Shift + V Please allow access t…" at bounding box center [825, 350] width 88 height 16
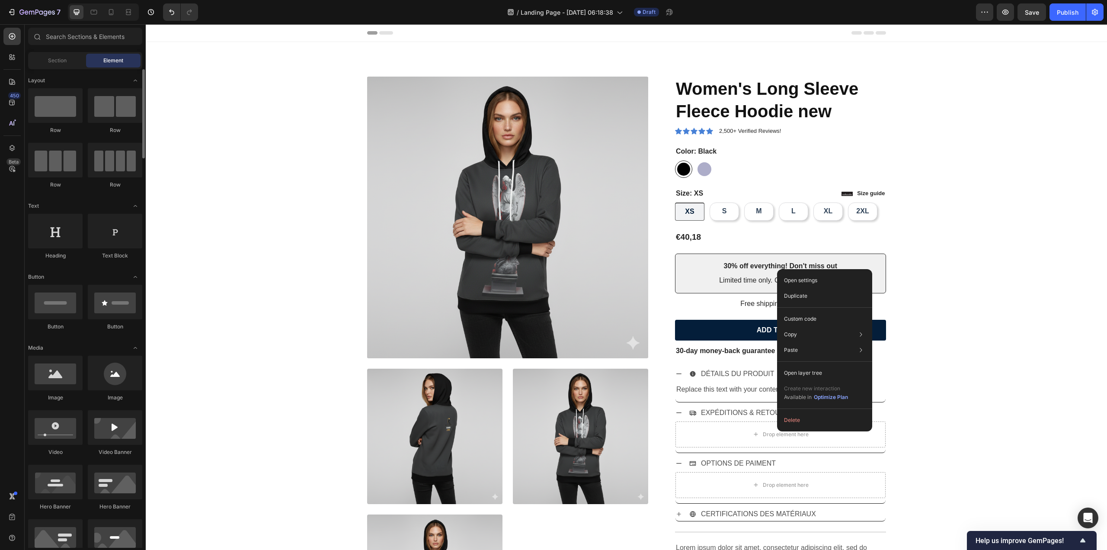
scroll to position [87, 0]
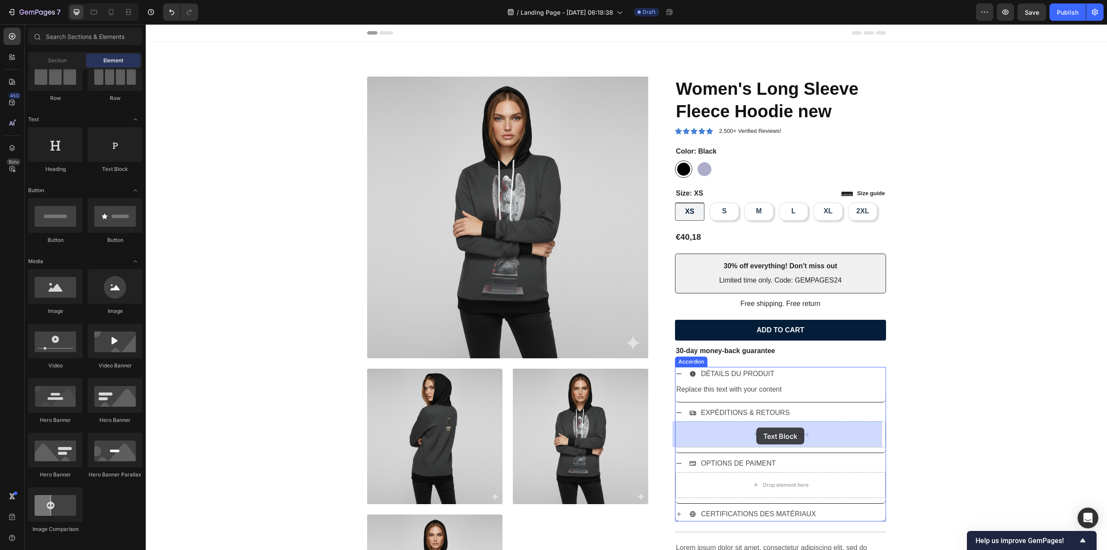
drag, startPoint x: 250, startPoint y: 175, endPoint x: 757, endPoint y: 427, distance: 566.2
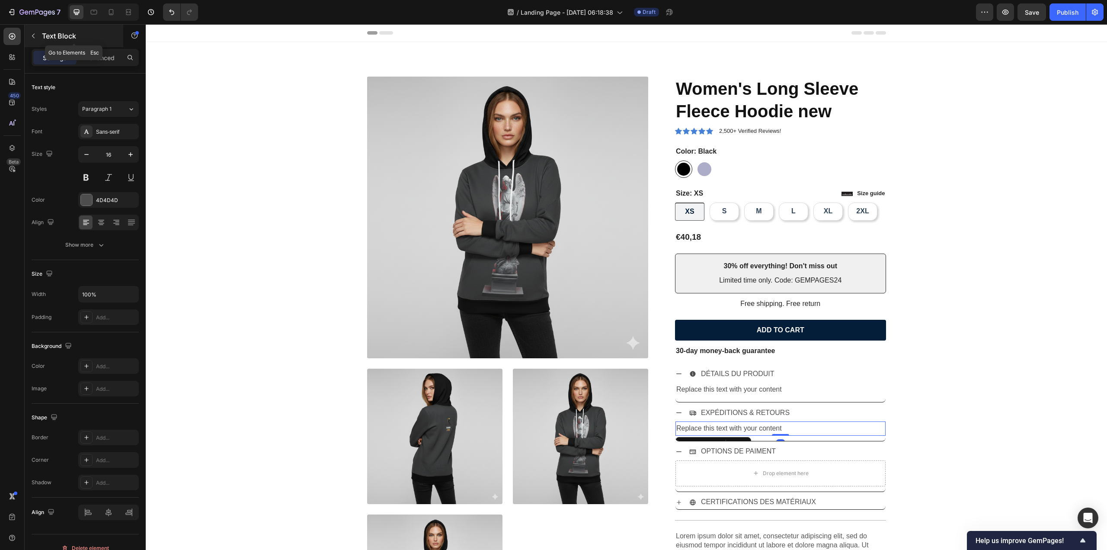
click at [38, 35] on button "button" at bounding box center [33, 36] width 14 height 14
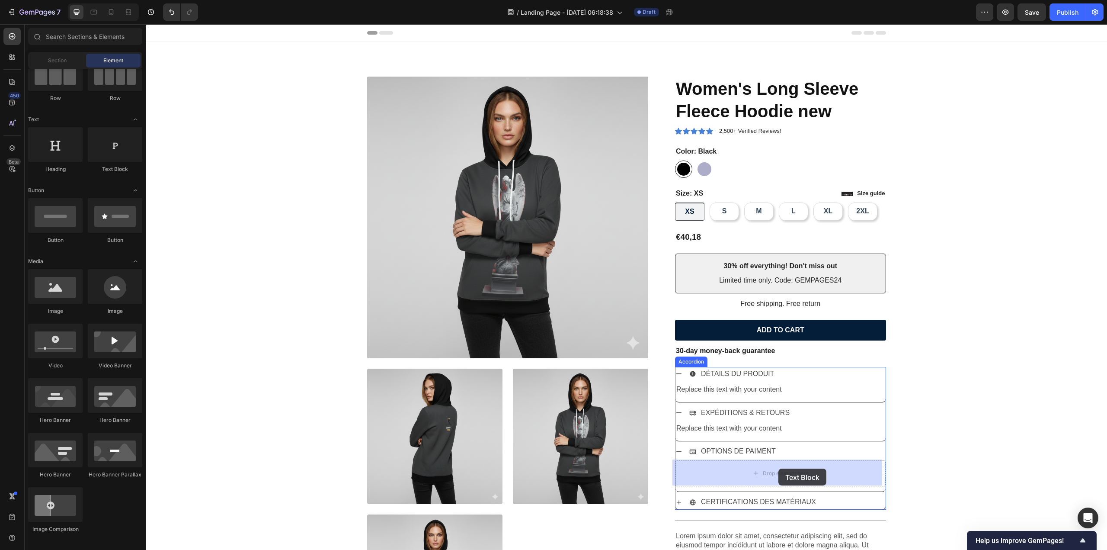
drag, startPoint x: 263, startPoint y: 174, endPoint x: 779, endPoint y: 468, distance: 594.2
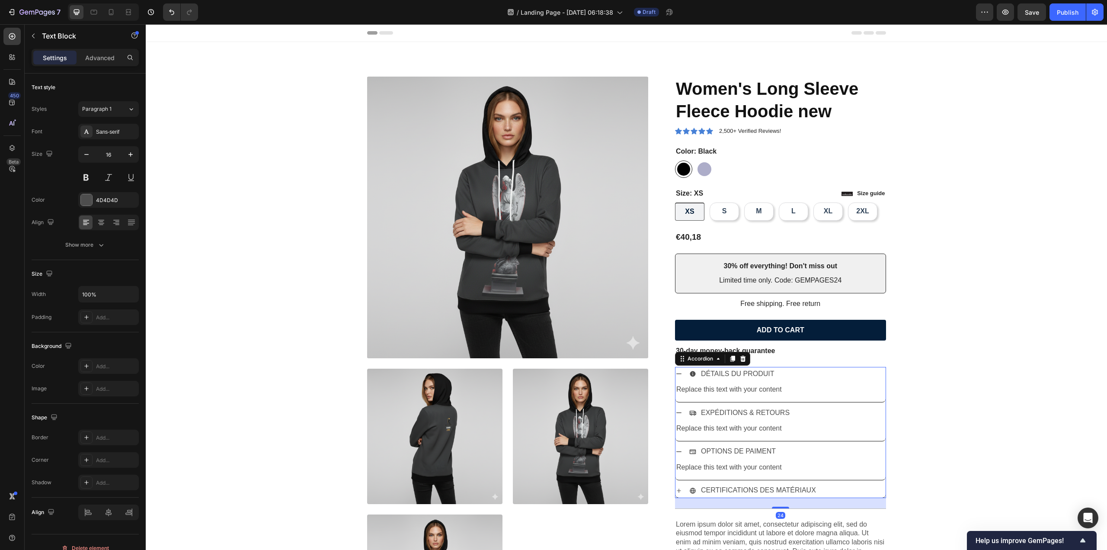
click at [676, 492] on icon at bounding box center [679, 490] width 7 height 7
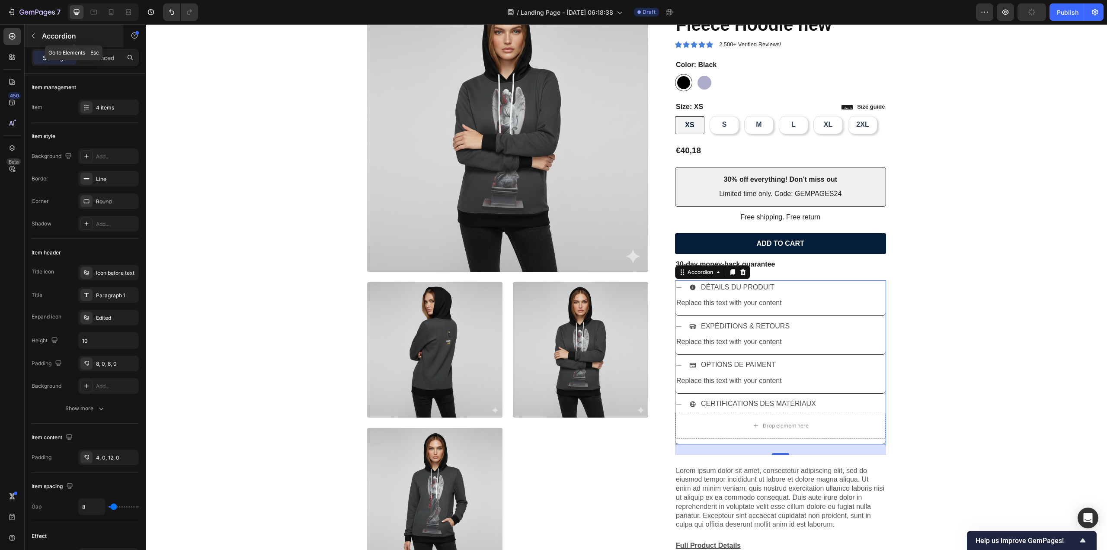
click at [35, 39] on icon "button" at bounding box center [33, 35] width 7 height 7
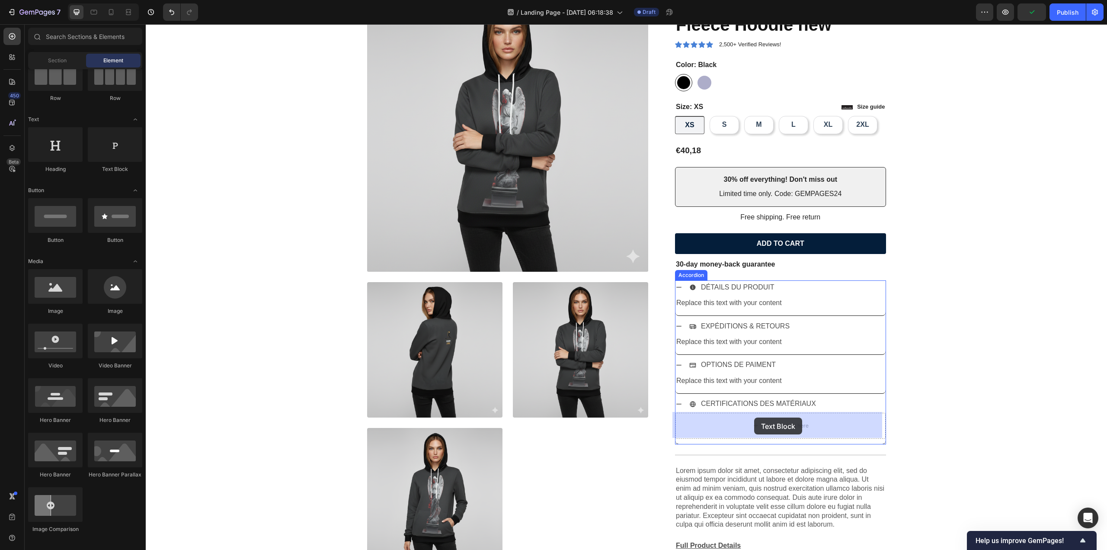
drag, startPoint x: 253, startPoint y: 180, endPoint x: 754, endPoint y: 417, distance: 553.8
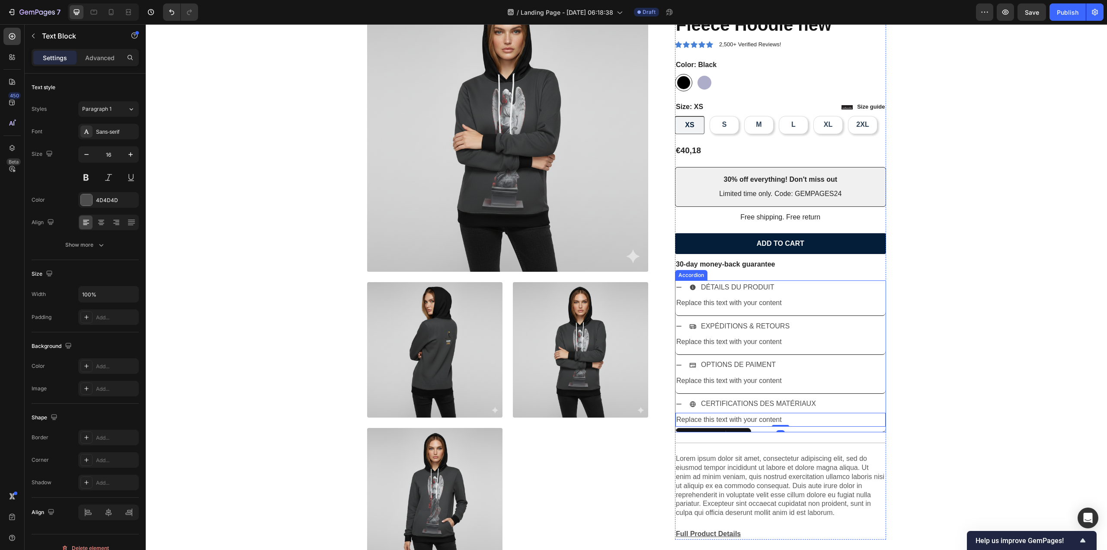
click at [677, 363] on icon at bounding box center [679, 365] width 7 height 7
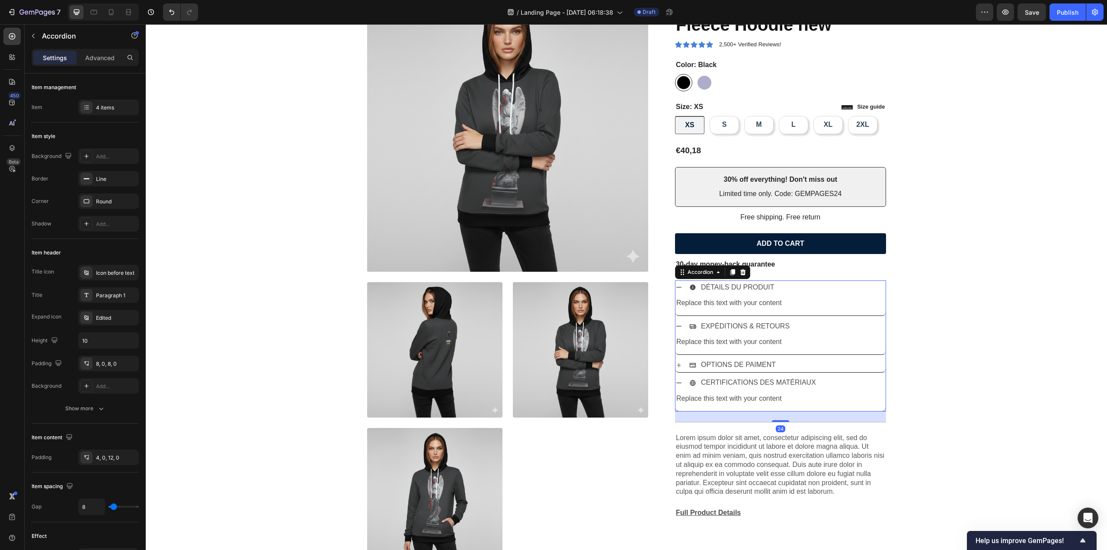
click at [677, 363] on icon at bounding box center [679, 365] width 7 height 7
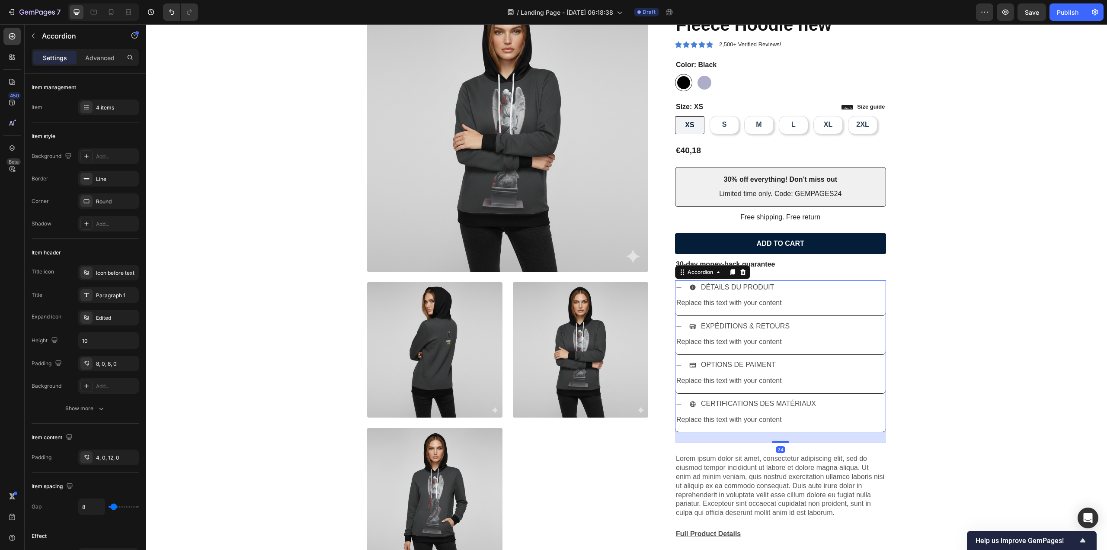
click at [677, 363] on icon at bounding box center [679, 365] width 7 height 7
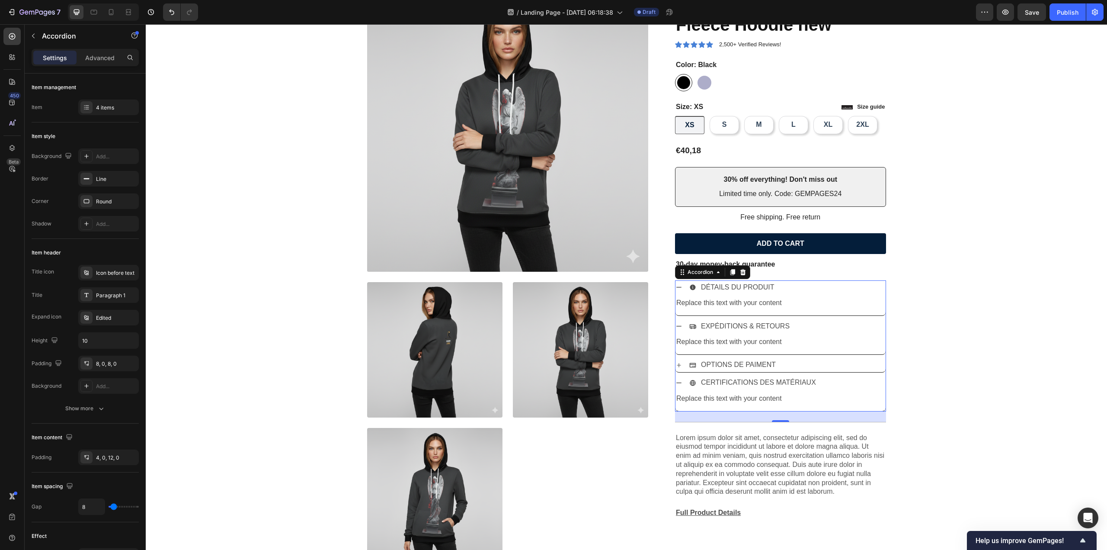
click at [679, 381] on div "CERTIFICATIONS DES MATÉRIAUX" at bounding box center [781, 383] width 210 height 14
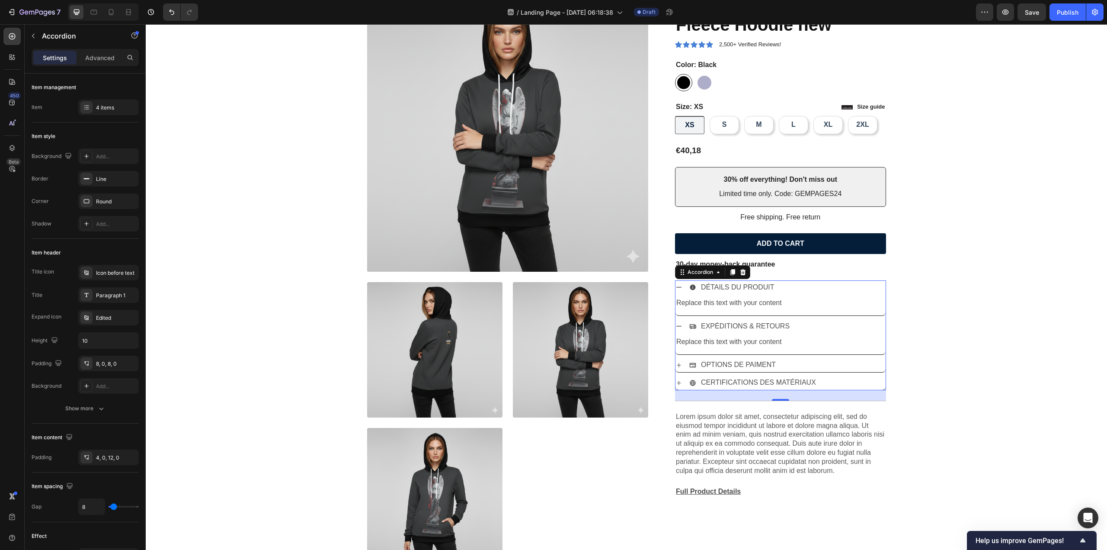
drag, startPoint x: 675, startPoint y: 329, endPoint x: 678, endPoint y: 315, distance: 13.7
click at [676, 328] on icon at bounding box center [679, 326] width 7 height 7
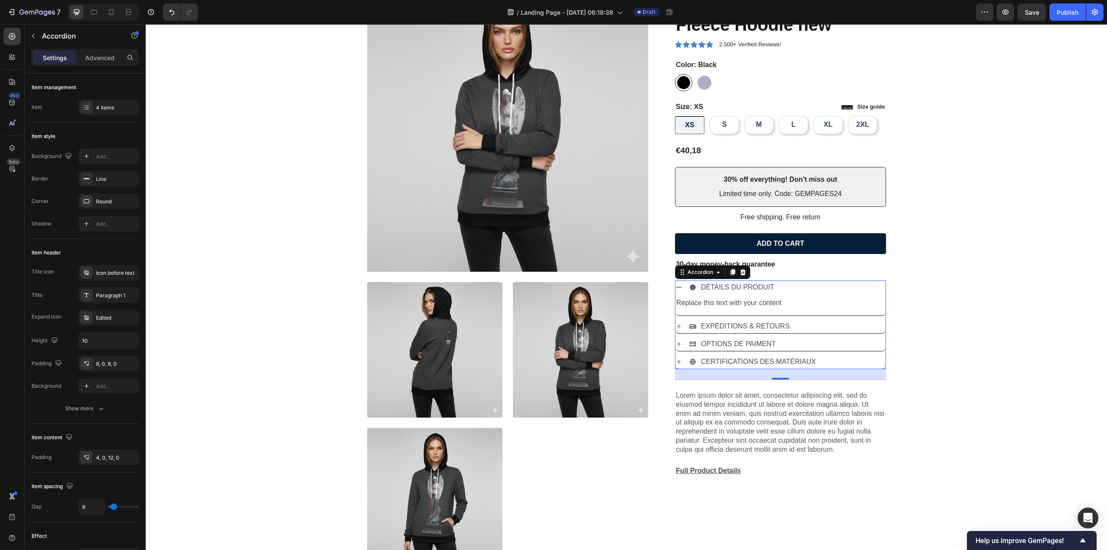
click at [677, 287] on icon at bounding box center [679, 287] width 5 height 1
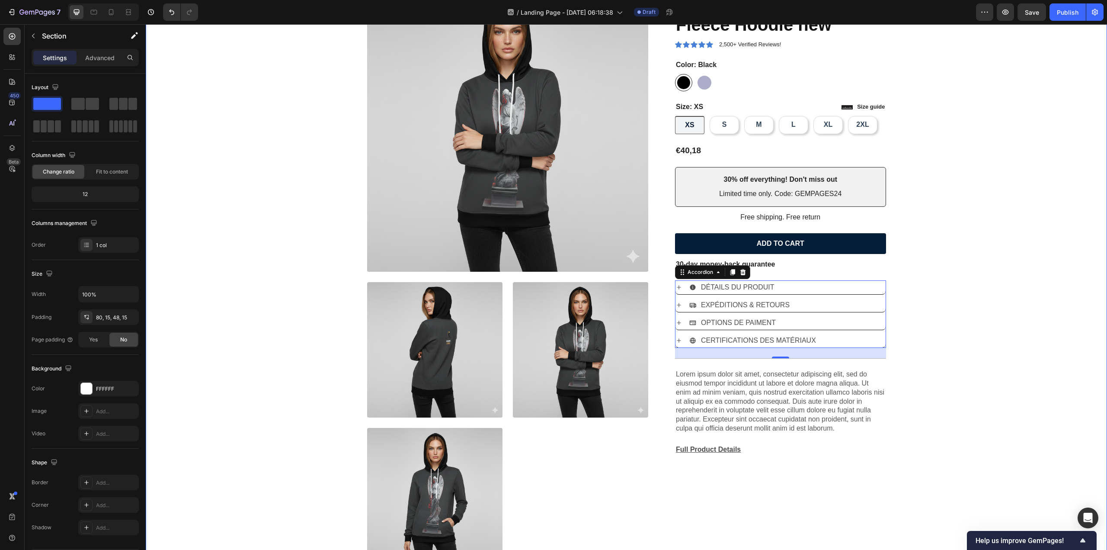
click at [1015, 316] on div "Product Images Icon Icon Icon Icon Icon Icon List 2,500+ Verified Reviews! Text…" at bounding box center [626, 280] width 949 height 580
click at [773, 279] on div "Icon Icon Icon Icon Icon Icon List 2,500+ Verified Reviews! Text Block Row Wome…" at bounding box center [780, 222] width 211 height 465
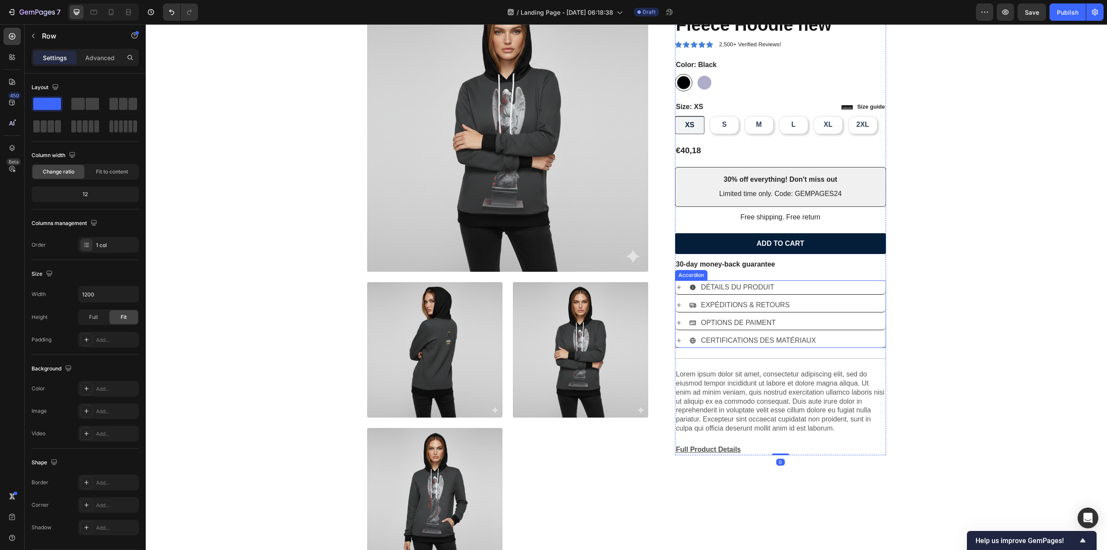
click at [773, 286] on div "DÉTAILS DU PRODUIT" at bounding box center [787, 287] width 196 height 15
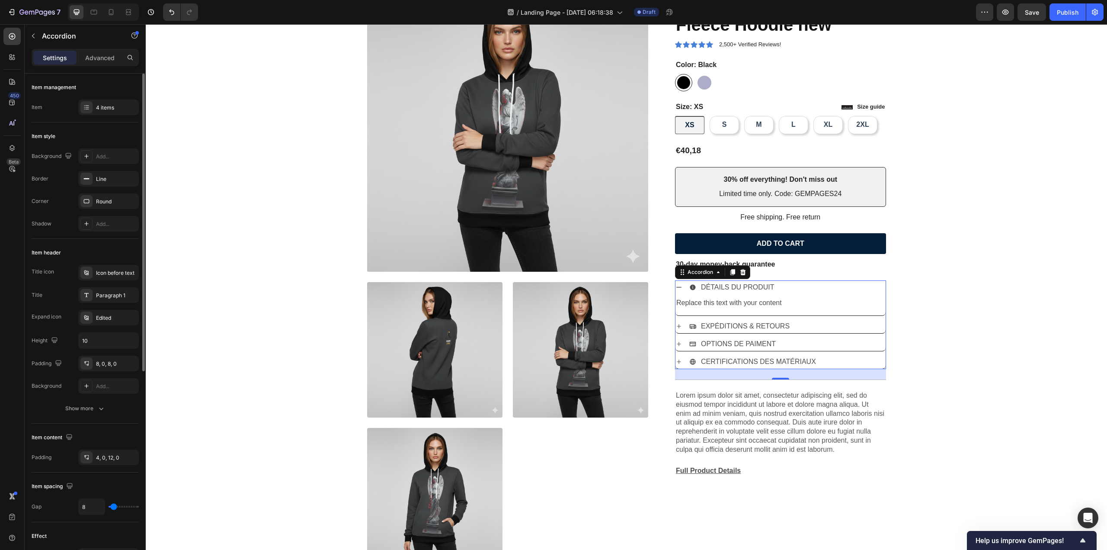
scroll to position [43, 0]
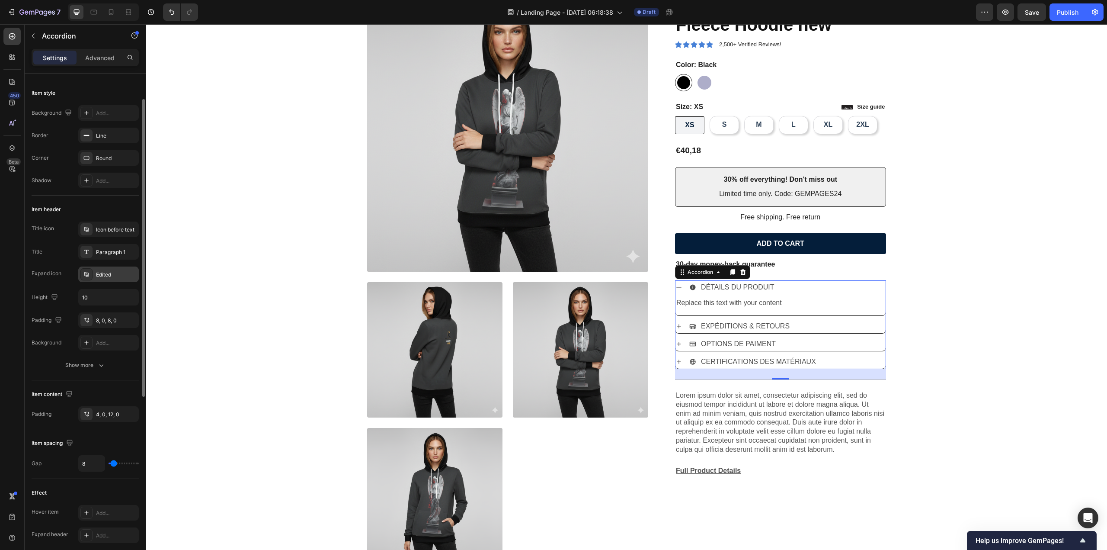
click at [107, 278] on div "Edited" at bounding box center [108, 274] width 61 height 16
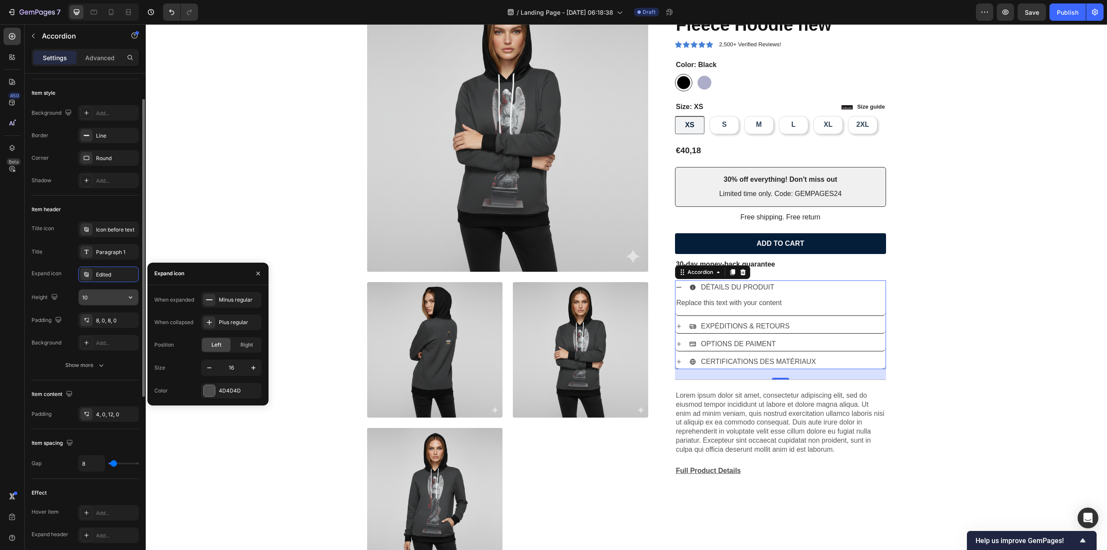
click at [93, 300] on input "10" at bounding box center [109, 297] width 60 height 16
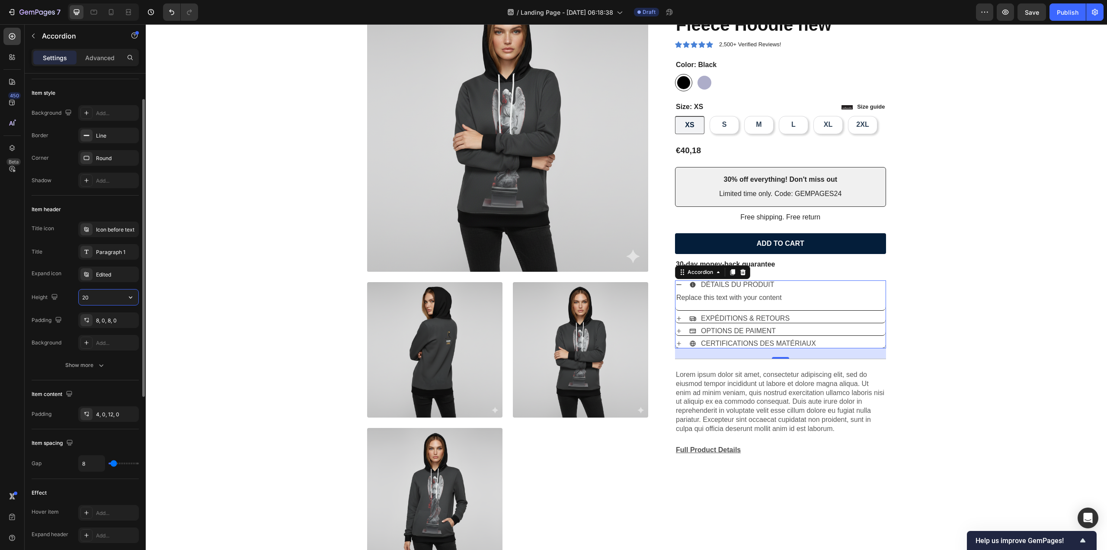
type input "2"
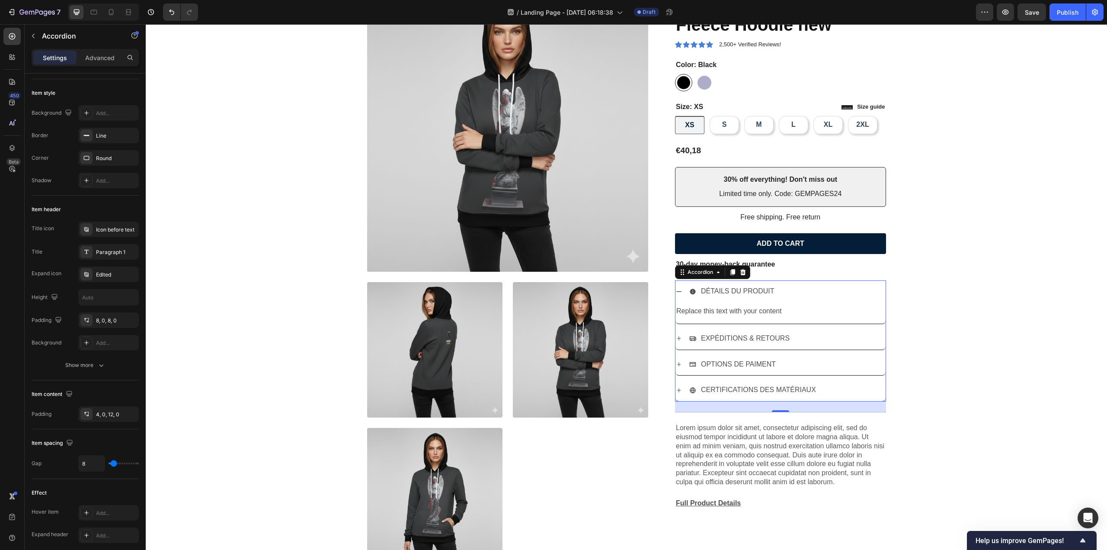
click at [678, 289] on icon at bounding box center [679, 291] width 7 height 7
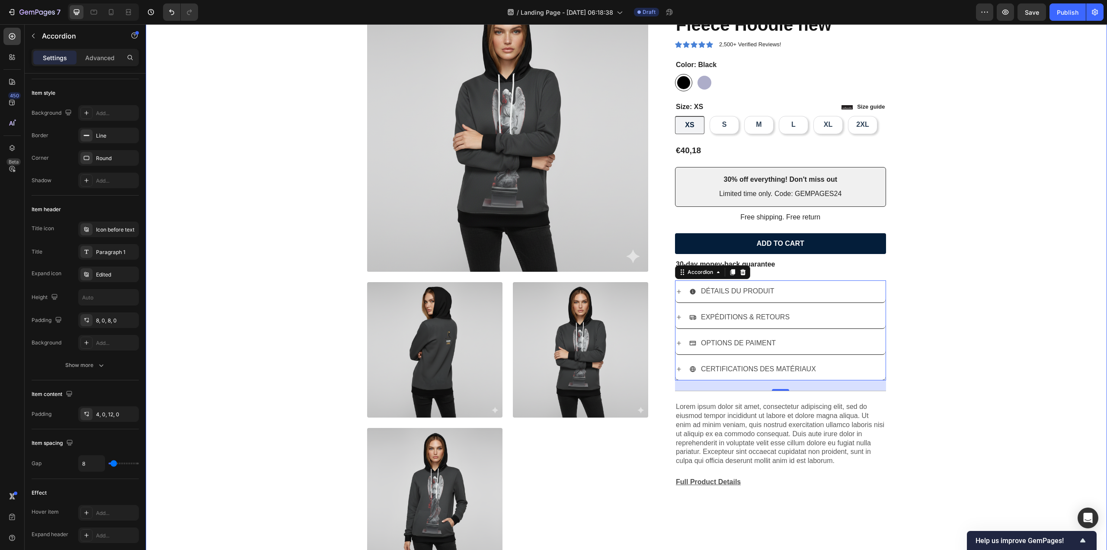
click at [1038, 324] on div "Product Images Icon Icon Icon Icon Icon Icon List 2,500+ Verified Reviews! Text…" at bounding box center [626, 280] width 949 height 580
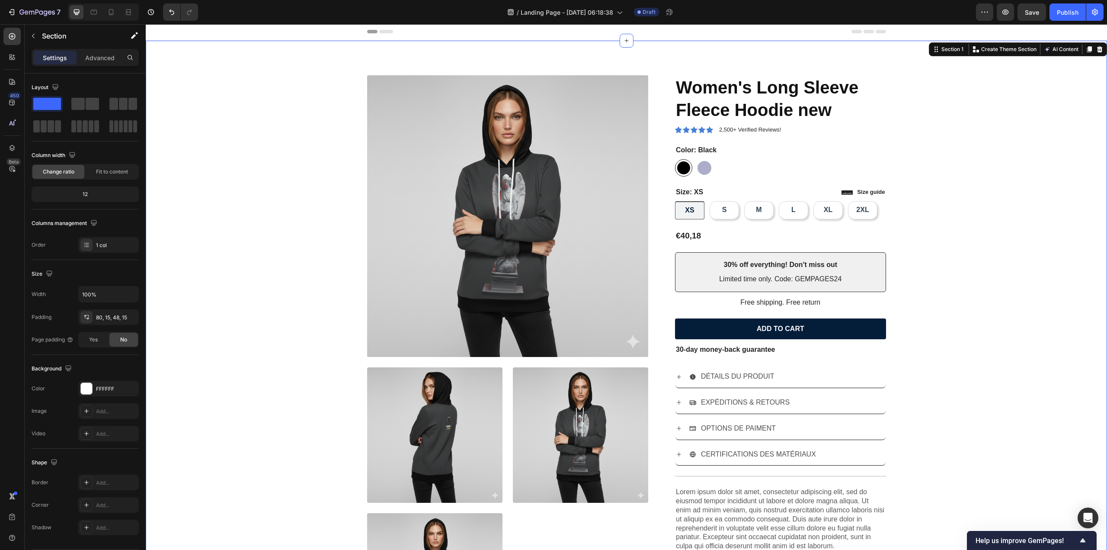
scroll to position [0, 0]
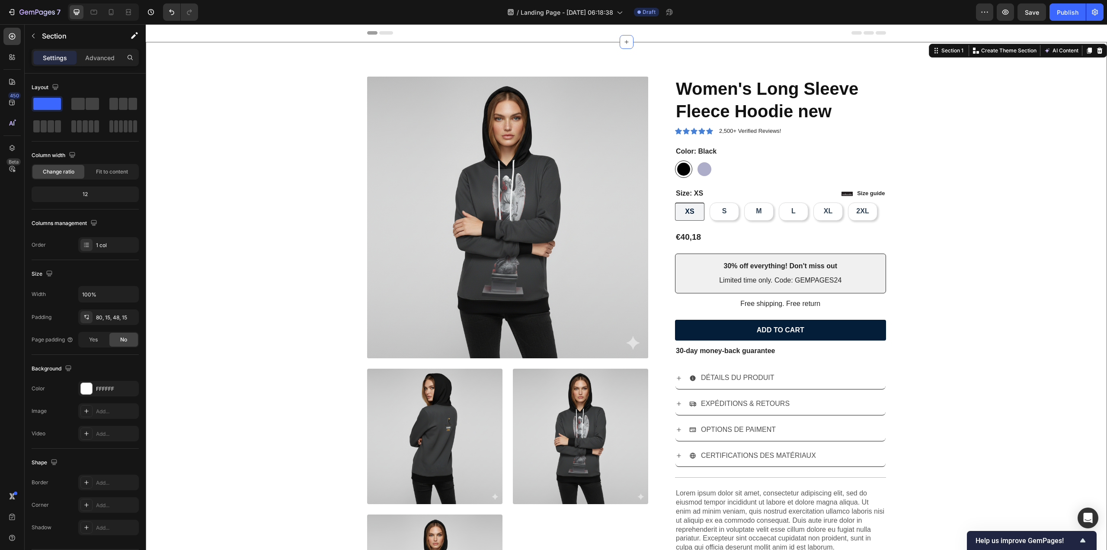
click at [311, 306] on div "Product Images Icon Icon Icon Icon Icon Icon List 2,500+ Verified Reviews! Text…" at bounding box center [626, 367] width 949 height 580
click at [345, 186] on div "Product Images Icon Icon Icon Icon Icon Icon List 2,500+ Verified Reviews! Text…" at bounding box center [626, 367] width 949 height 580
click at [95, 391] on div "FFFFFF" at bounding box center [108, 389] width 61 height 16
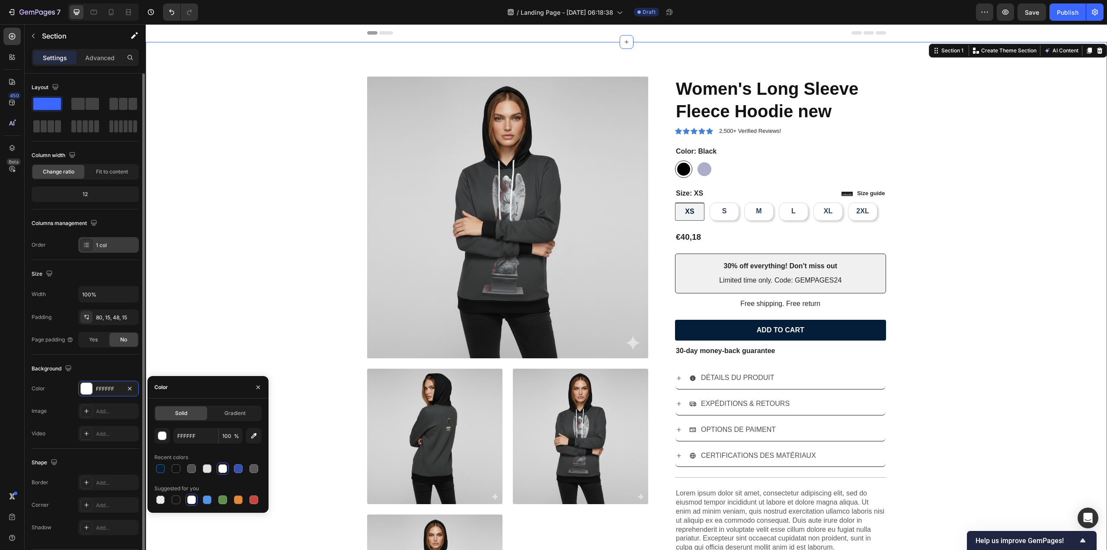
click at [91, 241] on div at bounding box center [86, 245] width 12 height 12
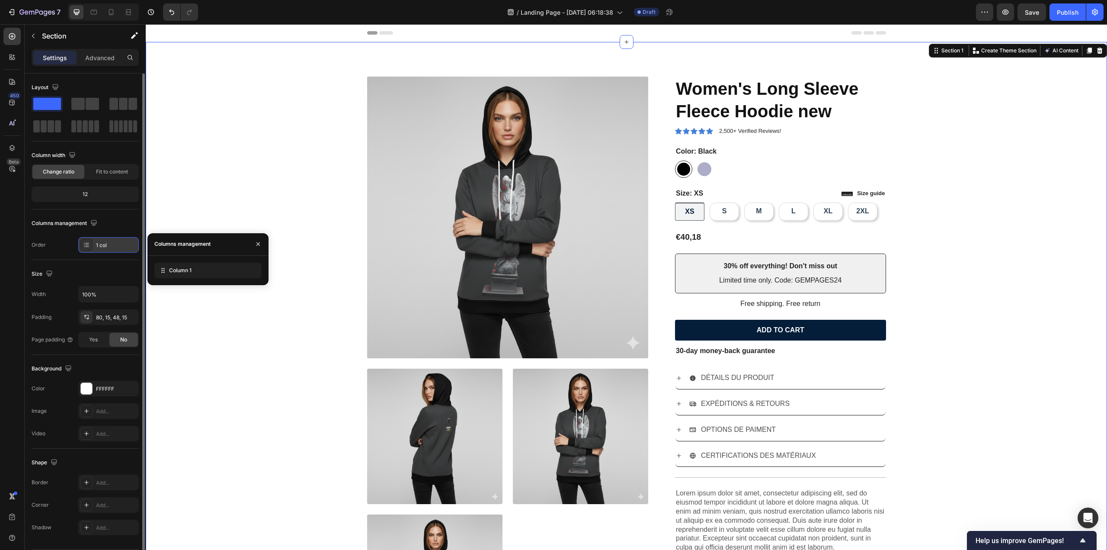
click at [90, 244] on div at bounding box center [86, 245] width 12 height 12
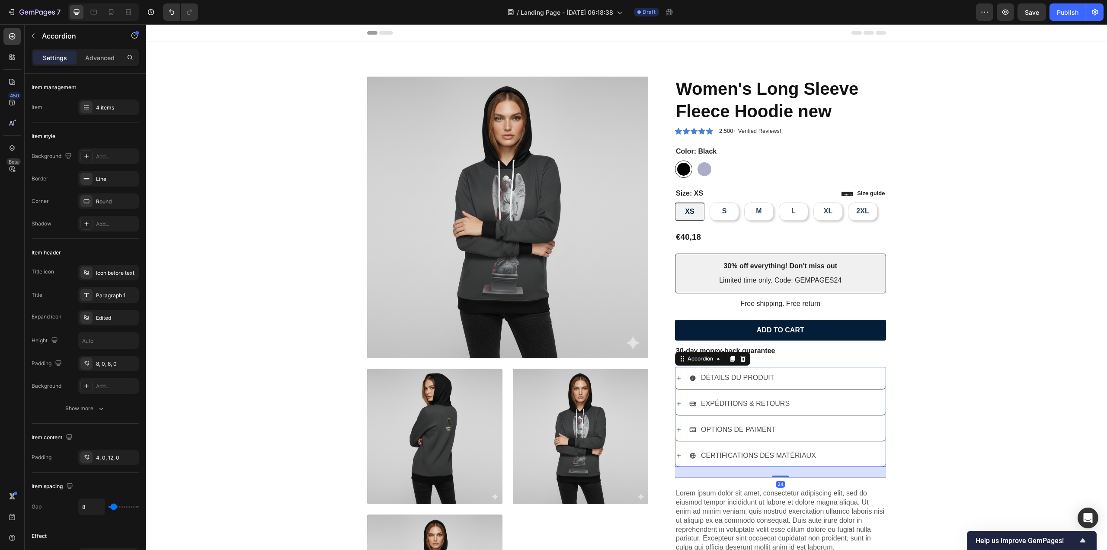
click at [785, 419] on div "OPTIONS DE PAIMENT" at bounding box center [781, 430] width 210 height 22
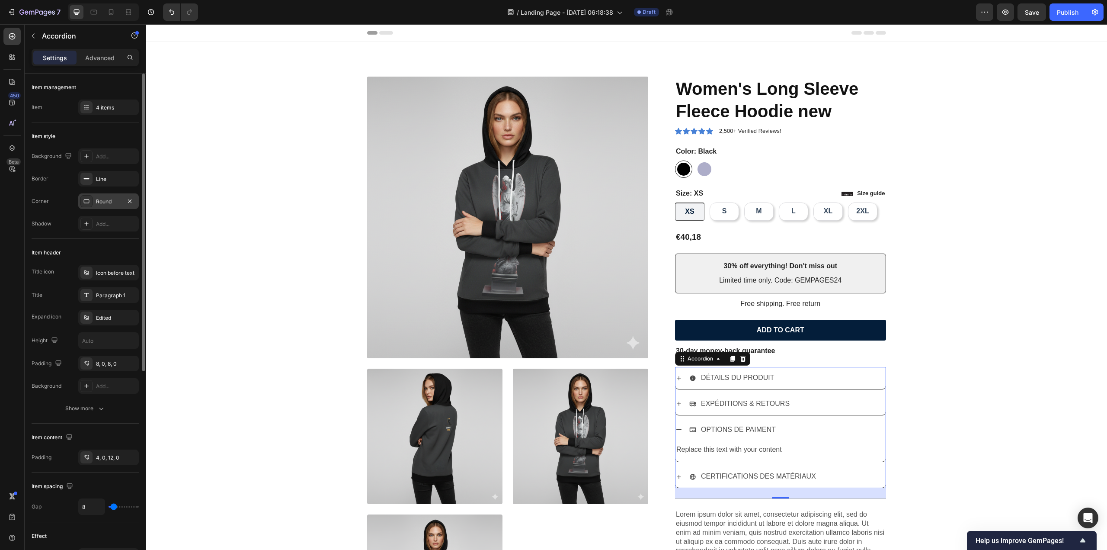
click at [94, 199] on div "Round" at bounding box center [108, 201] width 61 height 16
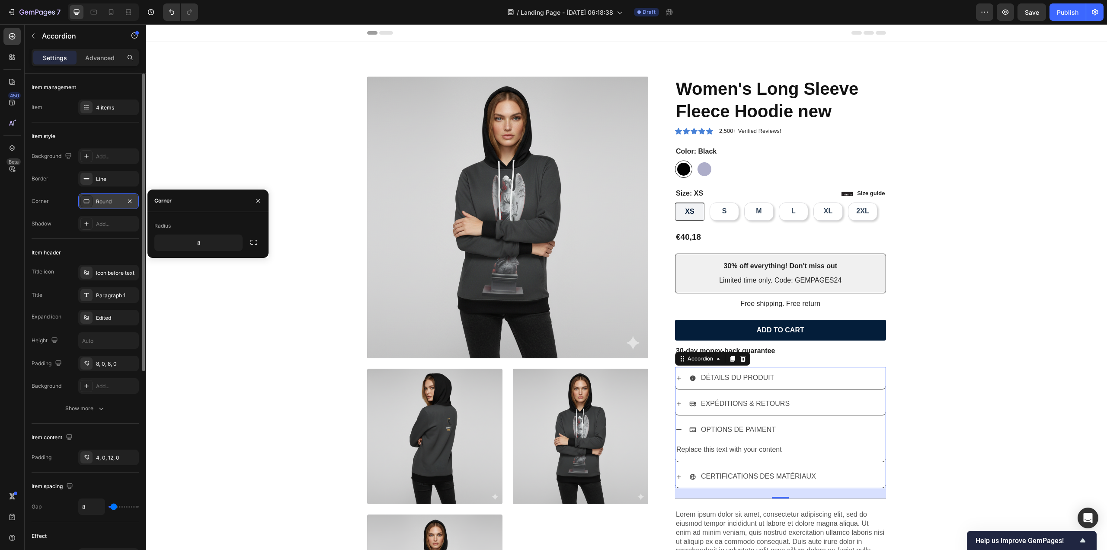
click at [94, 199] on div "Round" at bounding box center [108, 201] width 61 height 16
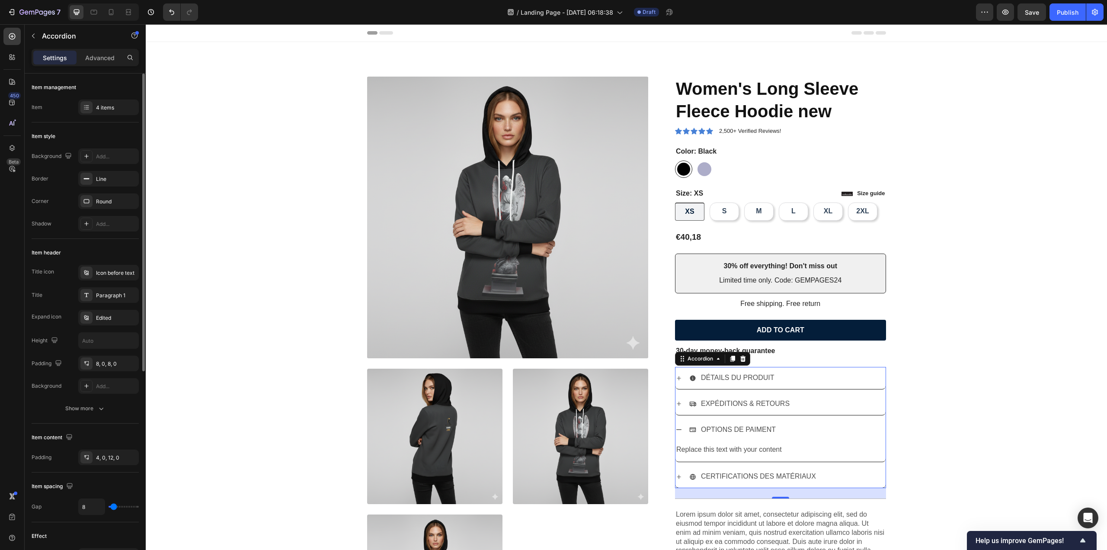
click at [98, 188] on div "Background Add... Border Line Corner Round Shadow Add..." at bounding box center [85, 189] width 107 height 83
click at [99, 180] on div "Line" at bounding box center [108, 179] width 25 height 8
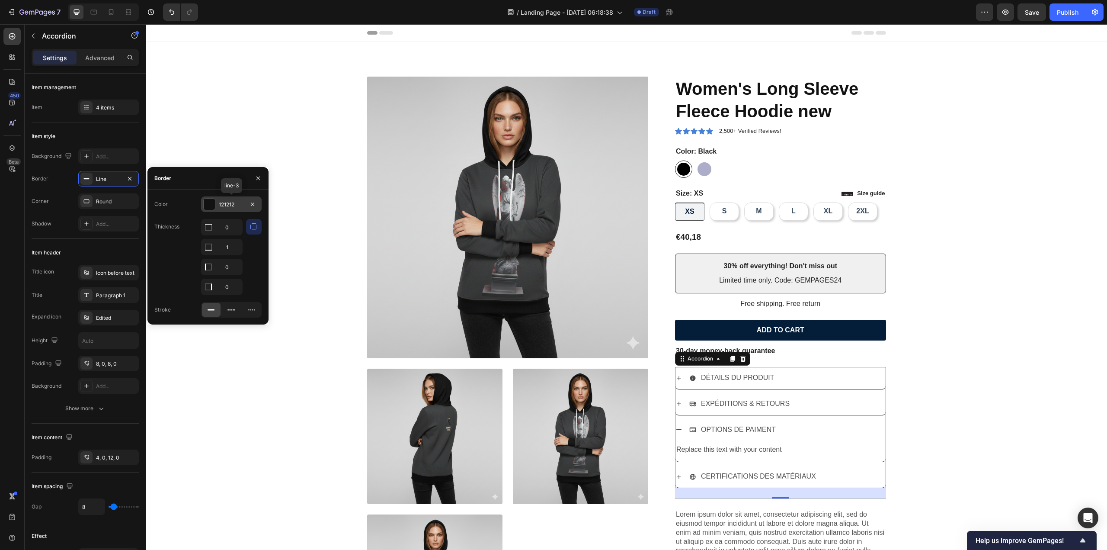
click at [213, 205] on div at bounding box center [209, 204] width 11 height 11
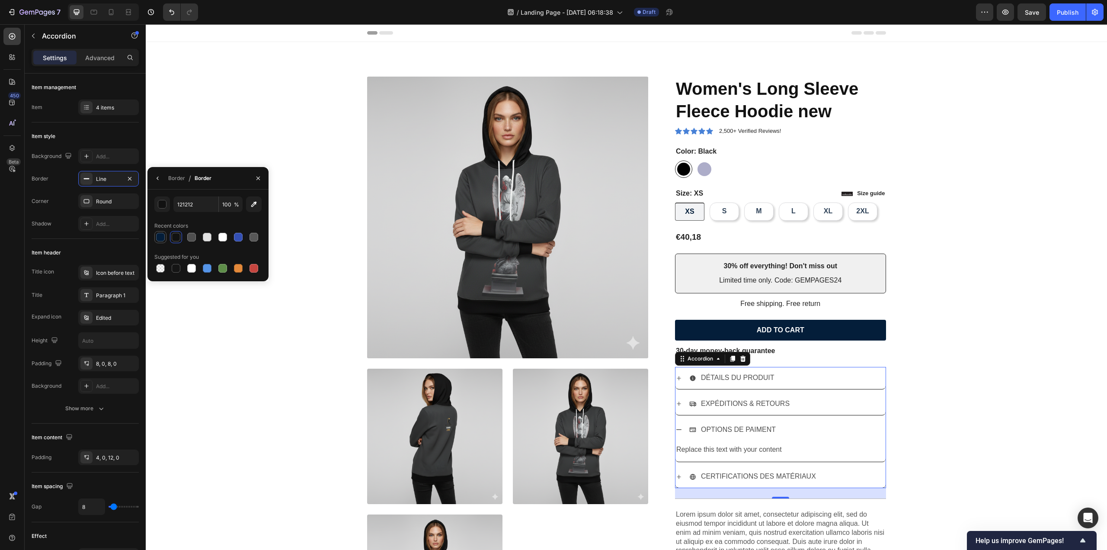
click at [159, 235] on div at bounding box center [160, 237] width 9 height 9
type input "041E3A"
click at [112, 275] on div "Icon before text" at bounding box center [116, 273] width 41 height 8
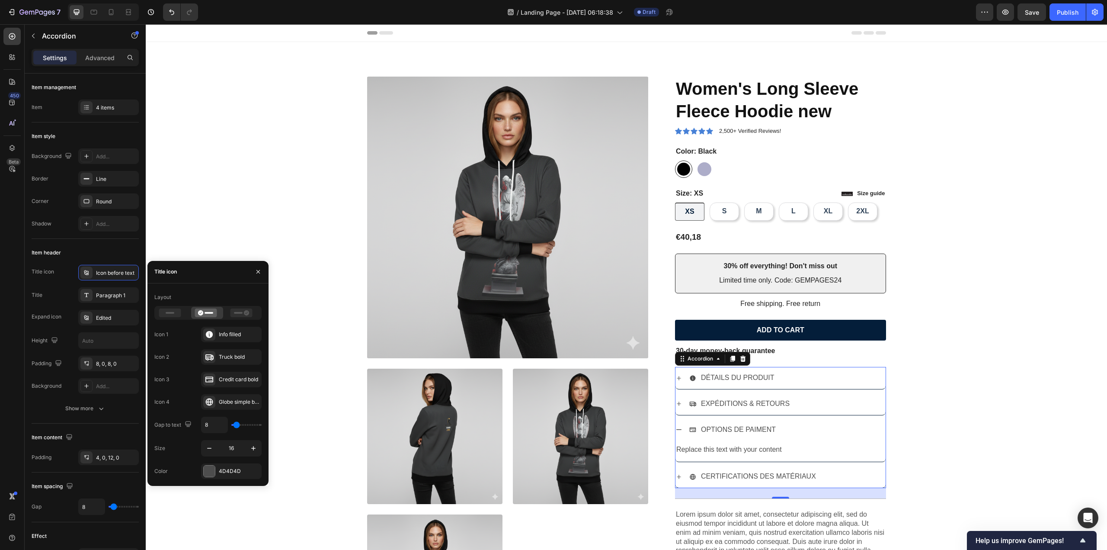
type input "9"
type input "10"
type input "12"
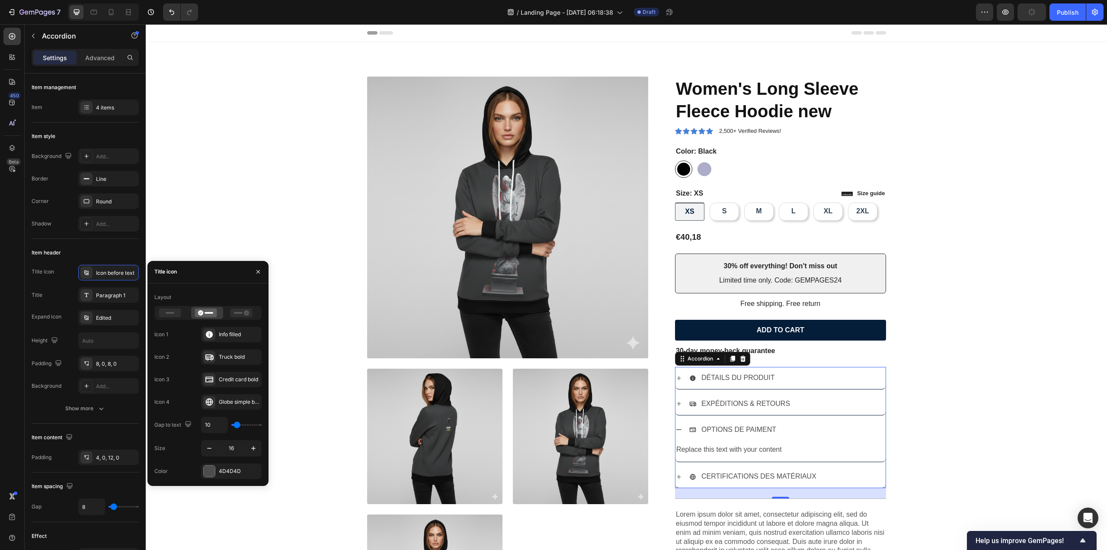
type input "12"
type input "13"
type input "14"
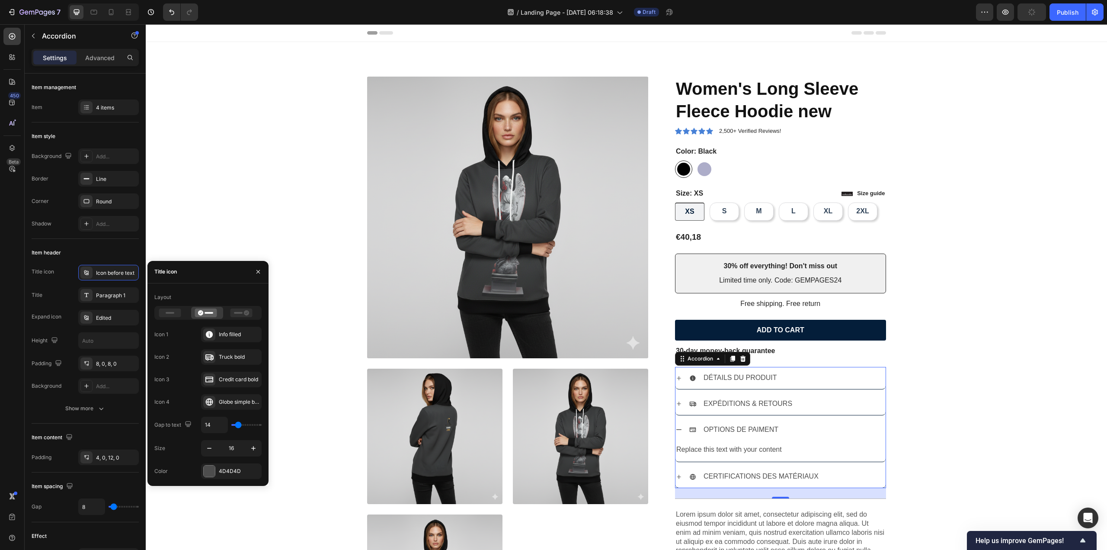
type input "13"
type input "12"
type input "10"
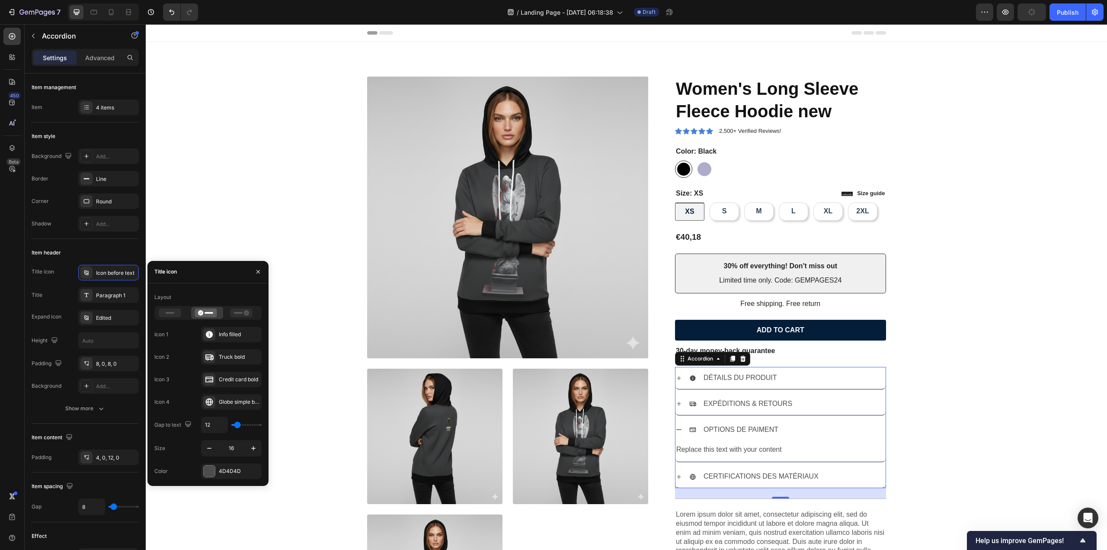
type input "10"
type input "9"
type input "8"
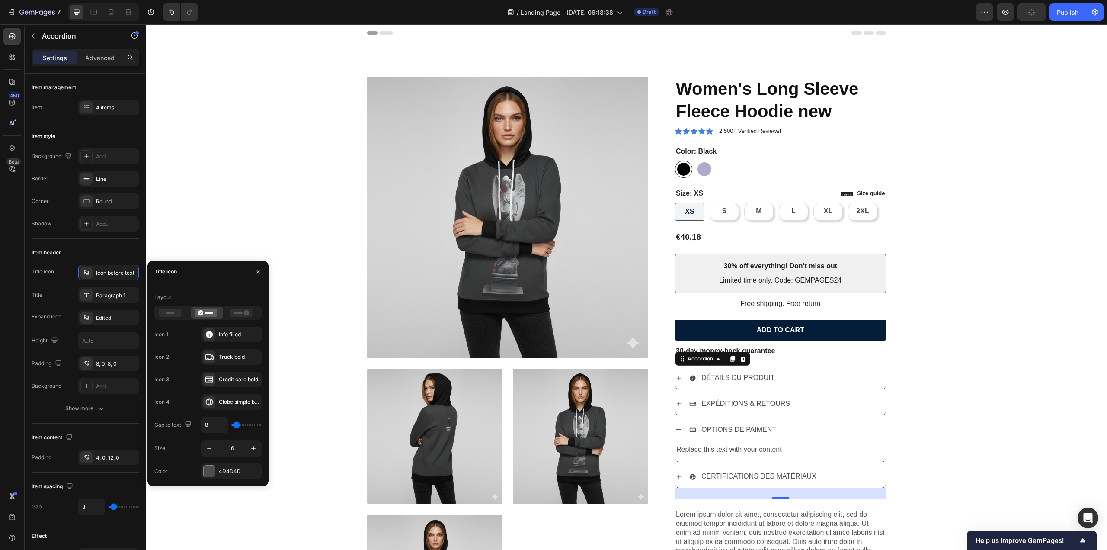
type input "6"
type input "4"
type input "2"
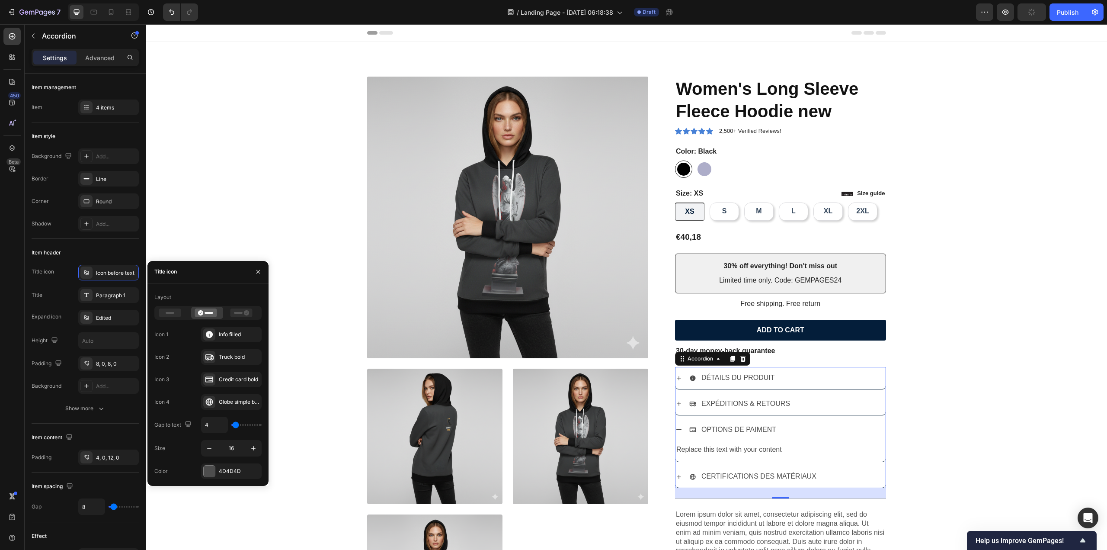
type input "2"
type input "1"
type input "0"
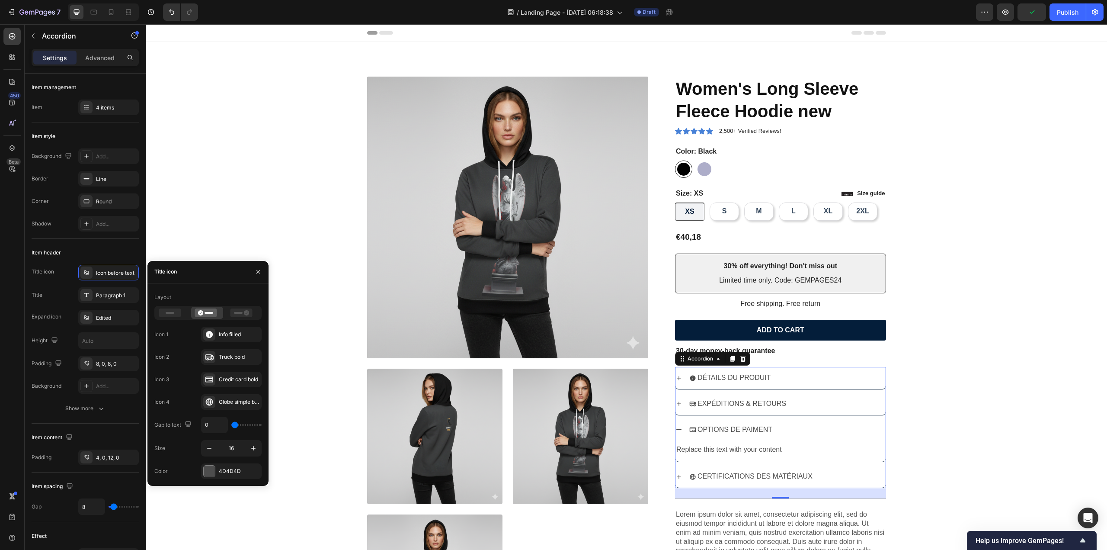
type input "1"
type input "2"
type input "3"
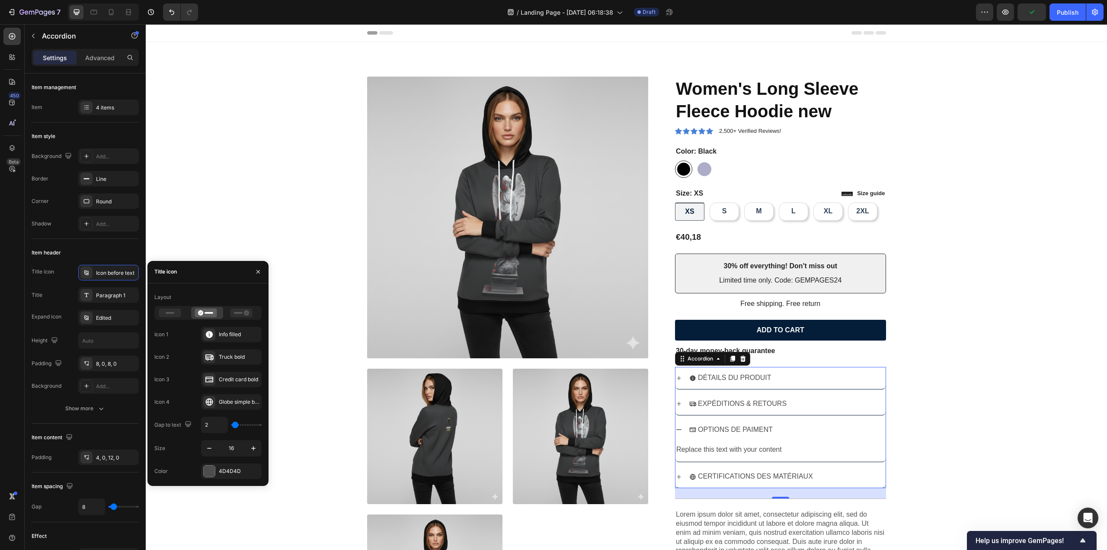
type input "3"
type input "4"
type input "6"
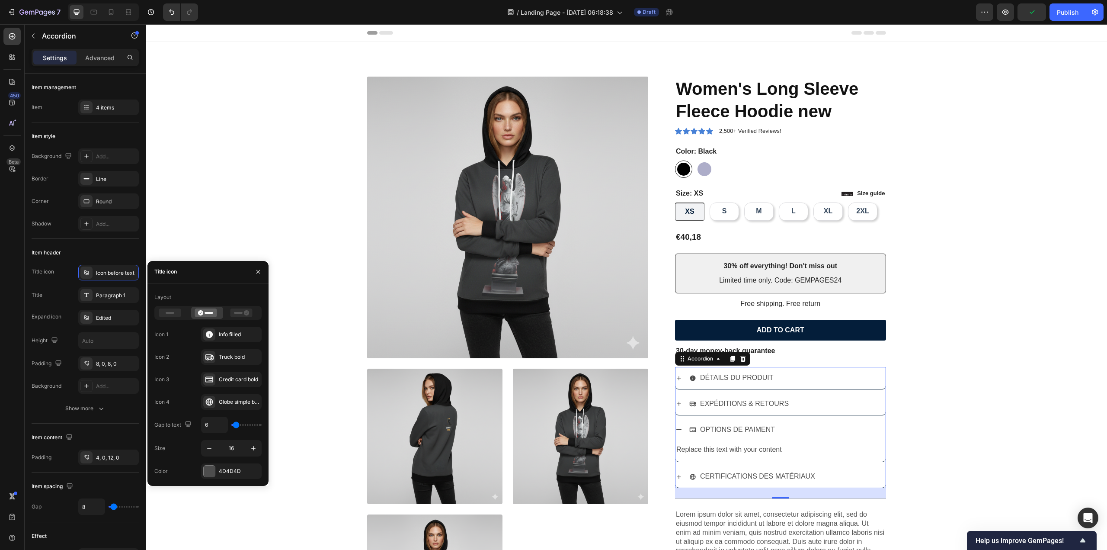
type input "7"
type input "8"
click at [237, 426] on input "range" at bounding box center [246, 425] width 30 height 2
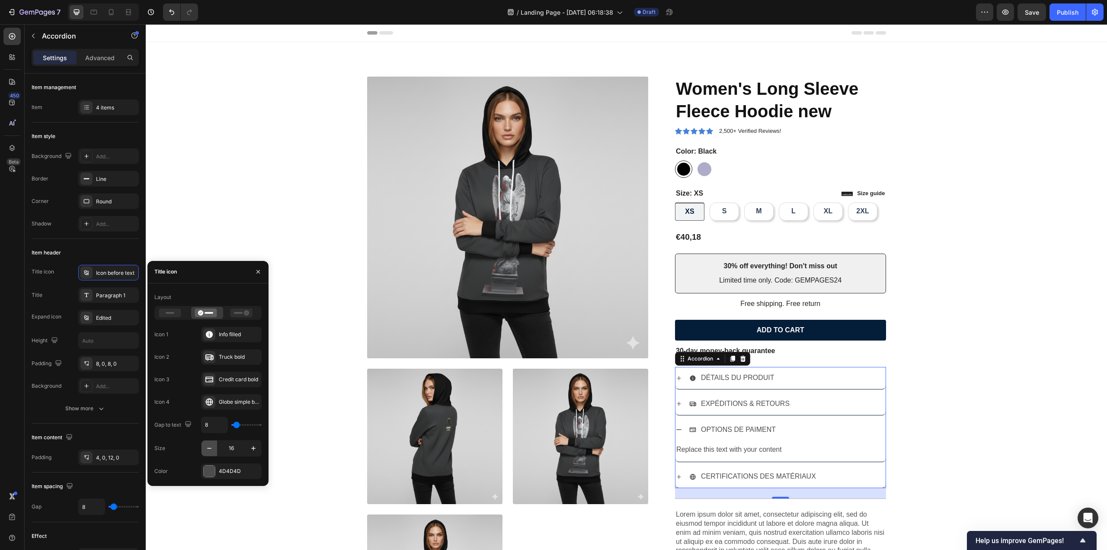
click at [211, 449] on icon "button" at bounding box center [209, 448] width 9 height 9
click at [210, 449] on icon "button" at bounding box center [209, 448] width 9 height 9
click at [250, 449] on icon "button" at bounding box center [253, 448] width 9 height 9
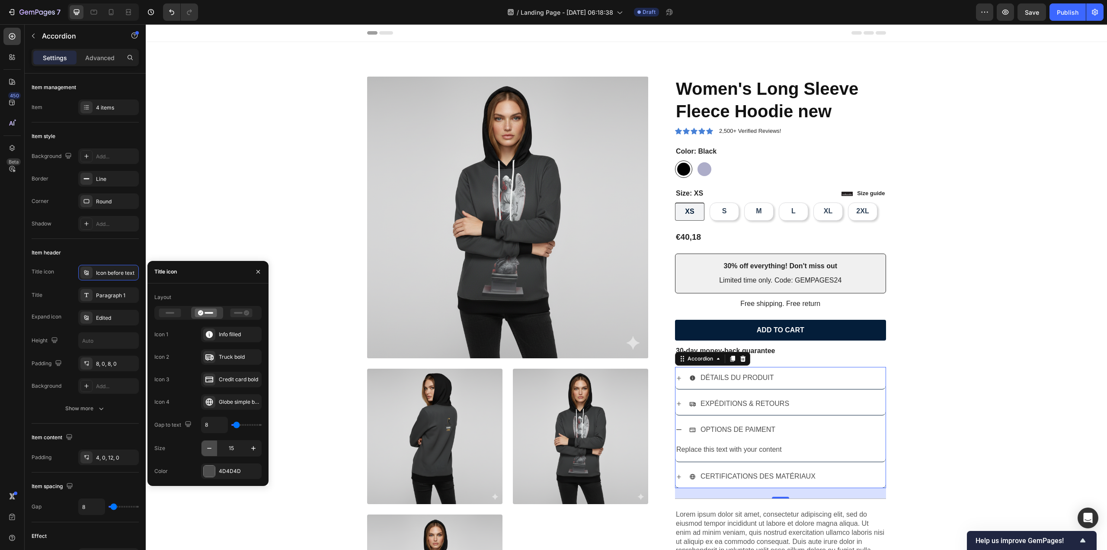
click at [211, 450] on icon "button" at bounding box center [209, 448] width 9 height 9
type input "14"
click at [211, 469] on div at bounding box center [209, 470] width 11 height 11
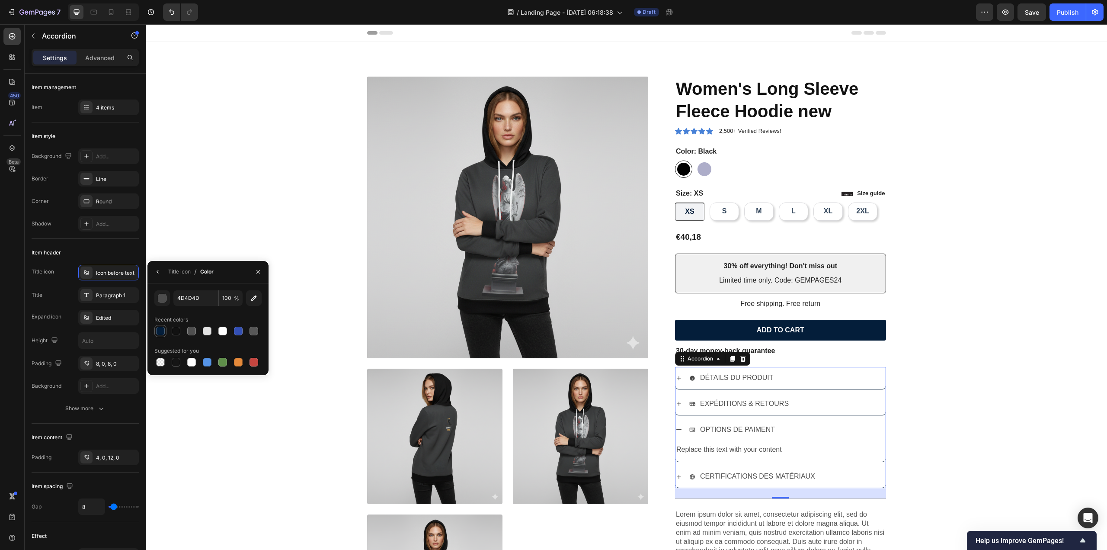
click at [161, 336] on div at bounding box center [160, 331] width 10 height 10
type input "041E3A"
click at [117, 349] on div "Title icon Icon before text Title Paragraph 1 Expand icon Edited Height Padding…" at bounding box center [85, 329] width 107 height 129
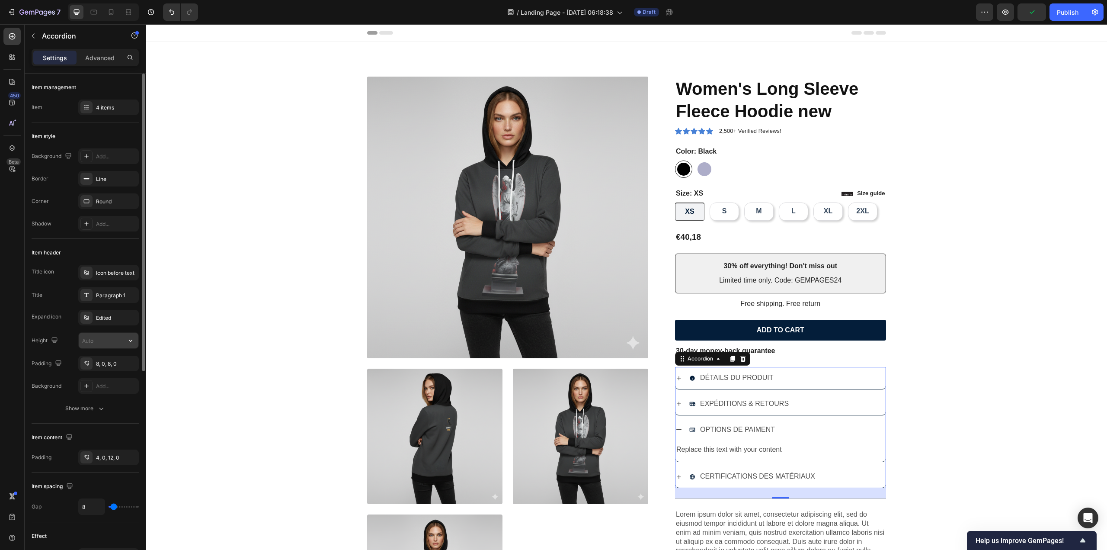
click at [117, 343] on input "text" at bounding box center [109, 341] width 60 height 16
click at [129, 344] on icon "button" at bounding box center [130, 340] width 9 height 9
click at [109, 364] on div "8, 0, 8, 0" at bounding box center [108, 364] width 25 height 8
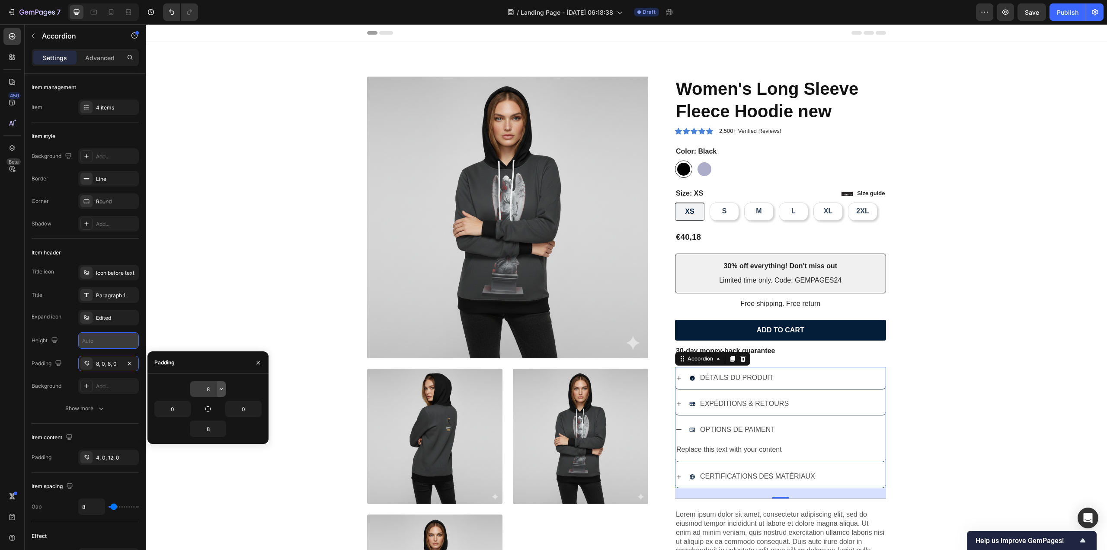
click at [222, 390] on icon "button" at bounding box center [221, 388] width 7 height 7
click at [208, 476] on span "12px" at bounding box center [209, 477] width 11 height 8
type input "12"
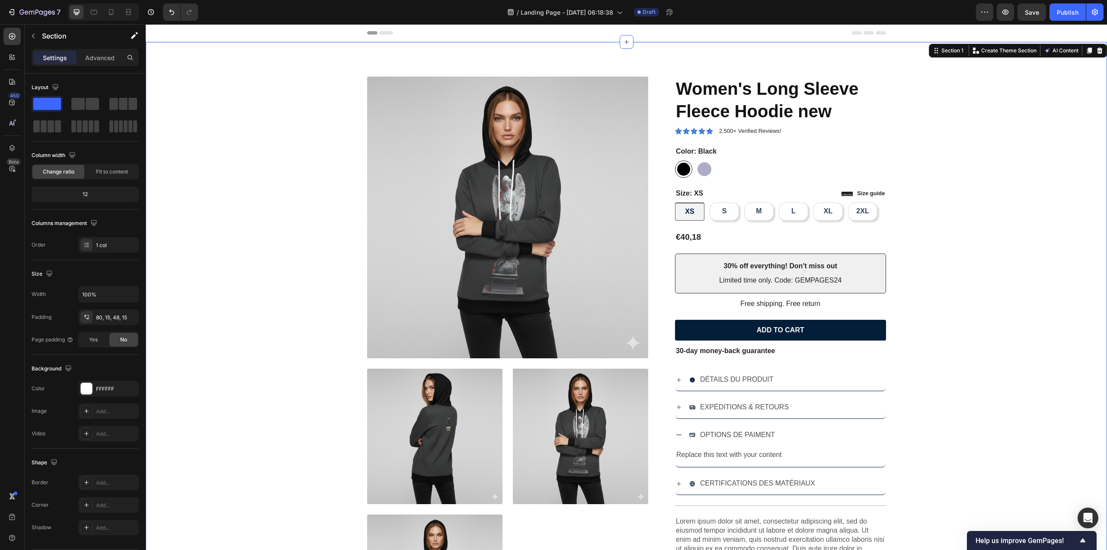
click at [967, 383] on div "Product Images Icon Icon Icon Icon Icon Icon List 2,500+ Verified Reviews! Text…" at bounding box center [626, 367] width 949 height 580
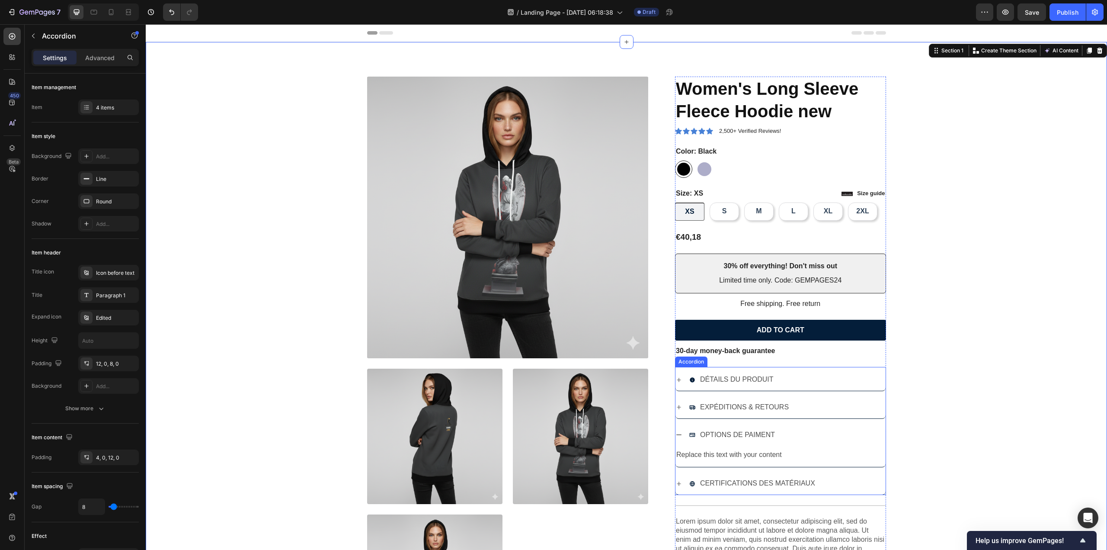
click at [802, 388] on div "DÉTAILS DU PRODUIT" at bounding box center [781, 379] width 210 height 24
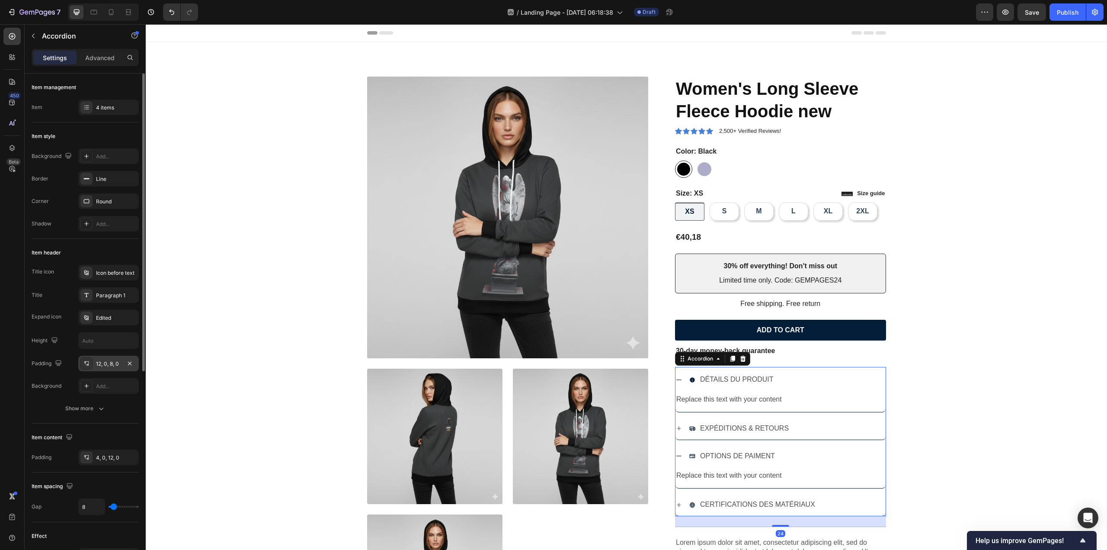
click at [112, 366] on div "12, 0, 8, 0" at bounding box center [108, 364] width 61 height 16
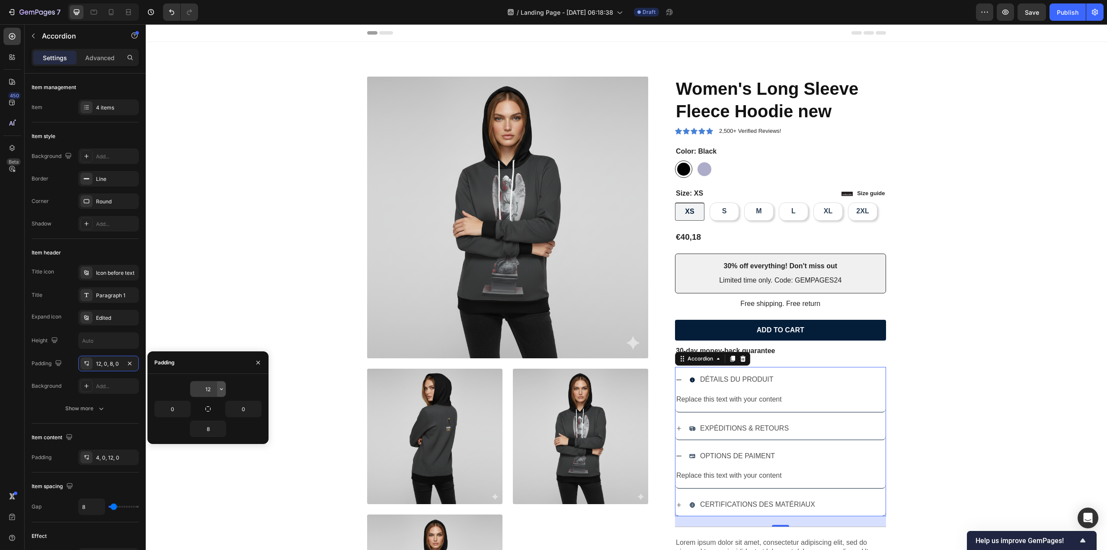
click at [221, 389] on icon "button" at bounding box center [221, 389] width 3 height 2
click at [207, 414] on span "Auto" at bounding box center [209, 411] width 11 height 8
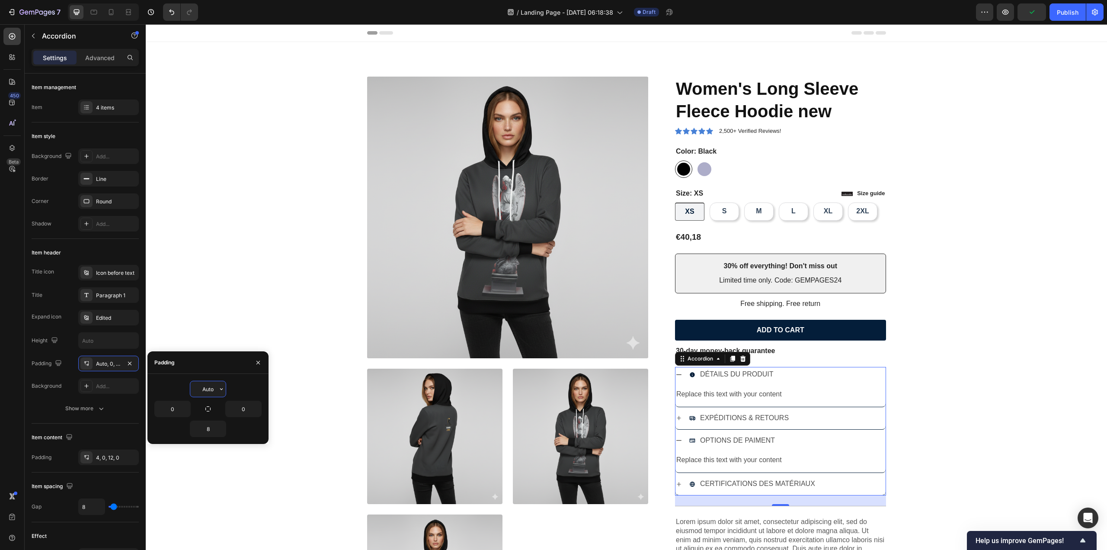
click at [217, 386] on input "Auto" at bounding box center [207, 389] width 35 height 16
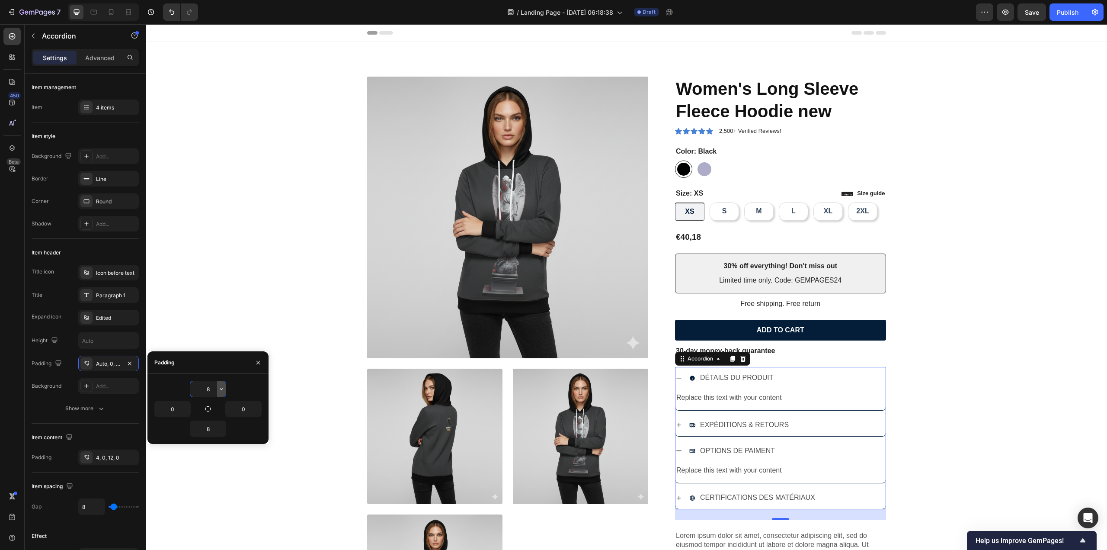
type input "8"
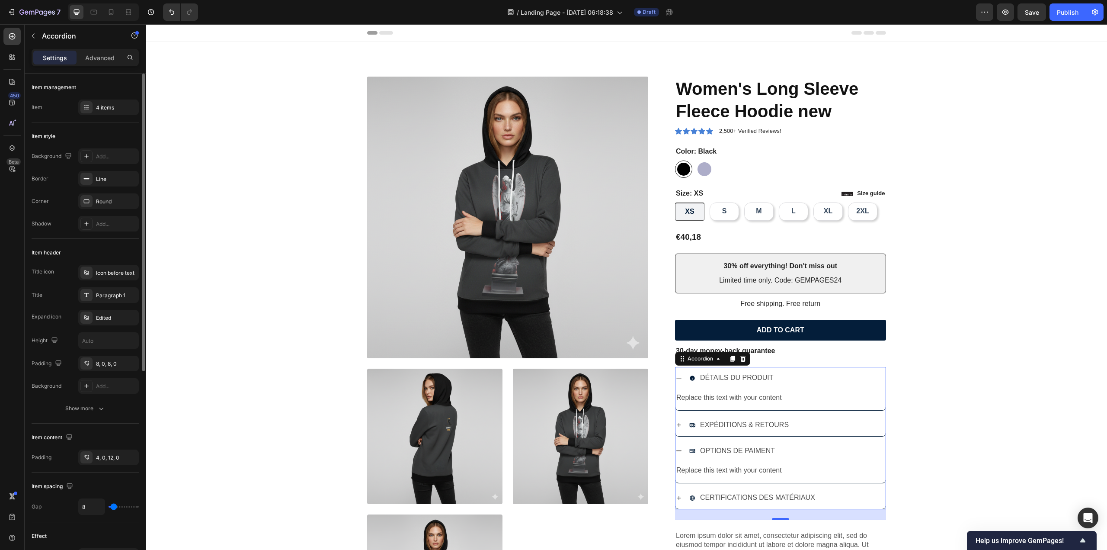
click at [61, 382] on div "Background Add..." at bounding box center [85, 386] width 107 height 16
click at [89, 388] on icon at bounding box center [86, 385] width 7 height 7
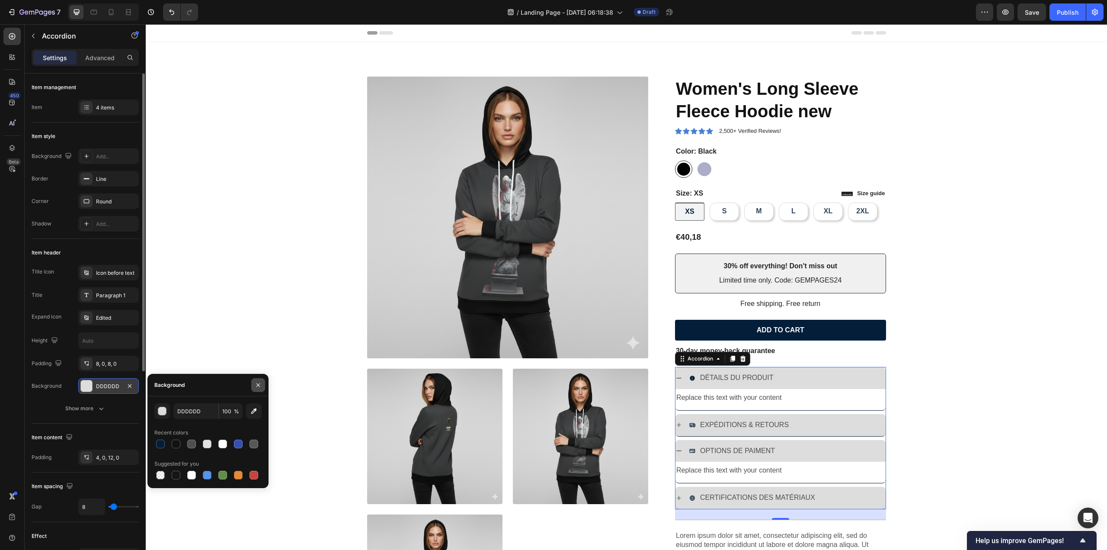
click at [258, 387] on icon "button" at bounding box center [258, 385] width 7 height 7
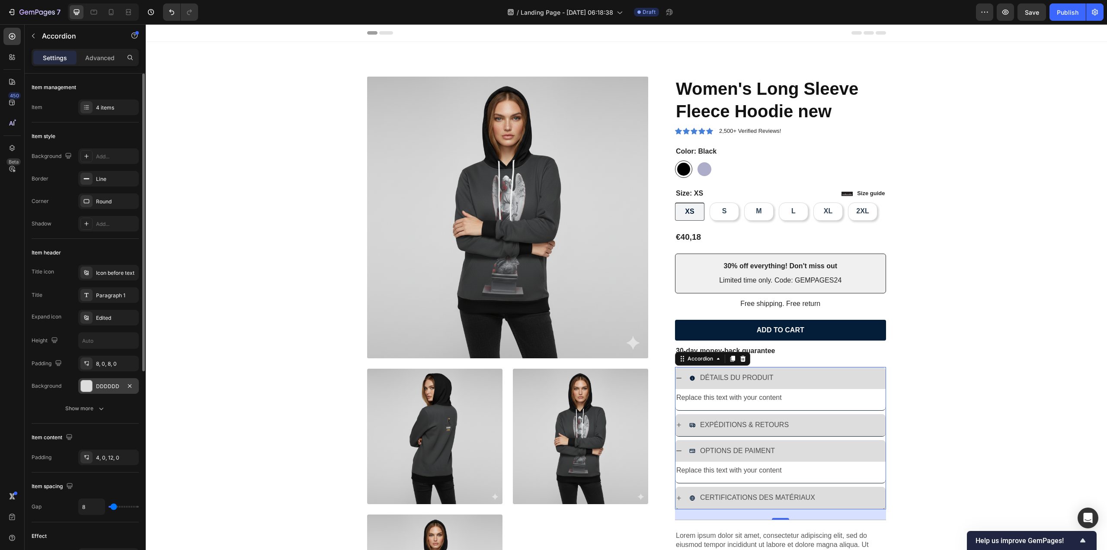
click at [112, 388] on div "DDDDDD" at bounding box center [108, 386] width 25 height 8
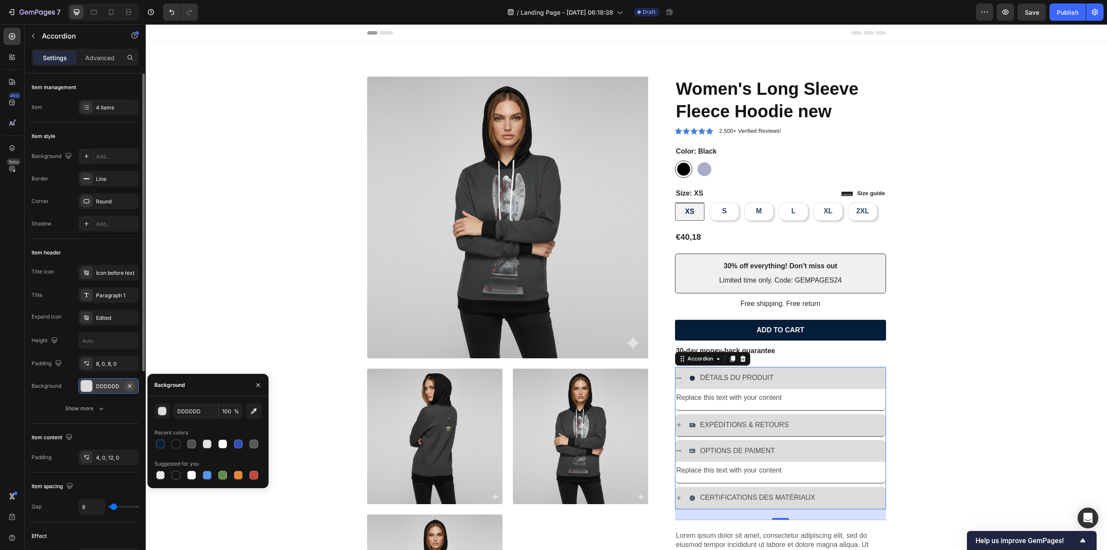
click at [131, 386] on icon "button" at bounding box center [129, 385] width 7 height 7
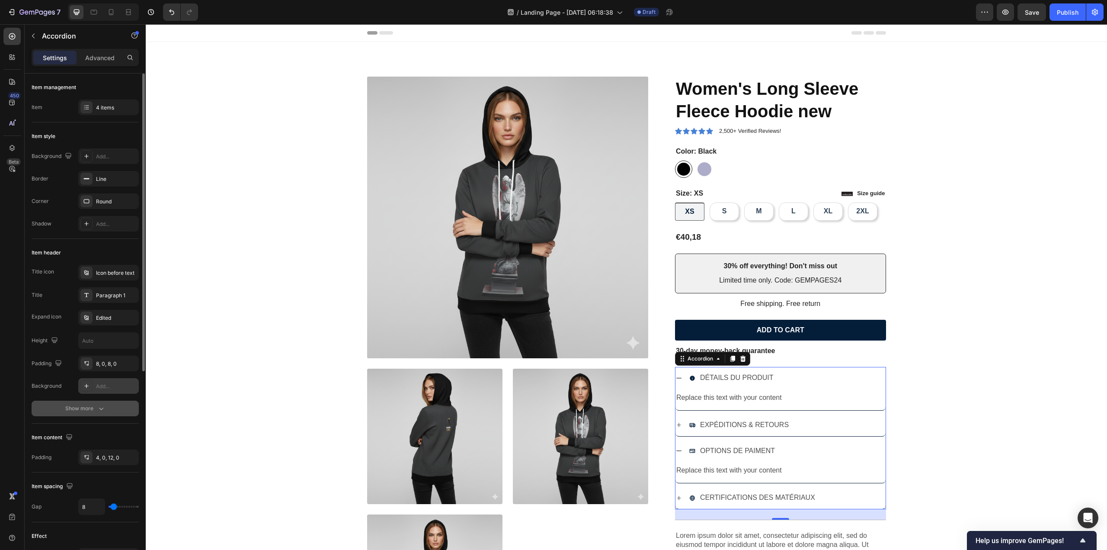
click at [107, 410] on button "Show more" at bounding box center [85, 409] width 107 height 16
click at [97, 409] on div "Add..." at bounding box center [116, 409] width 41 height 8
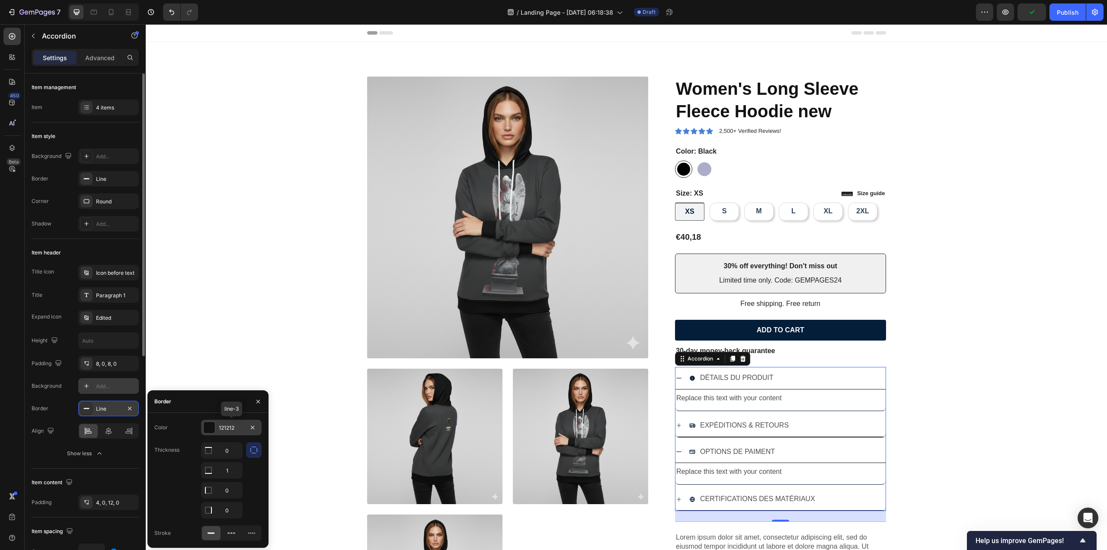
click at [208, 427] on div at bounding box center [209, 427] width 11 height 11
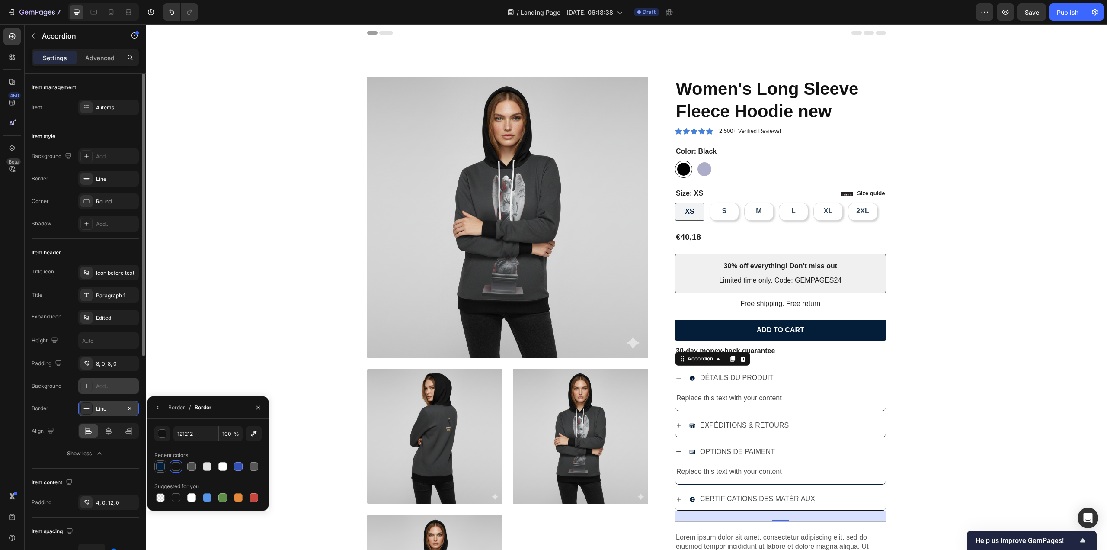
click at [160, 468] on div at bounding box center [160, 466] width 9 height 9
type input "041E3A"
click at [64, 436] on div "Align" at bounding box center [85, 431] width 107 height 16
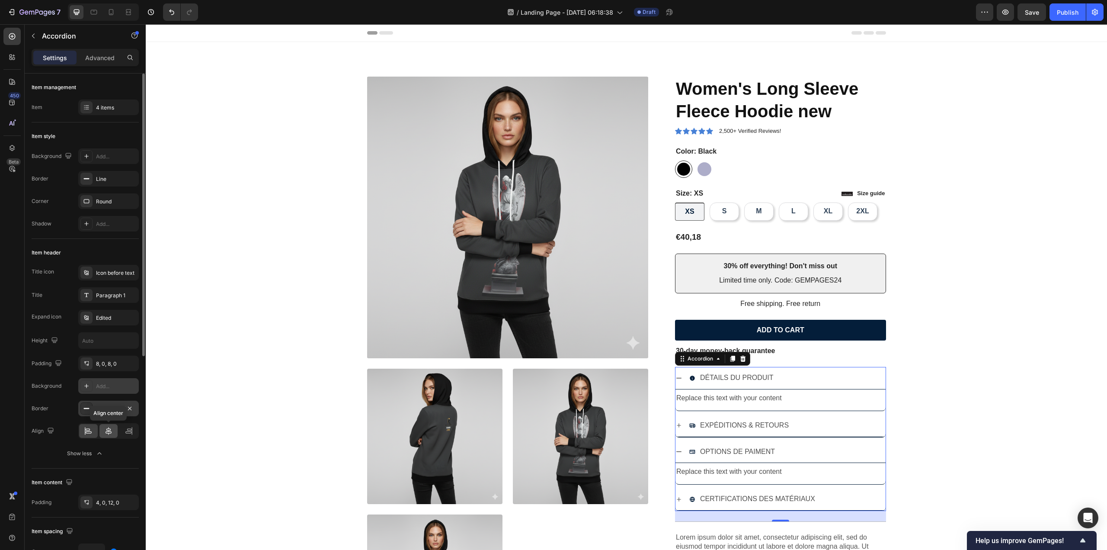
click at [109, 430] on icon at bounding box center [108, 431] width 9 height 9
click at [96, 430] on div at bounding box center [88, 431] width 19 height 14
click at [131, 431] on icon at bounding box center [129, 431] width 9 height 9
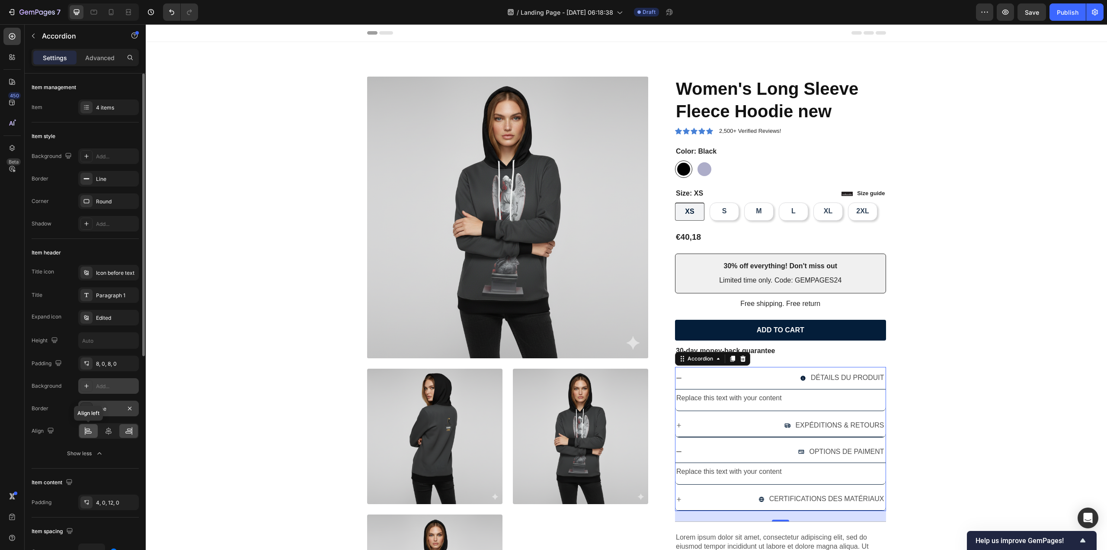
click at [92, 431] on icon at bounding box center [89, 432] width 6 height 2
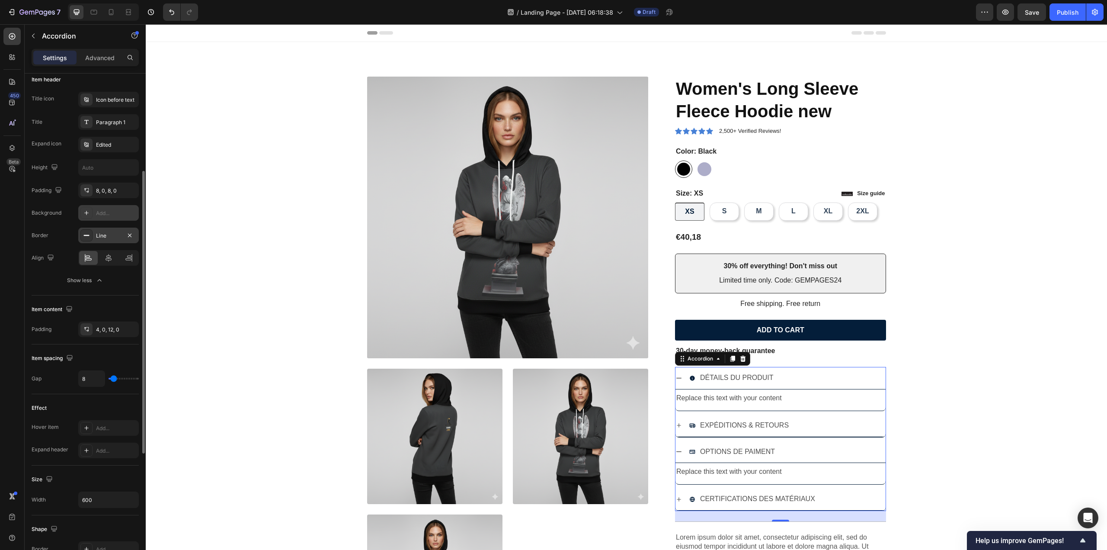
scroll to position [216, 0]
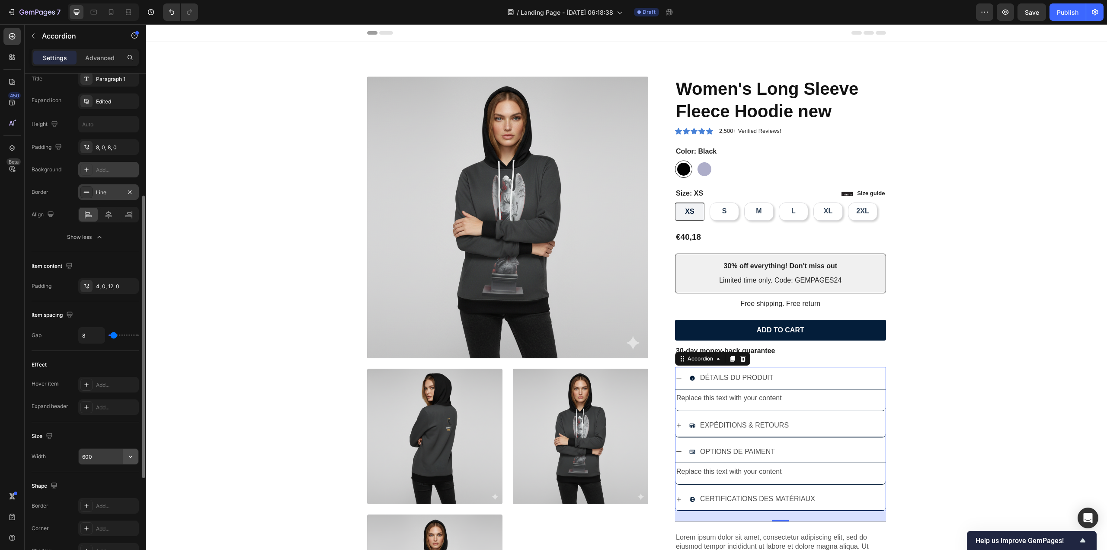
click at [133, 456] on icon "button" at bounding box center [130, 456] width 9 height 9
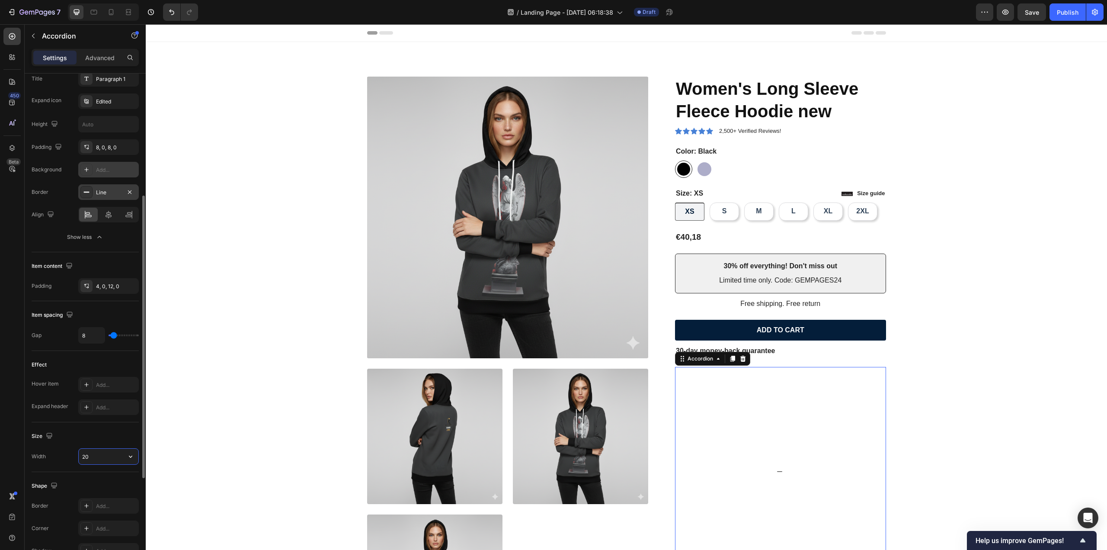
type input "2"
type input "600"
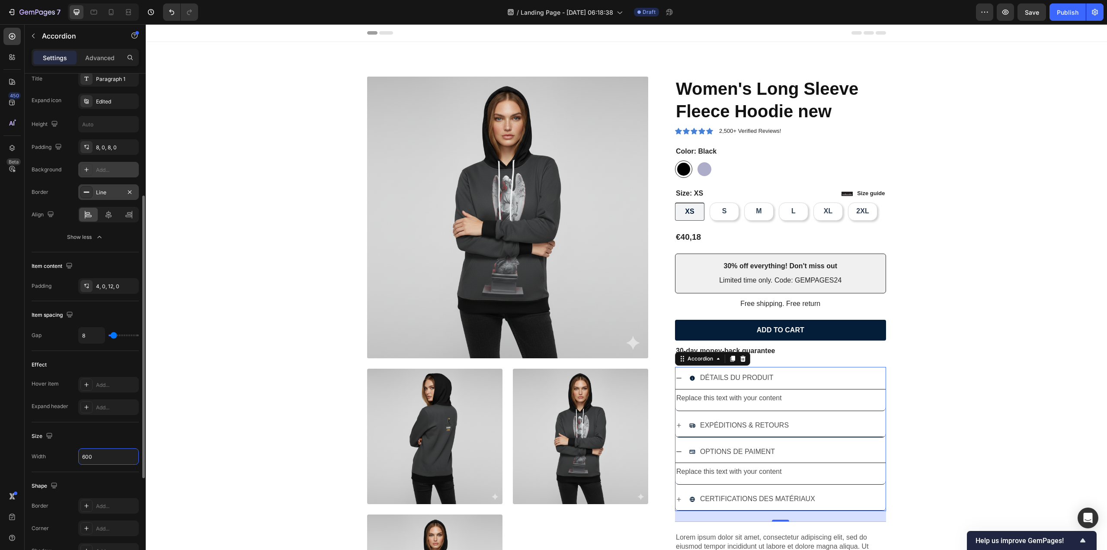
click at [48, 464] on div "Size Width 600" at bounding box center [85, 447] width 107 height 50
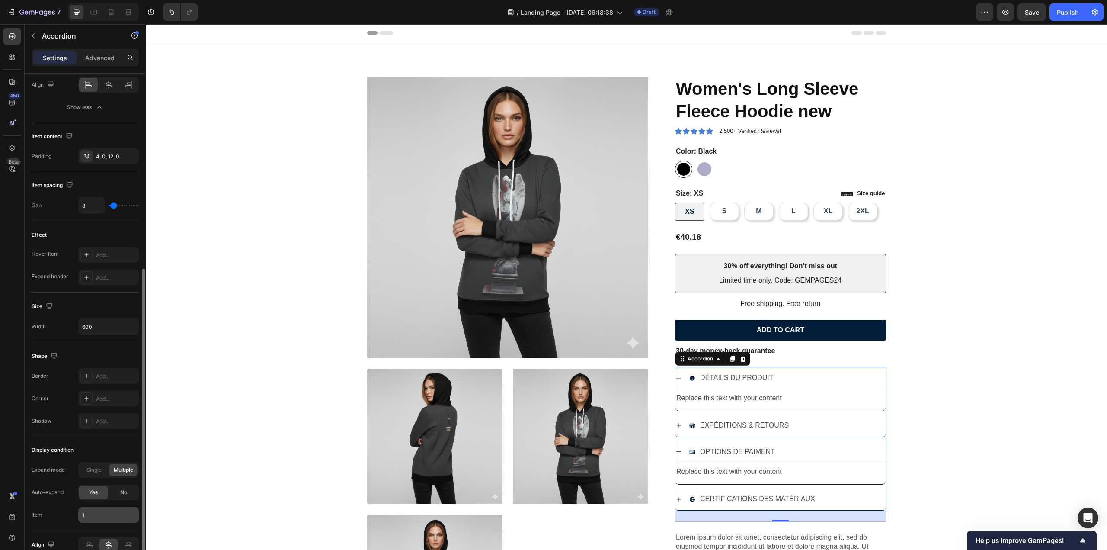
scroll to position [388, 0]
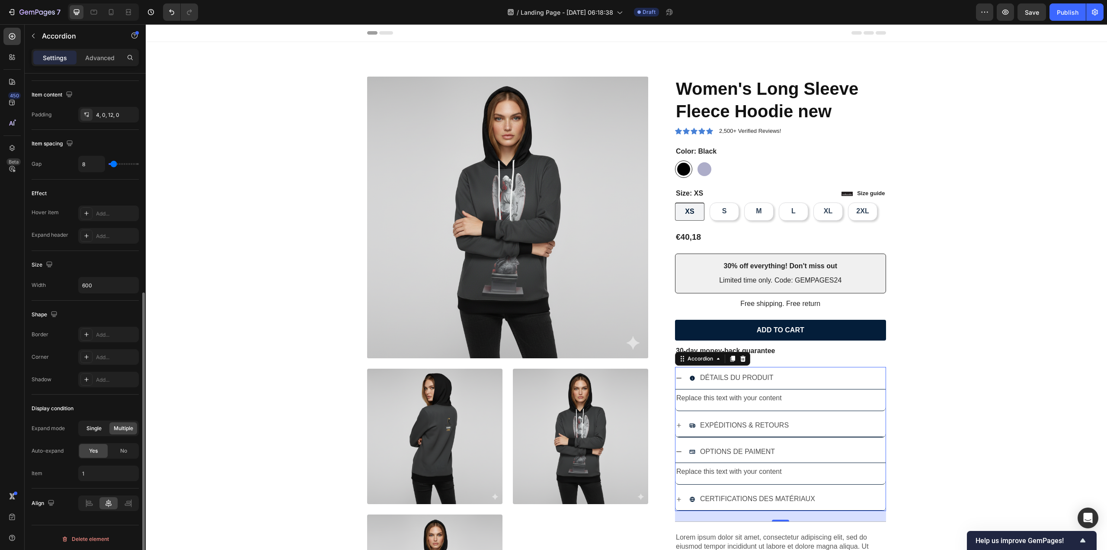
click at [97, 424] on span "Single" at bounding box center [94, 428] width 15 height 8
click at [119, 424] on span "Multiple" at bounding box center [123, 428] width 19 height 8
click at [97, 425] on span "Single" at bounding box center [94, 428] width 15 height 8
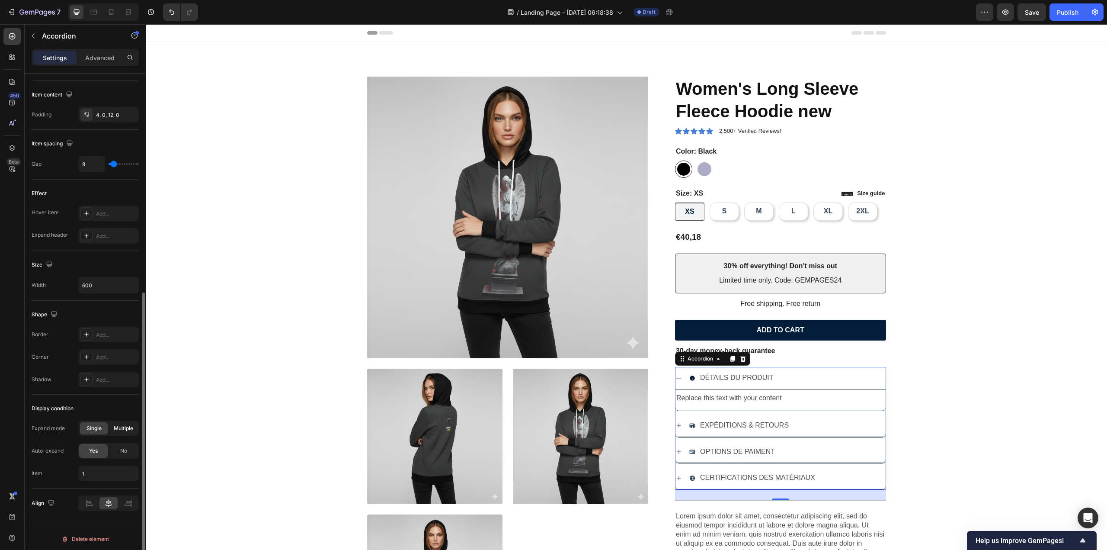
click at [114, 424] on span "Multiple" at bounding box center [123, 428] width 19 height 8
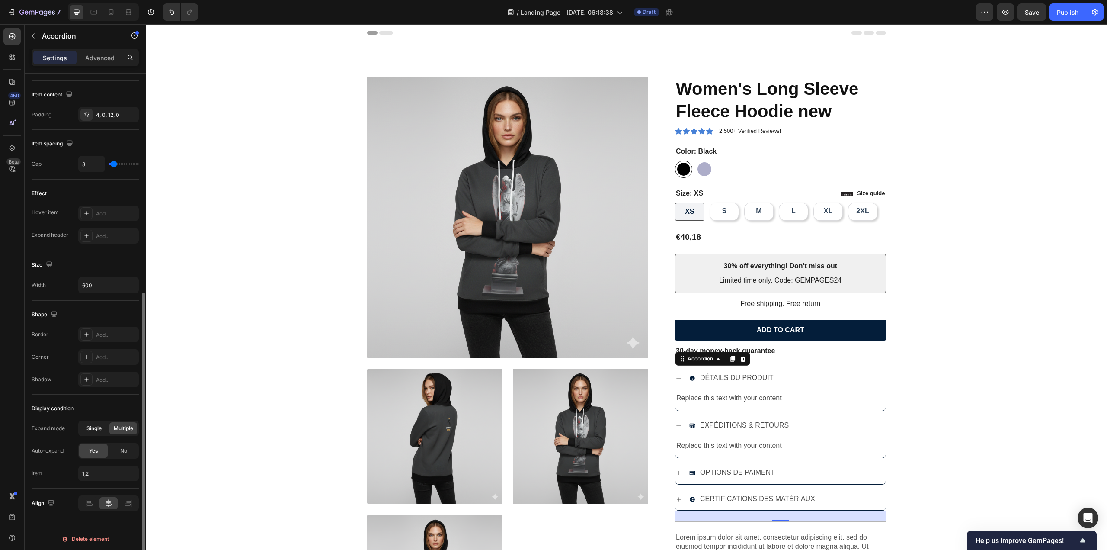
click at [93, 426] on span "Single" at bounding box center [94, 428] width 15 height 8
type input "1"
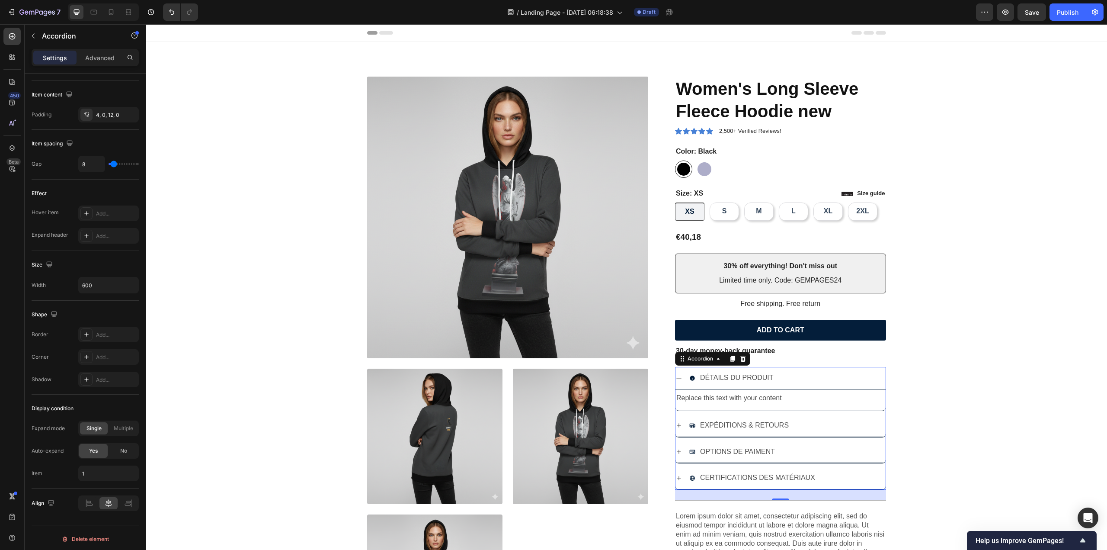
click at [678, 425] on icon at bounding box center [679, 425] width 7 height 7
click at [678, 450] on icon at bounding box center [679, 451] width 7 height 7
click at [676, 475] on icon at bounding box center [679, 478] width 7 height 7
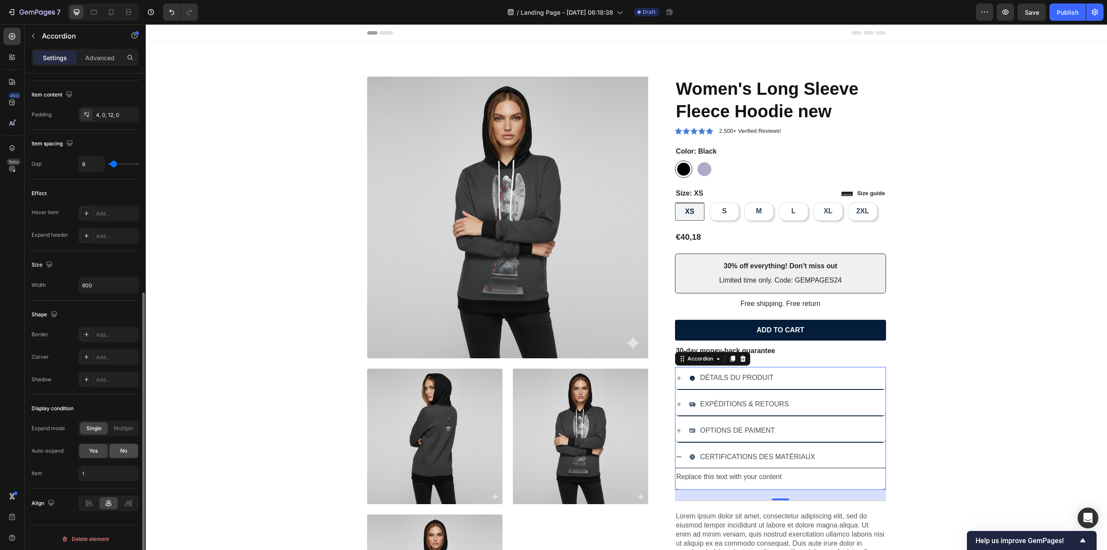
click at [127, 451] on span "No" at bounding box center [123, 451] width 7 height 8
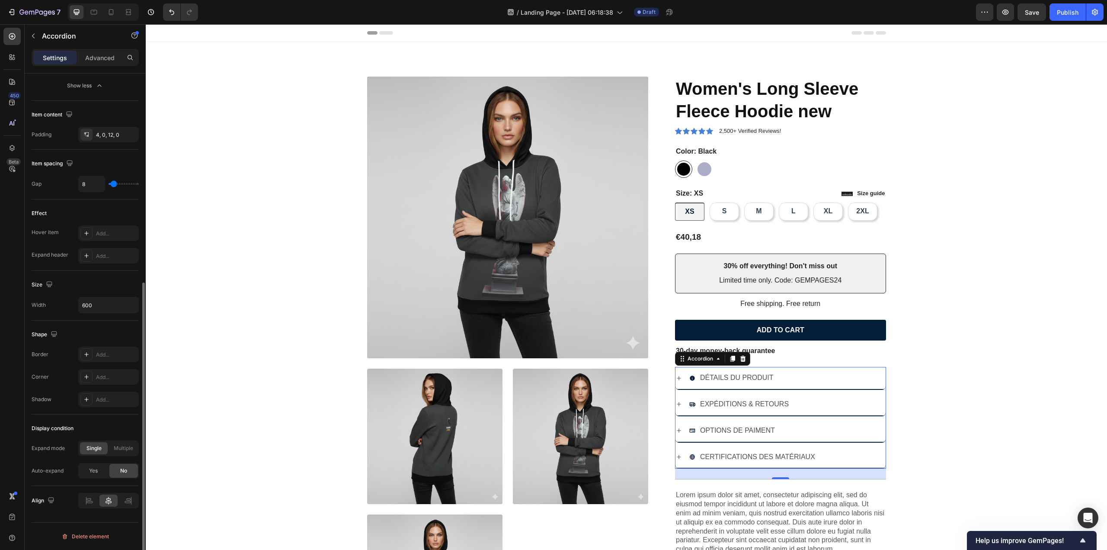
scroll to position [365, 0]
click at [683, 450] on div "CERTIFICATIONS DES MATÉRIAUX" at bounding box center [781, 457] width 210 height 22
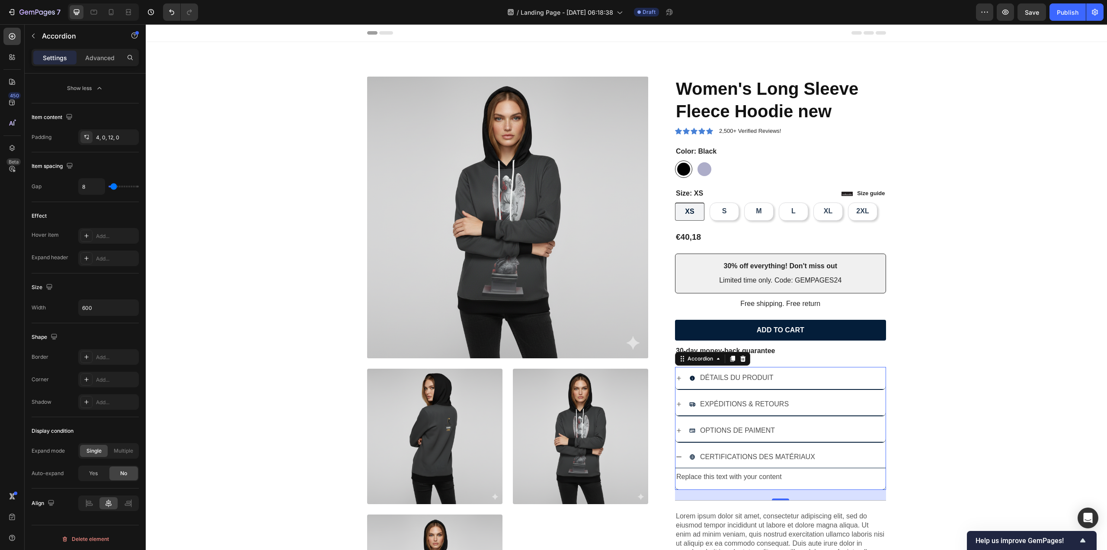
click at [678, 433] on div "OPTIONS DE PAIMENT" at bounding box center [781, 431] width 210 height 22
click at [89, 470] on span "Yes" at bounding box center [93, 473] width 9 height 8
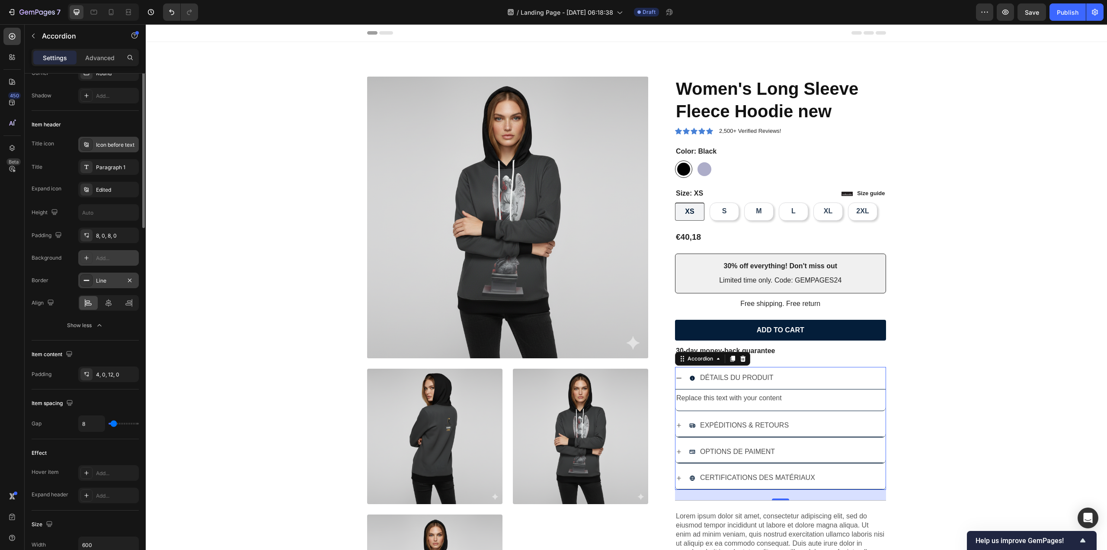
scroll to position [0, 0]
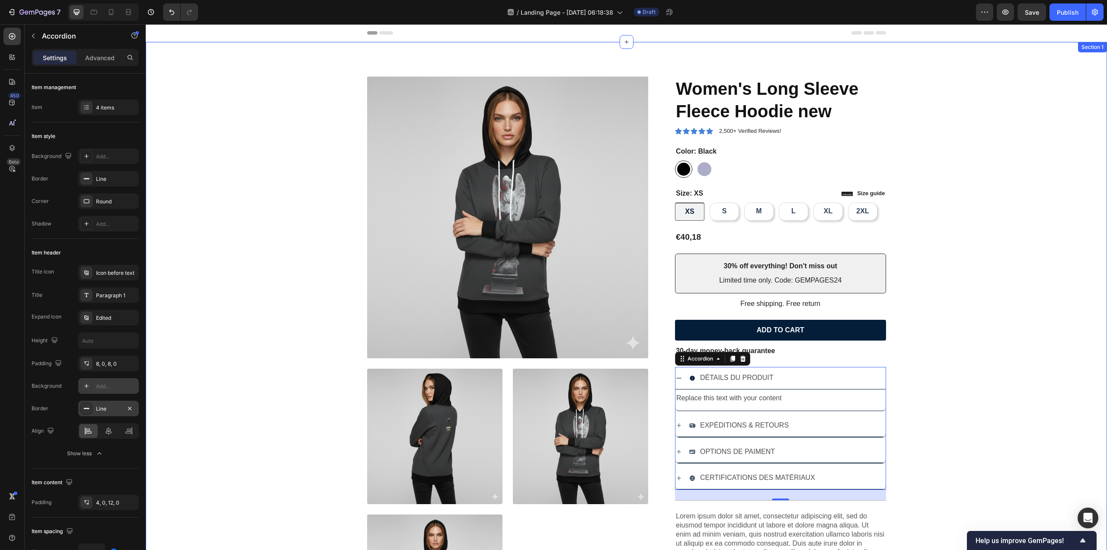
click at [954, 339] on div "Product Images Icon Icon Icon Icon Icon Icon List 2,500+ Verified Reviews! Text…" at bounding box center [626, 367] width 949 height 580
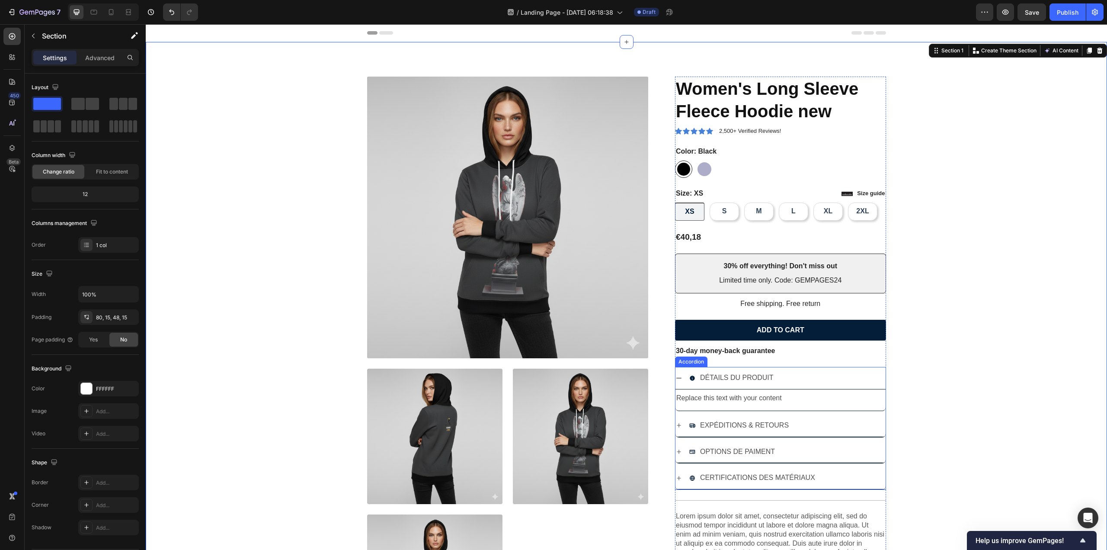
click at [707, 422] on p "EXPÉDITIONS & RETOURS" at bounding box center [744, 425] width 89 height 13
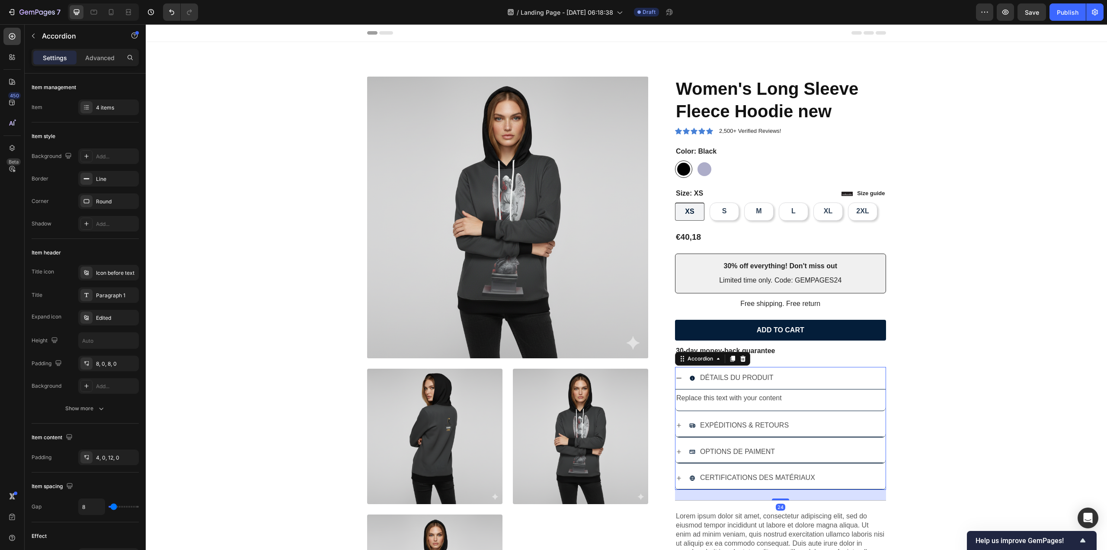
click at [677, 424] on icon at bounding box center [679, 425] width 4 height 4
click at [110, 12] on icon at bounding box center [111, 12] width 9 height 9
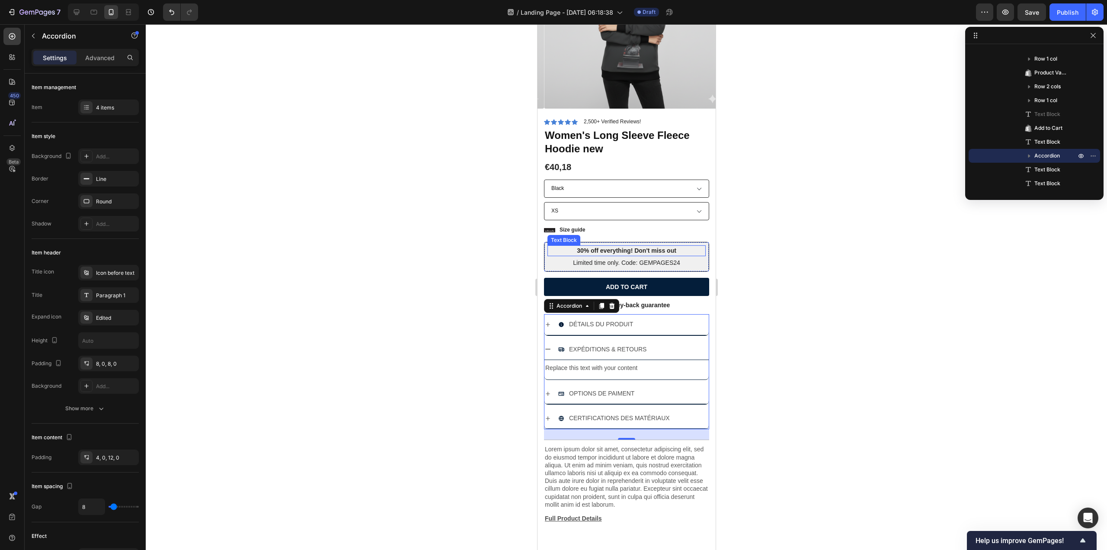
scroll to position [103, 0]
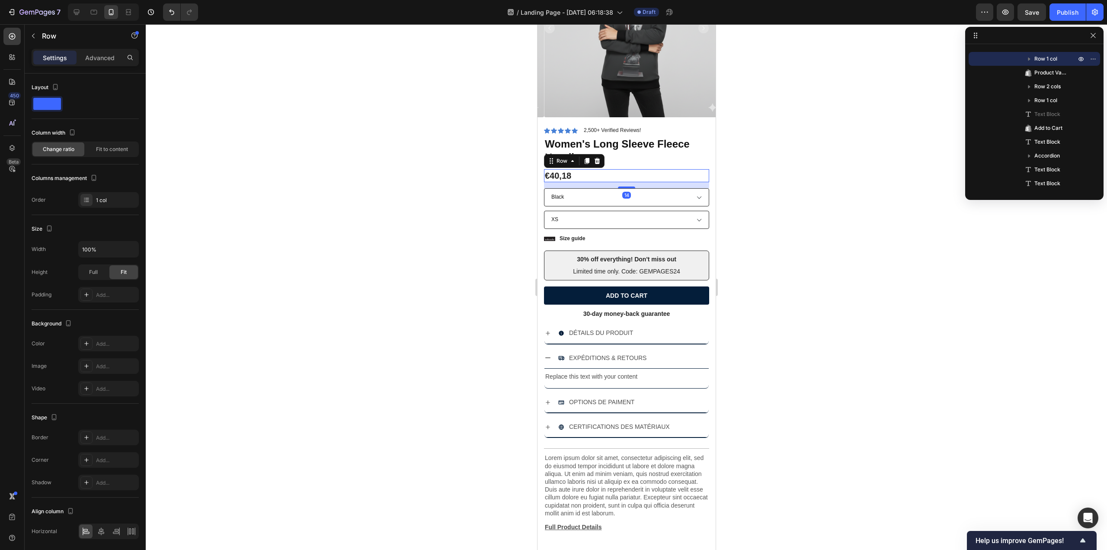
click at [662, 169] on div "€40,18 Product Price Product Price Row 14" at bounding box center [626, 175] width 165 height 13
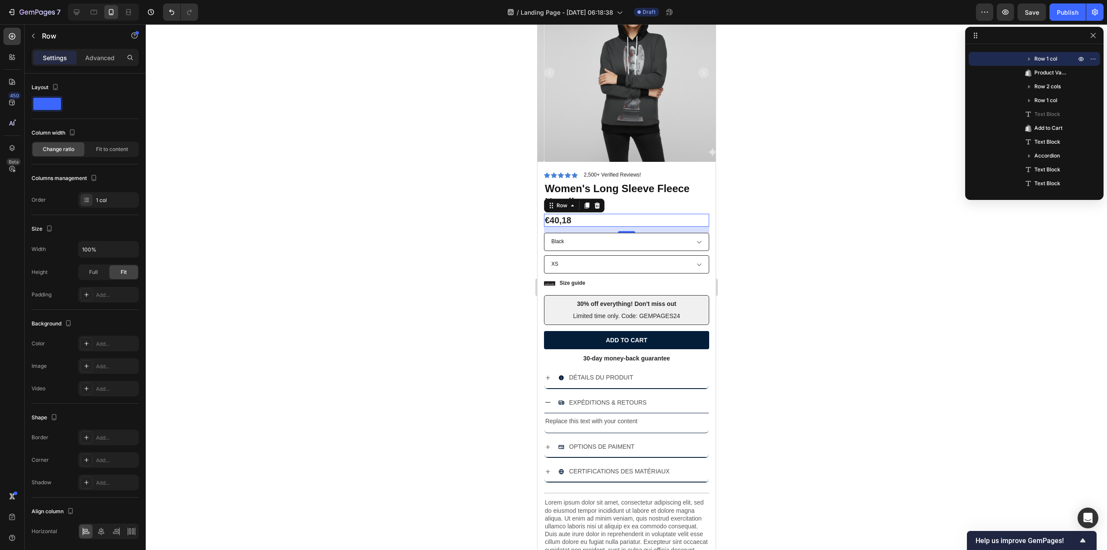
scroll to position [60, 0]
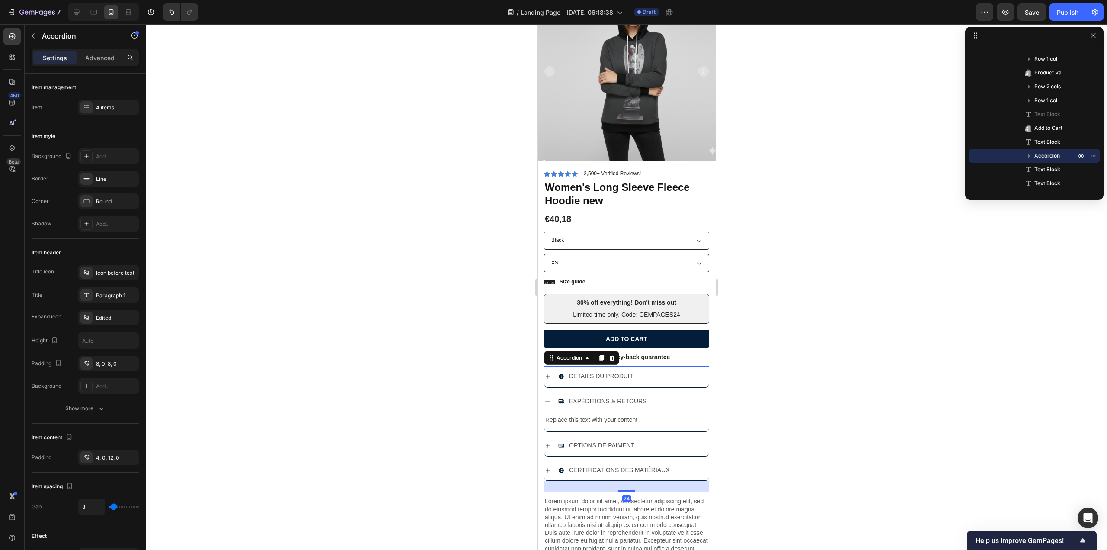
click at [548, 398] on icon at bounding box center [547, 401] width 7 height 7
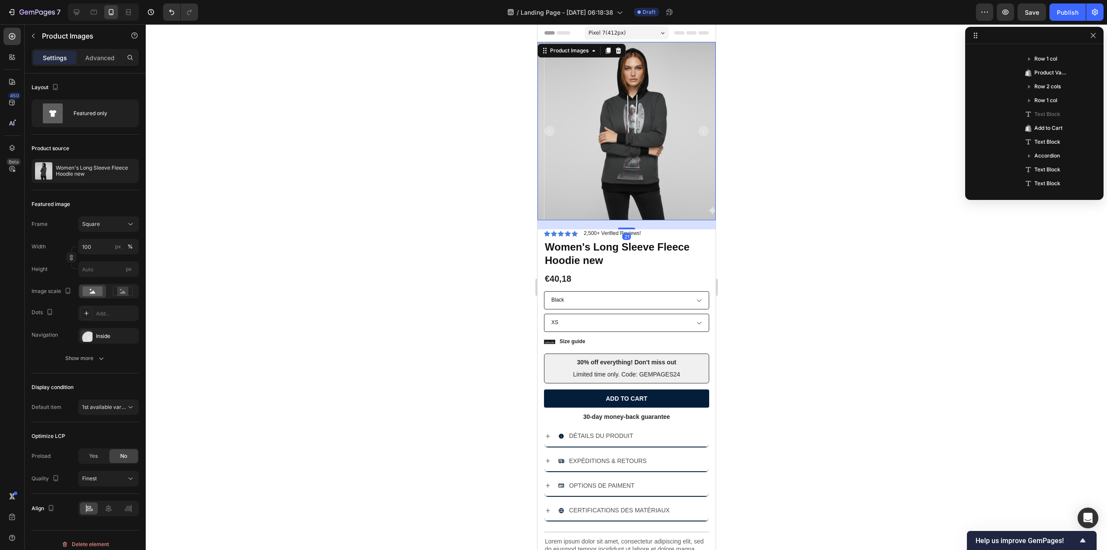
scroll to position [0, 0]
click at [698, 128] on rect "Carousel Next Arrow" at bounding box center [703, 131] width 10 height 10
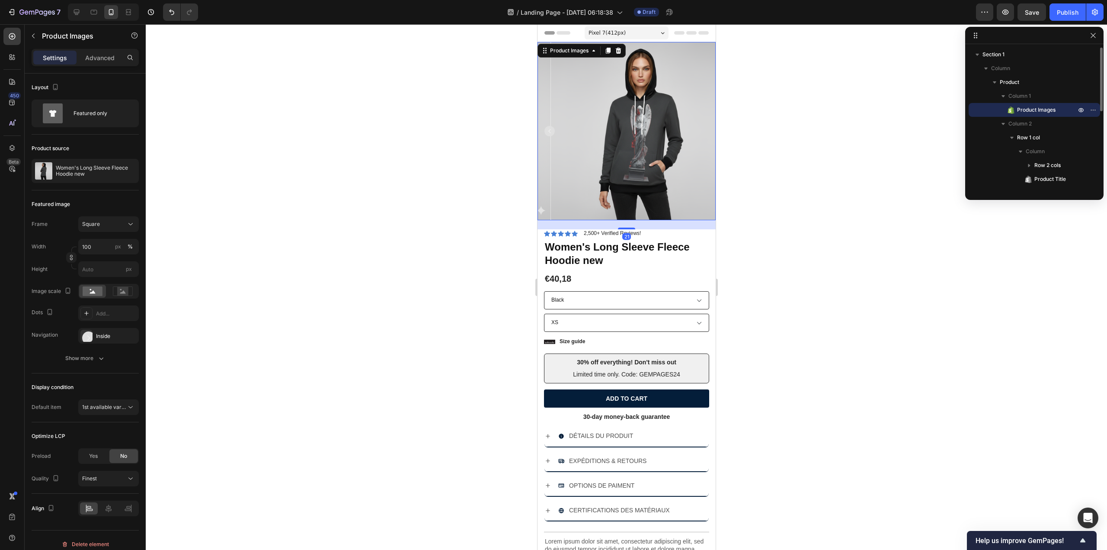
click at [694, 128] on img at bounding box center [640, 131] width 178 height 178
click at [552, 126] on rect "Carousel Back Arrow" at bounding box center [549, 131] width 10 height 10
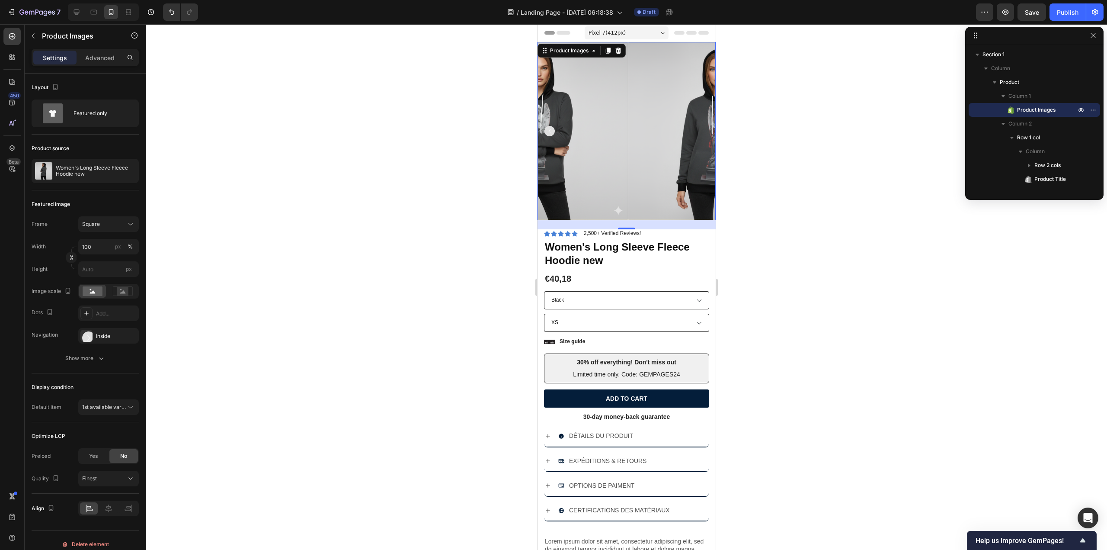
click at [551, 126] on rect "Carousel Back Arrow" at bounding box center [549, 131] width 10 height 10
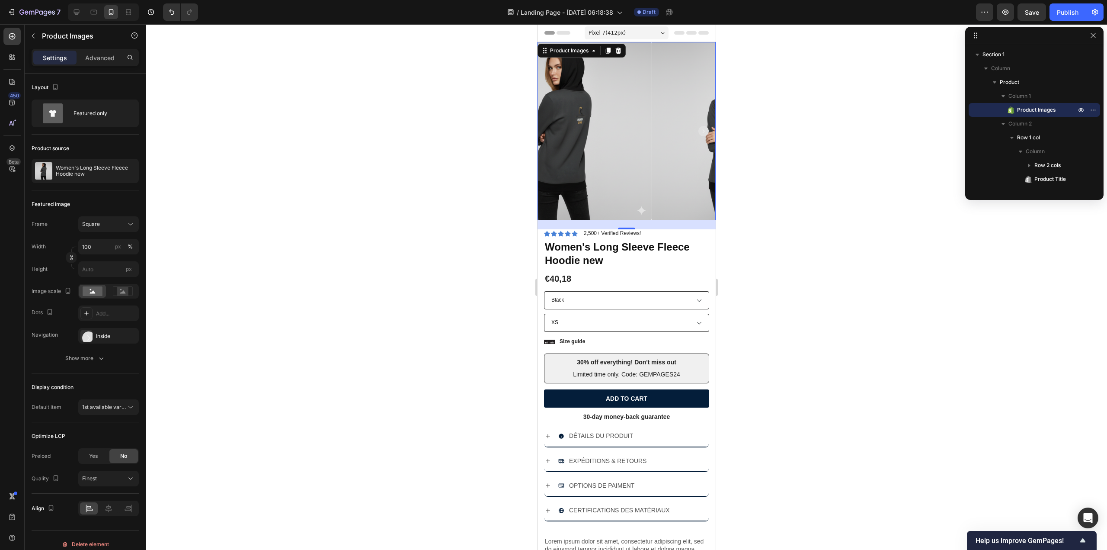
click at [551, 126] on div at bounding box center [626, 131] width 178 height 178
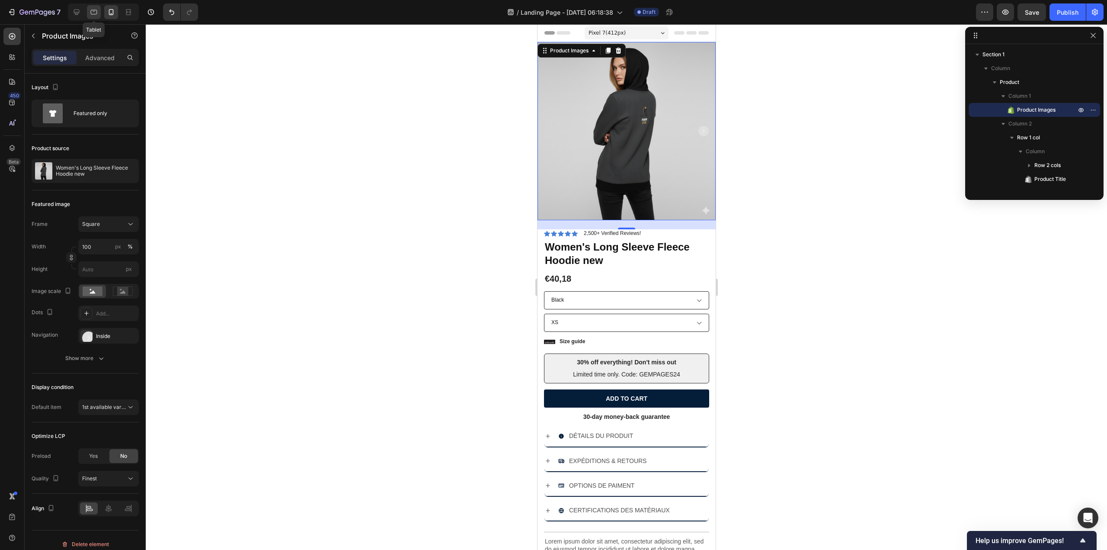
click at [93, 15] on icon at bounding box center [94, 12] width 9 height 9
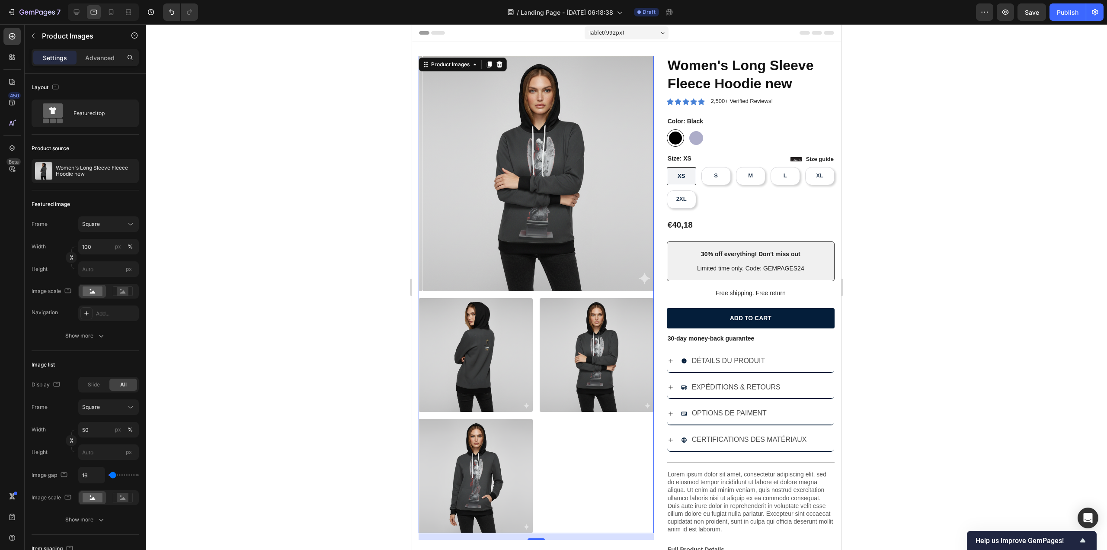
scroll to position [1, 0]
click at [73, 15] on icon at bounding box center [76, 12] width 9 height 9
type input "24"
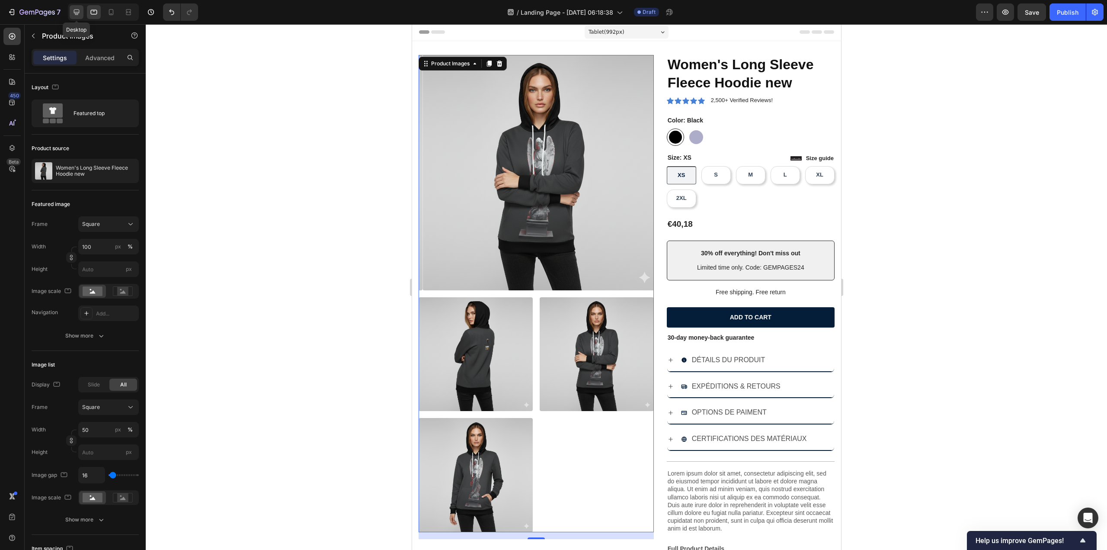
type input "24"
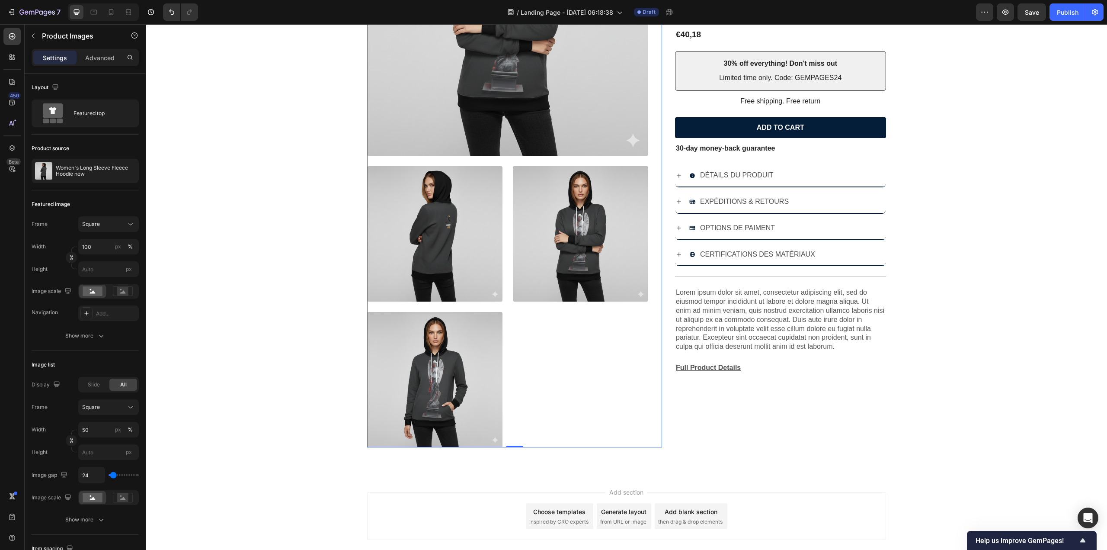
scroll to position [78, 0]
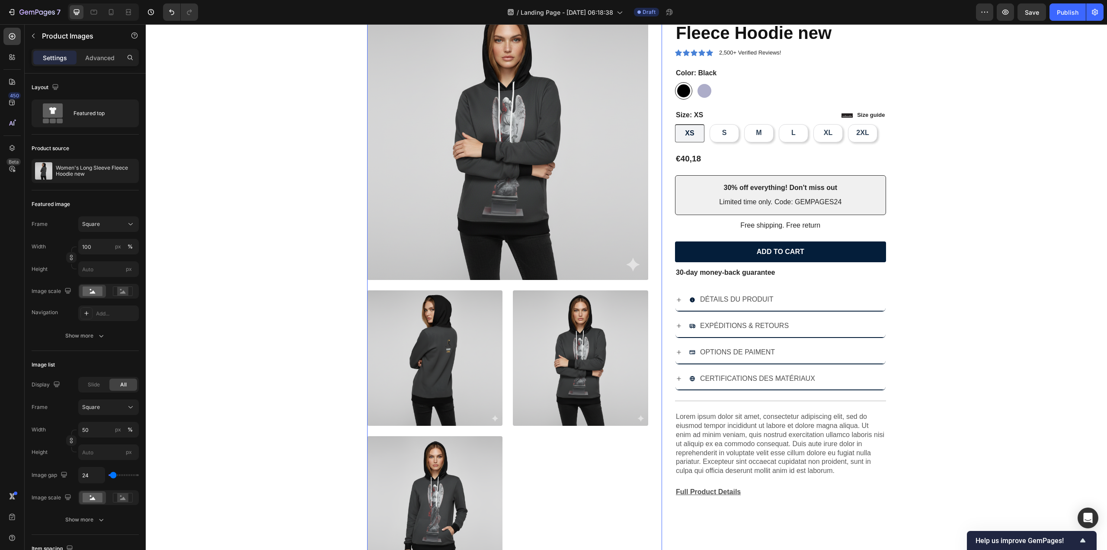
click at [561, 485] on div at bounding box center [508, 431] width 282 height 282
click at [111, 220] on div "Square" at bounding box center [103, 224] width 42 height 8
click at [123, 262] on div "Vertical" at bounding box center [107, 261] width 50 height 9
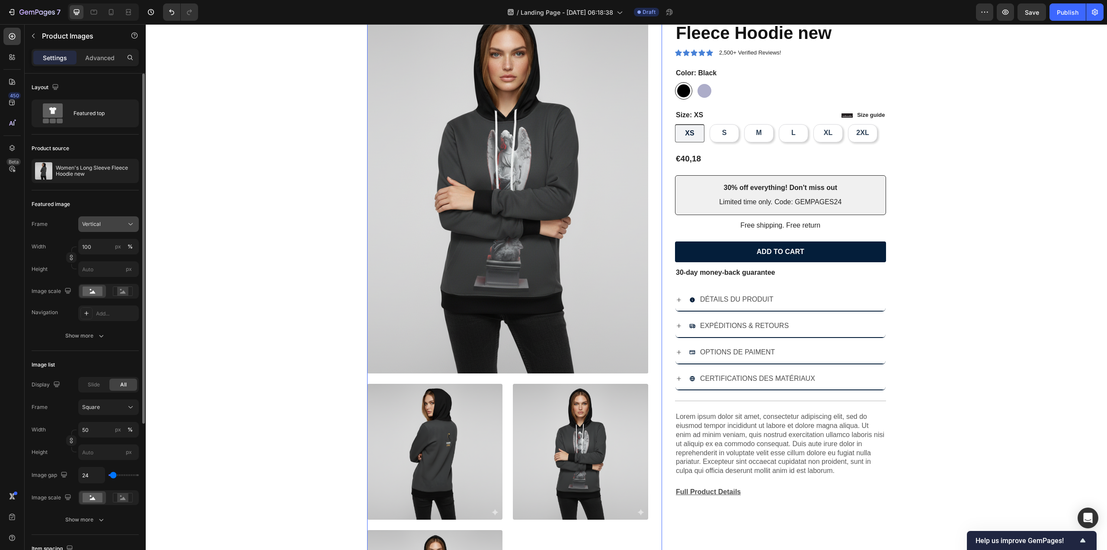
click at [119, 223] on div "Vertical" at bounding box center [103, 224] width 42 height 8
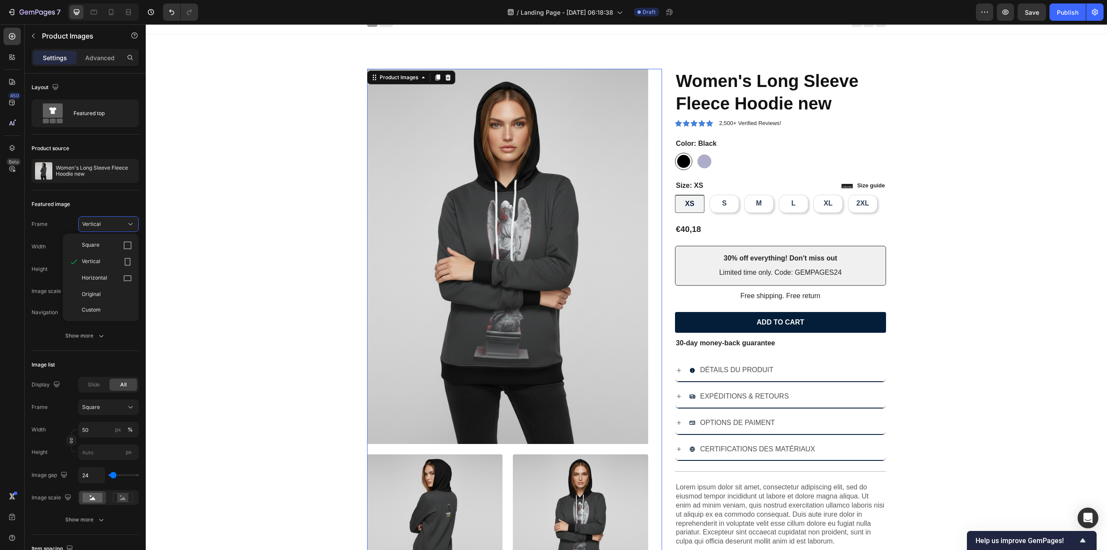
scroll to position [0, 0]
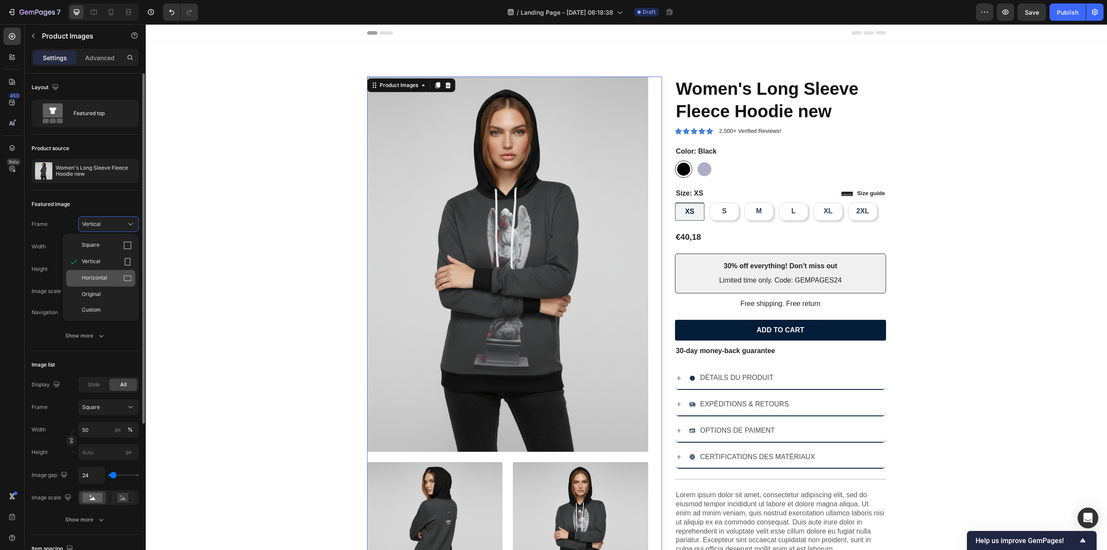
click at [114, 279] on div "Horizontal" at bounding box center [107, 278] width 50 height 9
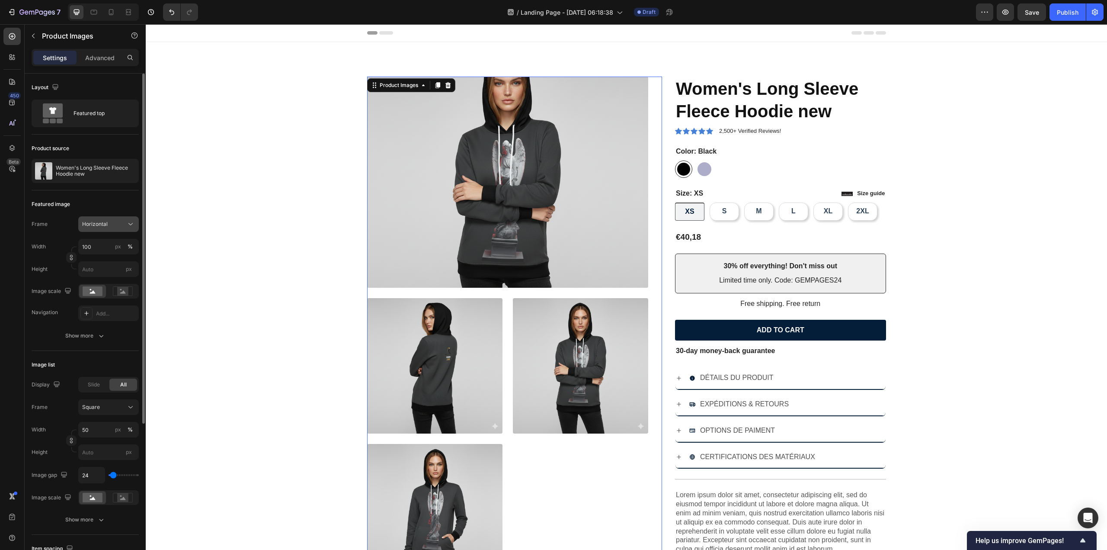
click at [119, 225] on div "Horizontal" at bounding box center [103, 224] width 42 height 8
click at [110, 296] on div "Original" at bounding box center [107, 294] width 50 height 8
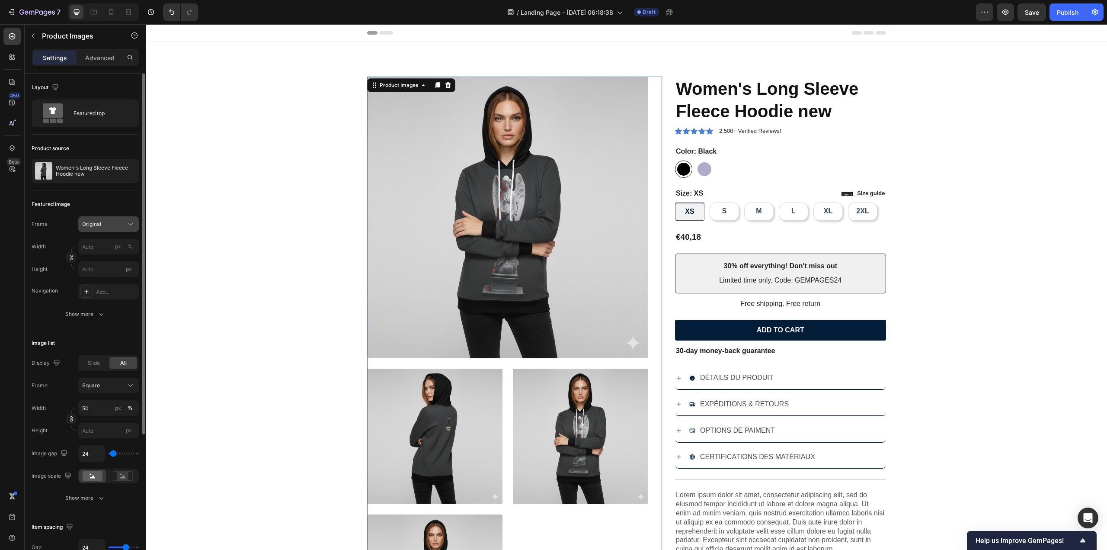
click at [113, 224] on div "Original" at bounding box center [103, 224] width 42 height 8
click at [103, 306] on div "Custom" at bounding box center [107, 310] width 50 height 8
click at [117, 224] on div "Original" at bounding box center [103, 224] width 42 height 8
click at [109, 241] on div "Square" at bounding box center [107, 245] width 50 height 9
click at [115, 224] on div "Square" at bounding box center [103, 224] width 42 height 8
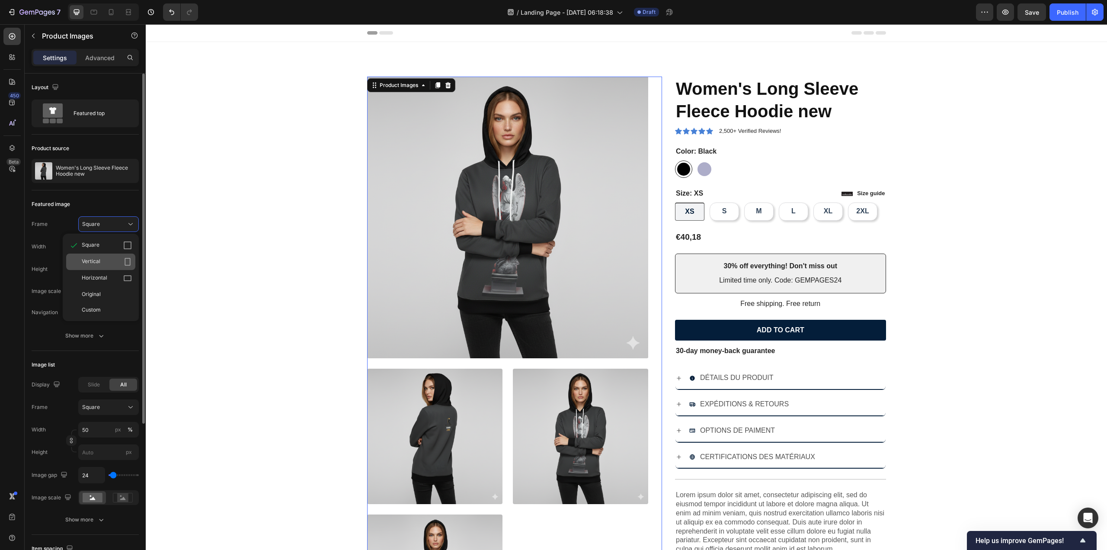
click at [111, 261] on div "Vertical" at bounding box center [107, 261] width 50 height 9
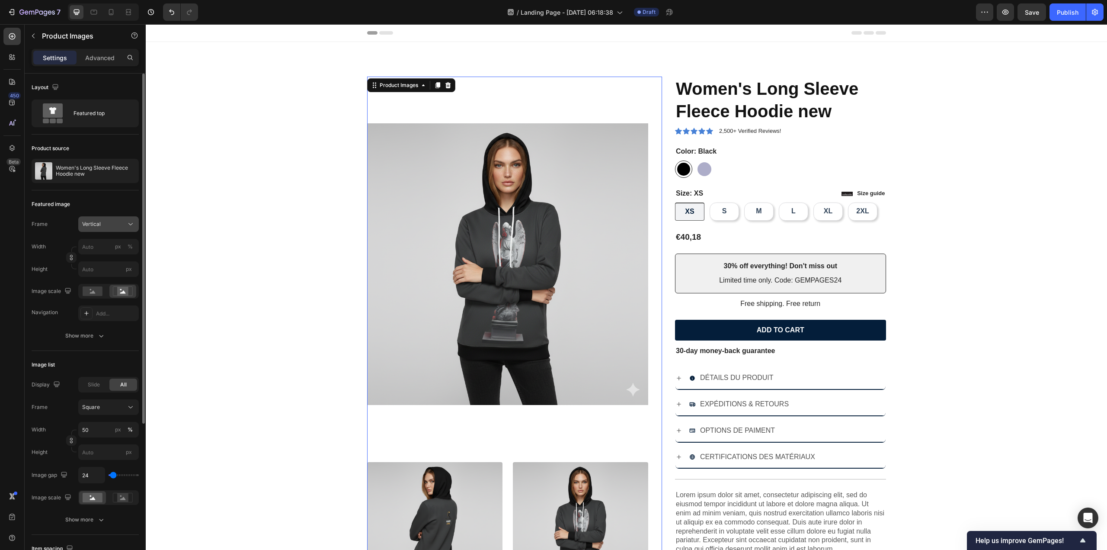
click at [108, 230] on button "Vertical" at bounding box center [108, 224] width 61 height 16
click at [109, 244] on div "Square" at bounding box center [107, 245] width 50 height 9
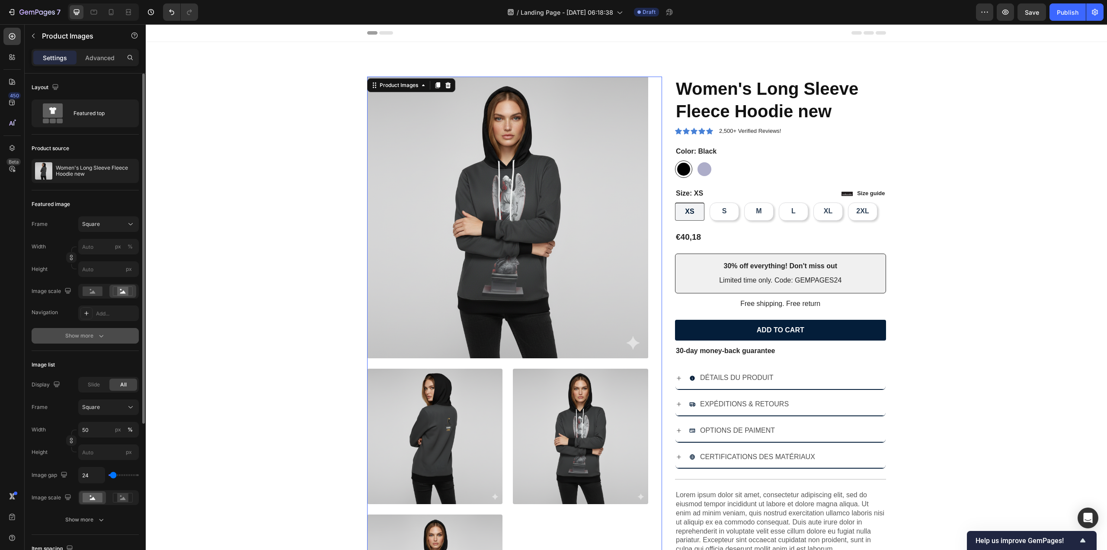
click at [105, 330] on button "Show more" at bounding box center [85, 336] width 107 height 16
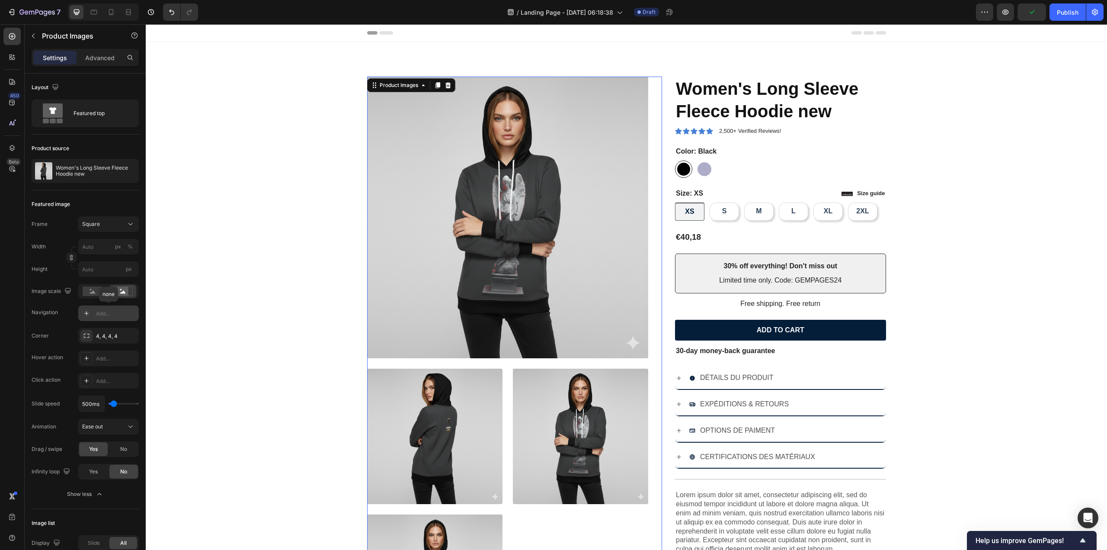
click at [101, 310] on div "Add..." at bounding box center [116, 314] width 41 height 8
click at [69, 333] on div "Corner 4, 4, 4, 4" at bounding box center [85, 336] width 107 height 16
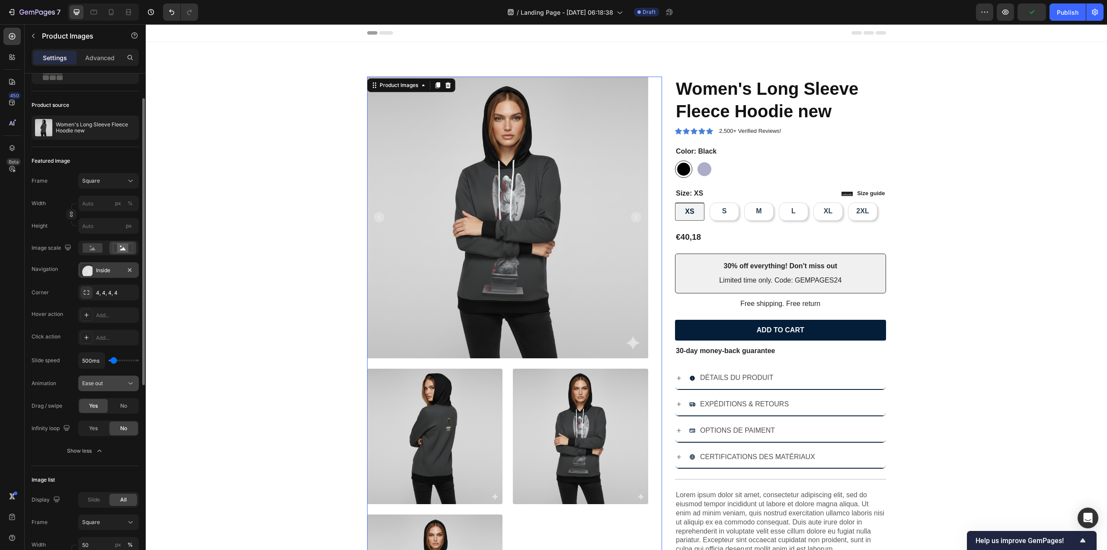
click at [101, 380] on span "Ease out" at bounding box center [92, 383] width 21 height 6
click at [101, 408] on div "Ease in" at bounding box center [99, 403] width 71 height 16
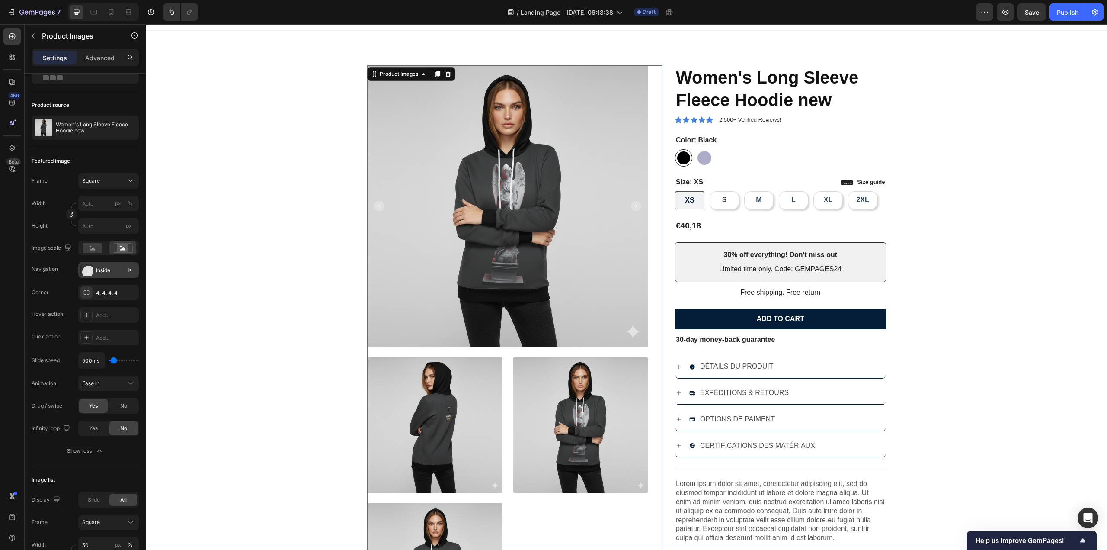
scroll to position [0, 0]
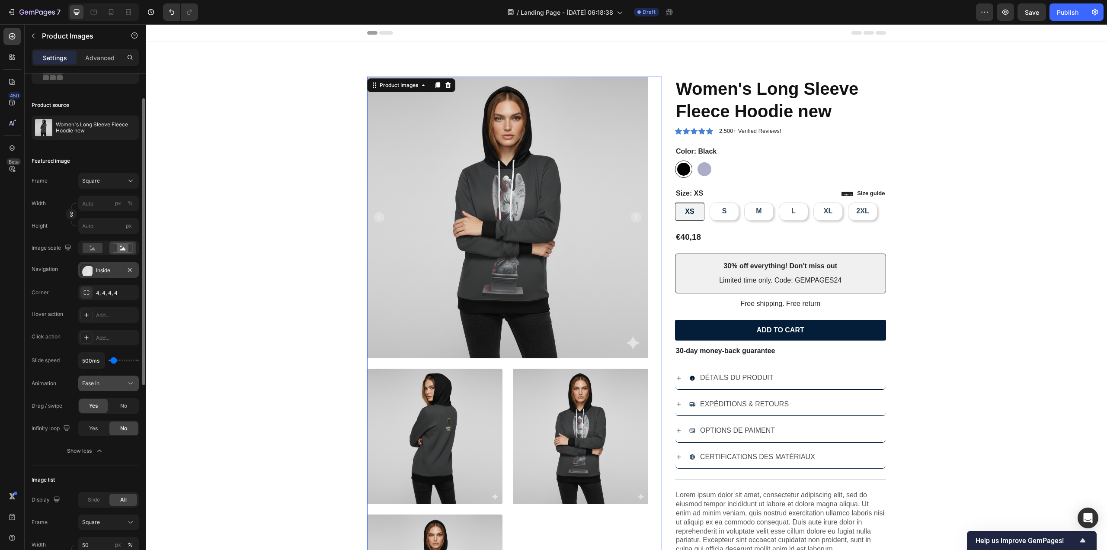
click at [115, 382] on div "Ease in" at bounding box center [104, 383] width 44 height 8
click at [104, 417] on p "Ease out" at bounding box center [106, 420] width 49 height 8
click at [119, 383] on div "Ease out" at bounding box center [104, 383] width 44 height 8
click at [105, 431] on div "Ease in out" at bounding box center [99, 436] width 71 height 16
click at [529, 382] on img at bounding box center [580, 436] width 135 height 135
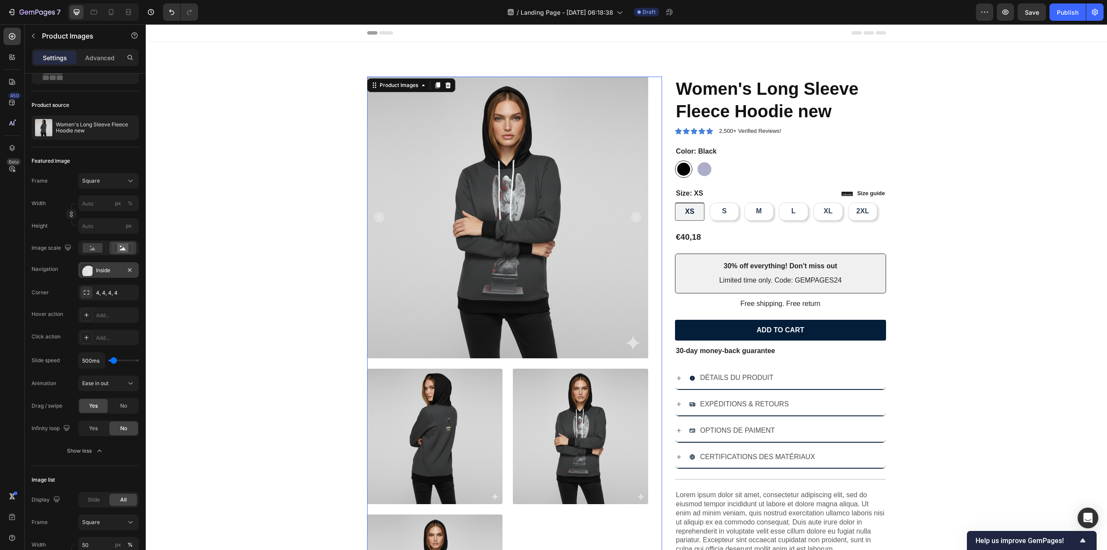
click at [631, 217] on rect "Carousel Next Arrow" at bounding box center [636, 217] width 10 height 10
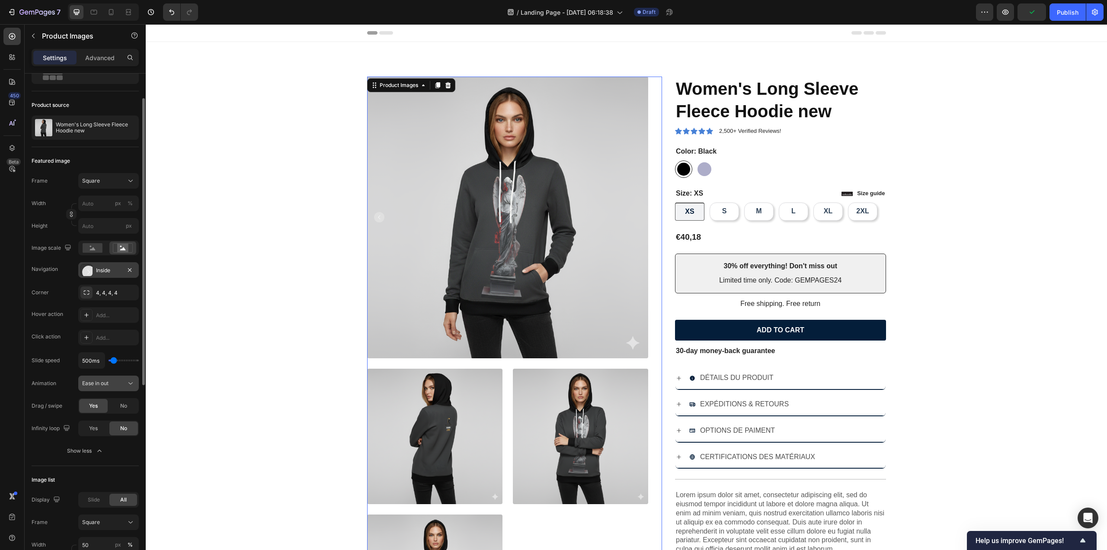
click at [108, 379] on span "Ease in out" at bounding box center [95, 383] width 26 height 8
click at [107, 417] on p "Ease out" at bounding box center [106, 420] width 49 height 8
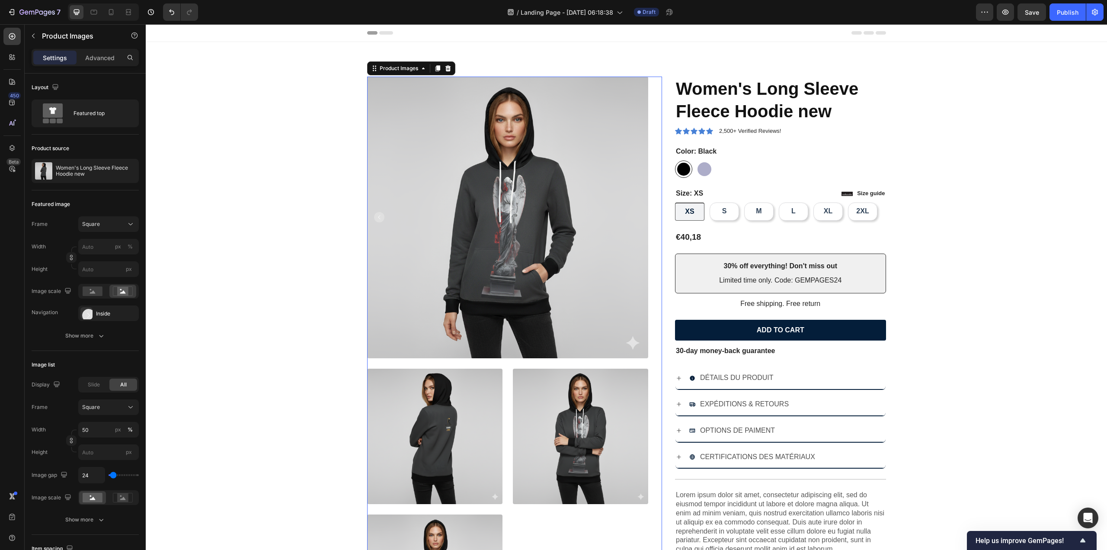
click at [379, 219] on rect "Carousel Back Arrow" at bounding box center [379, 217] width 10 height 10
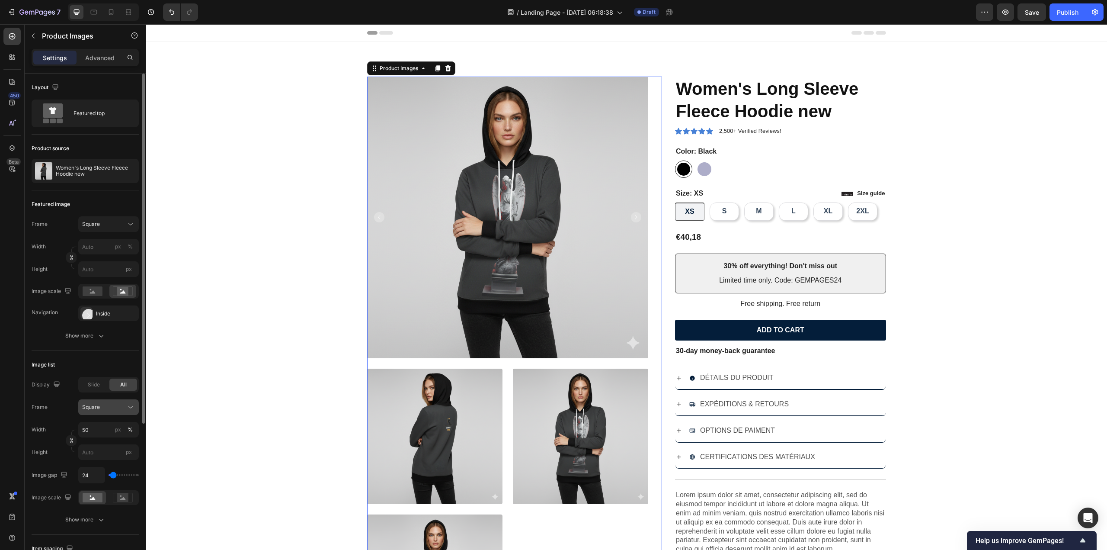
click at [101, 407] on div "Square" at bounding box center [103, 407] width 42 height 8
click at [56, 406] on div "Frame Square Square Vertical Horizontal Original Custom" at bounding box center [85, 407] width 107 height 16
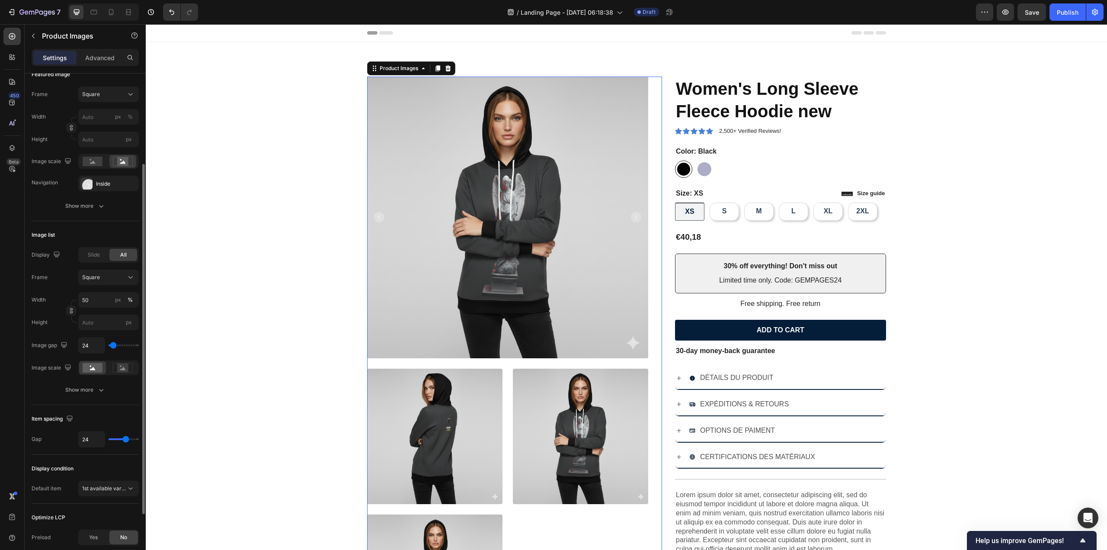
scroll to position [216, 0]
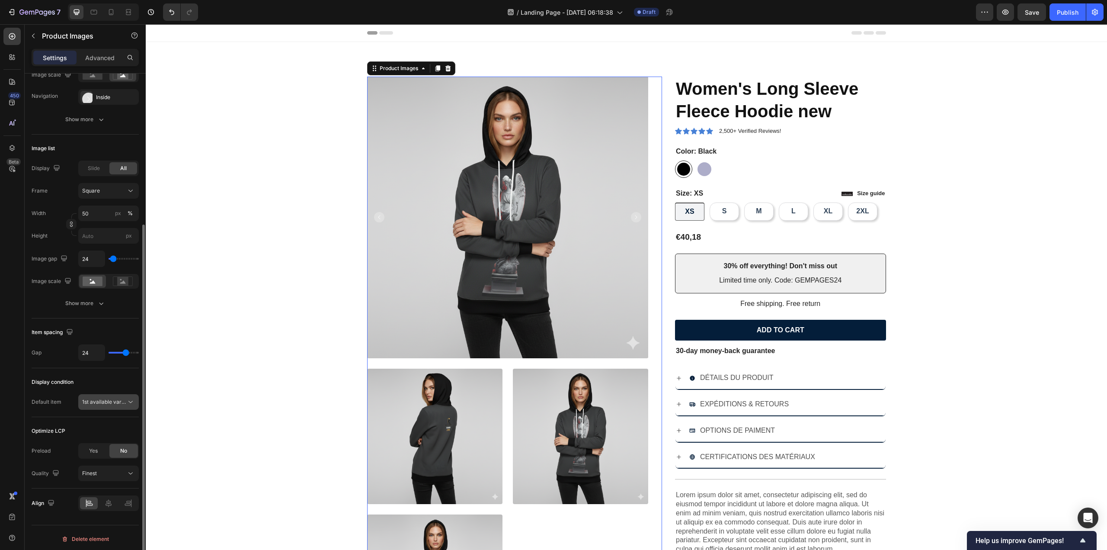
click at [99, 398] on span "1st available variant" at bounding box center [106, 401] width 48 height 6
click at [108, 399] on span "1st available variant" at bounding box center [106, 401] width 48 height 6
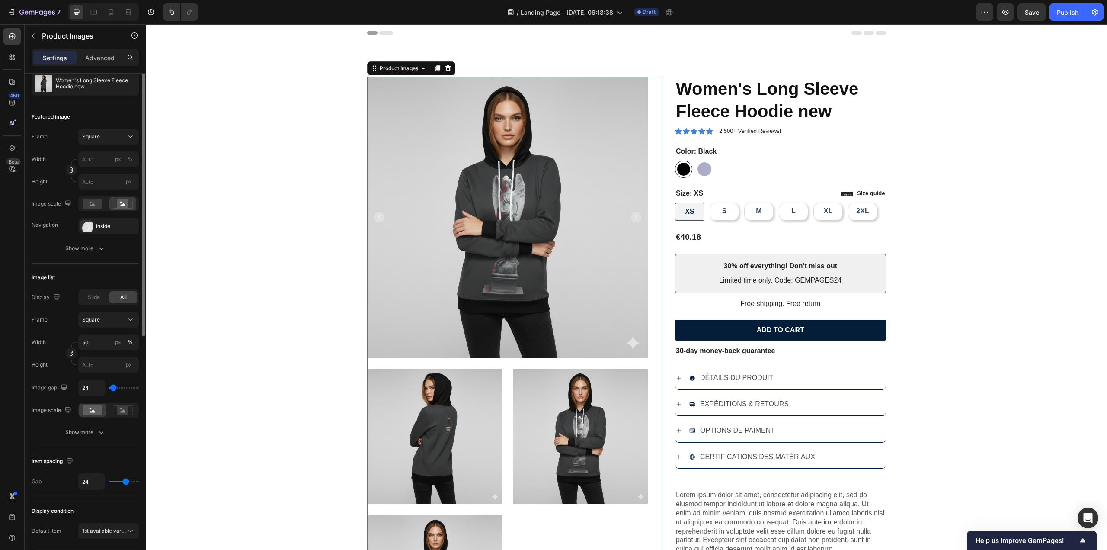
scroll to position [0, 0]
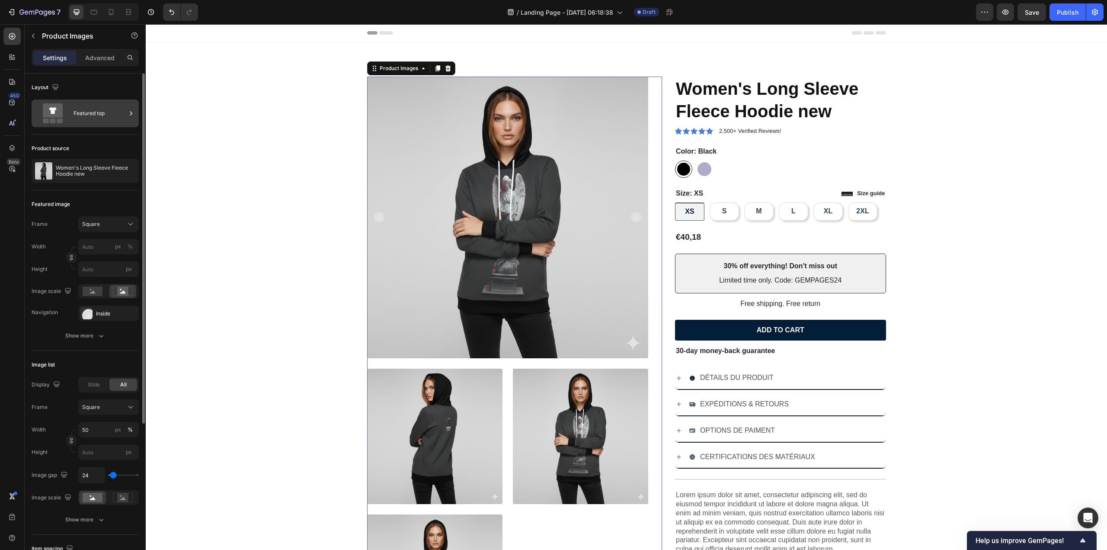
click at [104, 116] on div "Featured top" at bounding box center [100, 113] width 53 height 20
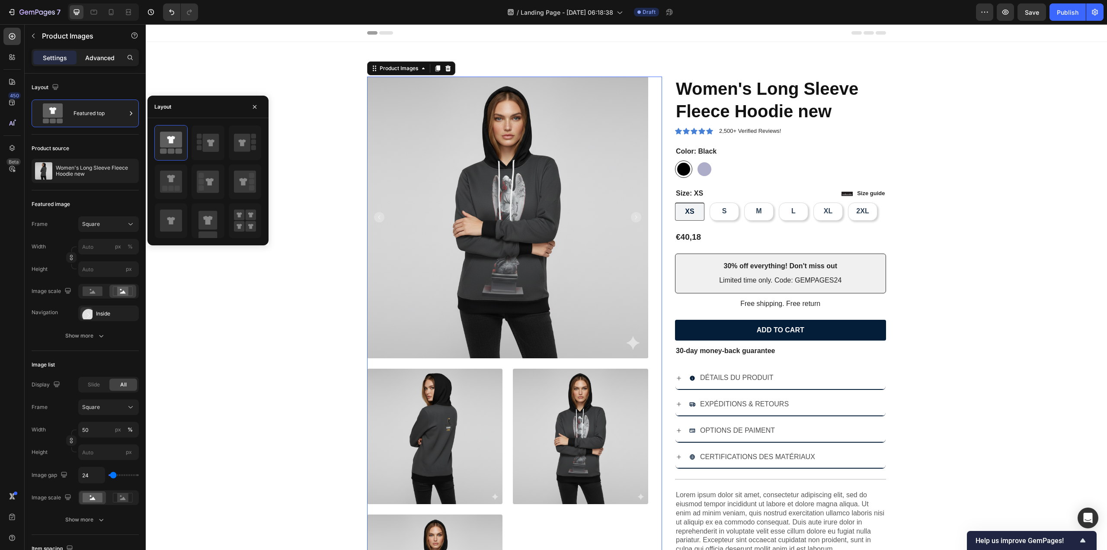
click at [115, 55] on div "Advanced" at bounding box center [99, 58] width 43 height 14
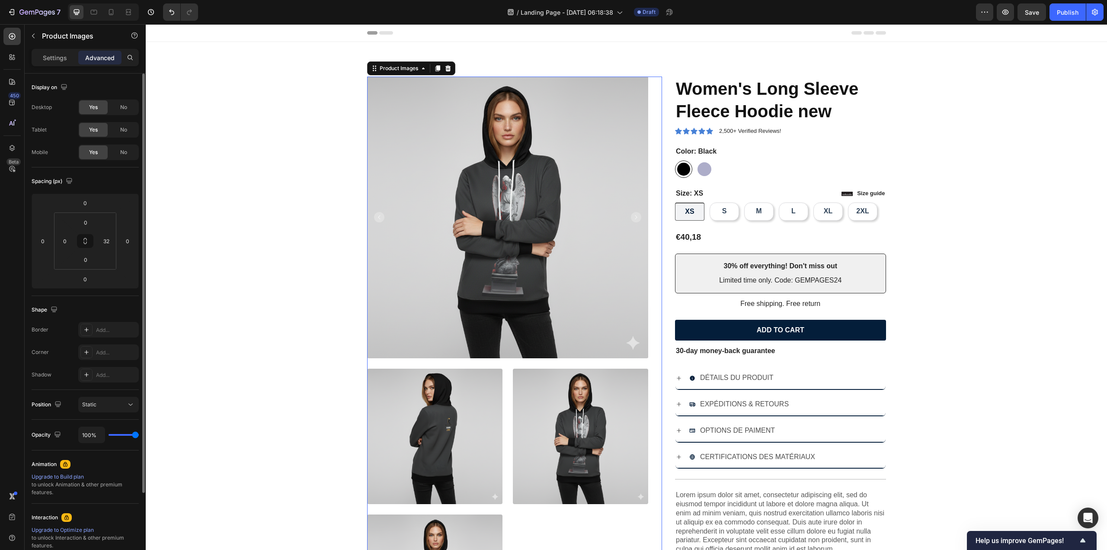
scroll to position [43, 0]
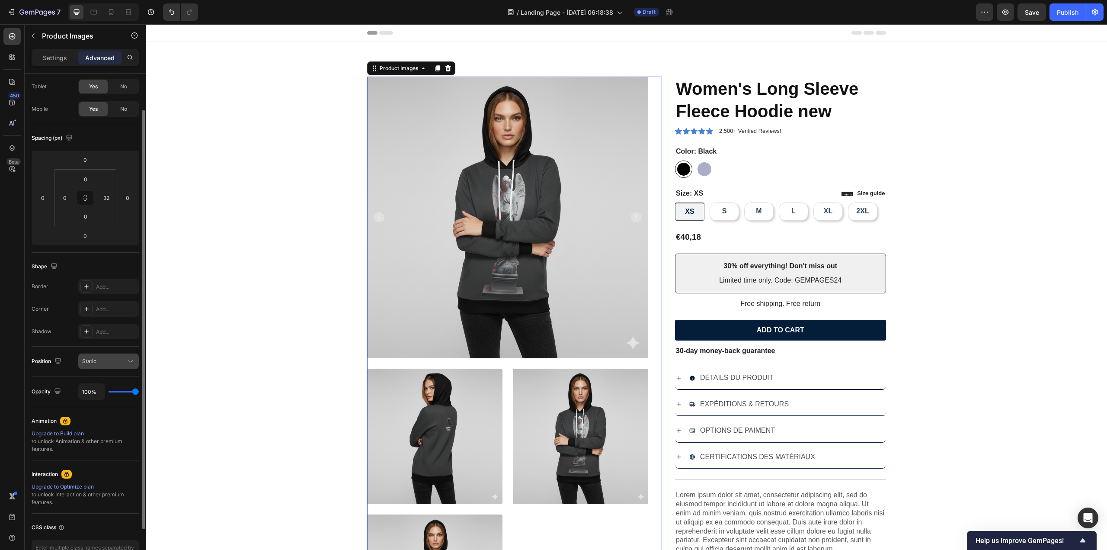
click at [113, 363] on div "Static" at bounding box center [104, 361] width 44 height 8
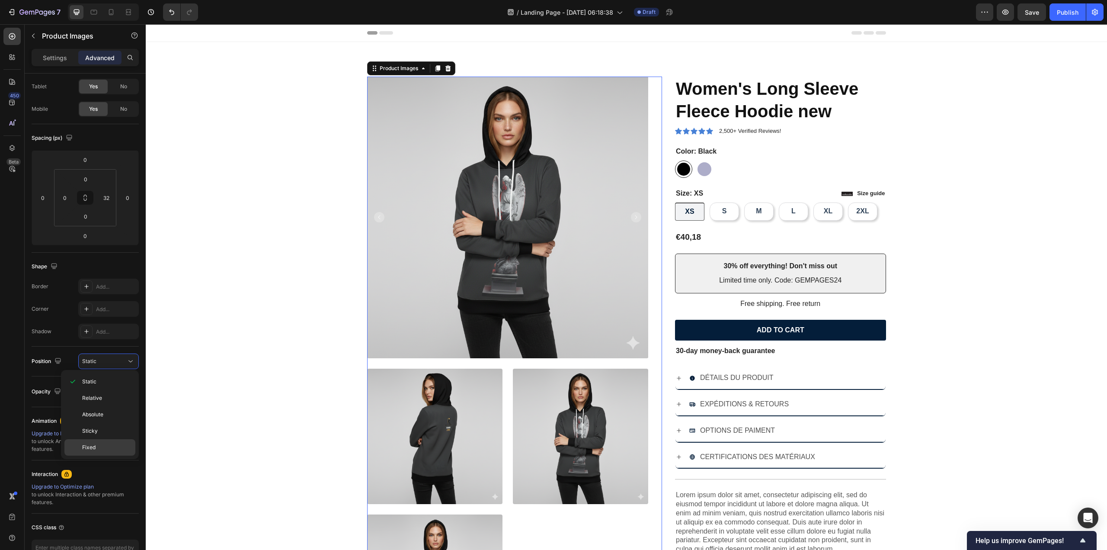
click at [106, 444] on p "Fixed" at bounding box center [106, 447] width 49 height 8
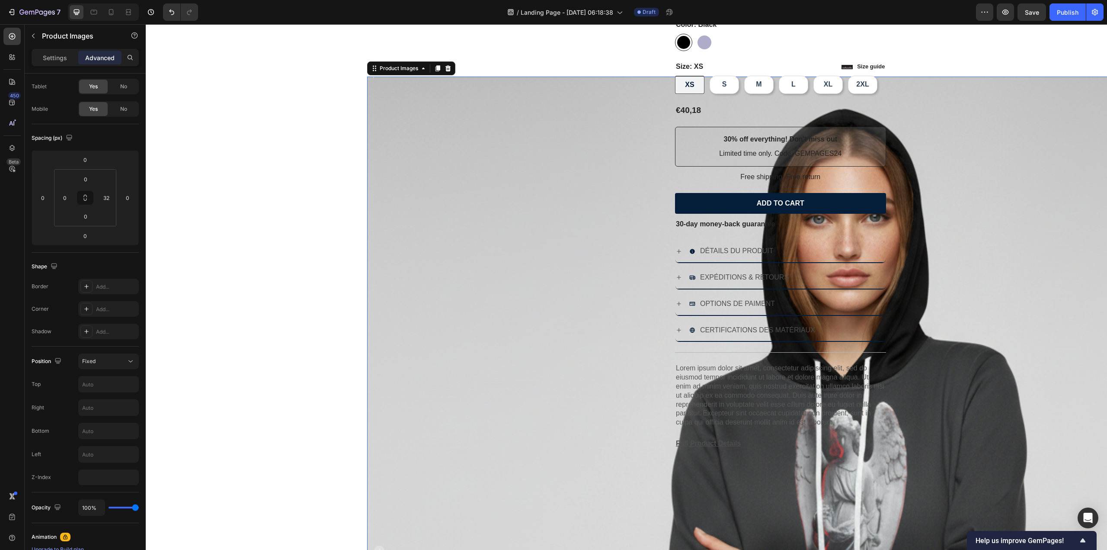
scroll to position [87, 0]
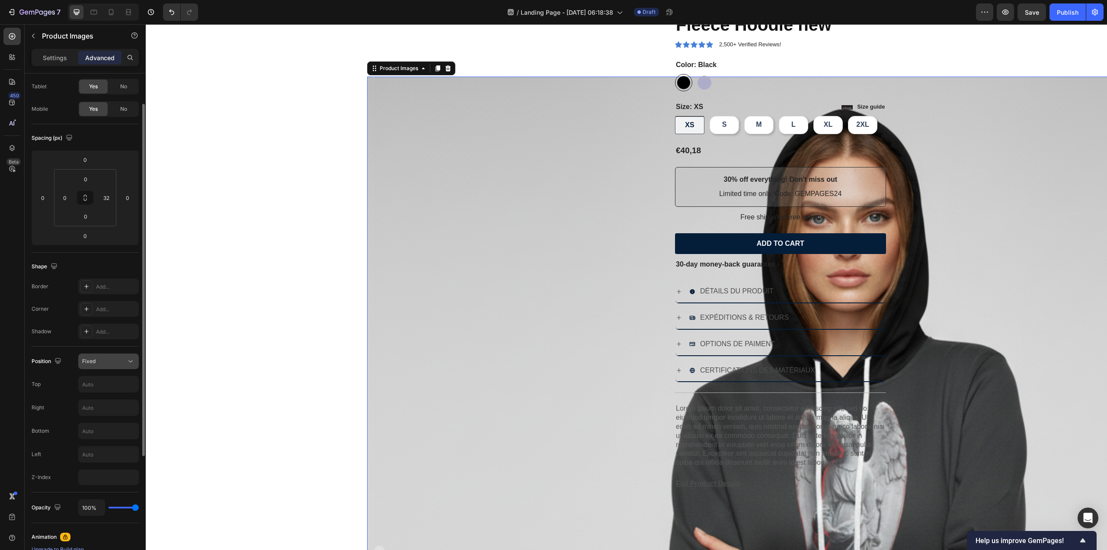
click at [102, 360] on div "Fixed" at bounding box center [104, 361] width 44 height 8
click at [93, 399] on span "Relative" at bounding box center [92, 398] width 20 height 8
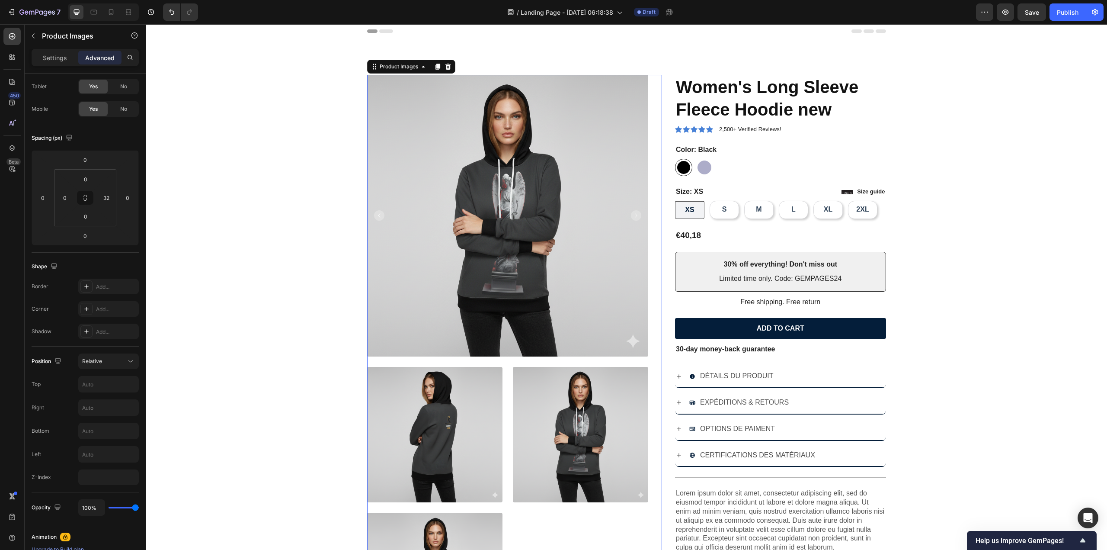
scroll to position [0, 0]
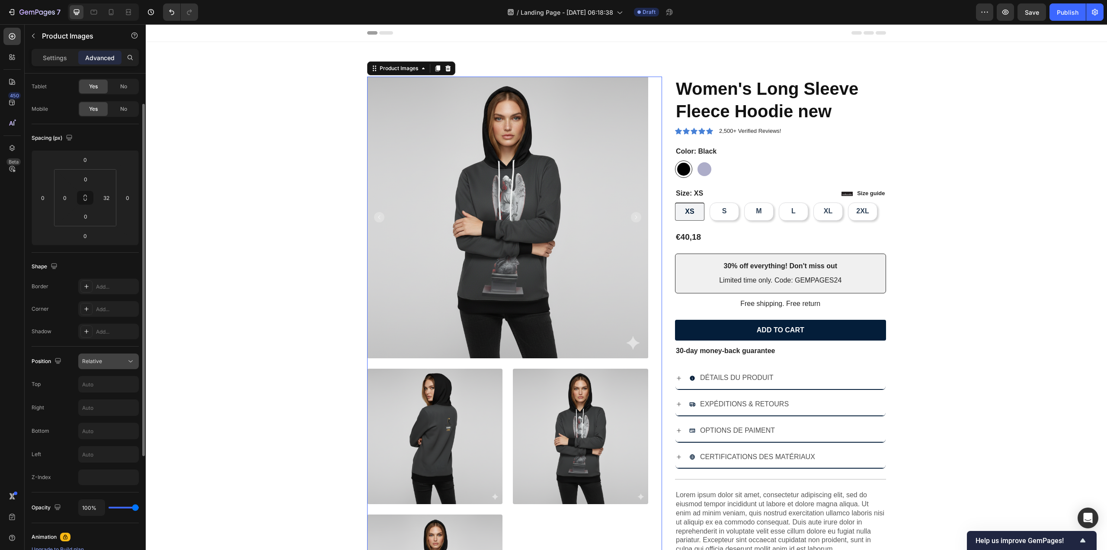
click at [108, 362] on div "Relative" at bounding box center [104, 361] width 44 height 8
click at [108, 413] on p "Absolute" at bounding box center [106, 414] width 49 height 8
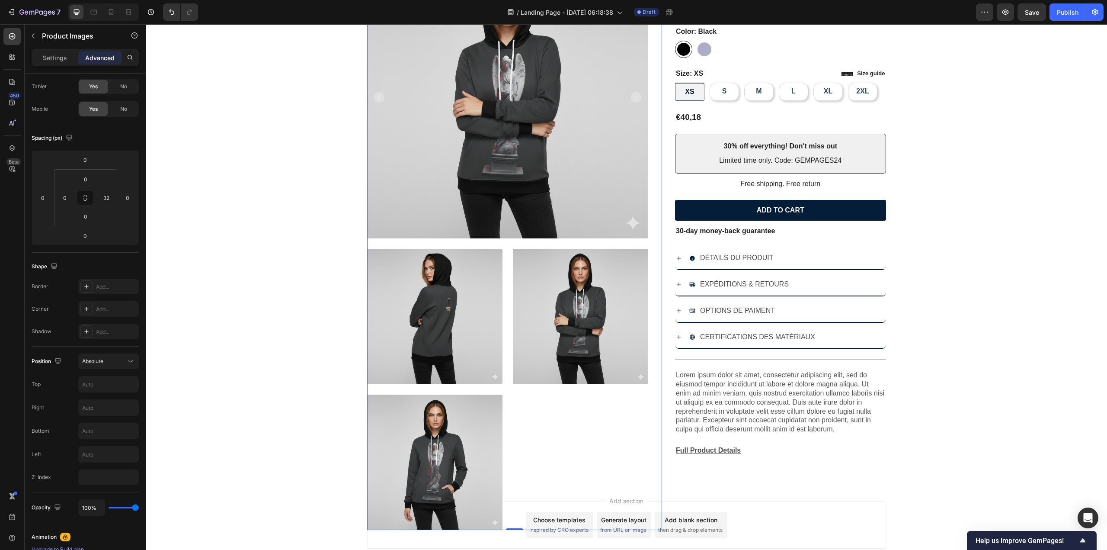
scroll to position [130, 0]
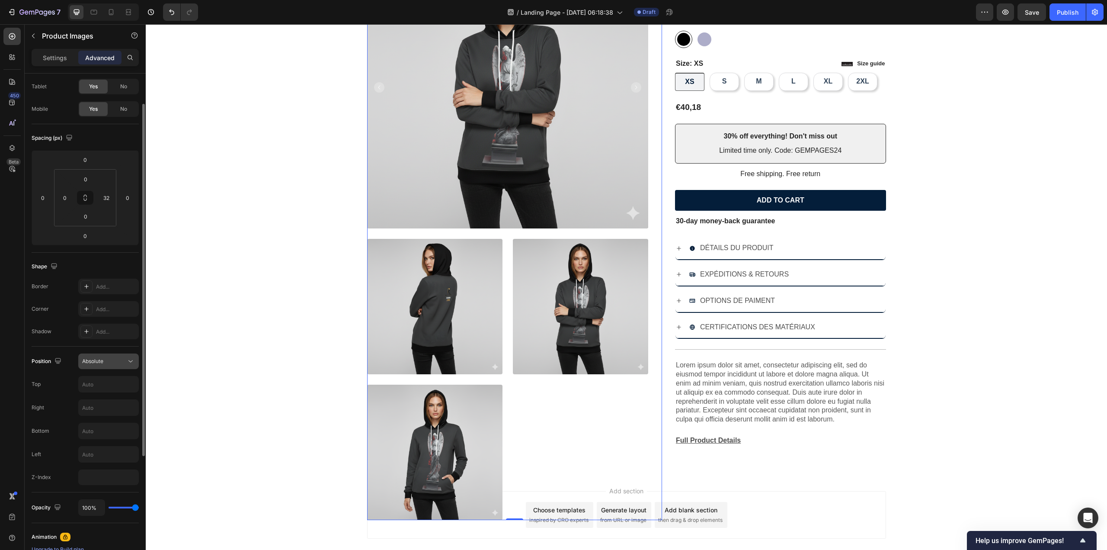
click at [115, 362] on div "Absolute" at bounding box center [104, 361] width 44 height 8
click at [97, 433] on span "Sticky" at bounding box center [90, 431] width 16 height 8
type input "0"
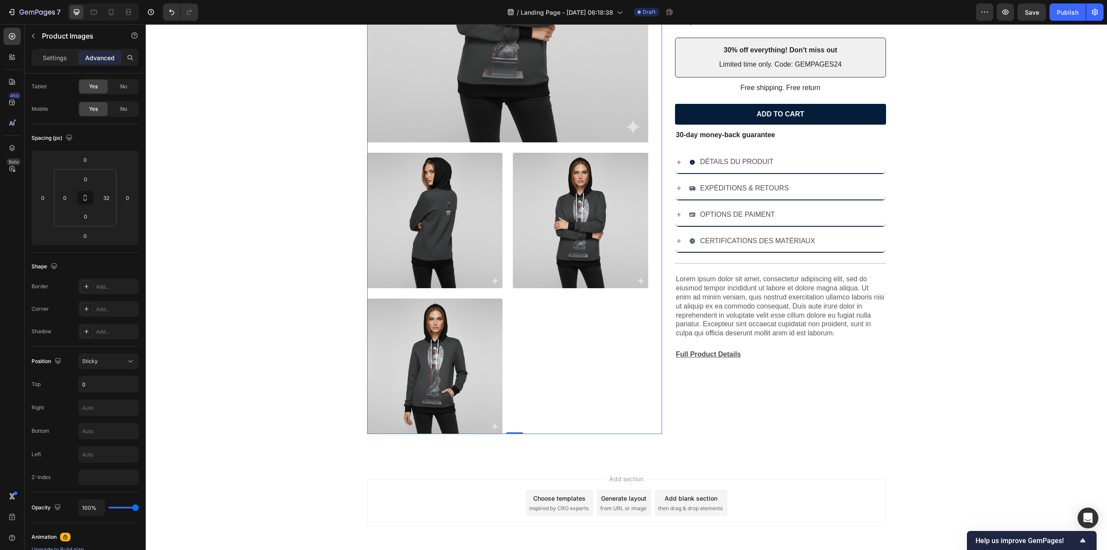
scroll to position [251, 0]
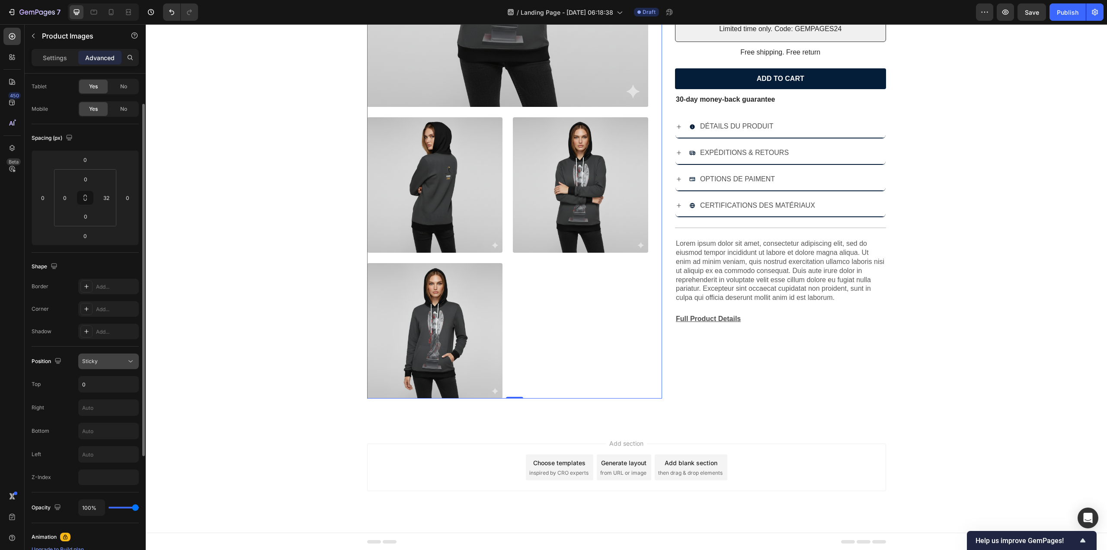
click at [96, 361] on span "Sticky" at bounding box center [90, 361] width 16 height 6
click at [103, 410] on span "Absolute" at bounding box center [92, 414] width 21 height 8
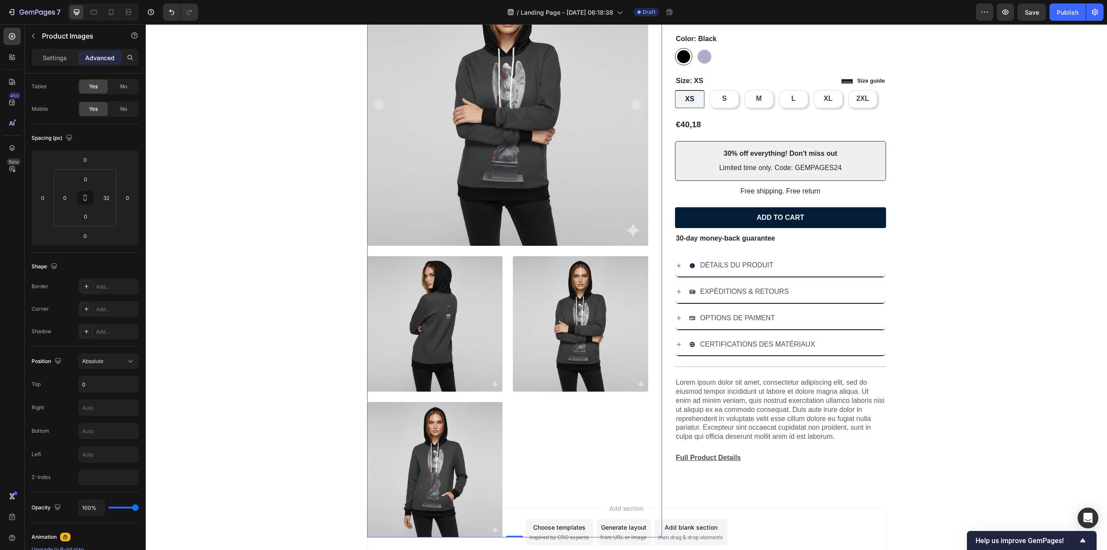
scroll to position [174, 0]
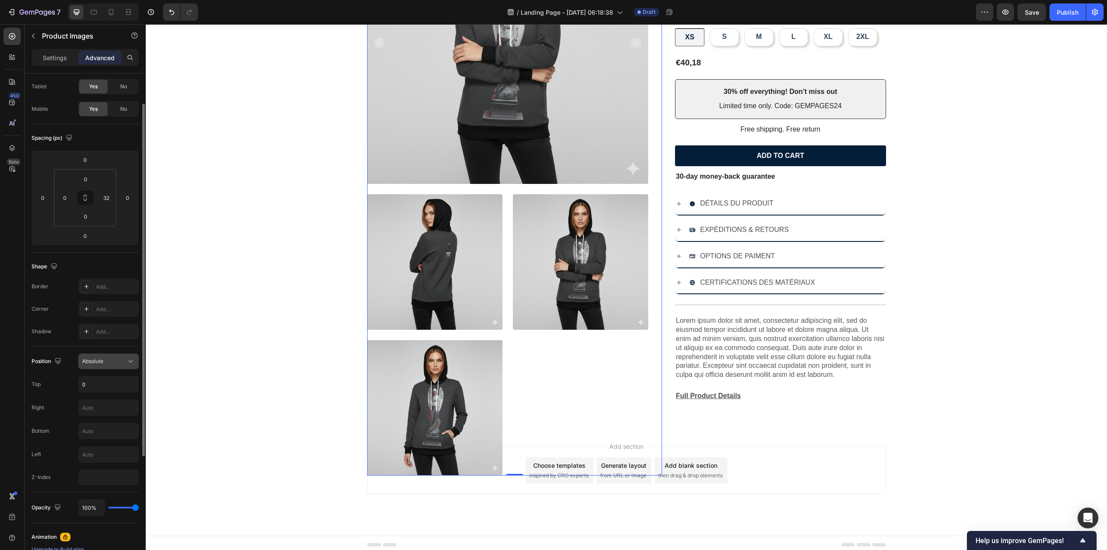
click at [110, 363] on div "Absolute" at bounding box center [104, 361] width 44 height 8
click at [105, 385] on p "Static" at bounding box center [106, 382] width 49 height 8
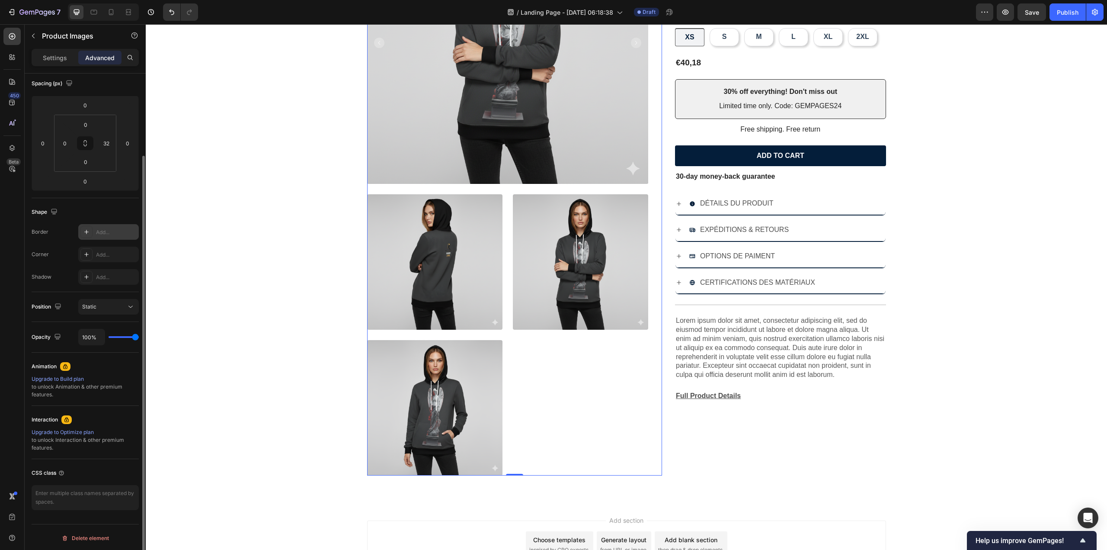
scroll to position [0, 0]
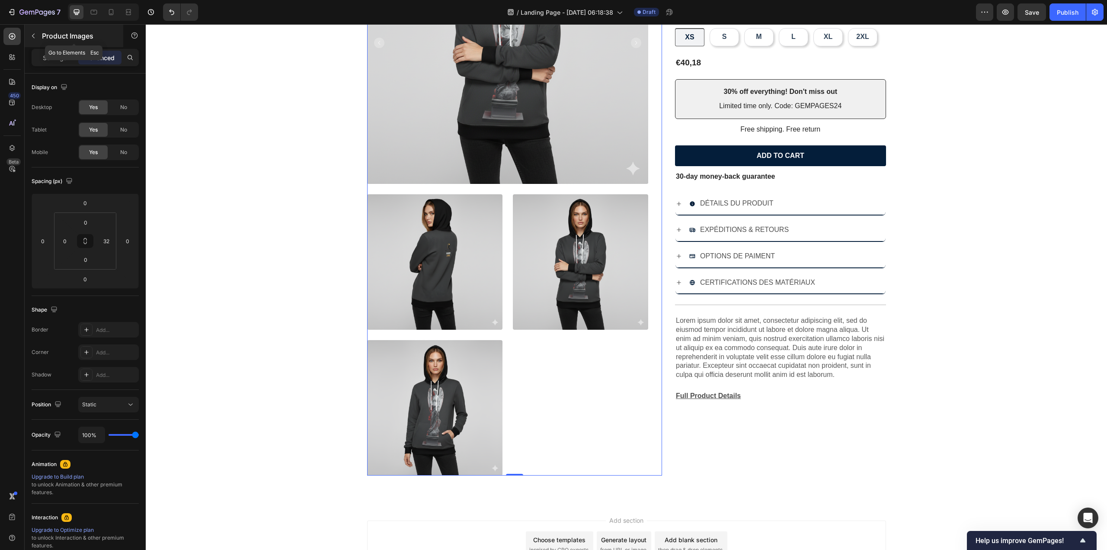
click at [36, 37] on icon "button" at bounding box center [33, 35] width 7 height 7
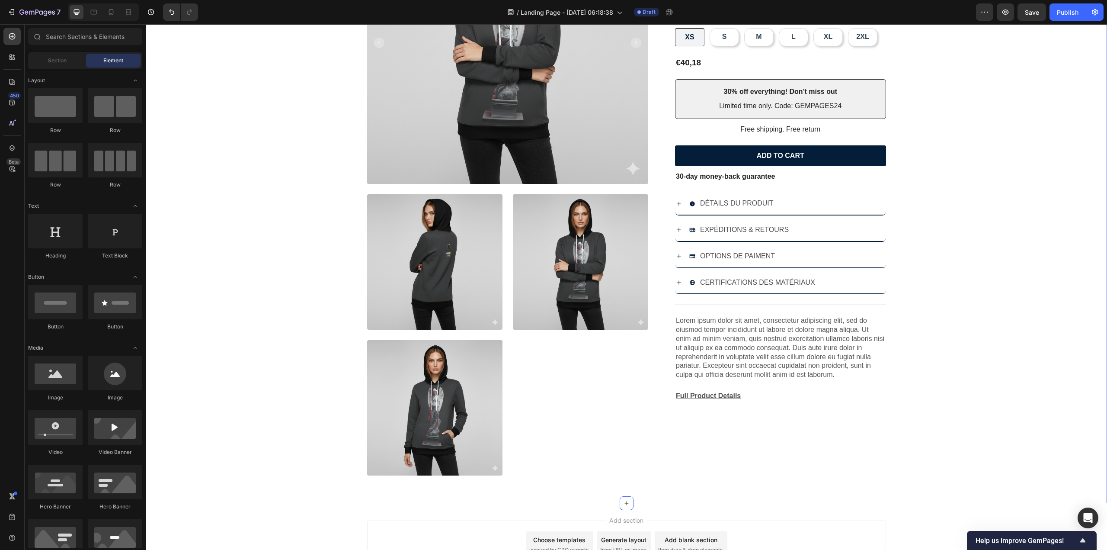
drag, startPoint x: 230, startPoint y: 166, endPoint x: 205, endPoint y: 159, distance: 25.9
click at [229, 165] on div "Product Images Icon Icon Icon Icon Icon Icon List 2,500+ Verified Reviews! Text…" at bounding box center [626, 192] width 949 height 580
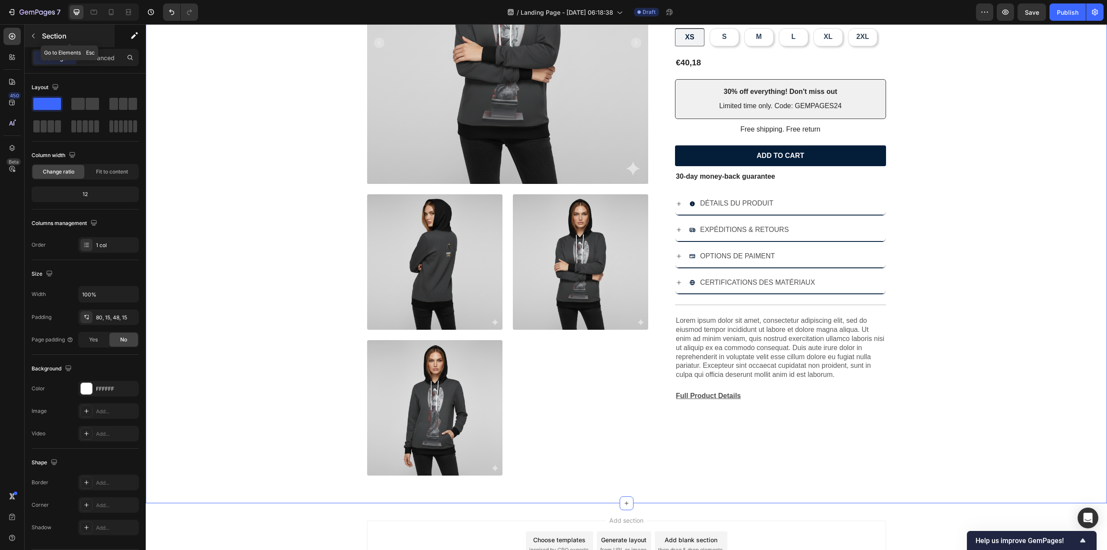
click at [39, 36] on button "button" at bounding box center [33, 36] width 14 height 14
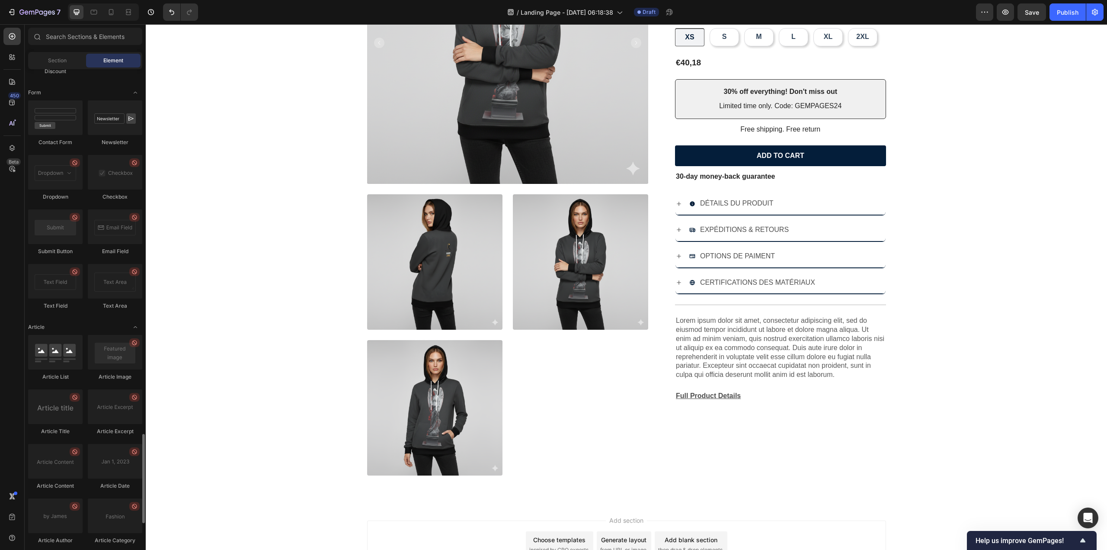
scroll to position [1912, 0]
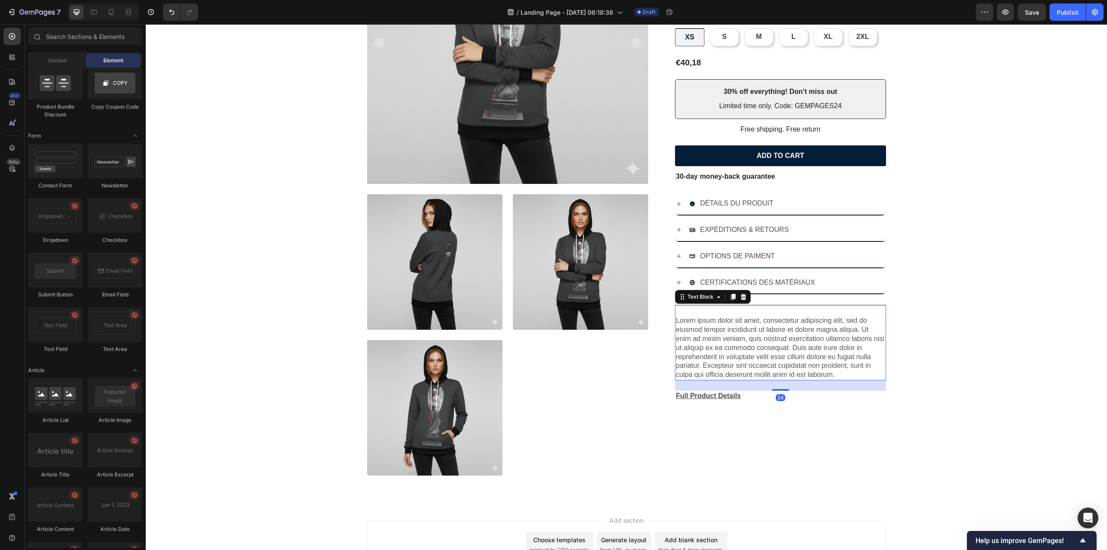
click at [731, 332] on p "Lorem ipsum dolor sit amet, consectetur adipiscing elit, sed do eiusmod tempor …" at bounding box center [780, 347] width 209 height 63
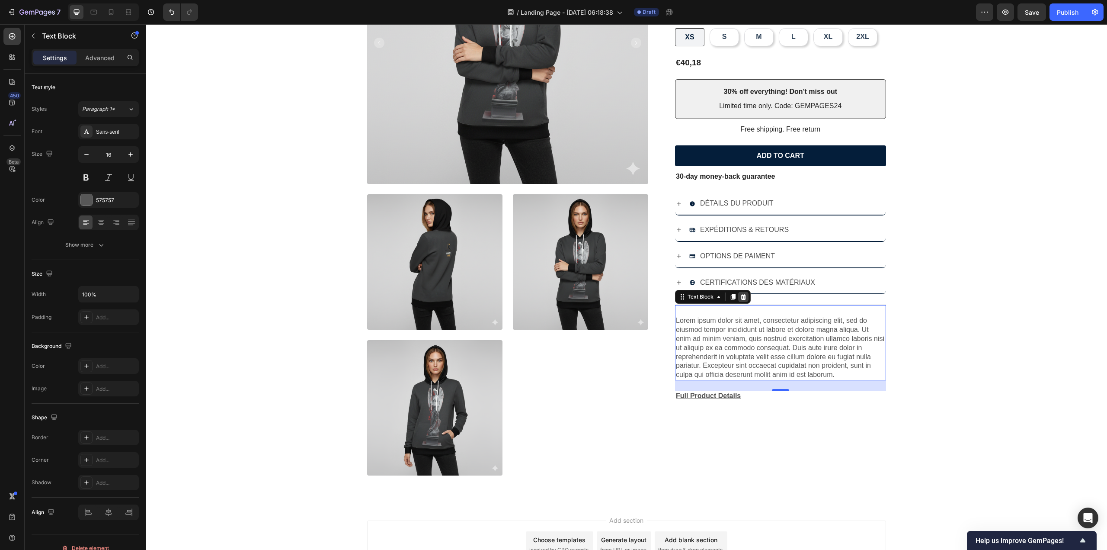
click at [742, 294] on icon at bounding box center [744, 297] width 6 height 6
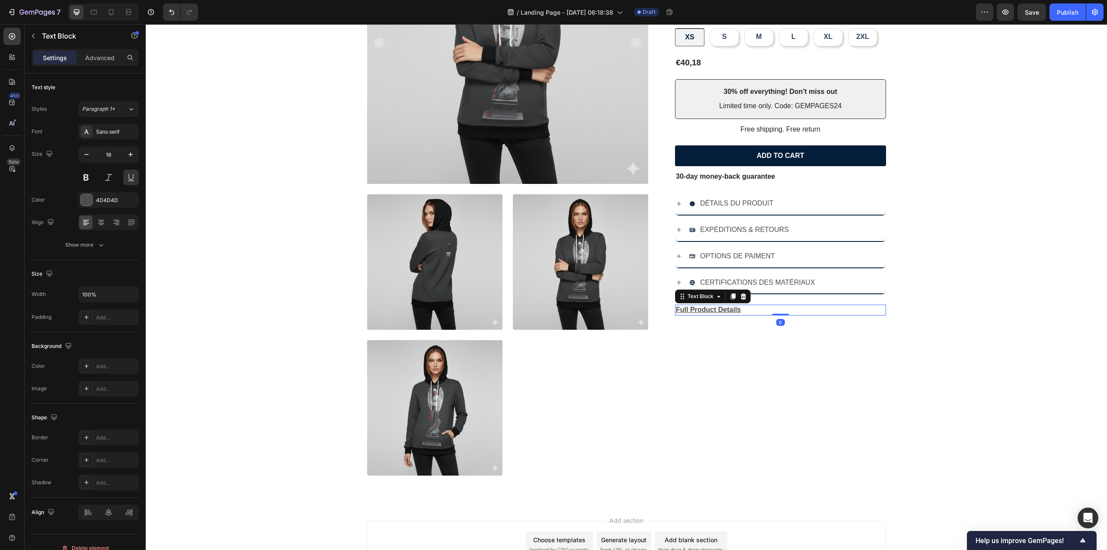
click at [722, 308] on p "Full Product Details" at bounding box center [780, 309] width 209 height 9
click at [742, 294] on icon at bounding box center [744, 296] width 6 height 6
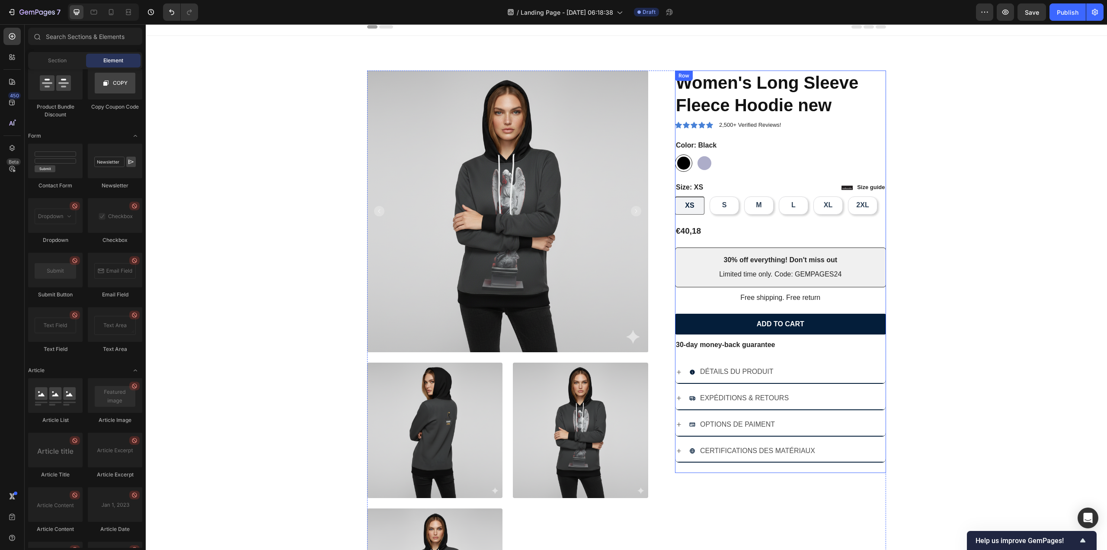
scroll to position [1, 0]
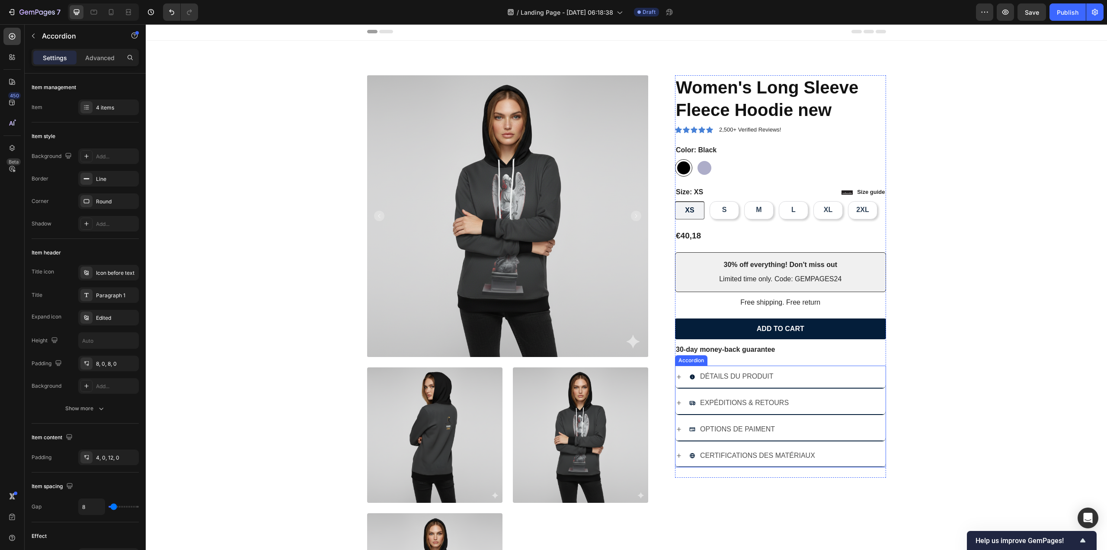
click at [701, 374] on p "DÉTAILS DU PRODUIT" at bounding box center [737, 376] width 74 height 13
click at [681, 372] on div "DÉTAILS DU PRODUIT" at bounding box center [781, 377] width 210 height 22
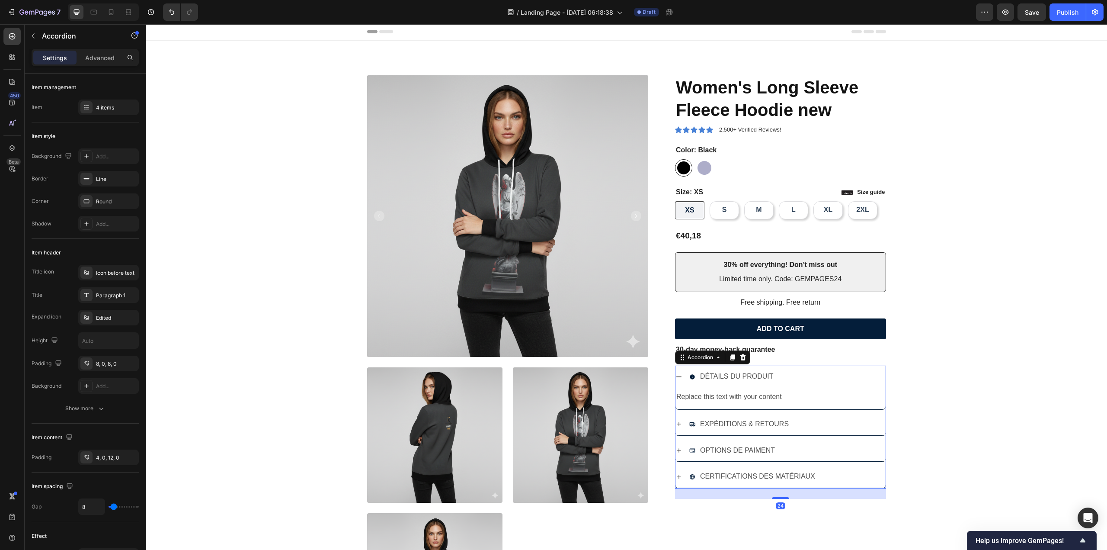
click at [677, 373] on icon at bounding box center [679, 376] width 7 height 7
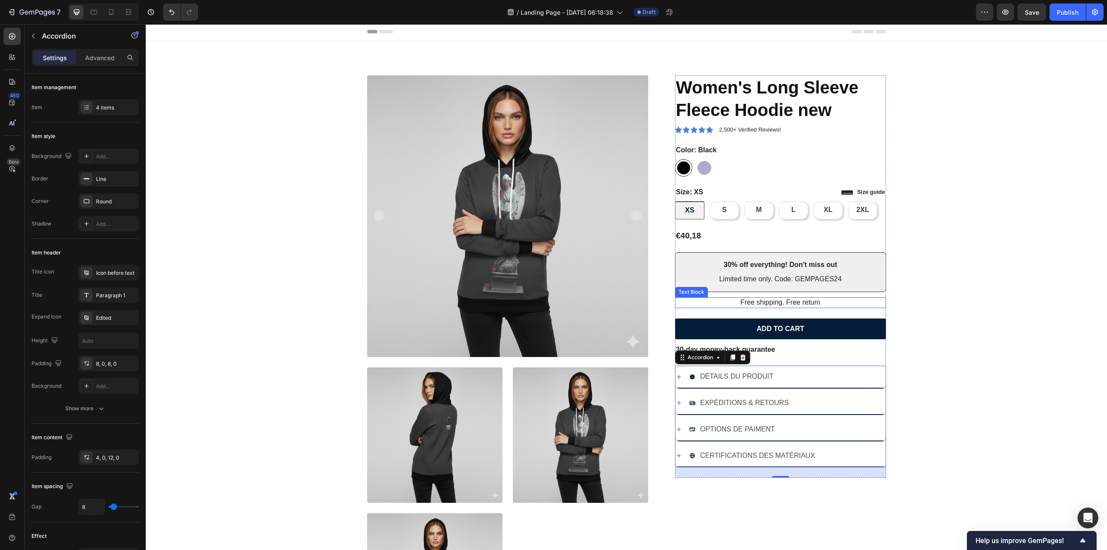
click at [763, 303] on p "Free shipping. Free return" at bounding box center [780, 302] width 209 height 9
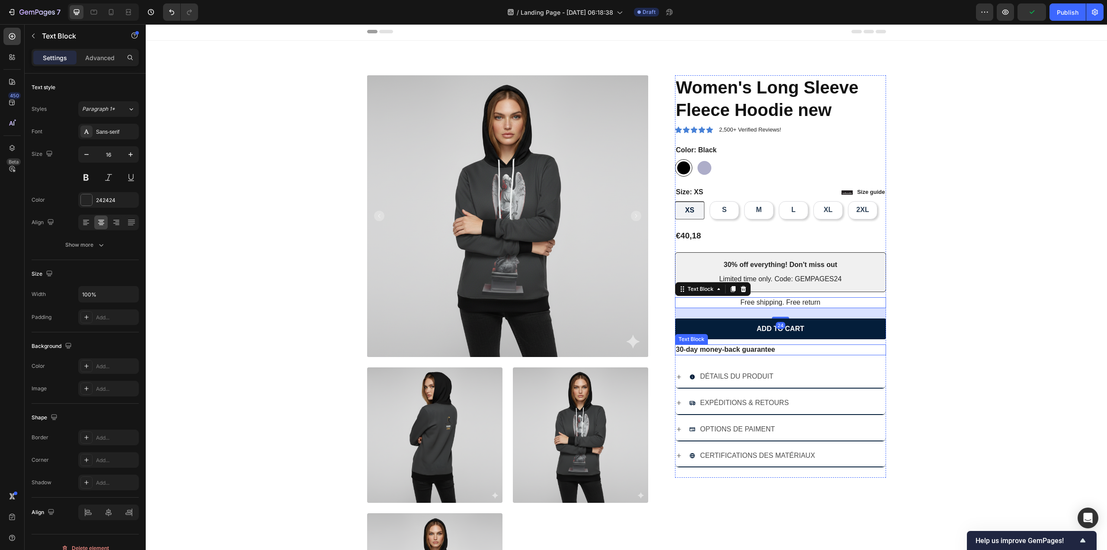
click at [734, 349] on p "30-day money-back guarantee" at bounding box center [780, 349] width 209 height 9
